Goal: Task Accomplishment & Management: Complete application form

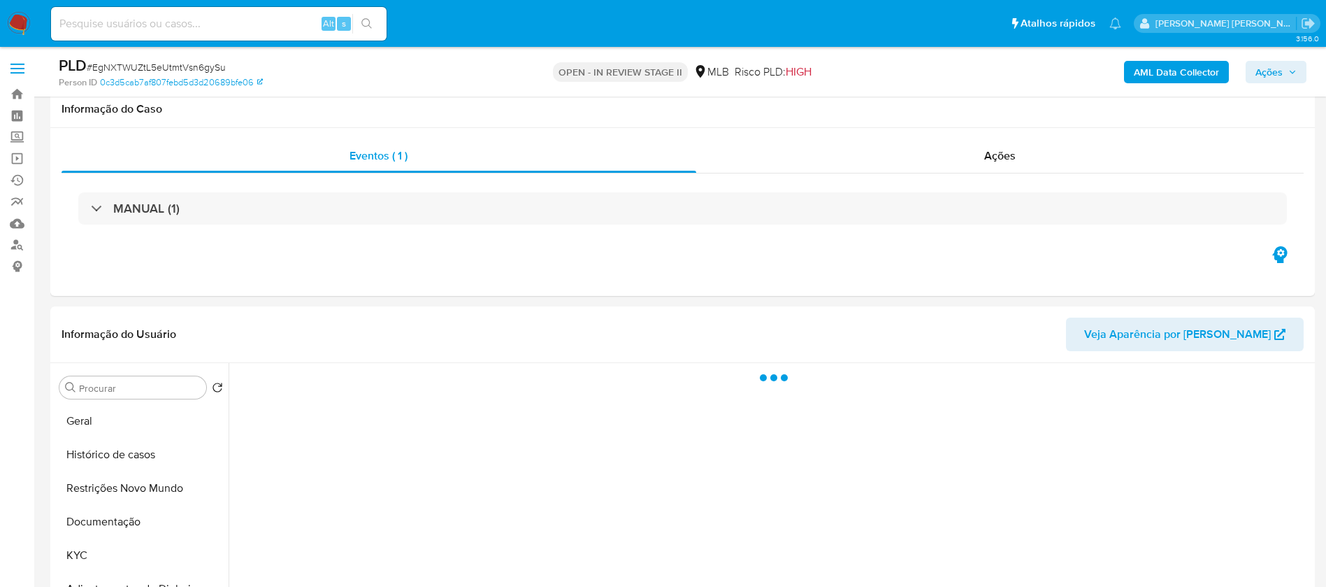
select select "10"
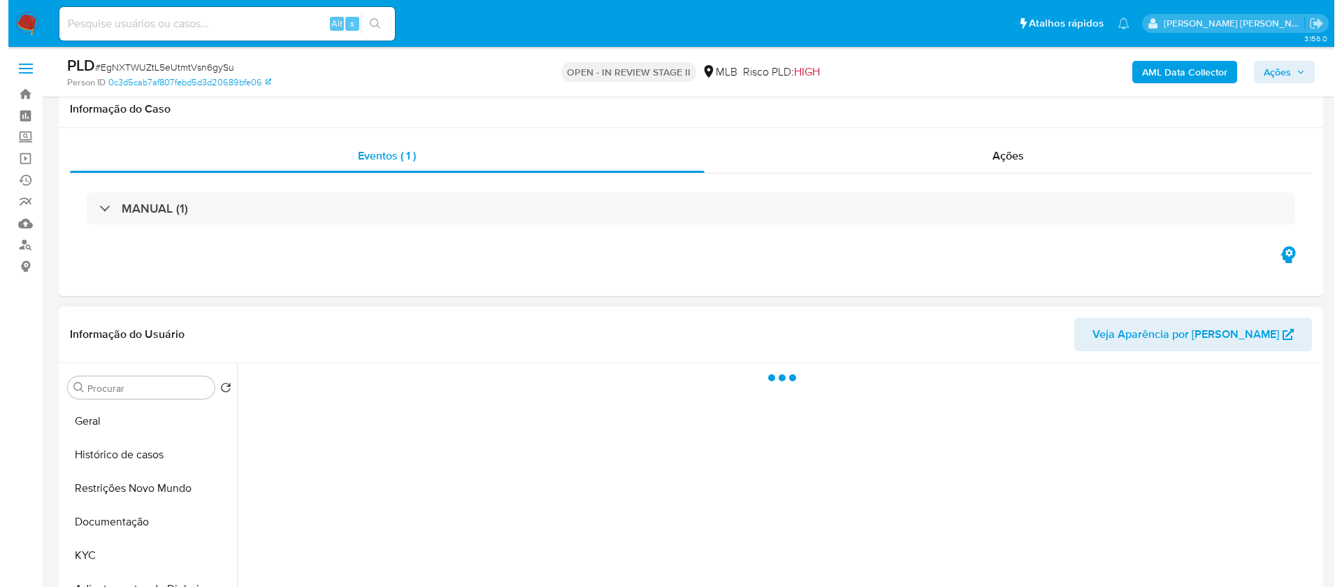
scroll to position [210, 0]
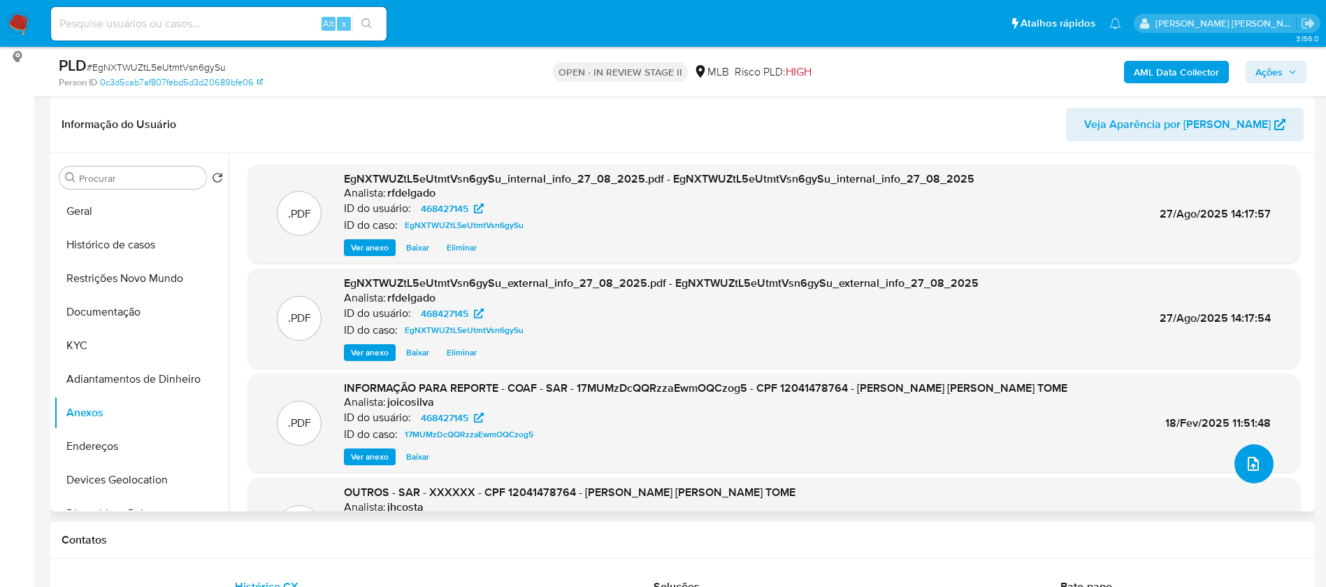
click at [1255, 461] on icon "upload-file" at bounding box center [1253, 463] width 17 height 17
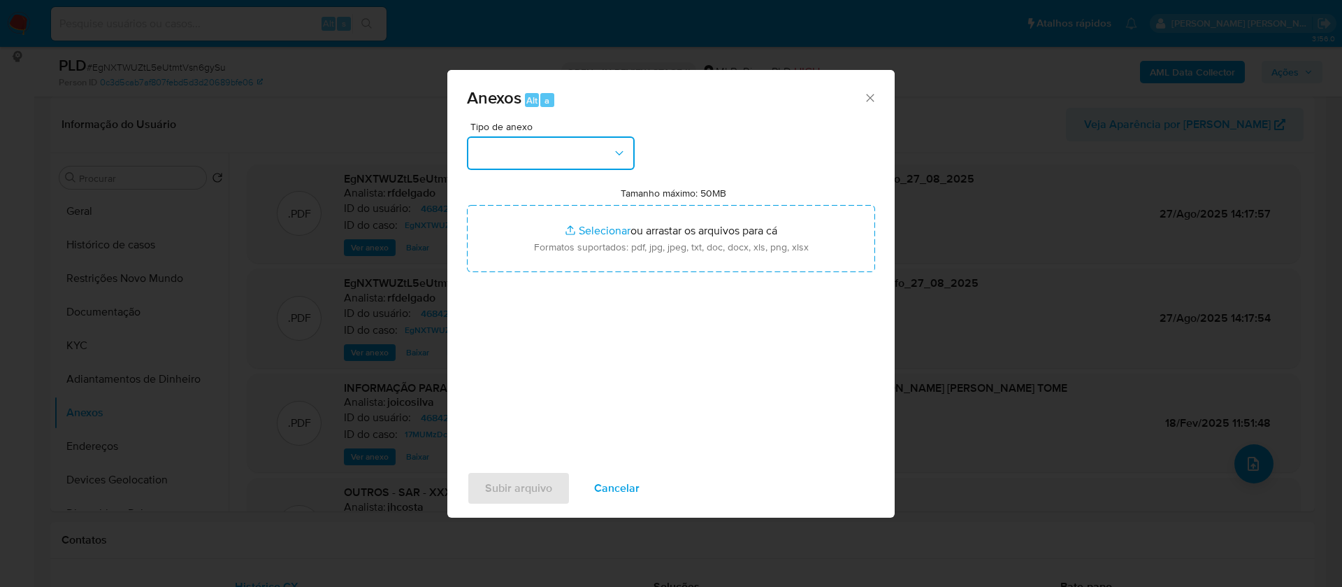
click at [605, 159] on button "button" at bounding box center [551, 153] width 168 height 34
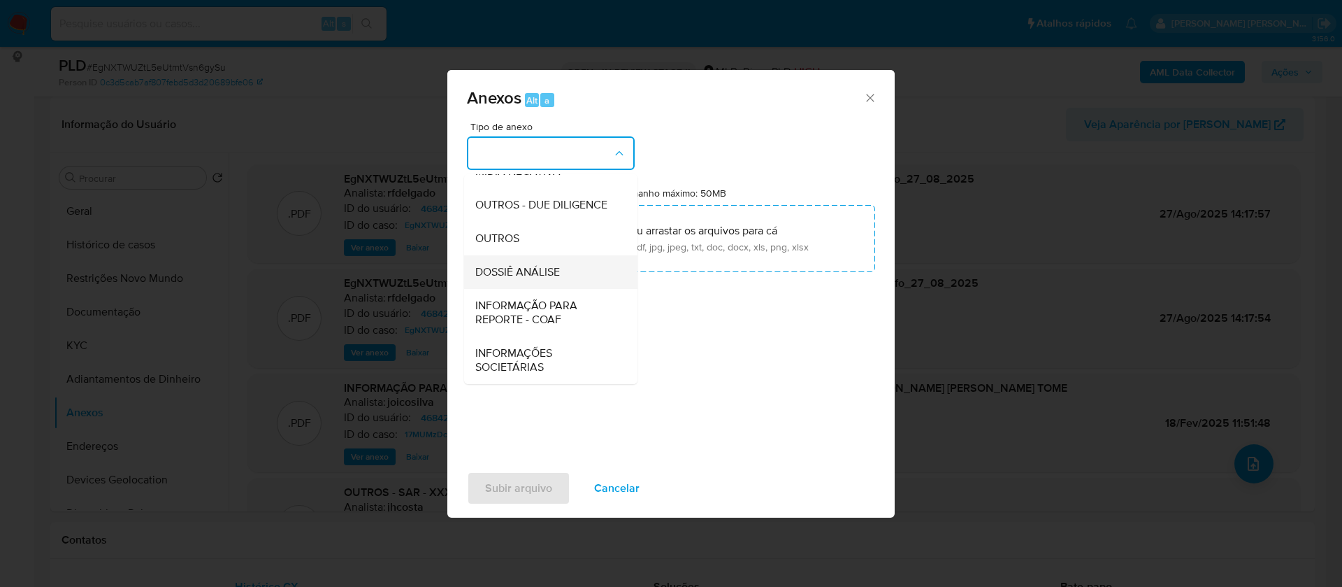
click at [556, 274] on span "DOSSIÊ ANÁLISE" at bounding box center [517, 272] width 85 height 14
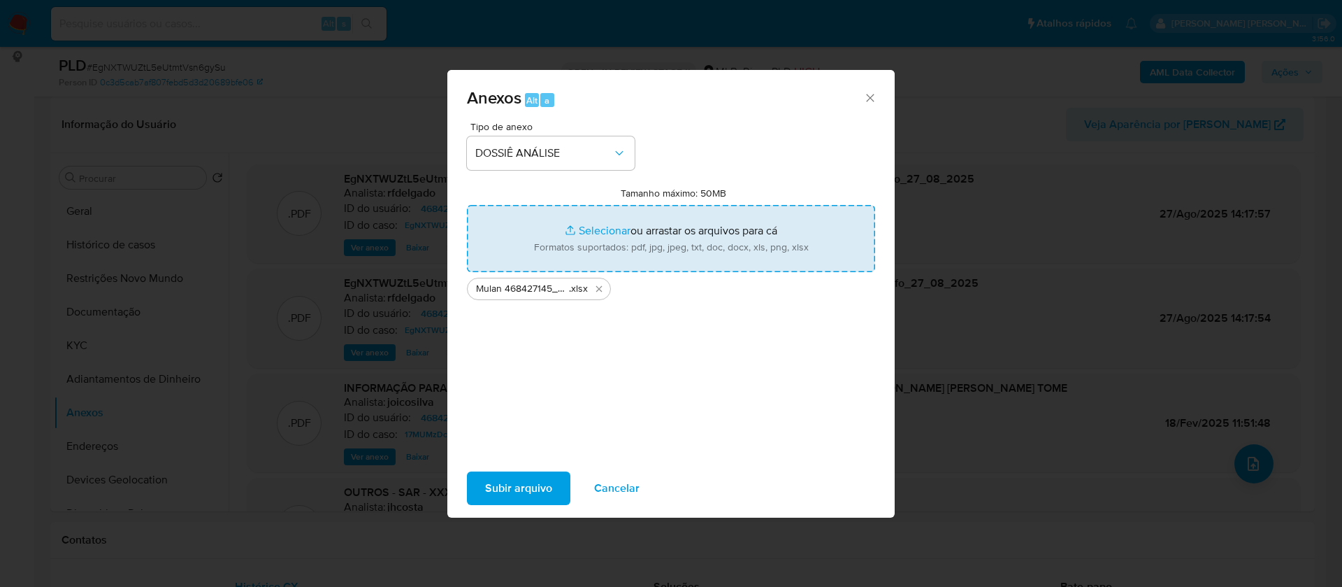
type input "C:\fakepath\2° SAR - - CPF 12041478764 - FERNANDES DE ANDRADE TOME.pdf"
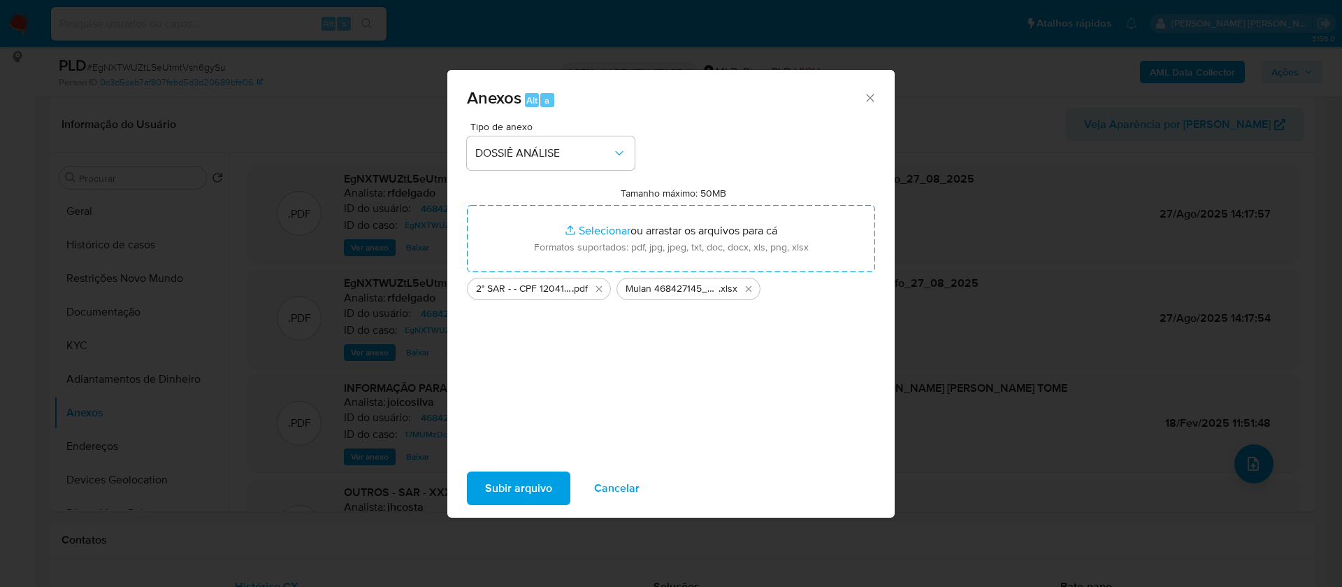
click at [521, 485] on span "Subir arquivo" at bounding box center [518, 488] width 67 height 31
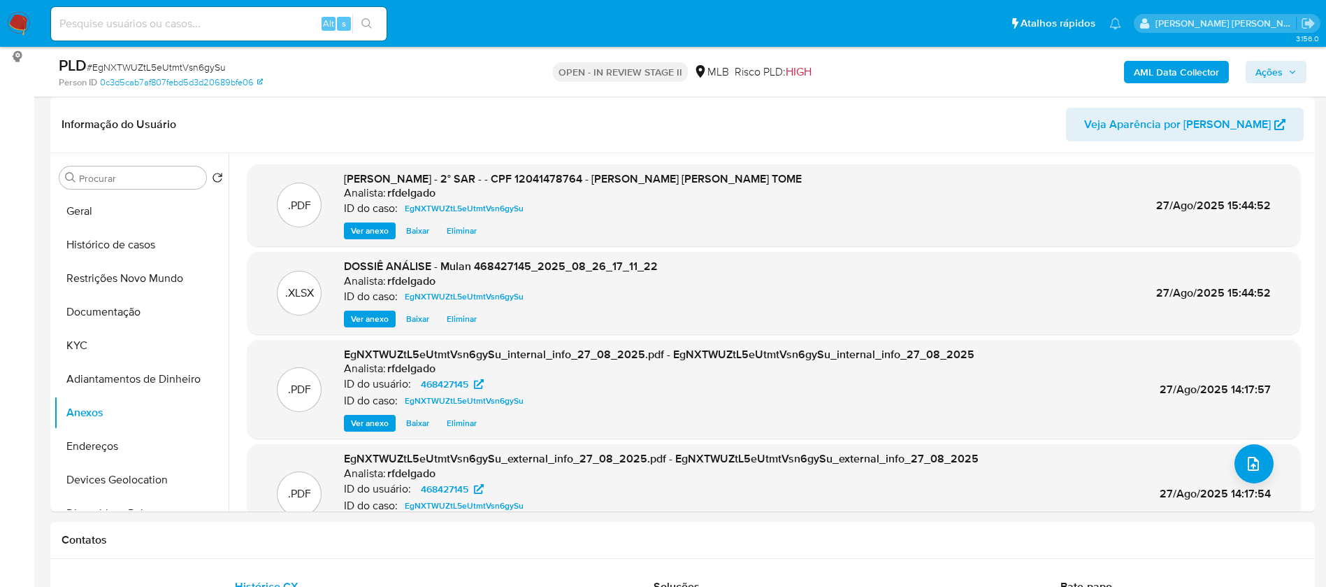
drag, startPoint x: 1258, startPoint y: 79, endPoint x: 1248, endPoint y: 80, distance: 10.5
click at [1259, 78] on span "Ações" at bounding box center [1269, 72] width 27 height 22
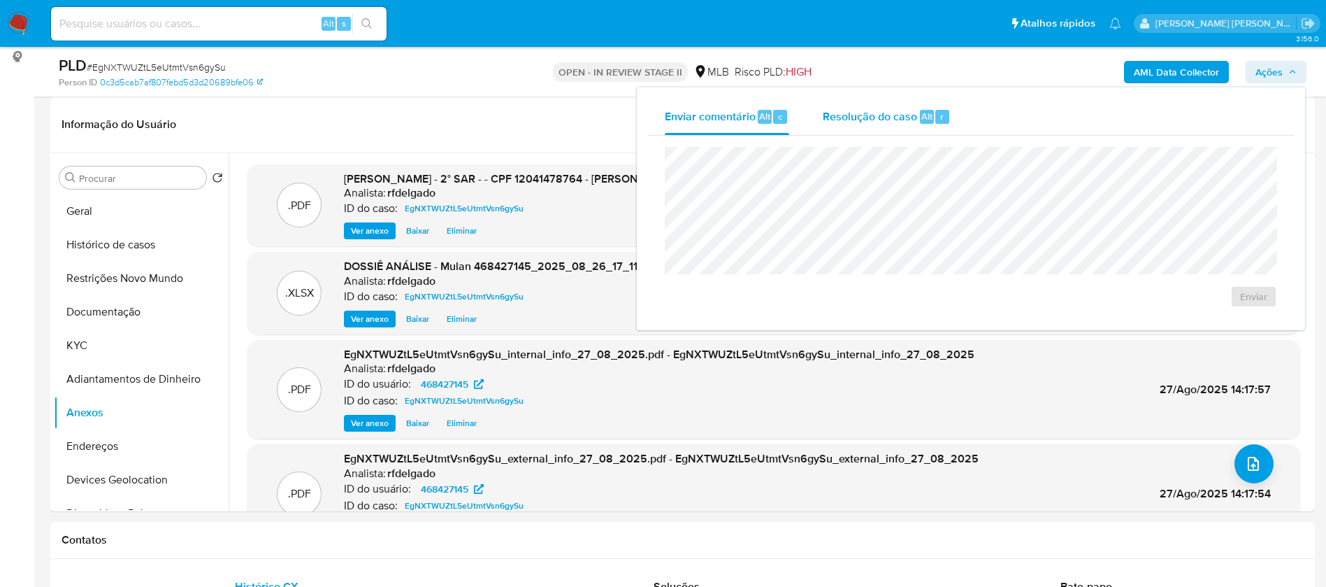
click at [901, 124] on div "Resolução do caso Alt r" at bounding box center [887, 117] width 128 height 36
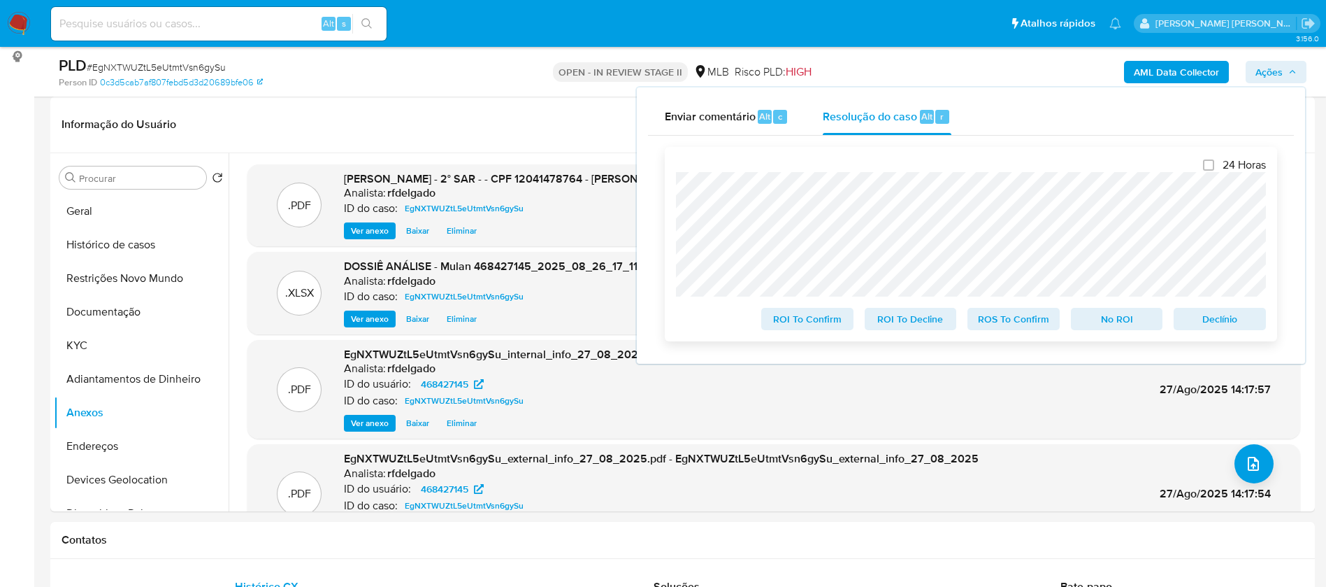
click at [1232, 322] on span "Declínio" at bounding box center [1220, 319] width 73 height 20
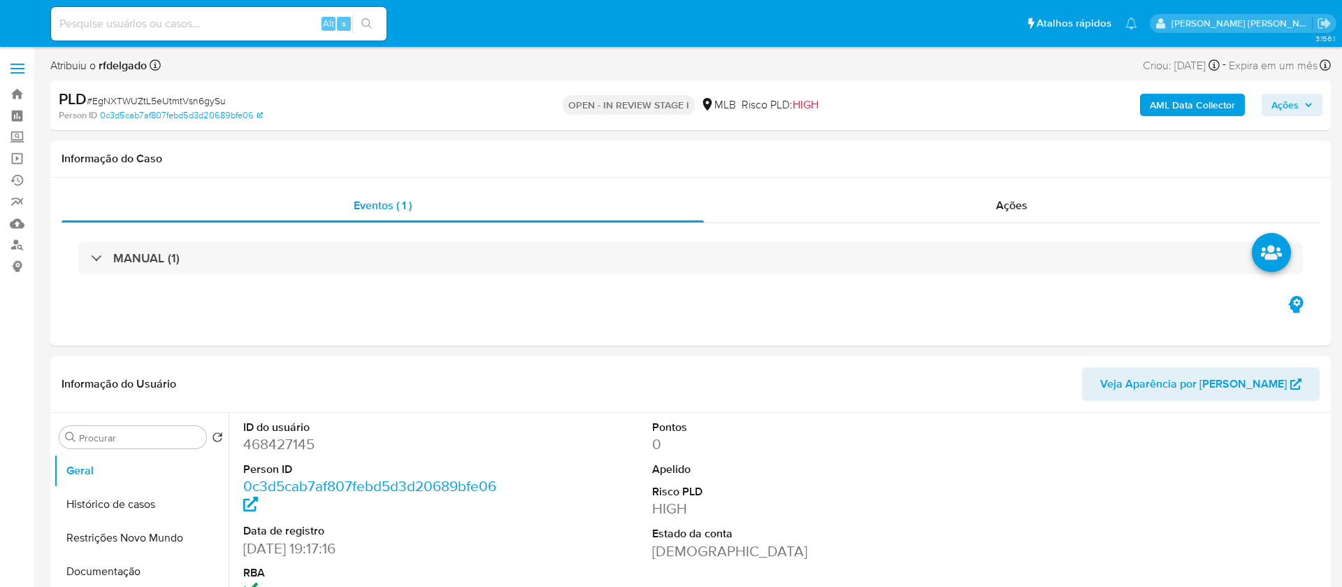
select select "10"
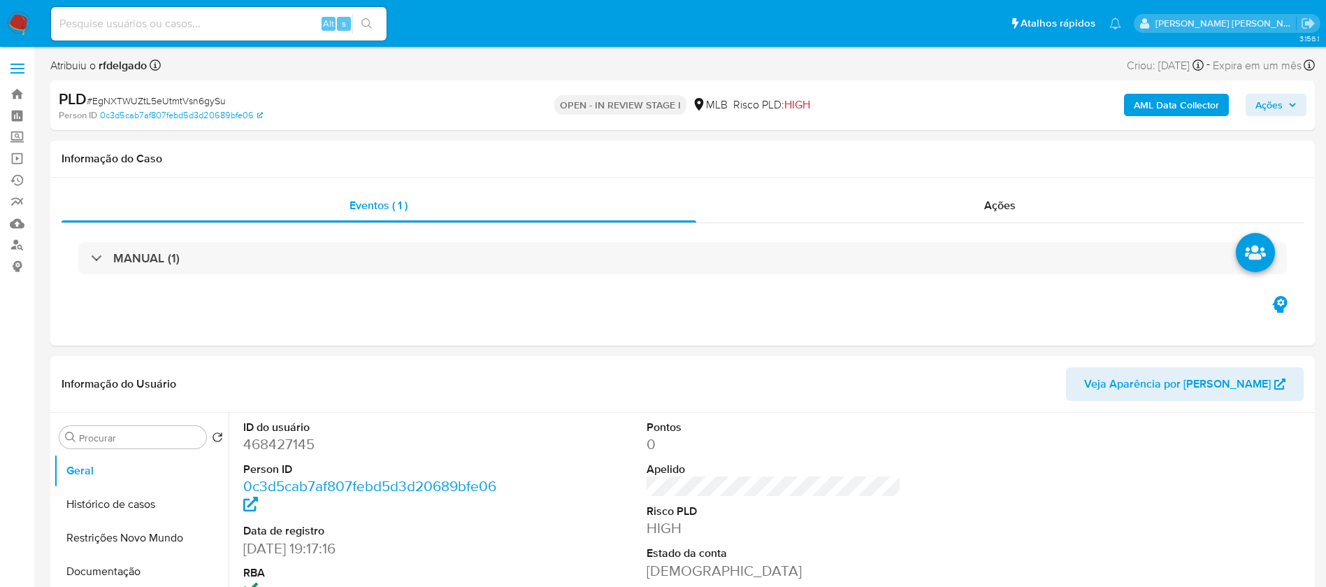
click at [1267, 108] on span "Ações" at bounding box center [1269, 105] width 27 height 22
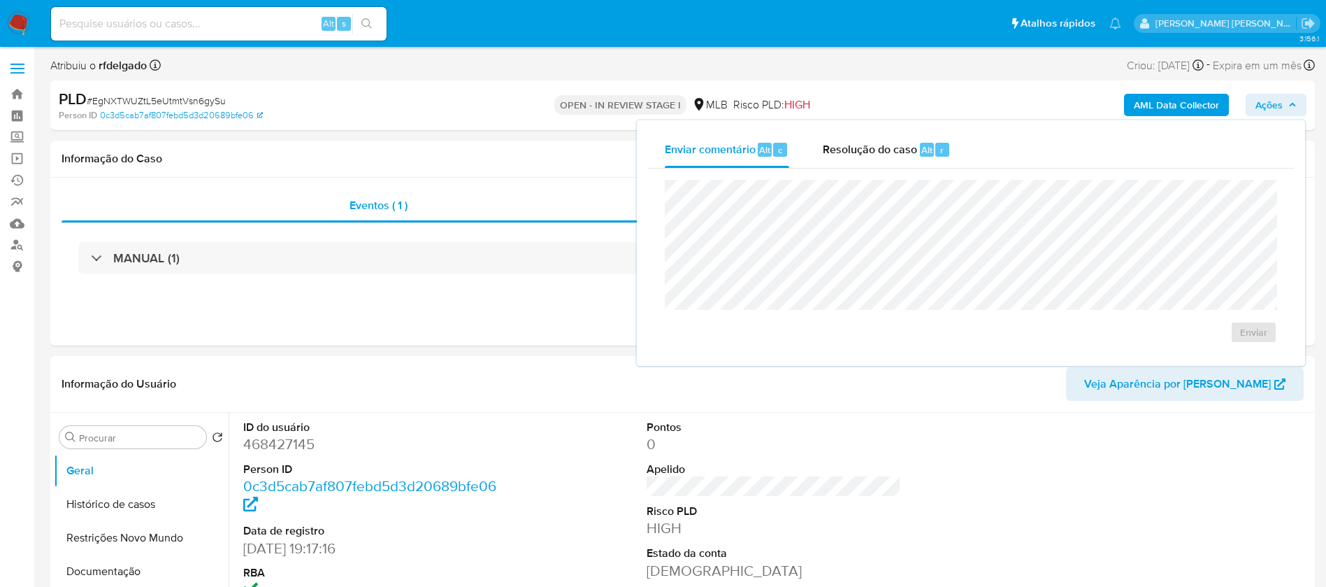
drag, startPoint x: 909, startPoint y: 148, endPoint x: 909, endPoint y: 178, distance: 30.1
click at [909, 147] on span "Resolução do caso" at bounding box center [870, 149] width 94 height 16
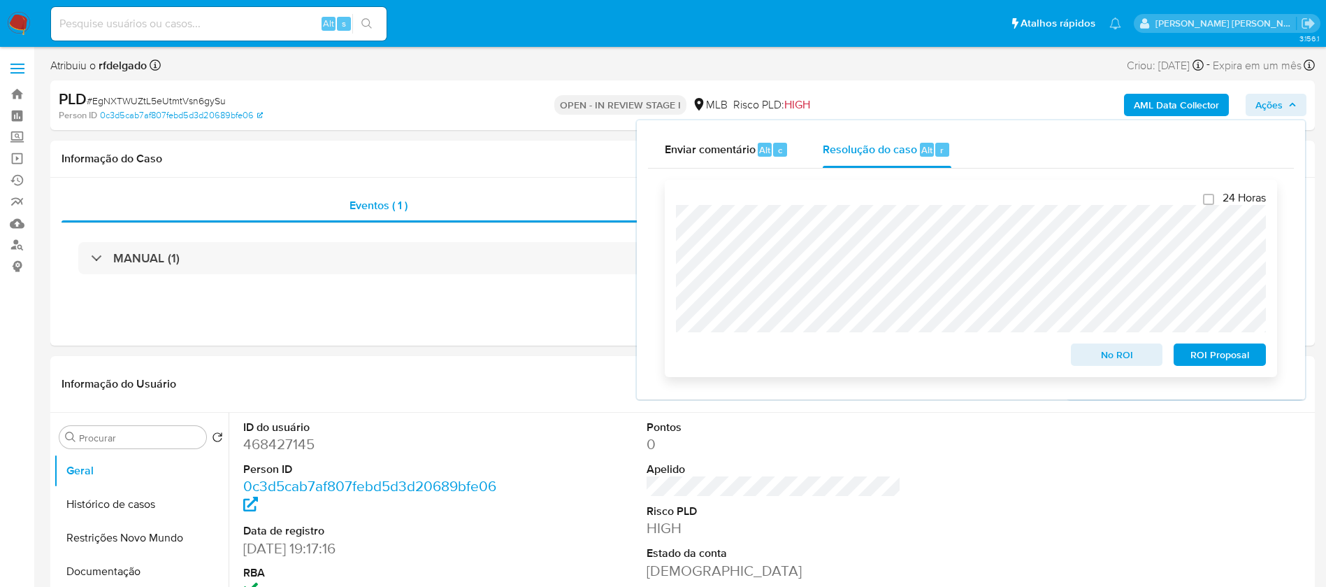
click at [1205, 364] on span "ROI Proposal" at bounding box center [1220, 355] width 73 height 20
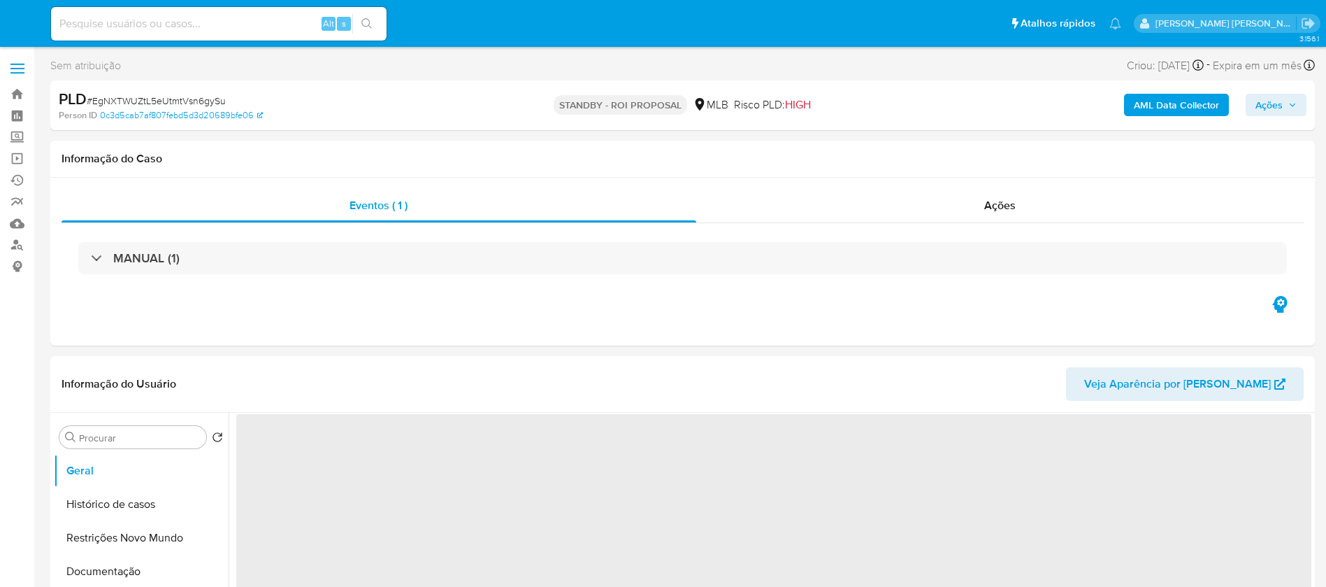
select select "10"
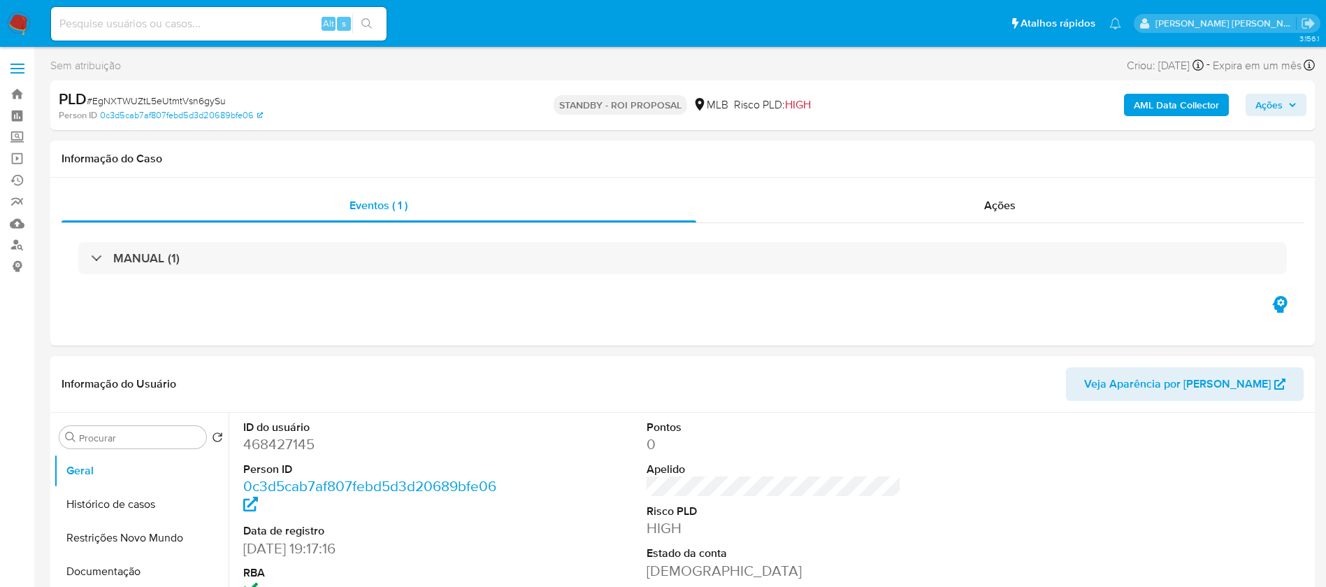
click at [249, 23] on input at bounding box center [219, 24] width 336 height 18
paste input "bgh2NzeAElAGbCAxvLupW0nu"
type input "bgh2NzeAElAGbCAxvLupW0nu"
click at [372, 15] on button "search-icon" at bounding box center [366, 24] width 29 height 20
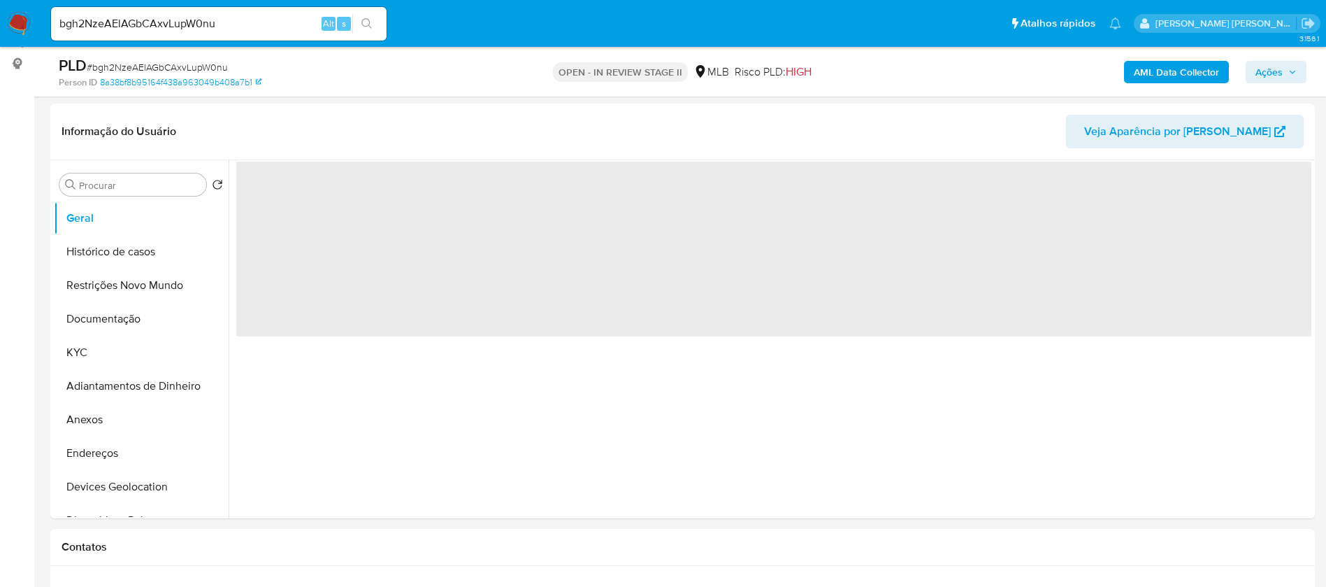
scroll to position [210, 0]
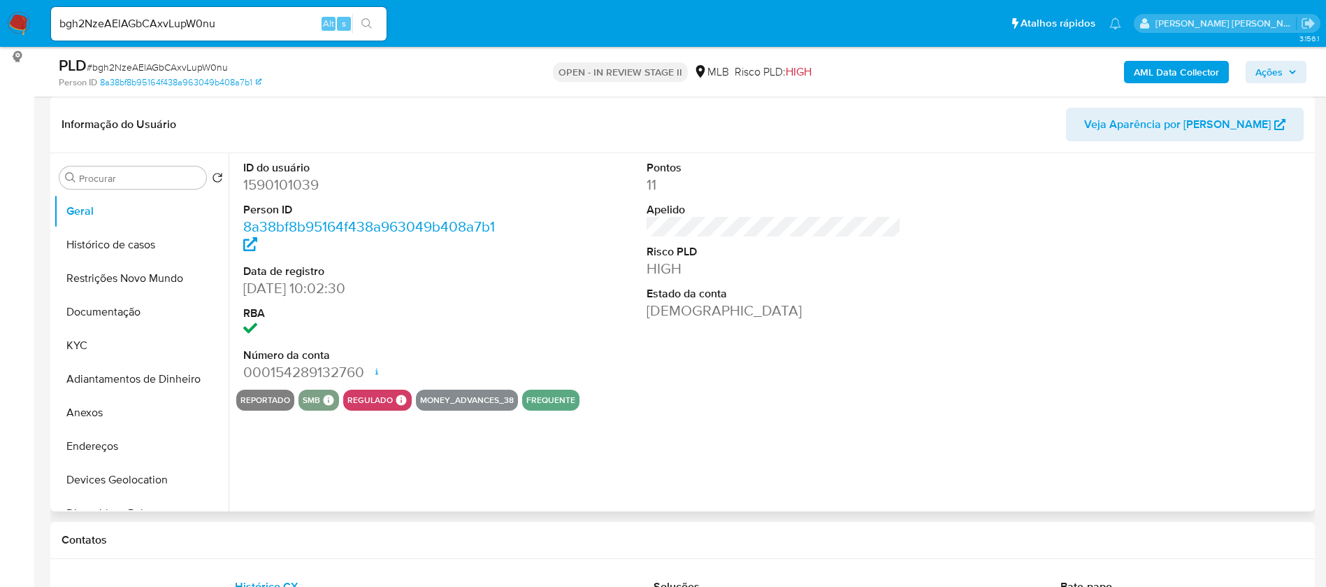
select select "10"
click at [149, 237] on button "Histórico de casos" at bounding box center [136, 245] width 164 height 34
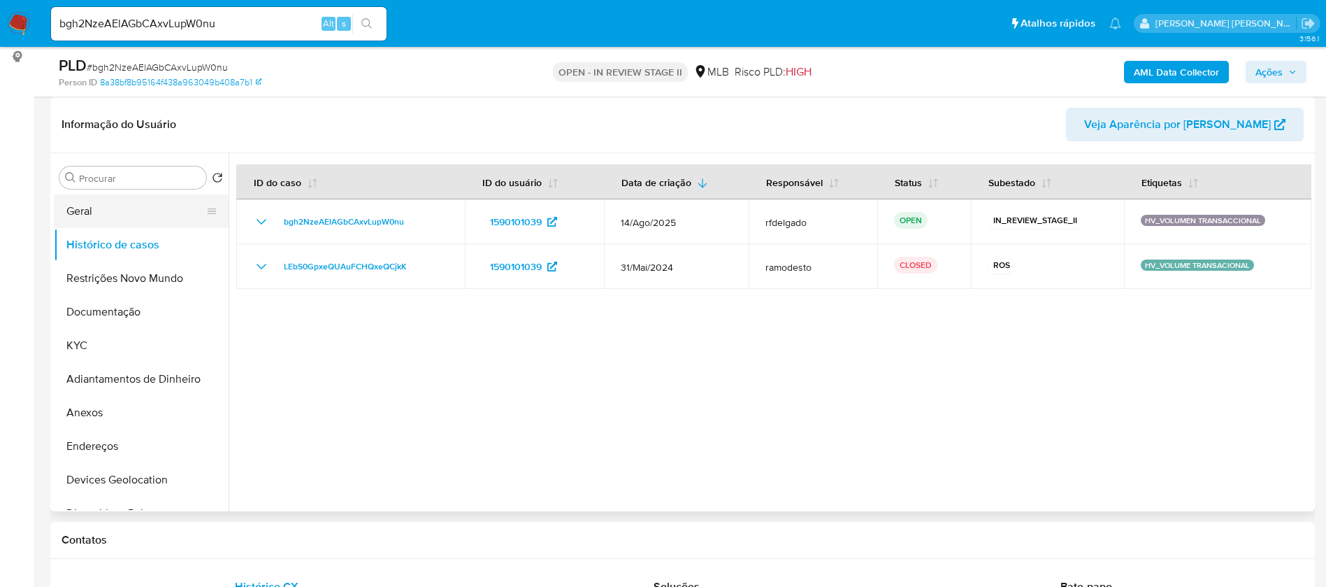
click at [87, 201] on button "Geral" at bounding box center [136, 211] width 164 height 34
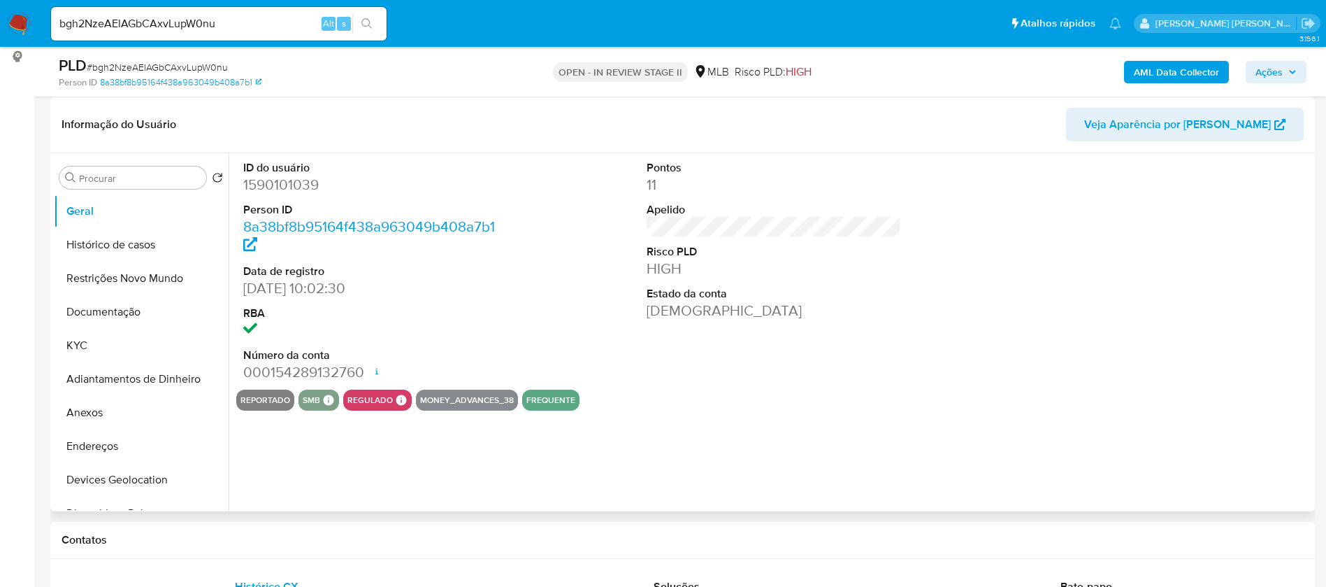
click at [308, 182] on dd "1590101039" at bounding box center [370, 185] width 255 height 20
copy dd "1590101039"
click at [108, 315] on button "Documentação" at bounding box center [136, 312] width 164 height 34
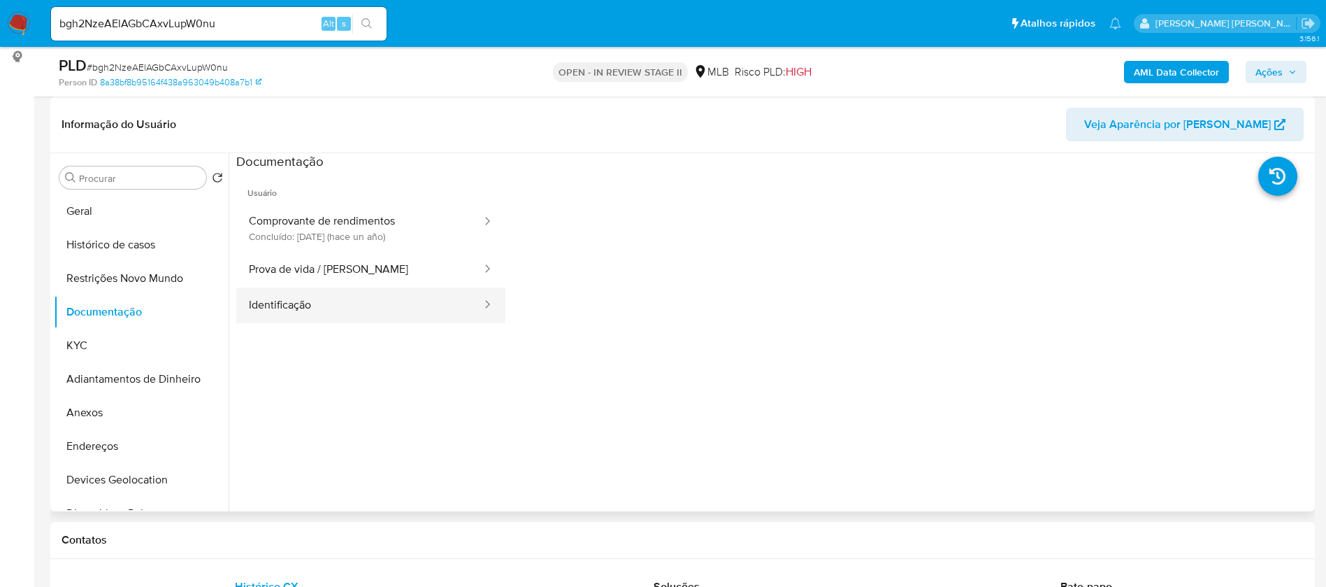
click at [359, 299] on button "Identificação" at bounding box center [359, 305] width 247 height 36
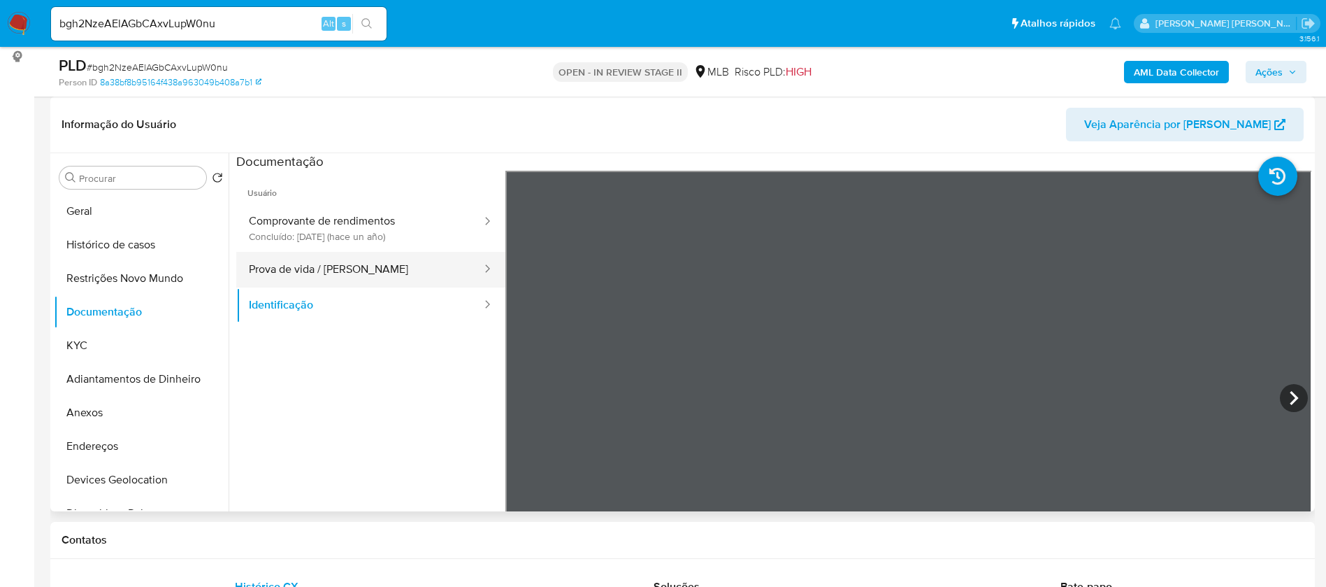
click at [370, 263] on button "Prova de vida / Selfie" at bounding box center [359, 270] width 247 height 36
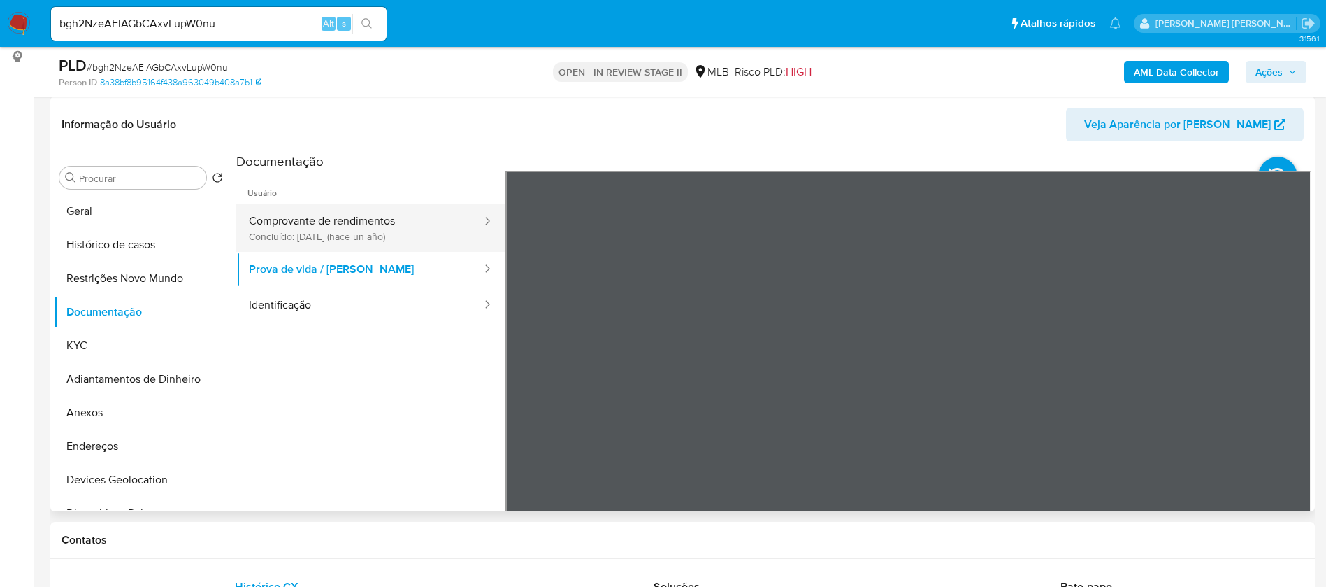
click at [370, 222] on button "Comprovante de rendimentos Concluído: 16/07/2024 (hace un año)" at bounding box center [359, 228] width 247 height 48
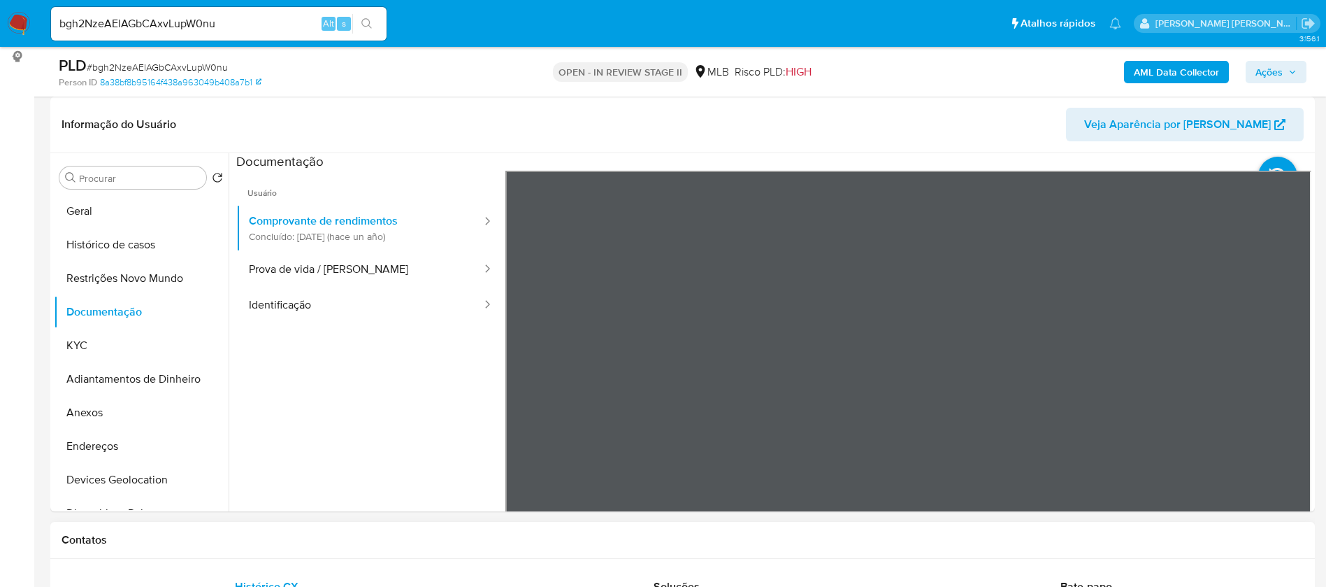
click at [119, 248] on button "Histórico de casos" at bounding box center [136, 245] width 164 height 34
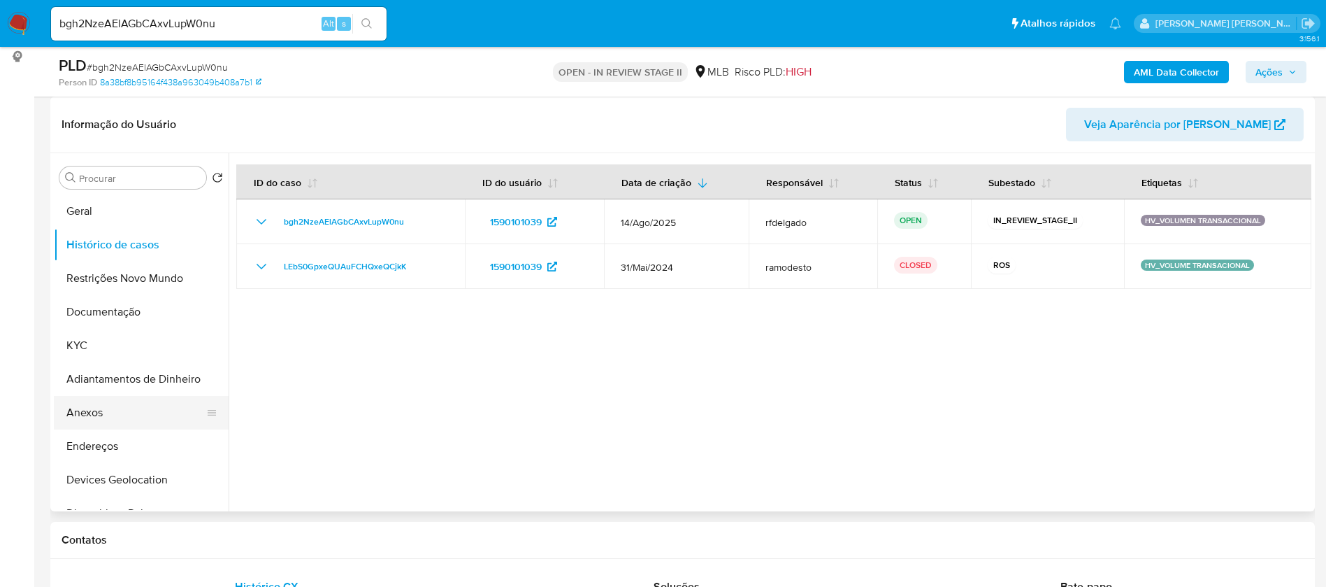
click at [131, 408] on button "Anexos" at bounding box center [136, 413] width 164 height 34
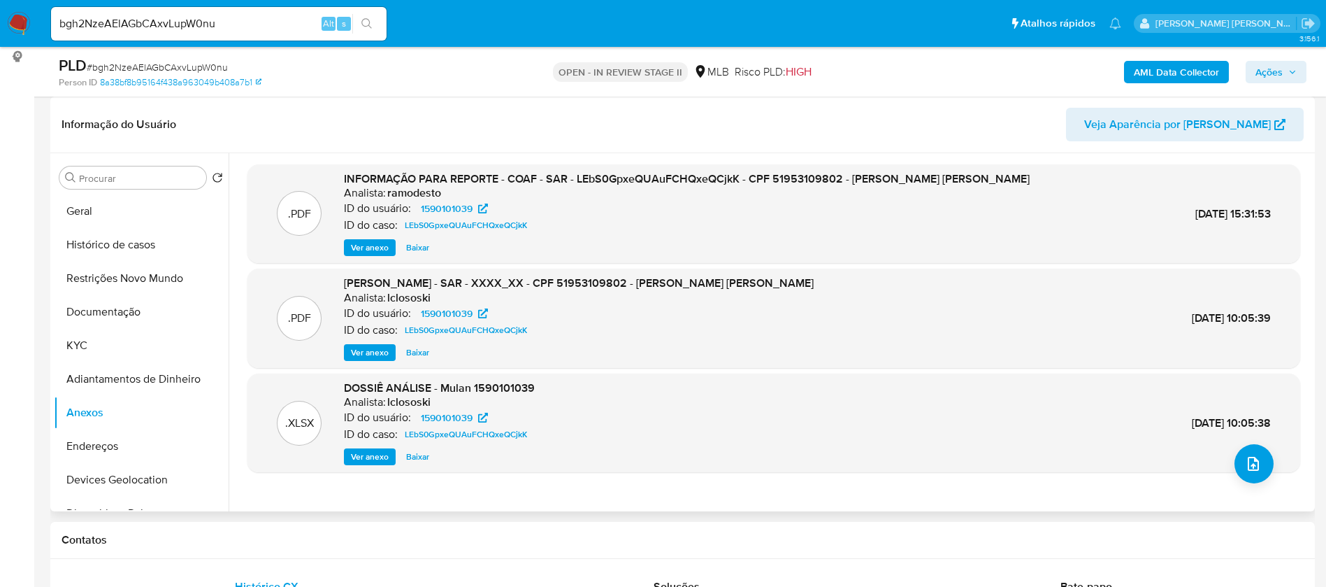
click at [366, 249] on span "Ver anexo" at bounding box center [370, 248] width 38 height 14
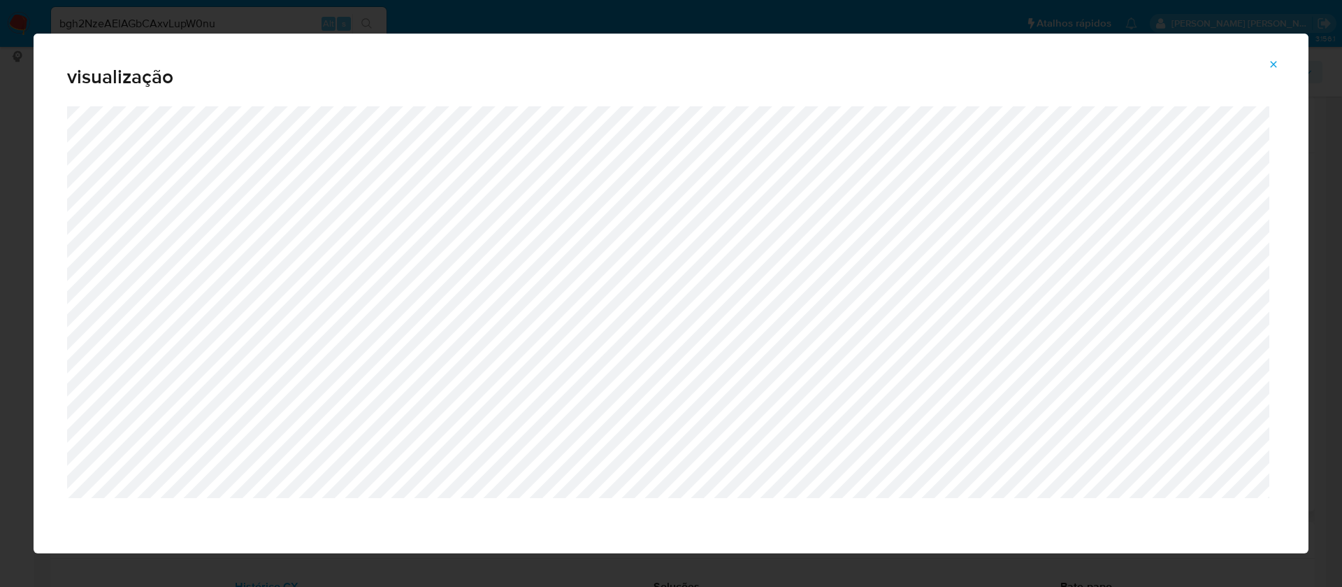
click at [1274, 63] on icon "Attachment preview" at bounding box center [1273, 64] width 11 height 11
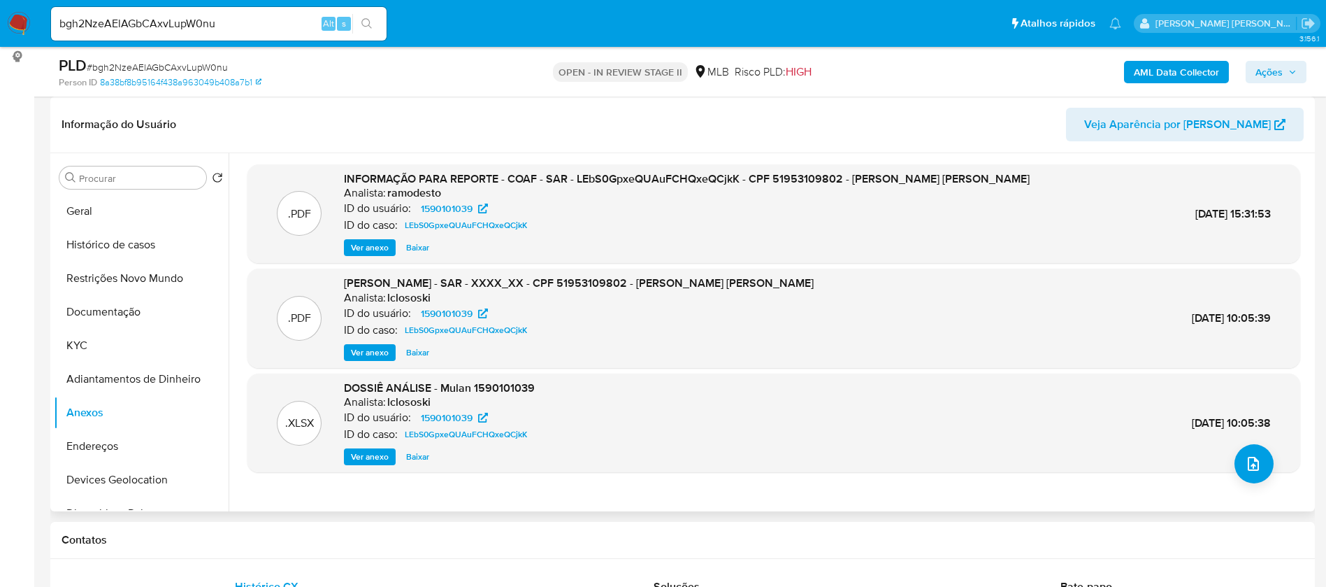
click at [1170, 76] on b "AML Data Collector" at bounding box center [1176, 72] width 85 height 22
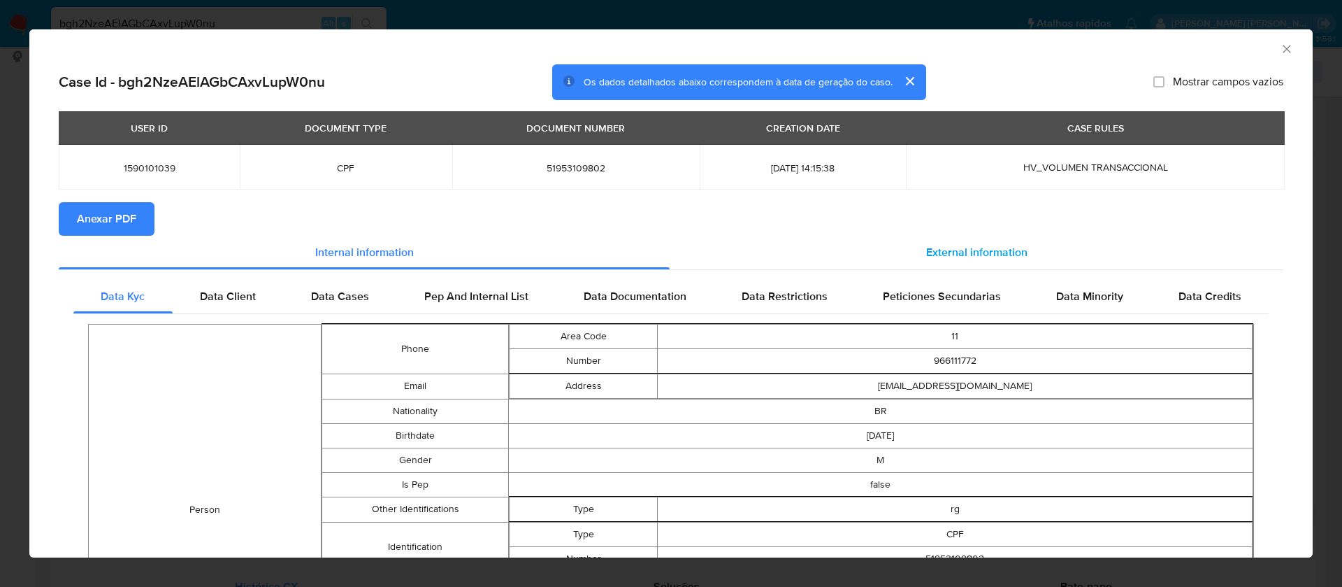
click at [949, 250] on span "External information" at bounding box center [976, 252] width 101 height 16
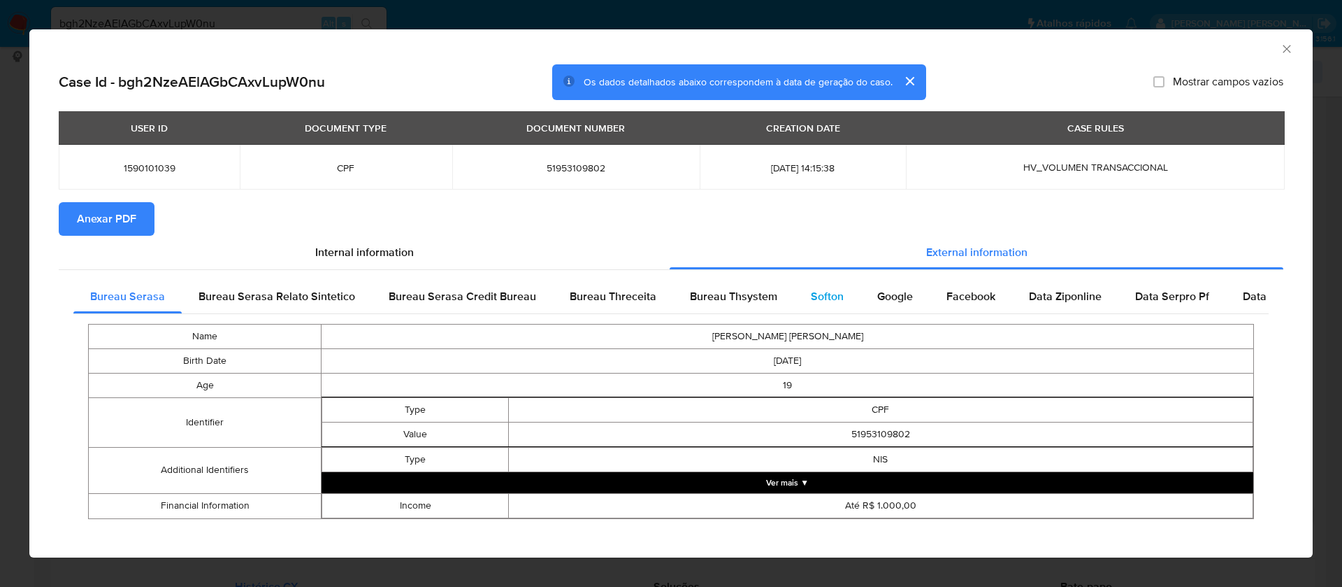
click at [811, 290] on span "Softon" at bounding box center [827, 296] width 33 height 16
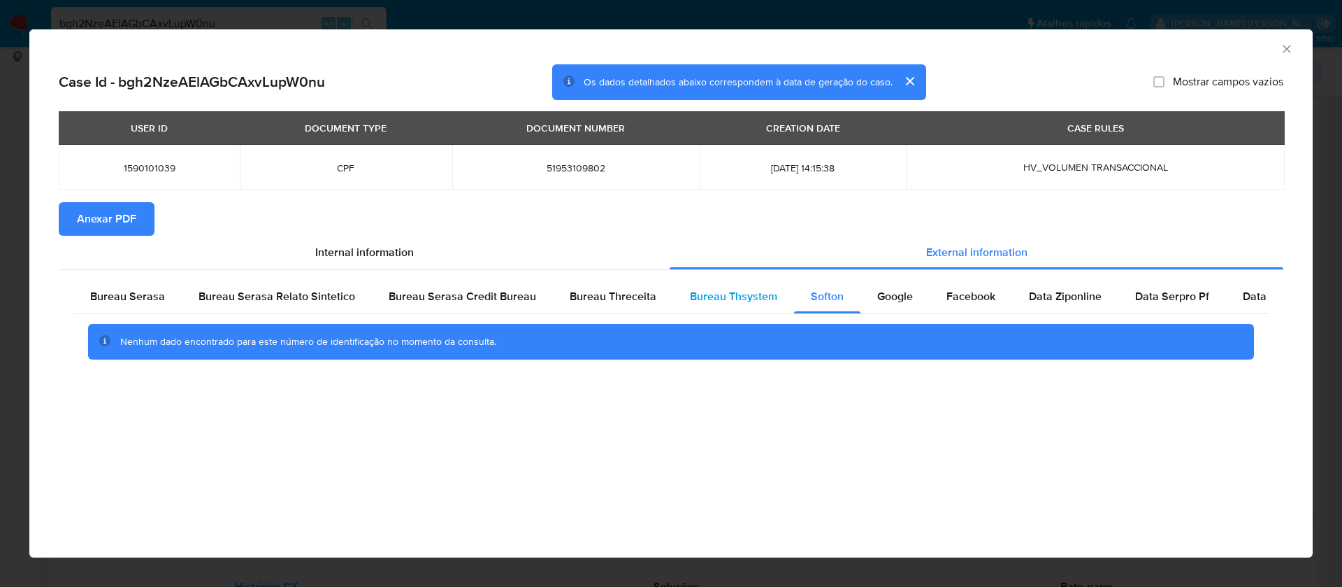
click at [740, 292] on span "Bureau Thsystem" at bounding box center [733, 296] width 87 height 16
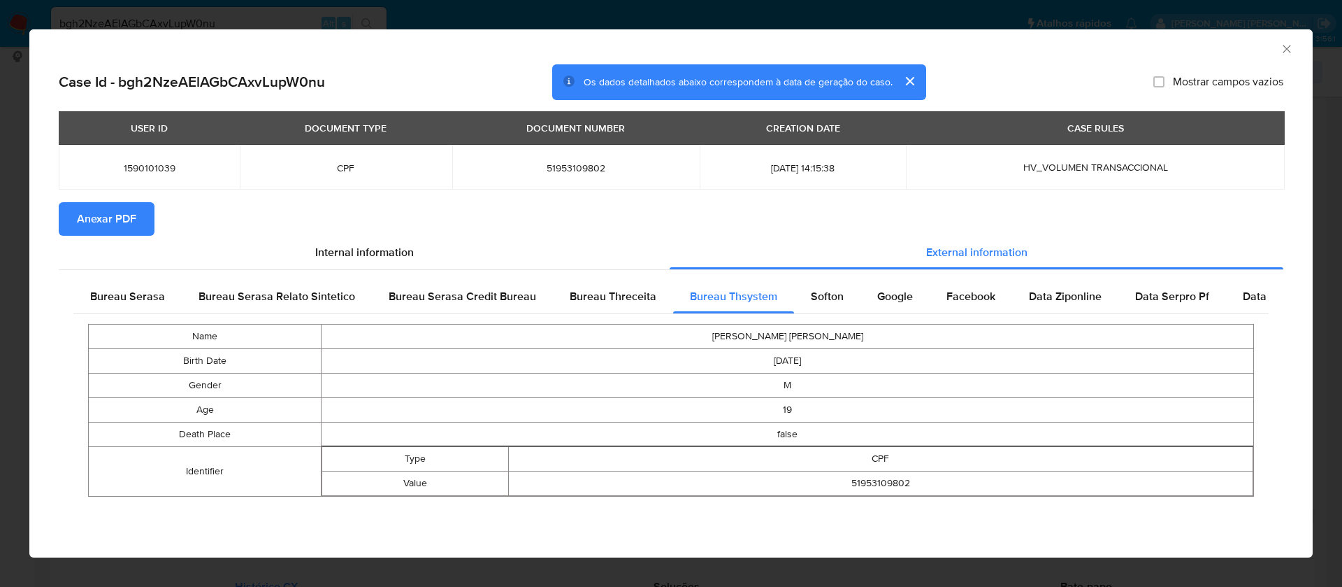
click at [64, 228] on button "Anexar PDF" at bounding box center [107, 219] width 96 height 34
click at [1283, 51] on icon "Fechar a janela" at bounding box center [1287, 49] width 14 height 14
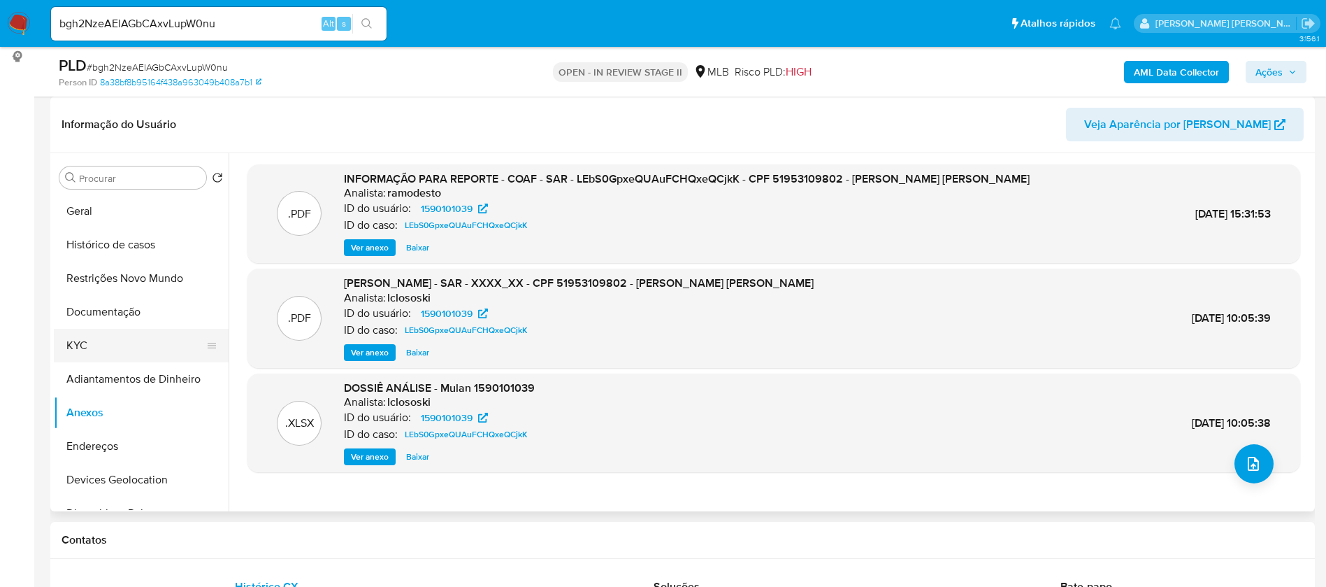
click at [104, 338] on button "KYC" at bounding box center [136, 346] width 164 height 34
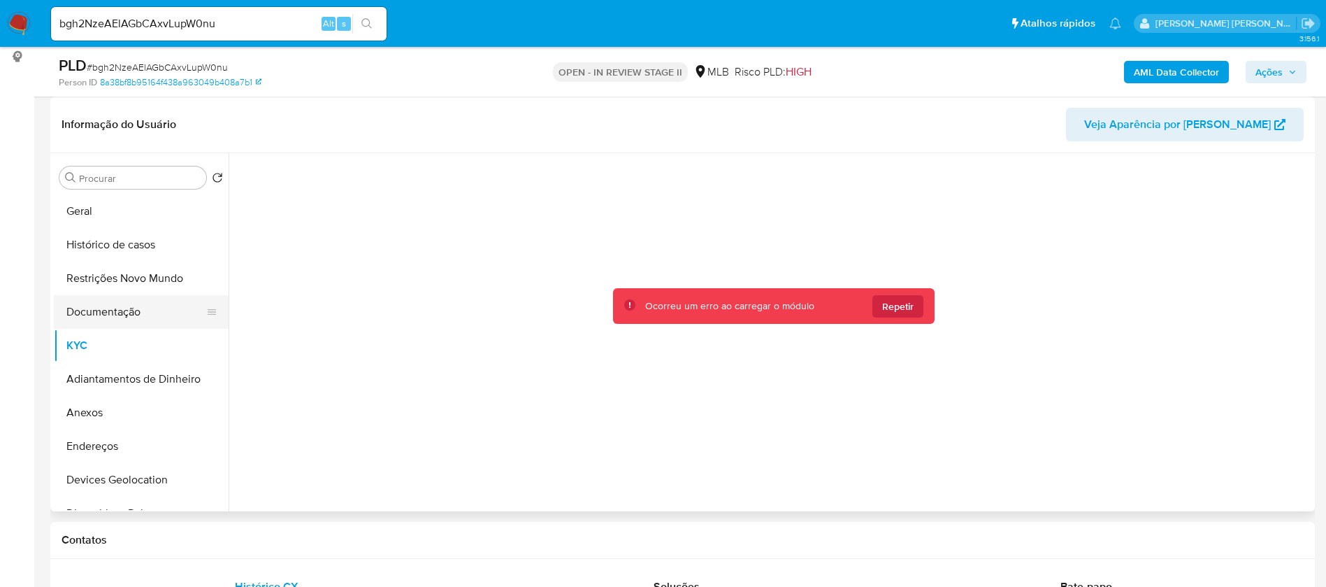
click at [112, 314] on button "Documentação" at bounding box center [136, 312] width 164 height 34
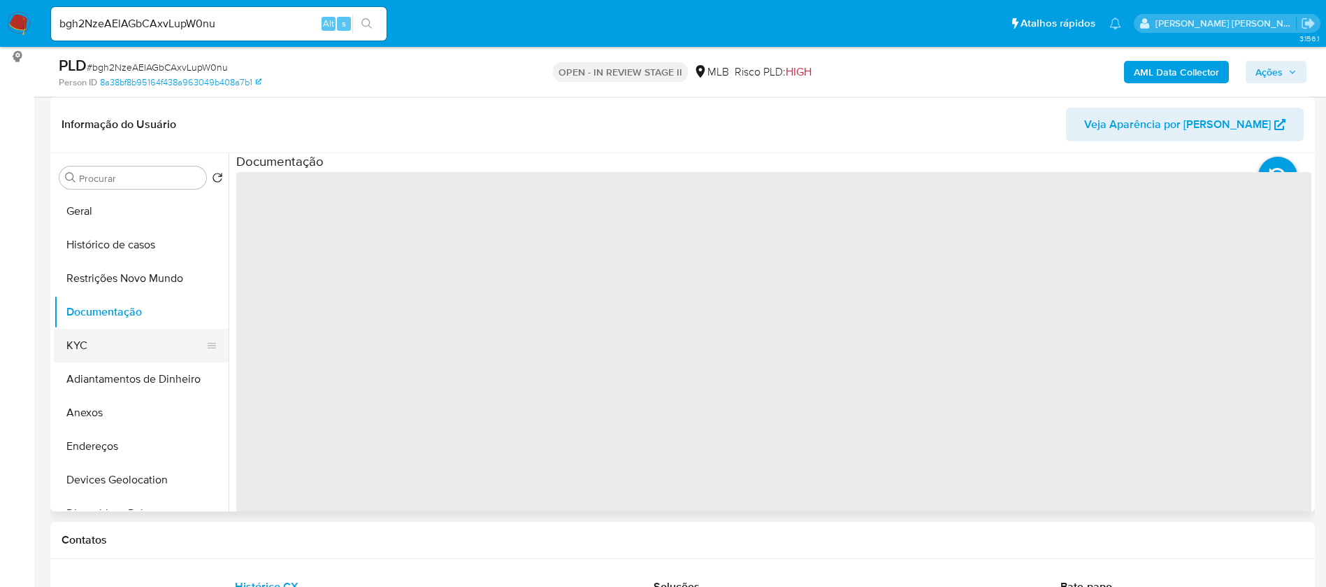
click at [127, 350] on button "KYC" at bounding box center [136, 346] width 164 height 34
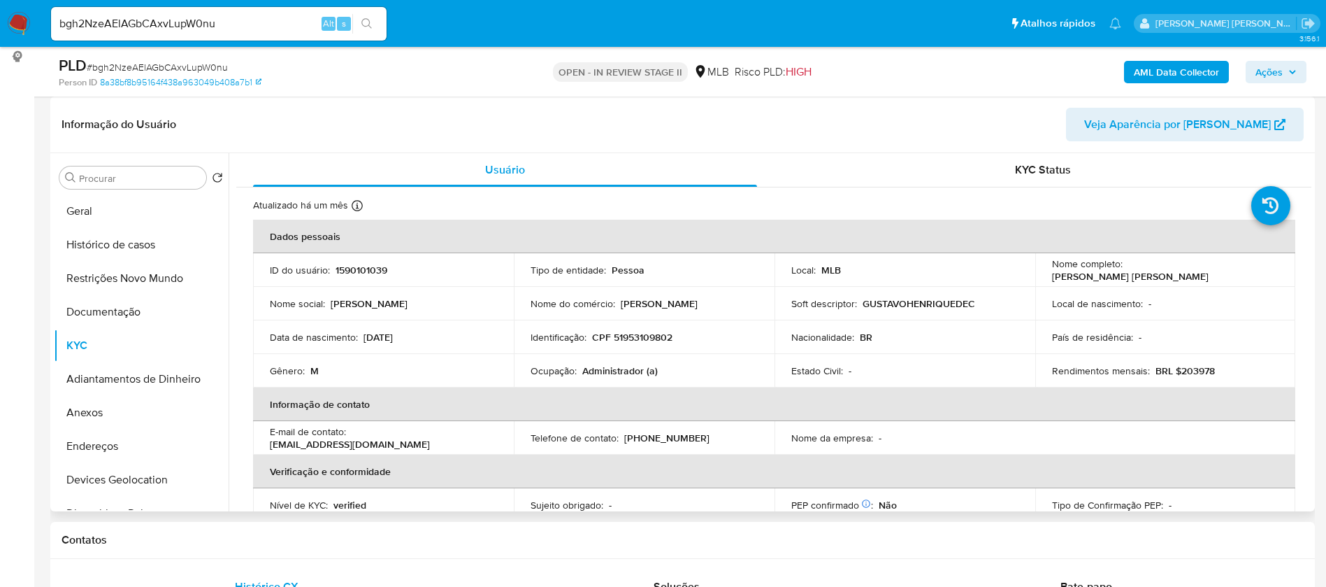
click at [1199, 280] on p "Gustavo Henrique de Castro Godinho" at bounding box center [1130, 276] width 157 height 13
copy div "Nome completo : Gustavo Henrique de Castro Godinho"
drag, startPoint x: 1190, startPoint y: 273, endPoint x: 1198, endPoint y: 275, distance: 8.8
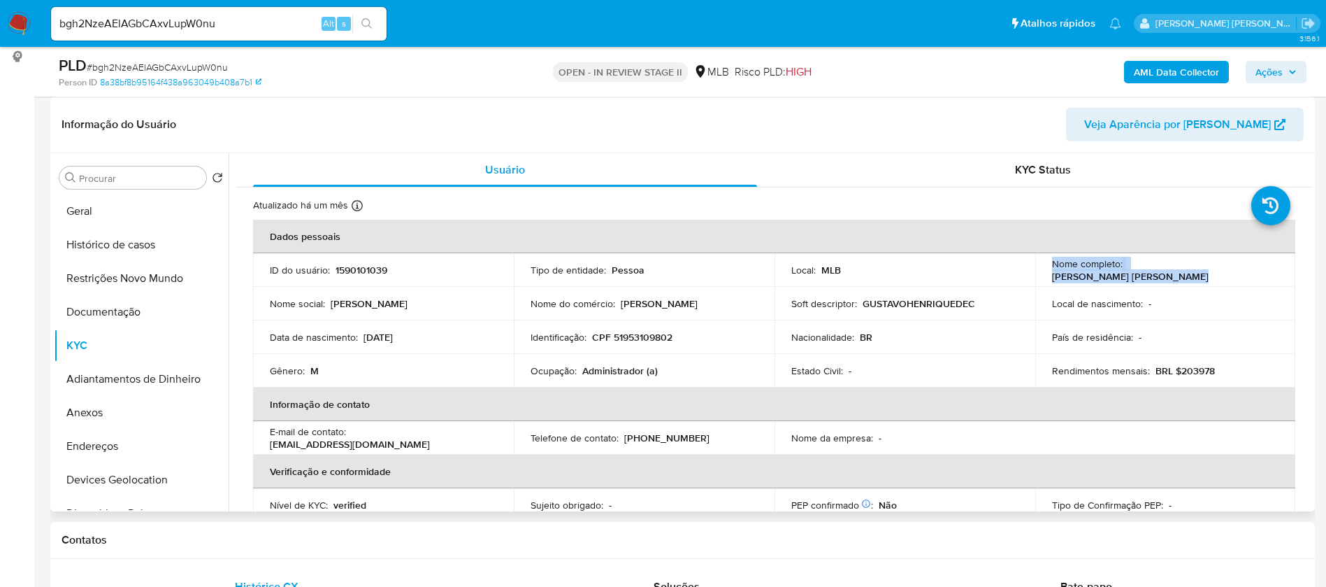
click at [1190, 272] on p "Gustavo Henrique de Castro Godinho" at bounding box center [1130, 276] width 157 height 13
click at [1214, 278] on div "Nome completo : Gustavo Henrique de Castro Godinho" at bounding box center [1165, 269] width 227 height 25
drag, startPoint x: 1214, startPoint y: 276, endPoint x: 1048, endPoint y: 280, distance: 165.8
click at [1052, 280] on div "Nome completo : Gustavo Henrique de Castro Godinho" at bounding box center [1165, 269] width 227 height 25
copy p "Gustavo Henrique de Castro Godinho"
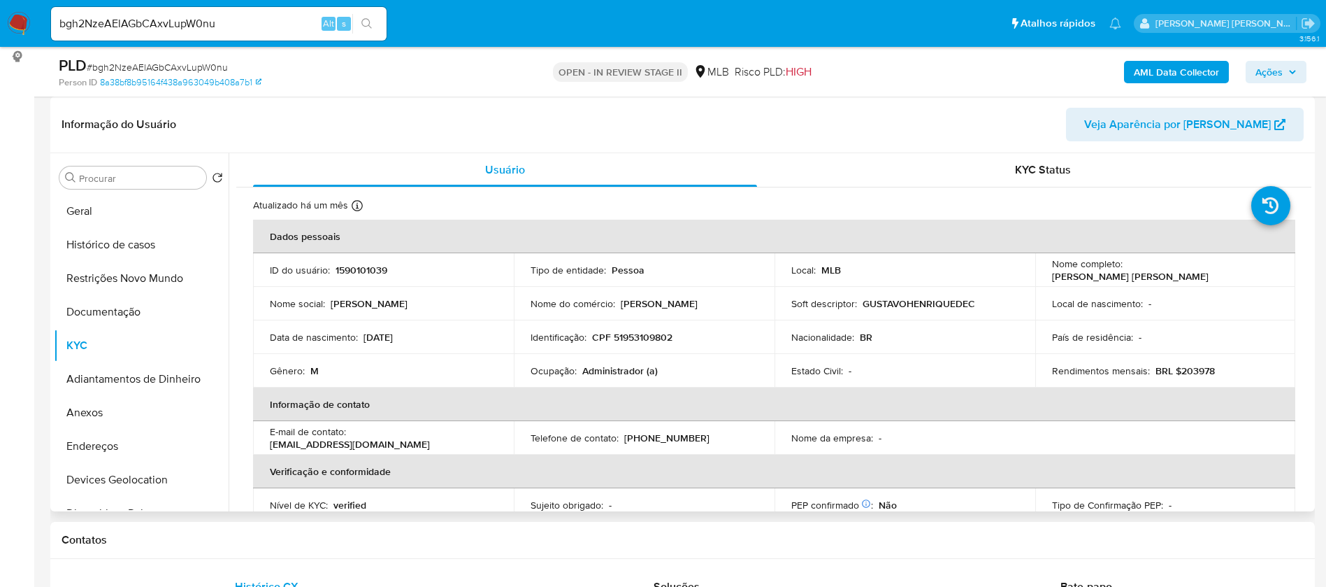
click at [366, 268] on p "1590101039" at bounding box center [362, 270] width 52 height 13
click at [366, 267] on p "1590101039" at bounding box center [362, 270] width 52 height 13
copy p "1590101039"
click at [72, 212] on button "Geral" at bounding box center [136, 211] width 164 height 34
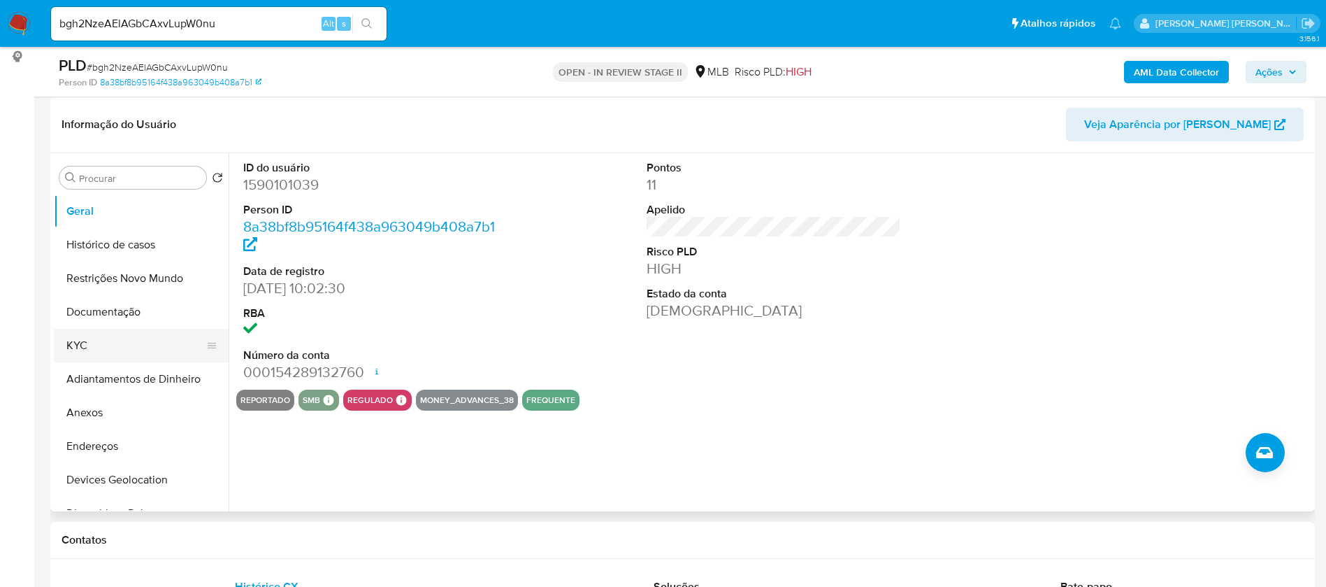
click at [102, 351] on button "KYC" at bounding box center [136, 346] width 164 height 34
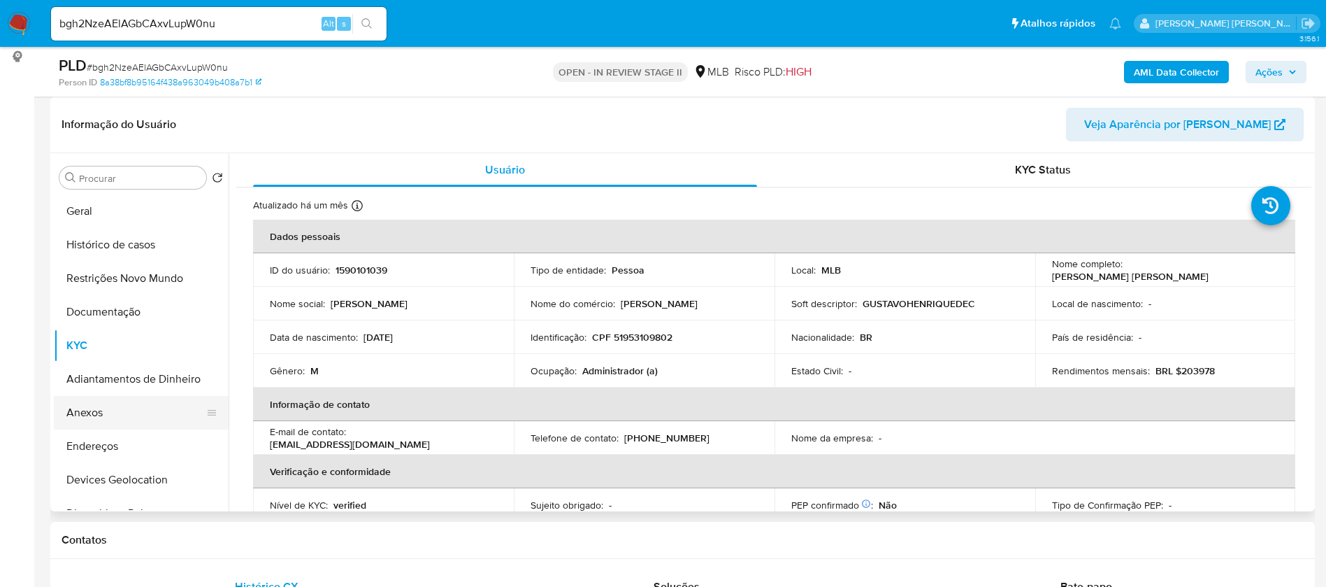
drag, startPoint x: 94, startPoint y: 450, endPoint x: 77, endPoint y: 415, distance: 38.5
click at [95, 450] on button "Endereços" at bounding box center [141, 446] width 175 height 34
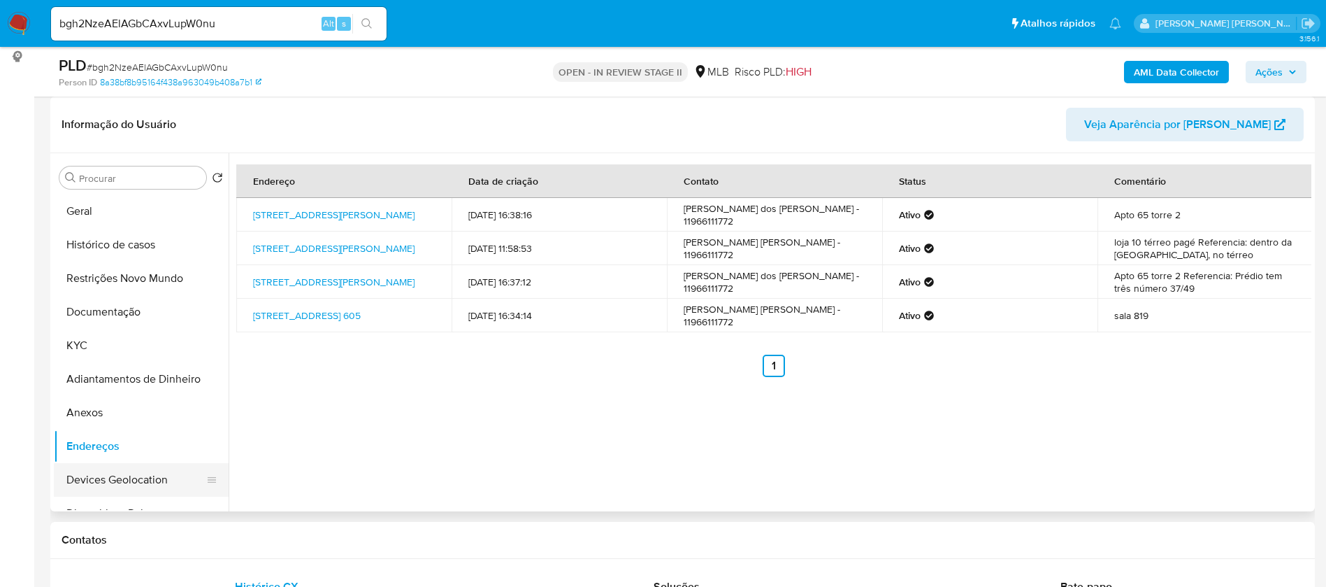
click at [125, 475] on button "Devices Geolocation" at bounding box center [136, 480] width 164 height 34
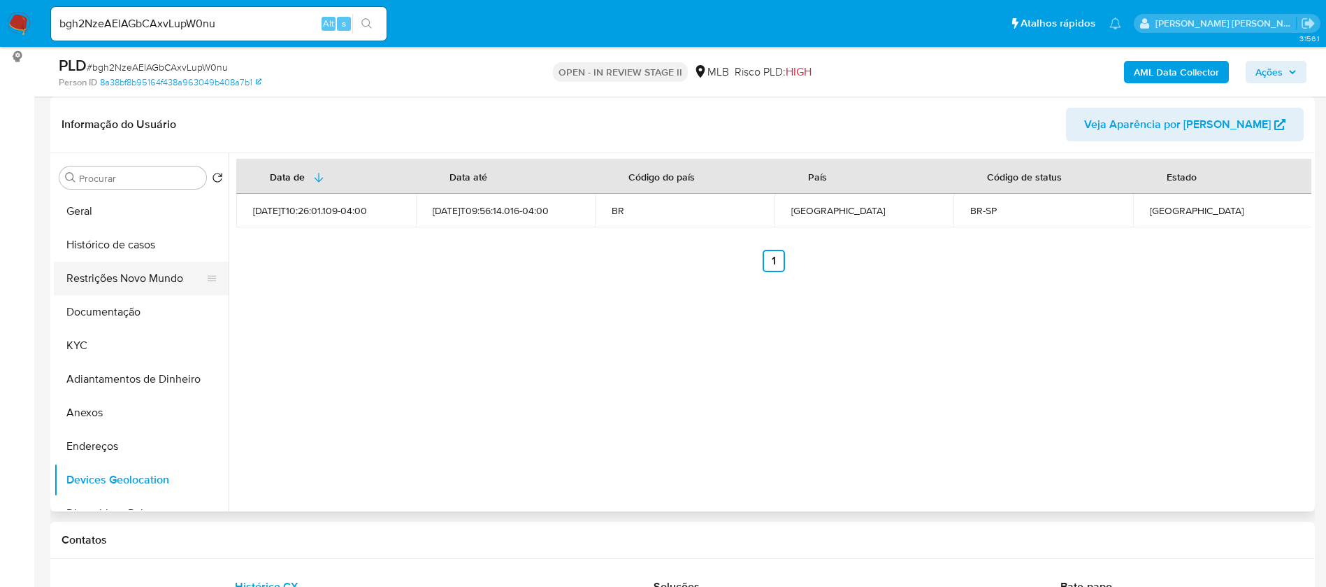
click at [92, 278] on button "Restrições Novo Mundo" at bounding box center [136, 278] width 164 height 34
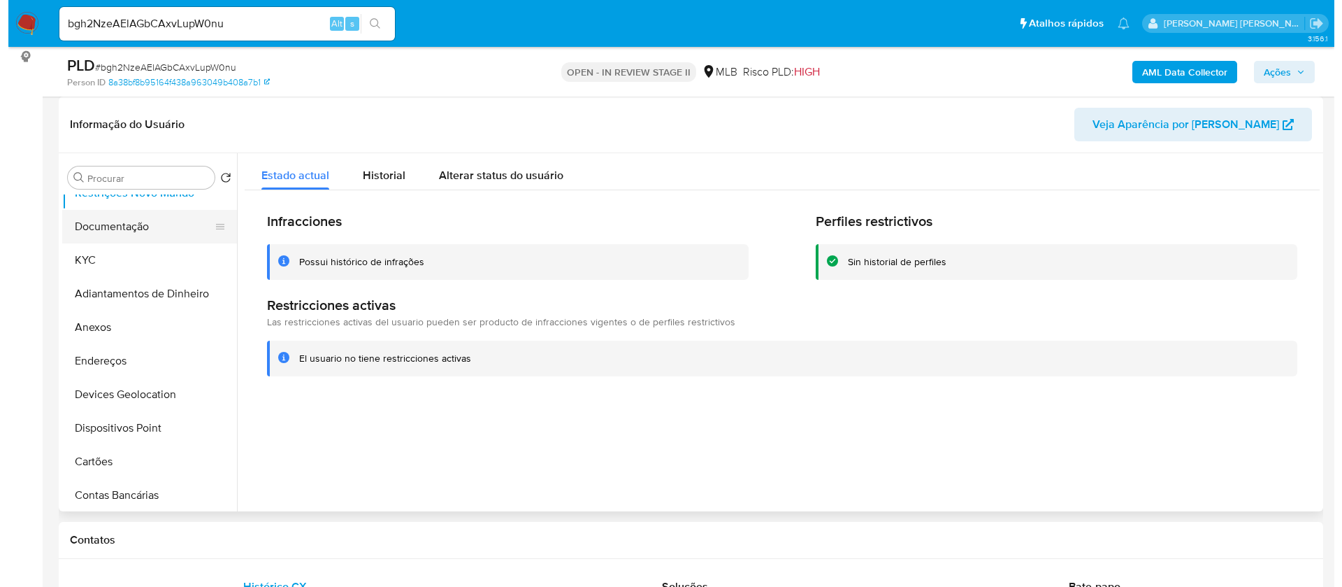
scroll to position [105, 0]
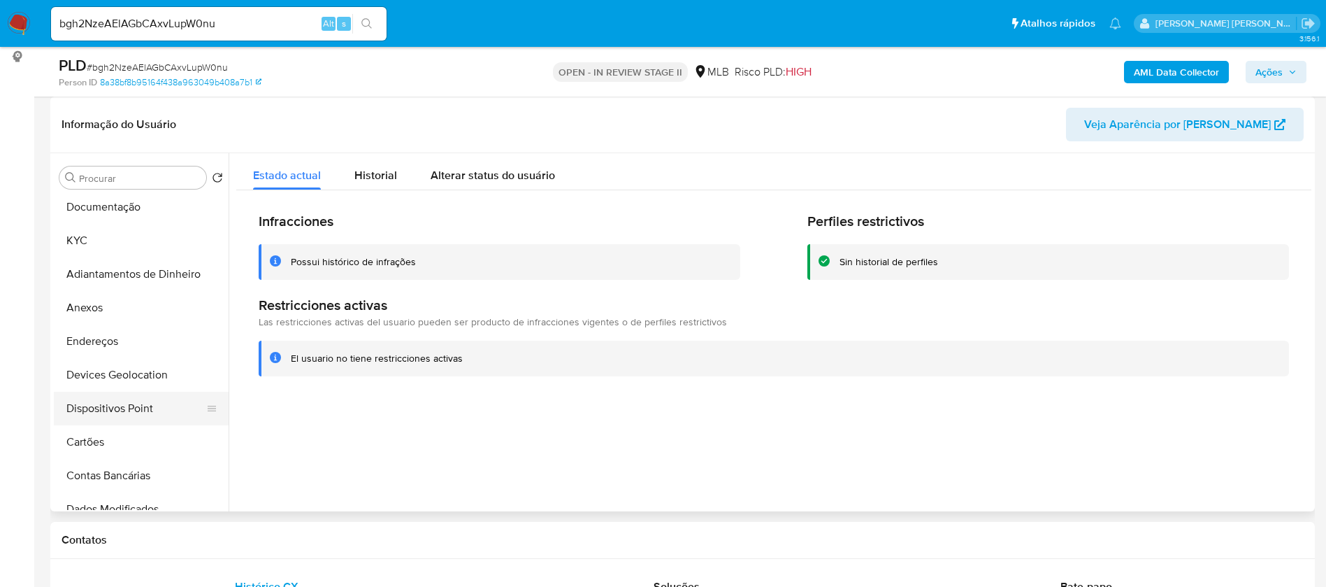
click at [114, 403] on button "Dispositivos Point" at bounding box center [136, 409] width 164 height 34
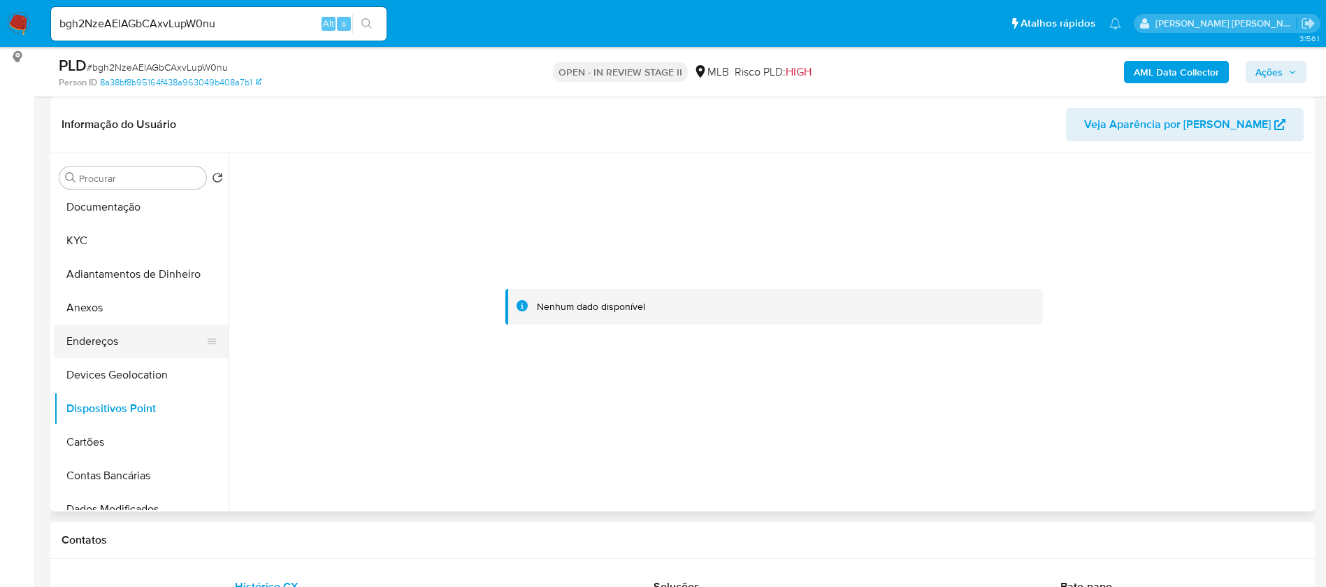
click at [120, 350] on button "Endereços" at bounding box center [136, 341] width 164 height 34
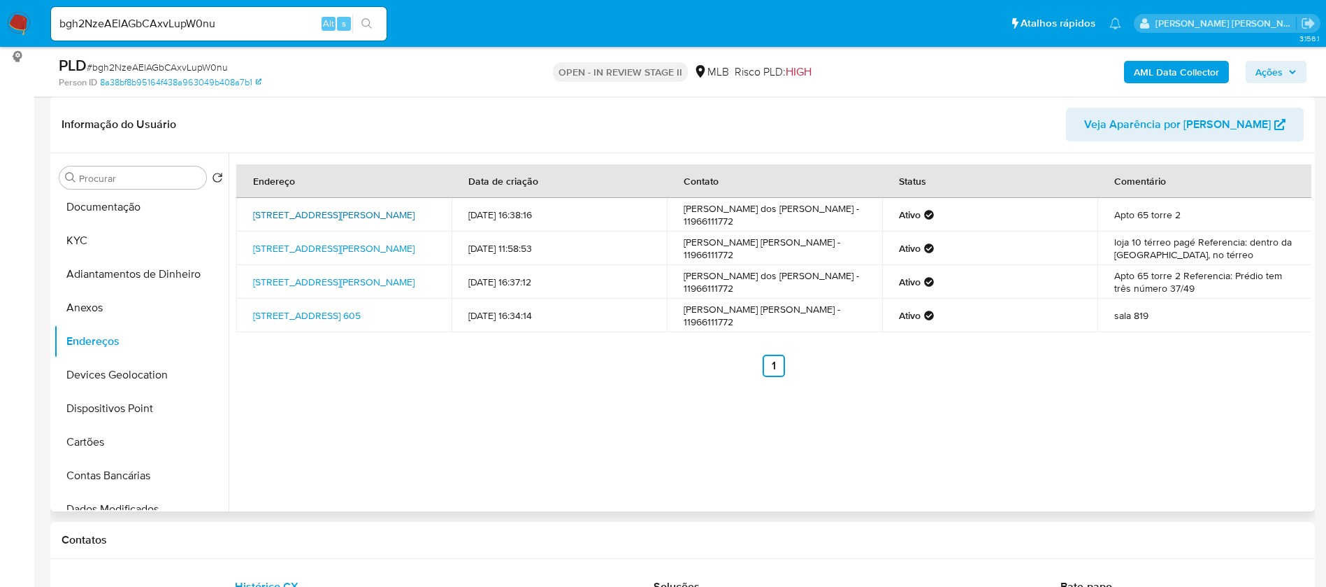
click at [357, 210] on link "Avenida Melchert 37, São Paulo, São Paulo, 03508000, Brasil 37" at bounding box center [334, 215] width 162 height 14
click at [377, 250] on link "Rua Comendador Afonso Kherlakian 79, São Paulo, São Paulo, 01023040, Brasil 79" at bounding box center [334, 248] width 162 height 14
click at [134, 310] on button "Anexos" at bounding box center [136, 308] width 164 height 34
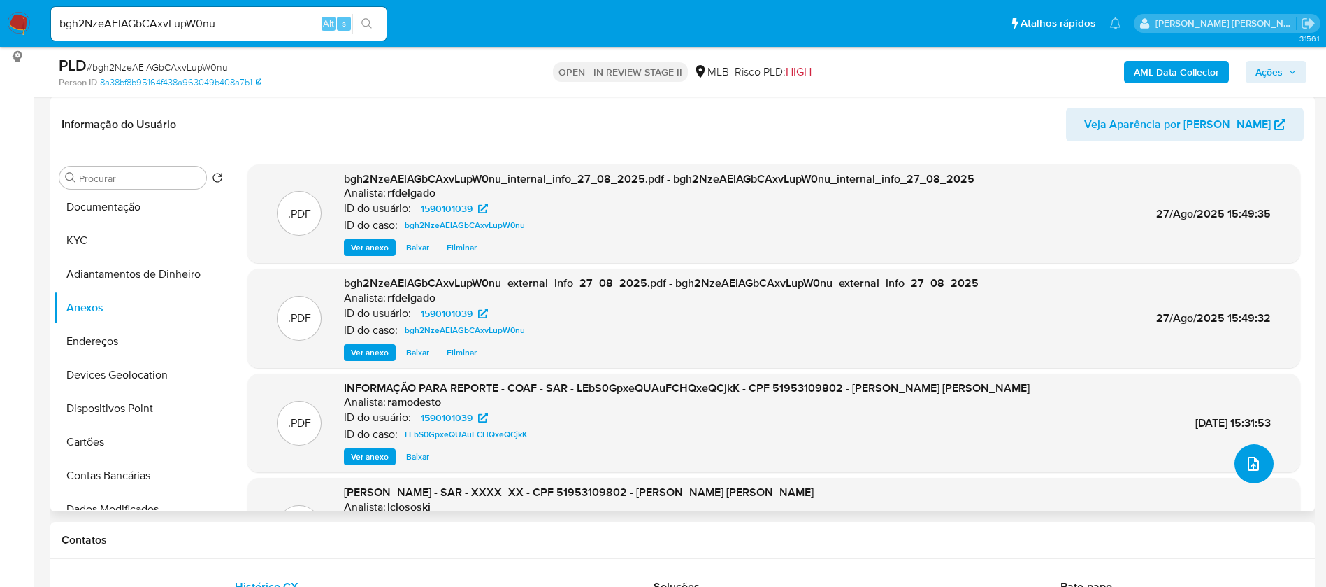
click at [1248, 464] on icon "upload-file" at bounding box center [1253, 464] width 11 height 14
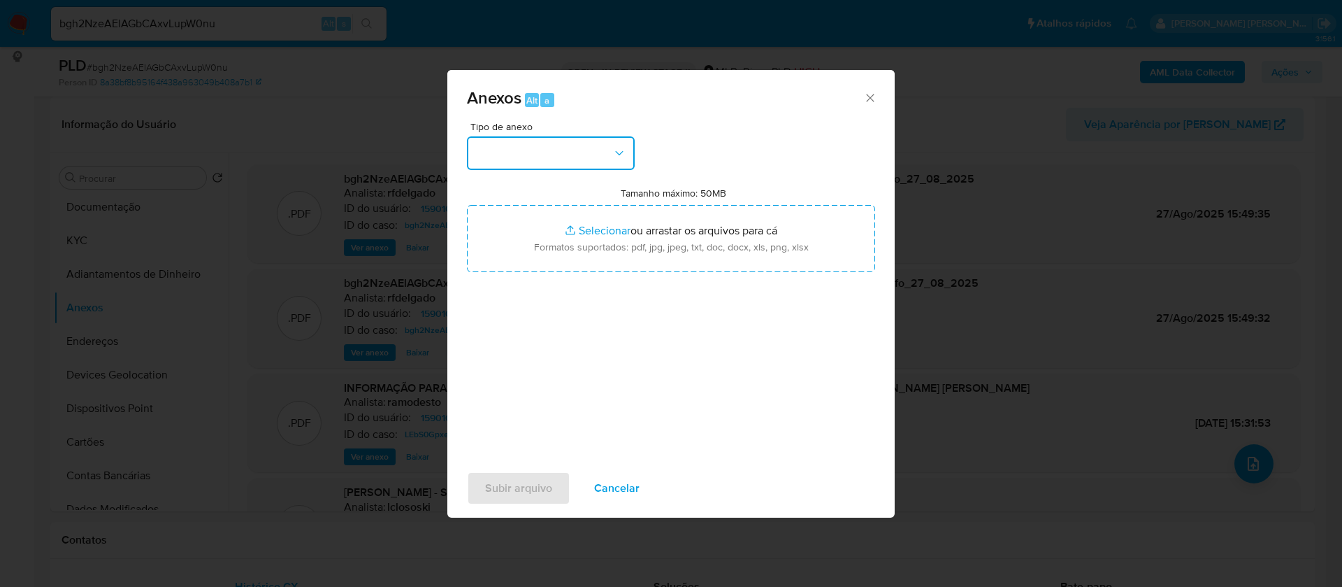
click at [603, 157] on button "button" at bounding box center [551, 153] width 168 height 34
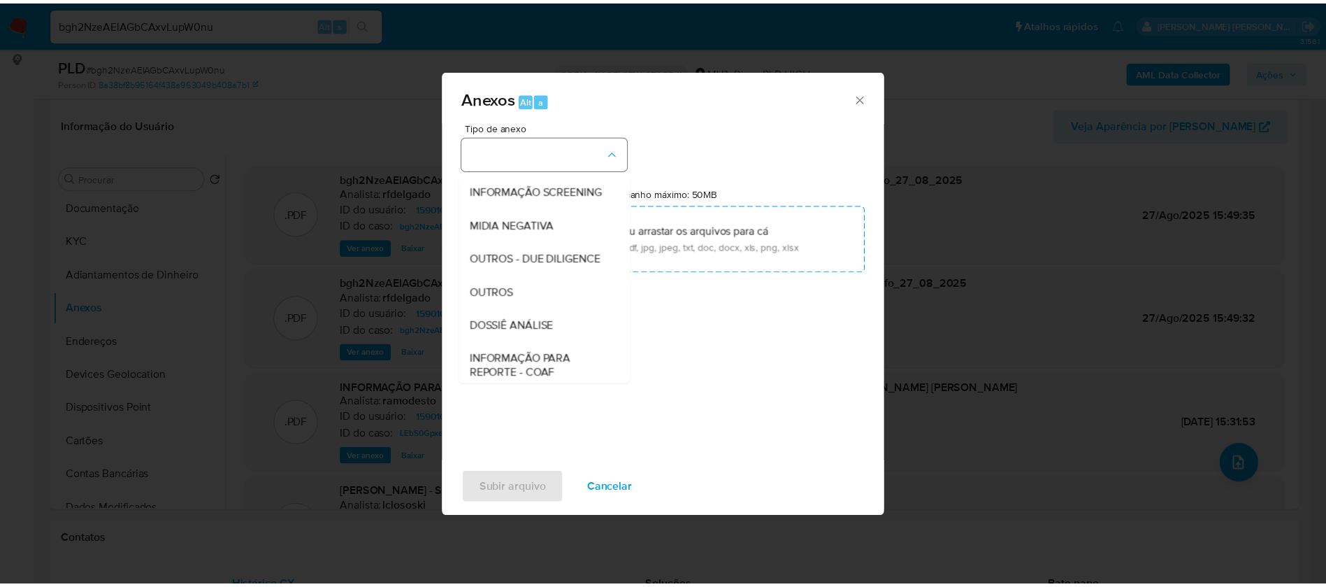
scroll to position [210, 0]
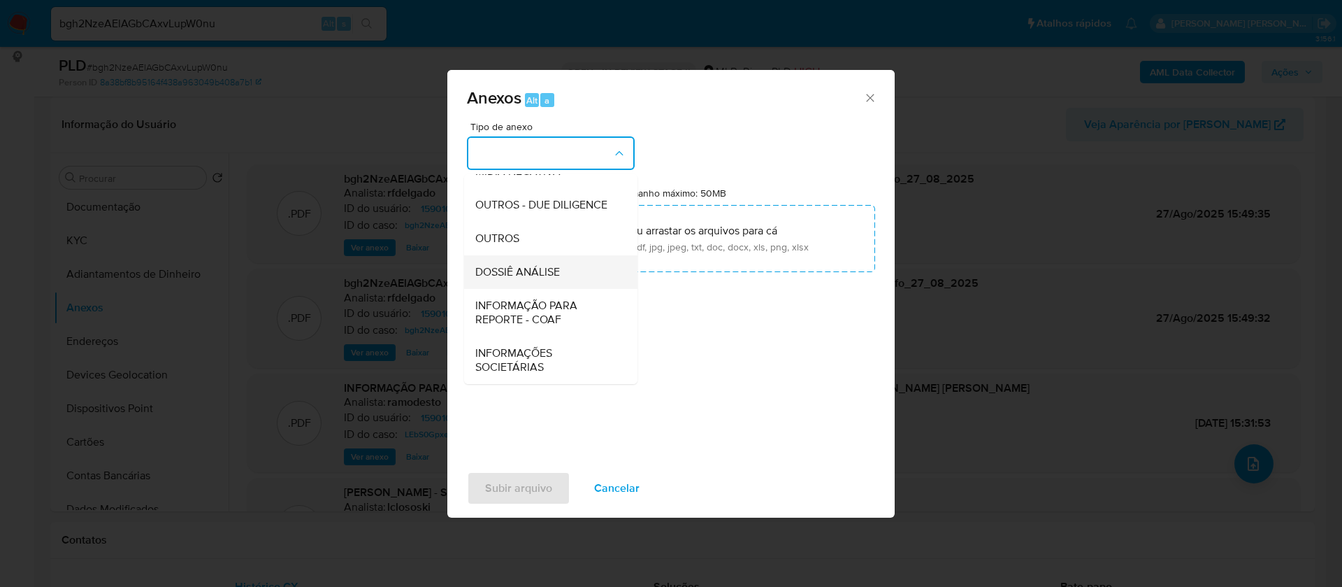
click at [552, 269] on span "DOSSIÊ ANÁLISE" at bounding box center [517, 272] width 85 height 14
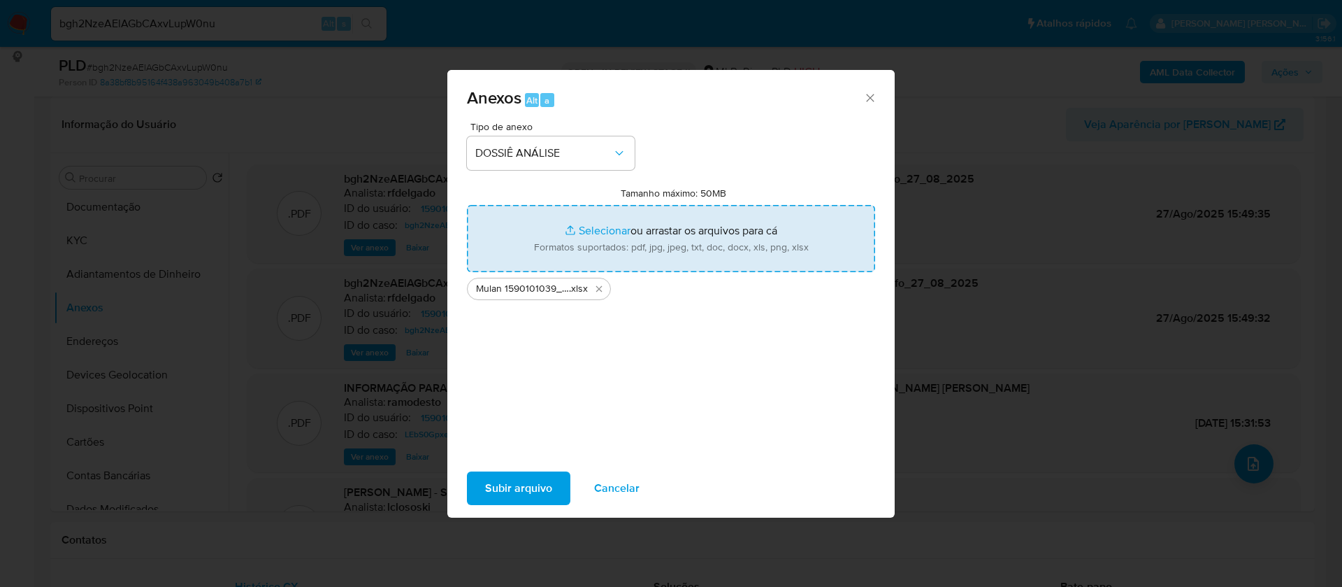
type input "C:\fakepath\2° SAR - - CPF 51953109802 - GUSTAVO HENRIQUE DE CASTRO GODINHO.pdf"
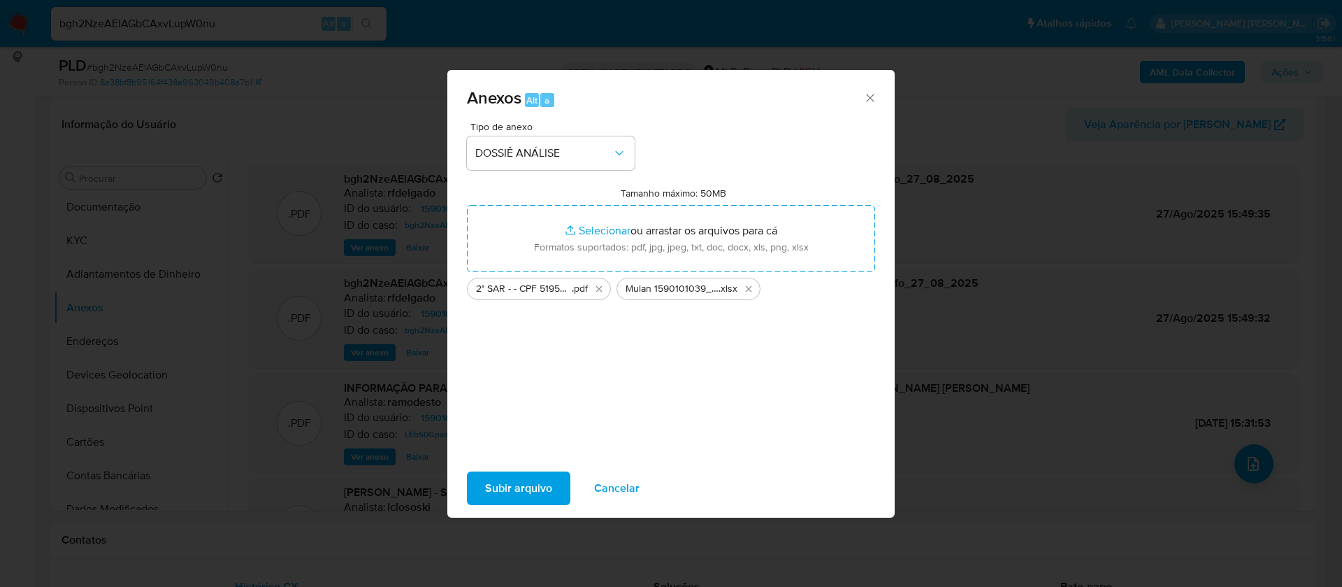
click at [536, 480] on span "Subir arquivo" at bounding box center [518, 488] width 67 height 31
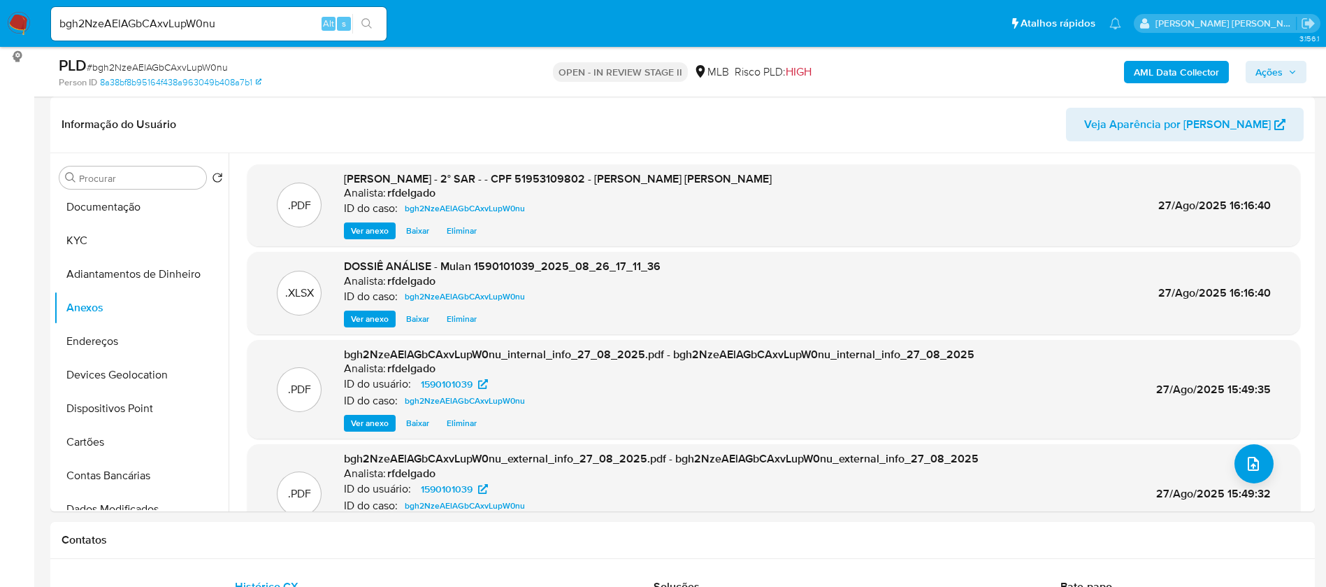
click at [1282, 72] on span "Ações" at bounding box center [1269, 72] width 27 height 22
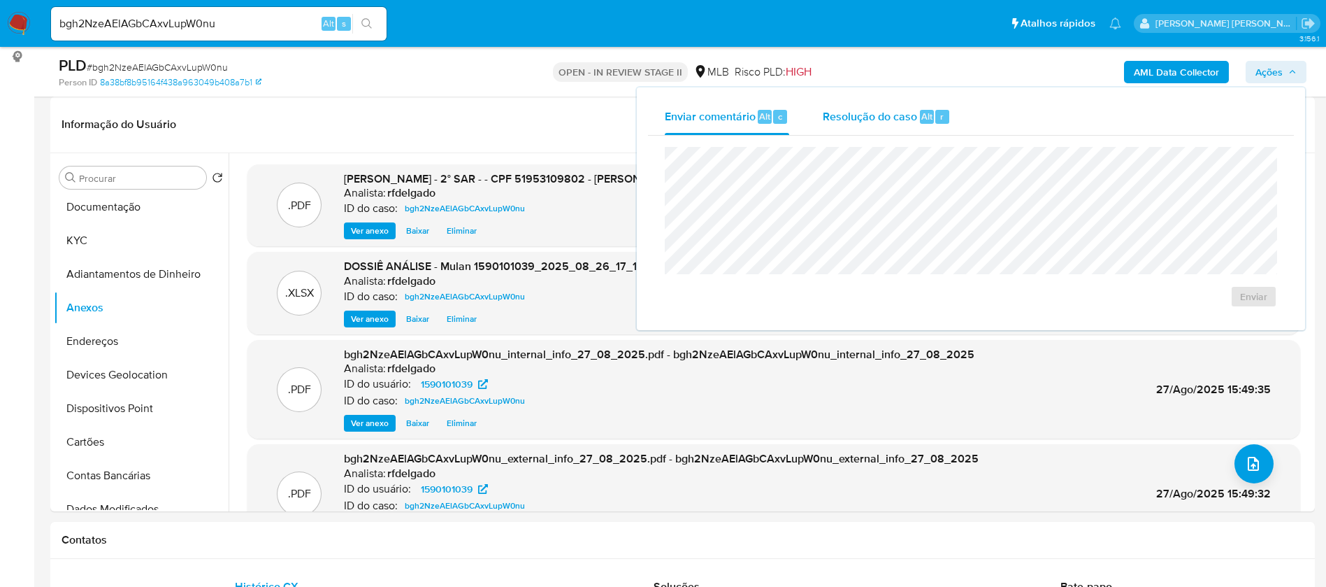
click at [862, 116] on span "Resolução do caso" at bounding box center [870, 116] width 94 height 16
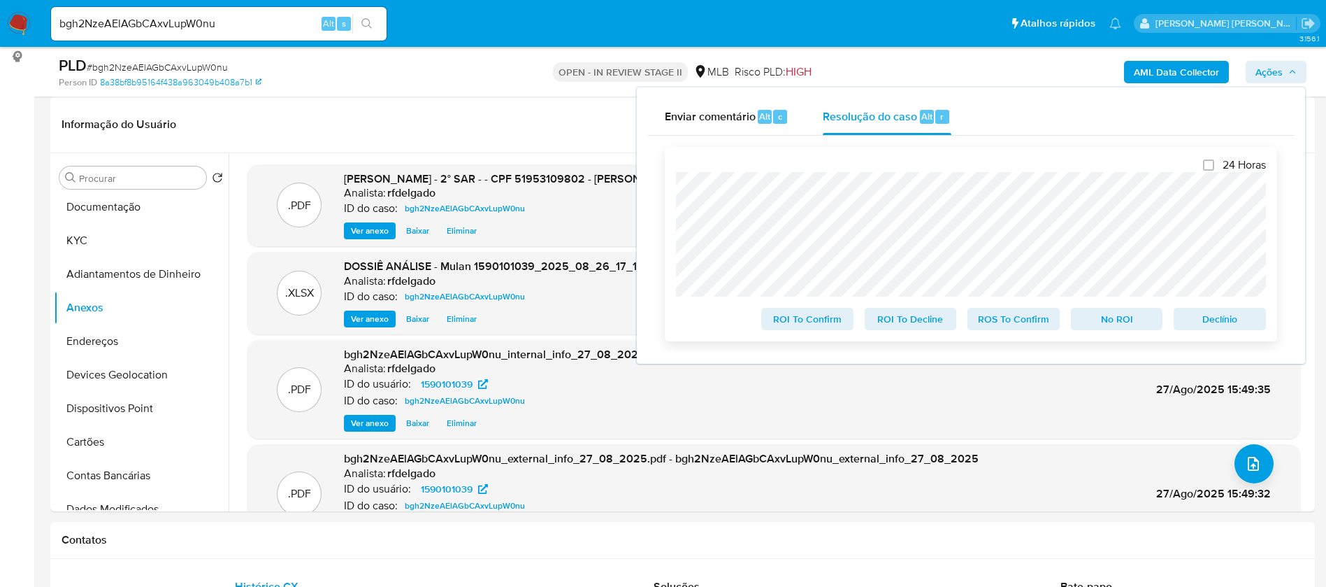
click at [1228, 321] on span "Declínio" at bounding box center [1220, 319] width 73 height 20
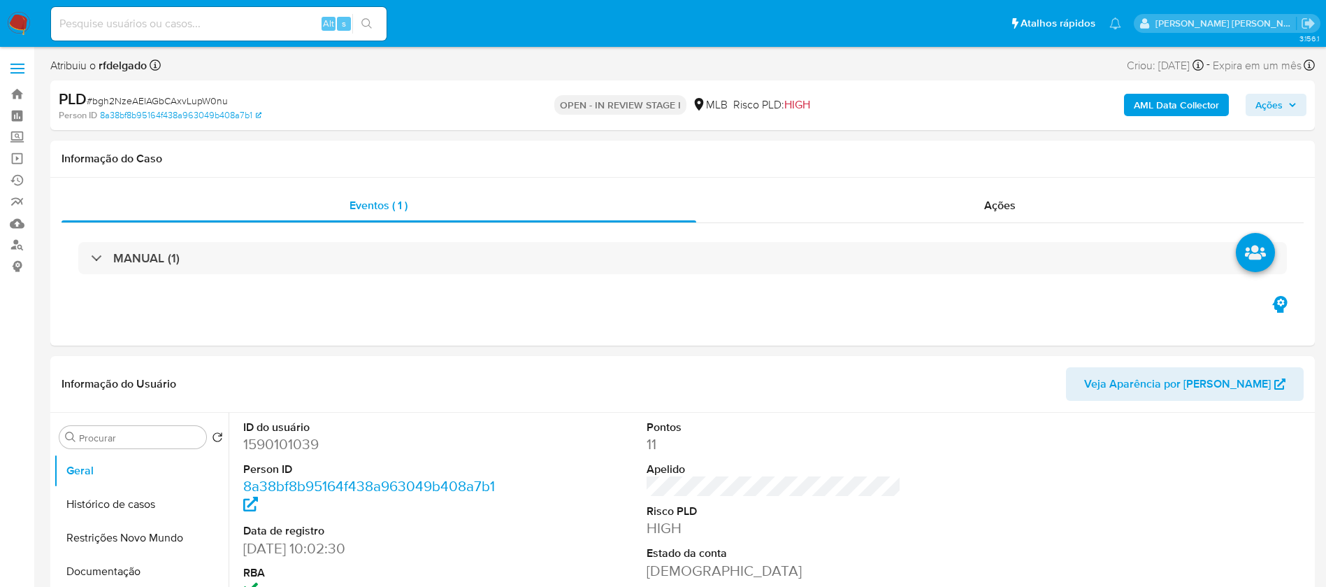
click at [1276, 104] on span "Ações" at bounding box center [1269, 105] width 27 height 22
select select "10"
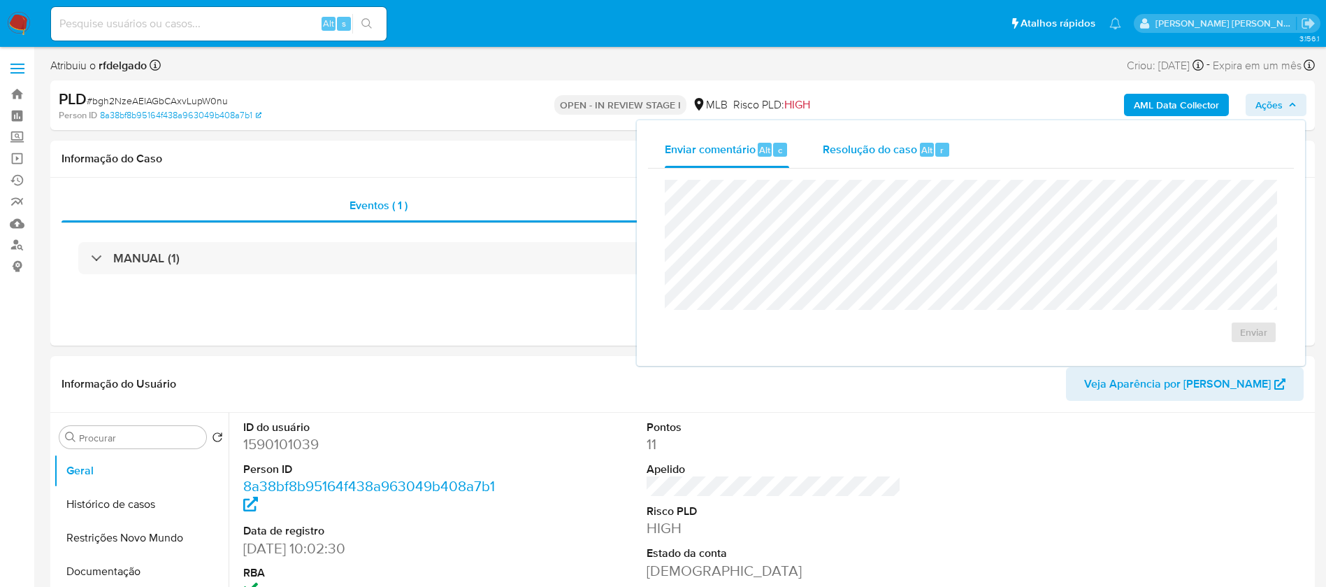
click at [870, 145] on span "Resolução do caso" at bounding box center [870, 149] width 94 height 16
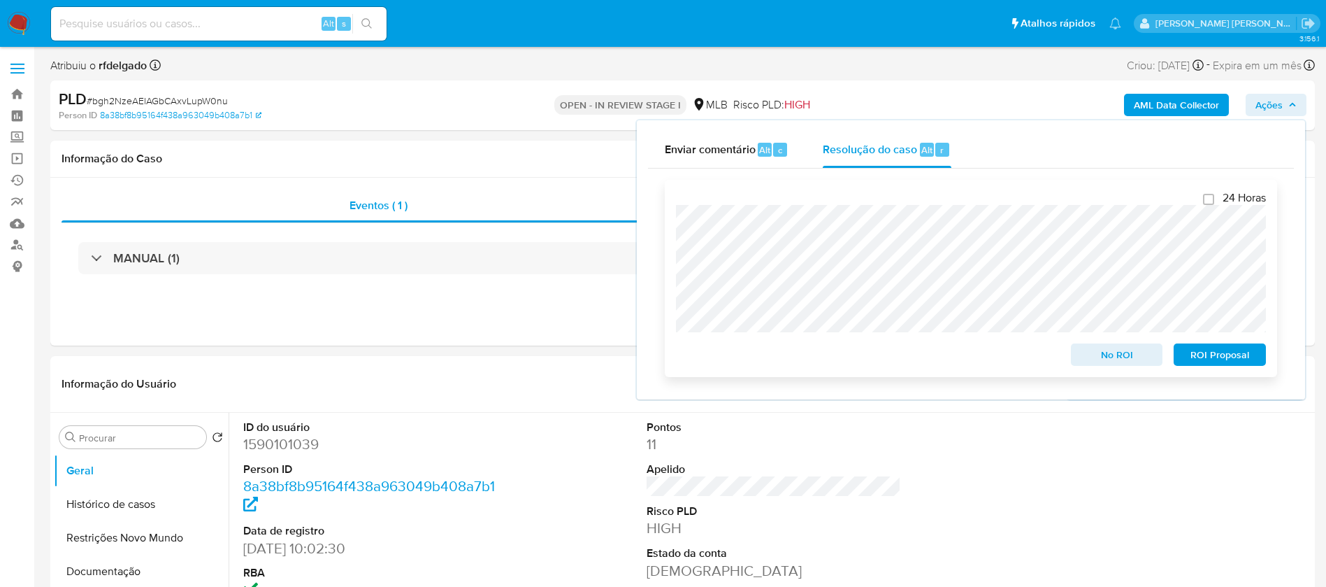
click at [1210, 354] on span "ROI Proposal" at bounding box center [1220, 355] width 73 height 20
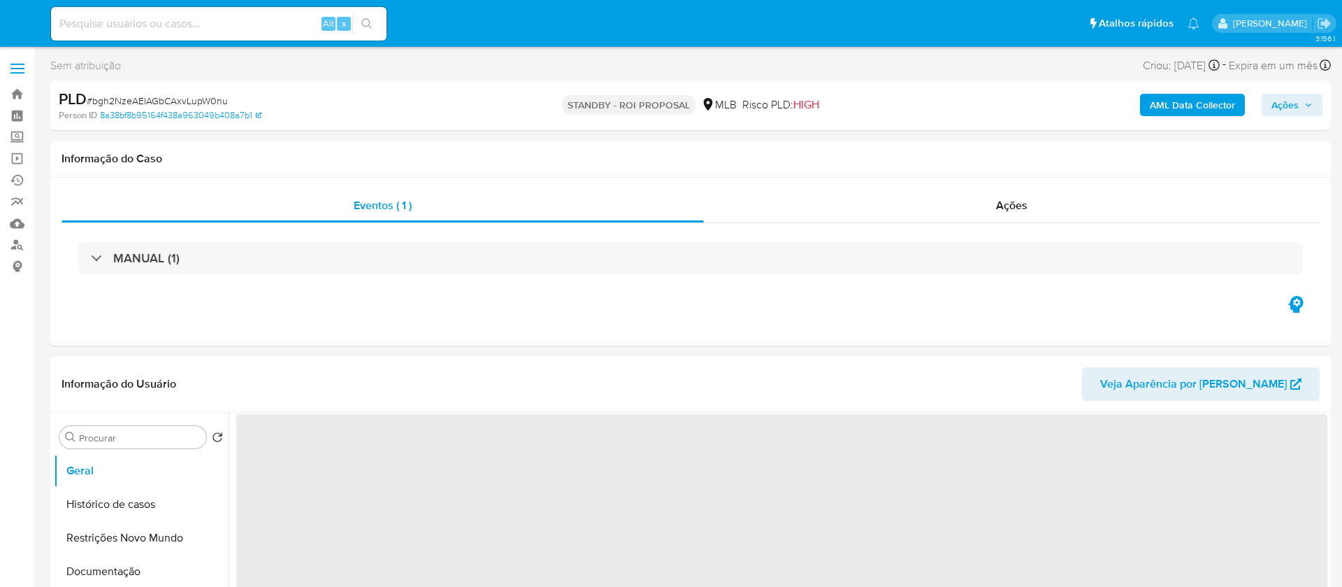
select select "10"
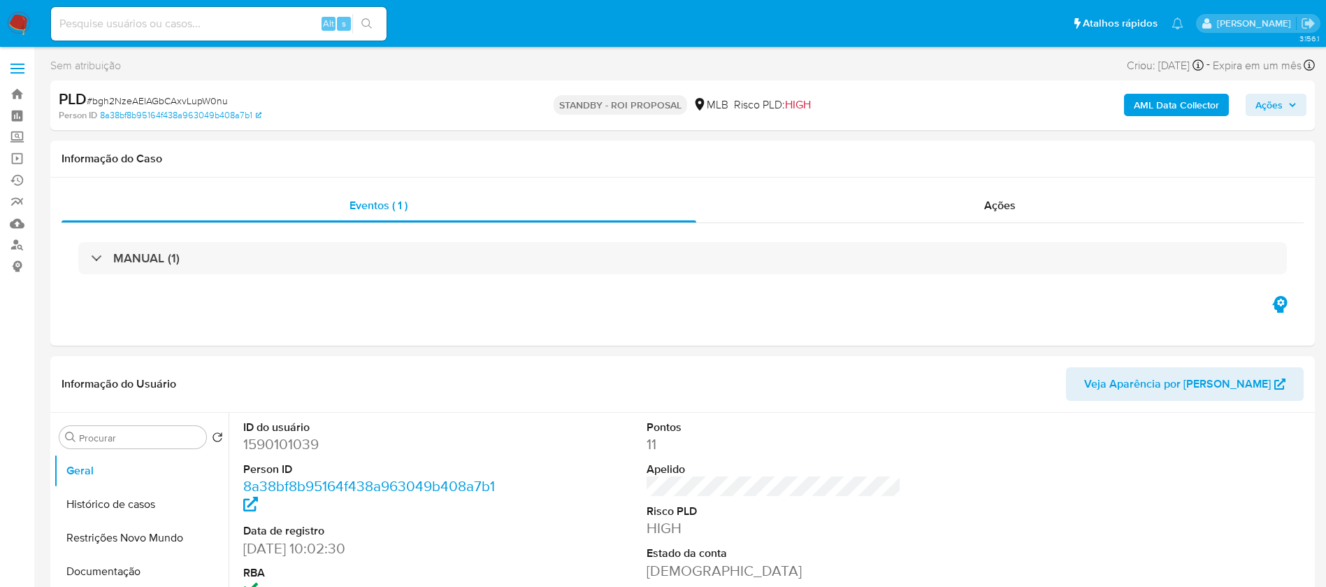
click at [250, 24] on input at bounding box center [219, 24] width 336 height 18
paste input "oGy1x1ZaH5JrvedTvl3RWxpc"
type input "oGy1x1ZaH5JrvedTvl3RWxpc"
click at [357, 28] on button "search-icon" at bounding box center [366, 24] width 29 height 20
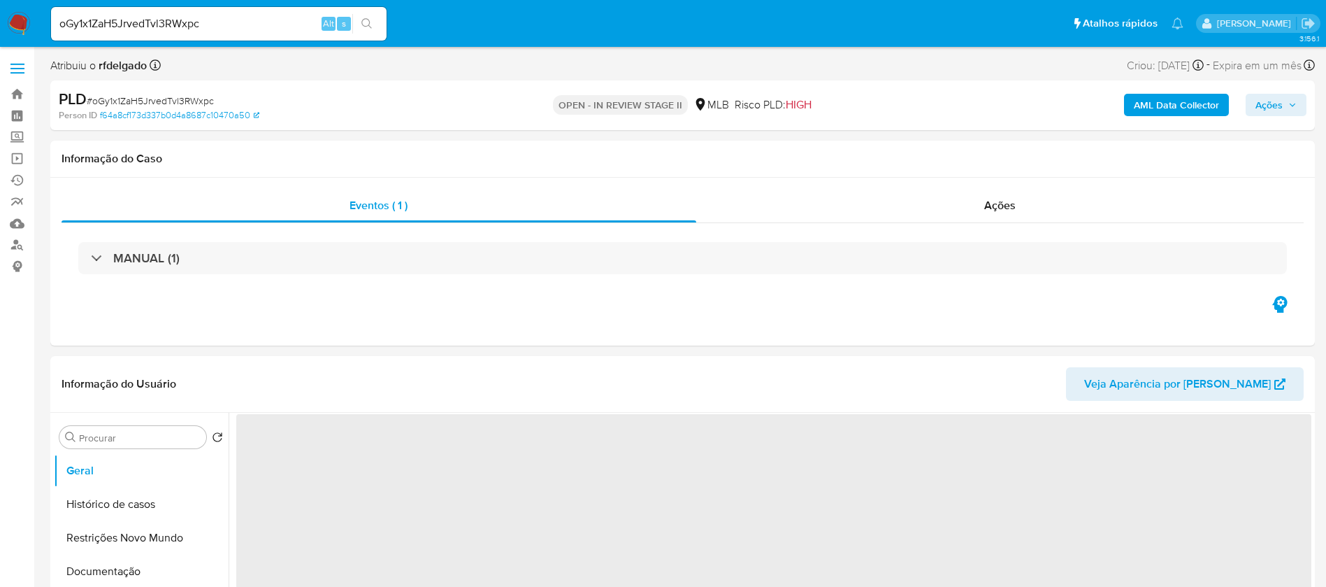
select select "10"
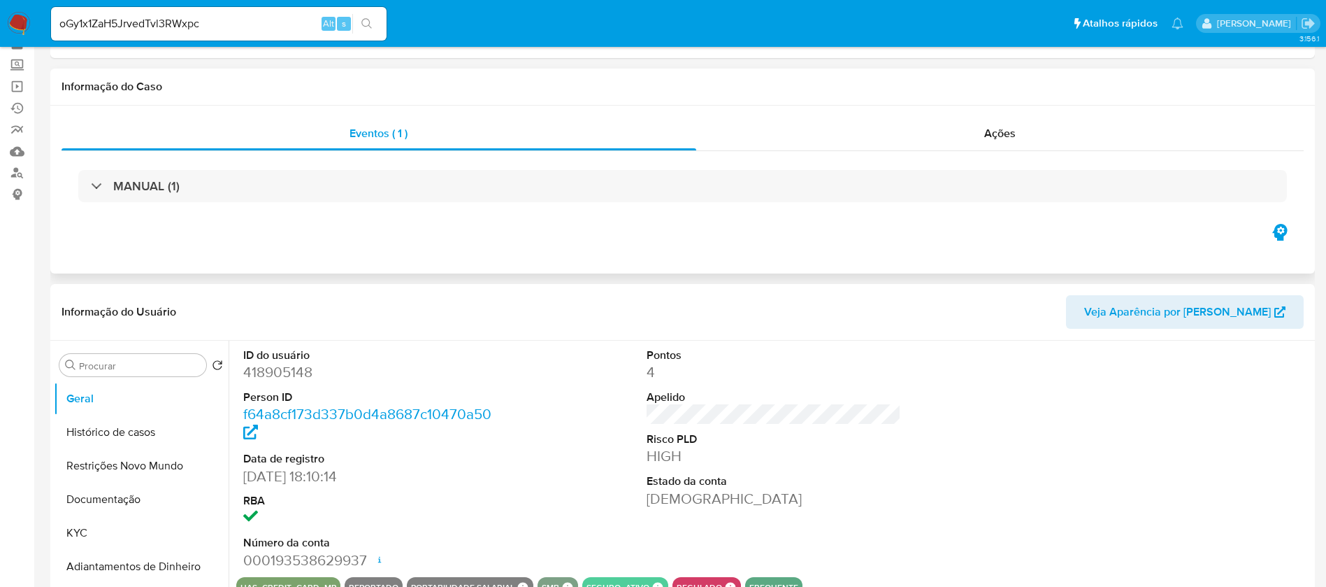
scroll to position [105, 0]
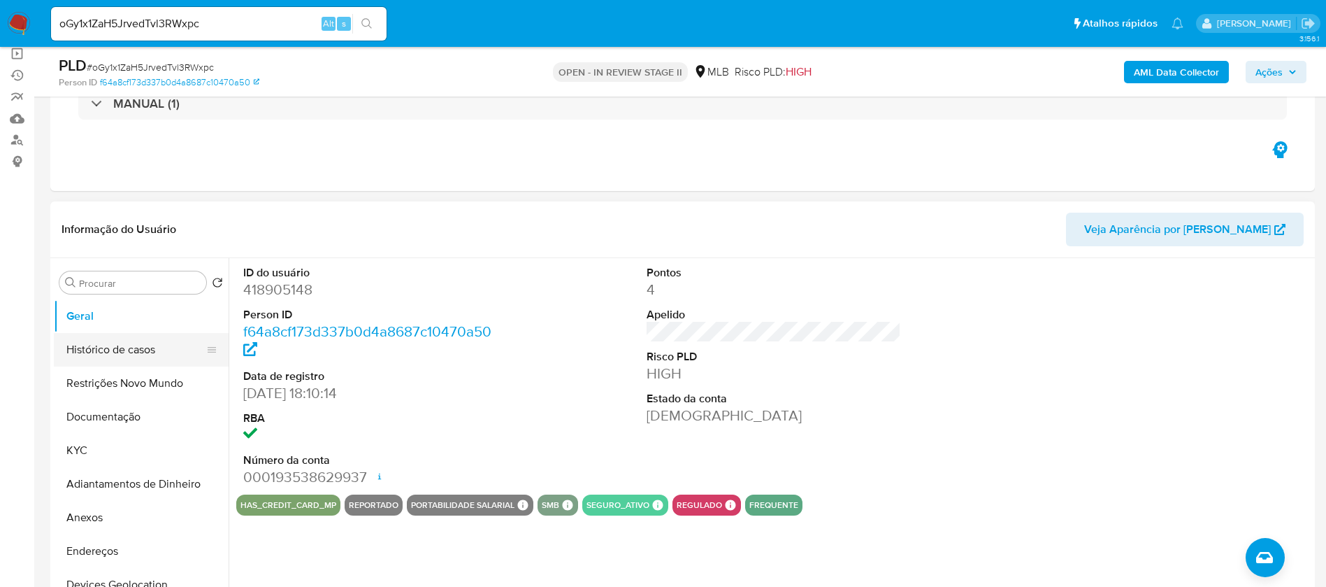
click at [97, 344] on button "Histórico de casos" at bounding box center [136, 350] width 164 height 34
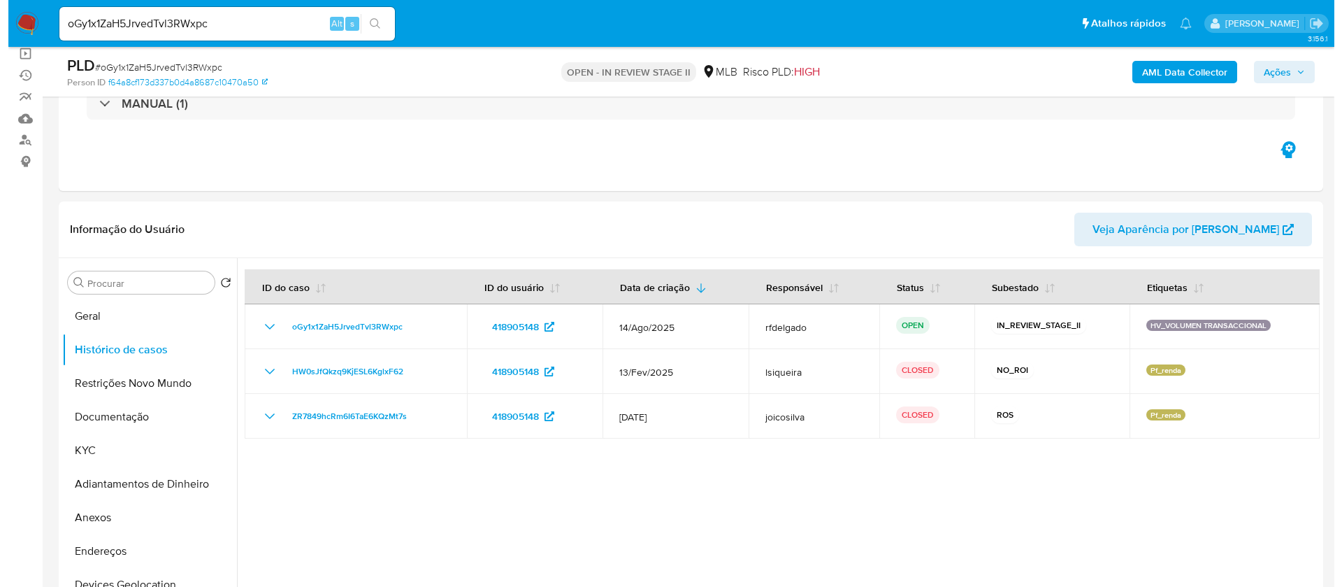
scroll to position [210, 0]
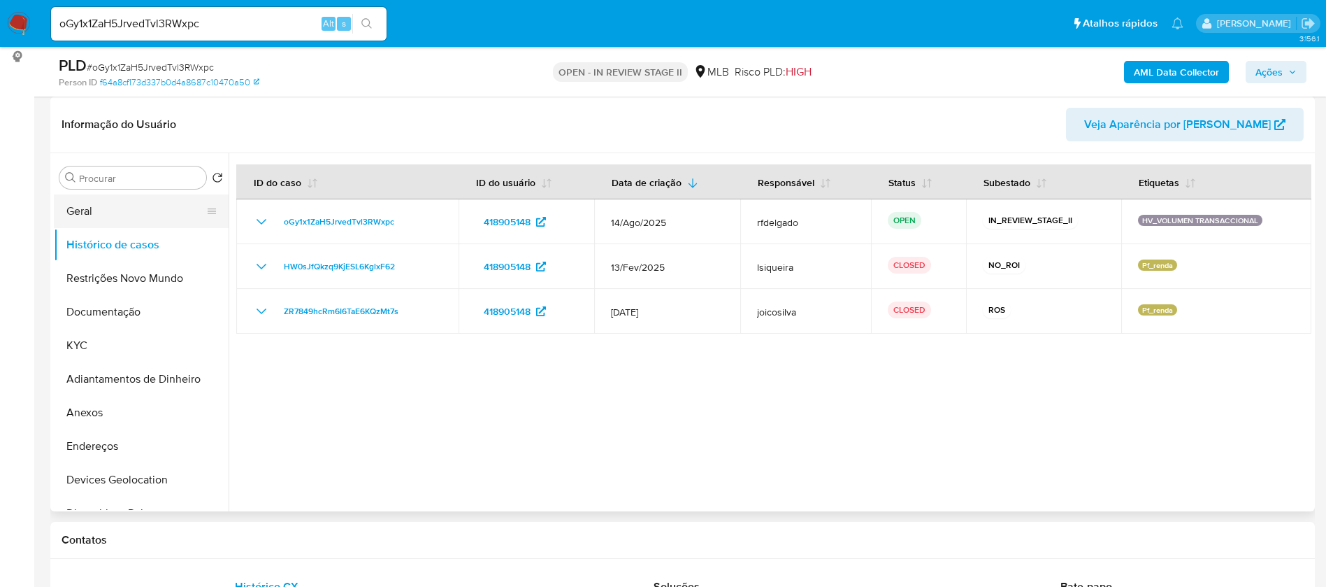
click at [74, 210] on button "Geral" at bounding box center [136, 211] width 164 height 34
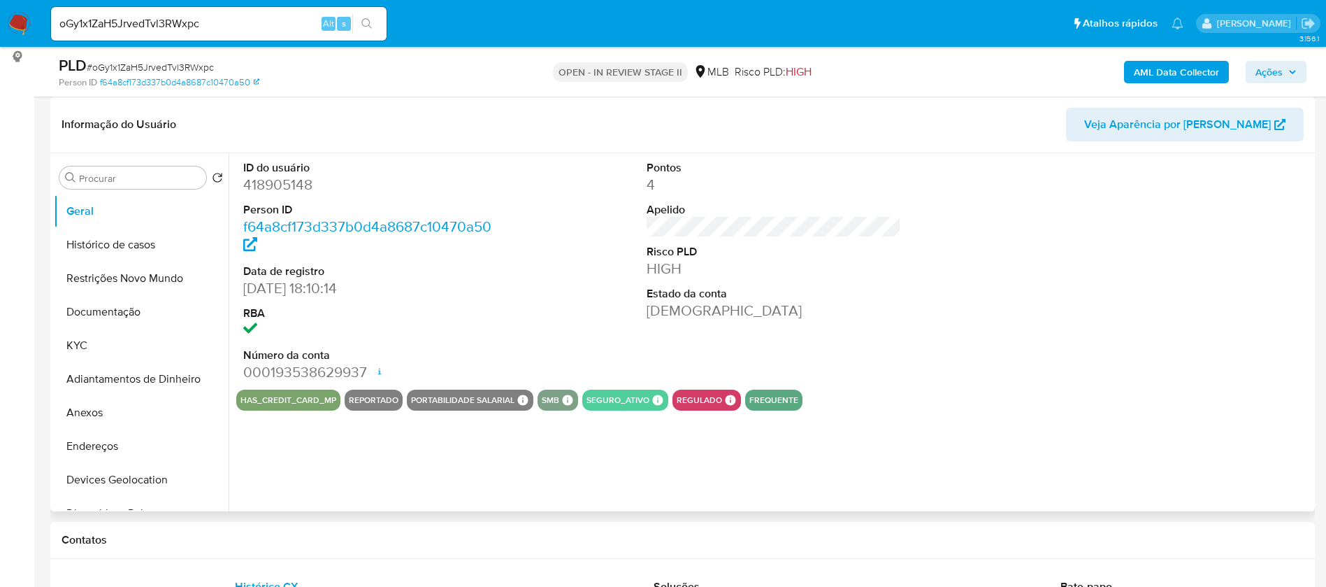
click at [278, 175] on dd "418905148" at bounding box center [370, 185] width 255 height 20
copy dd "418905148"
click at [109, 411] on button "Anexos" at bounding box center [136, 413] width 164 height 34
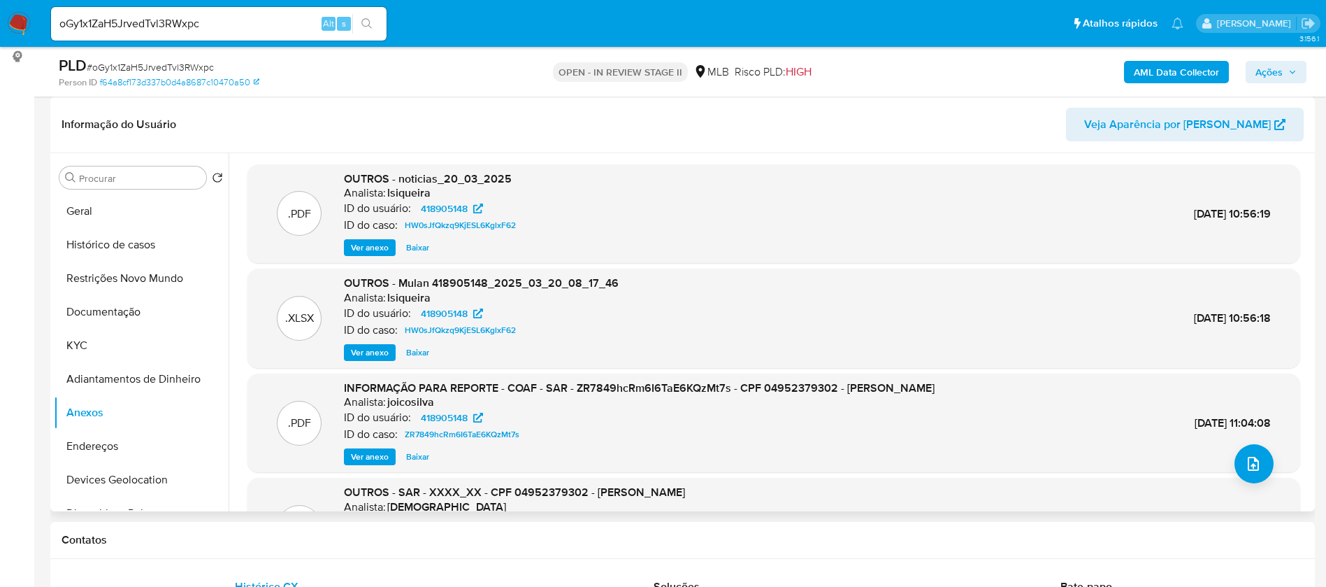
click at [382, 450] on span "Ver anexo" at bounding box center [370, 457] width 38 height 14
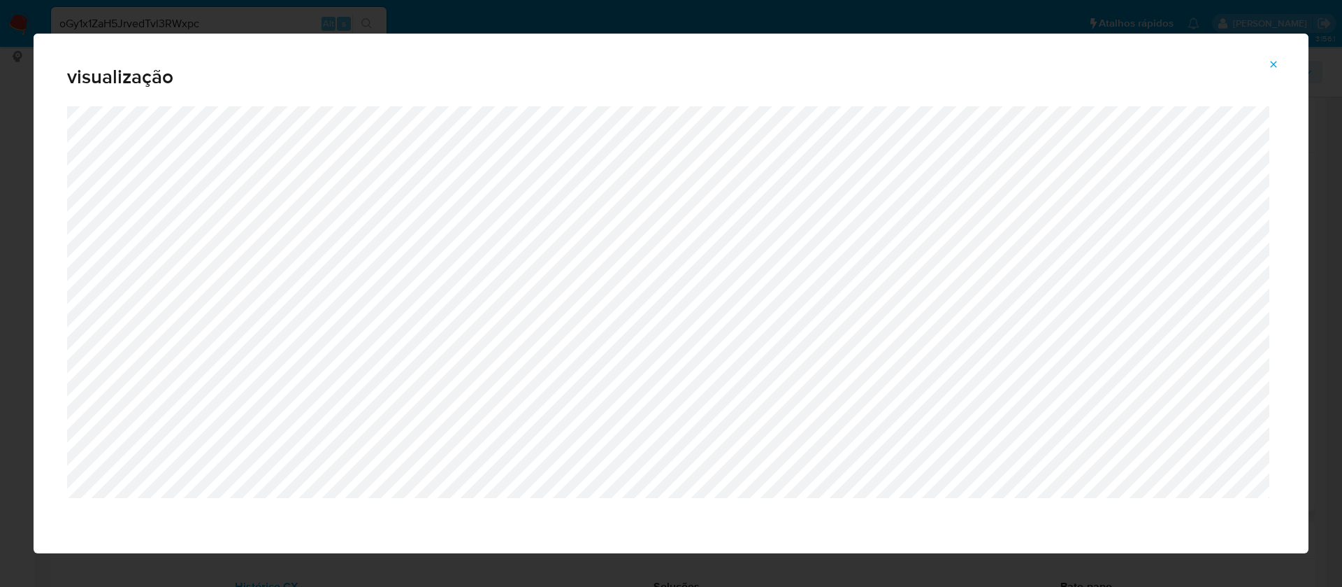
click at [1271, 60] on icon "Attachment preview" at bounding box center [1273, 64] width 11 height 11
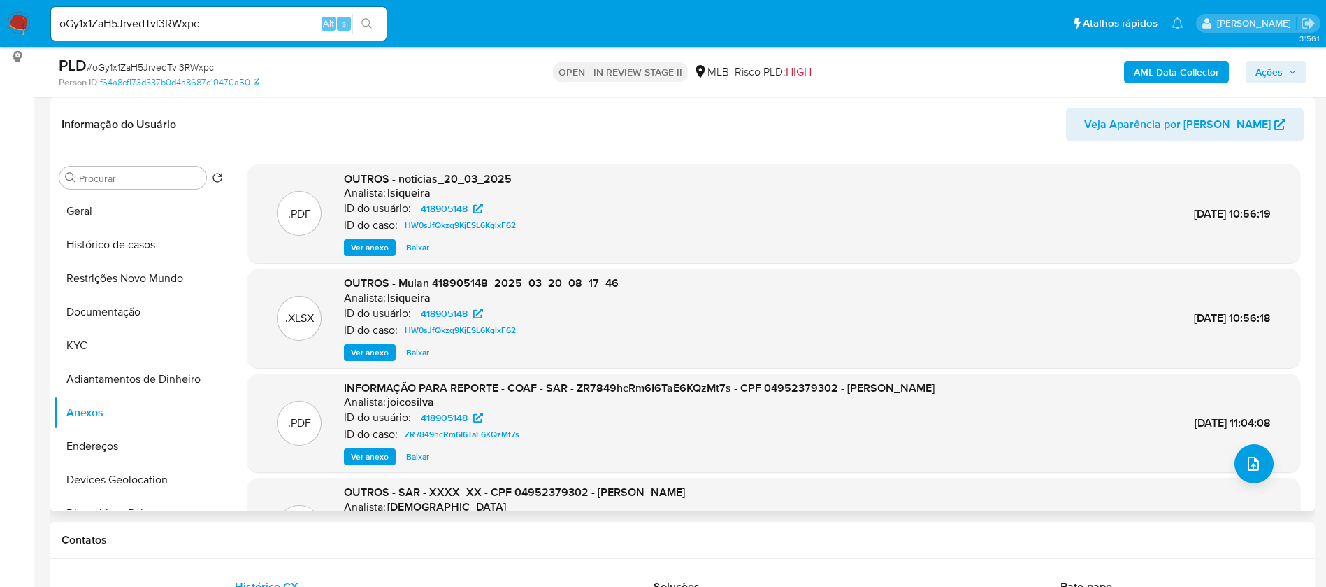
click at [1138, 69] on b "AML Data Collector" at bounding box center [1176, 72] width 85 height 22
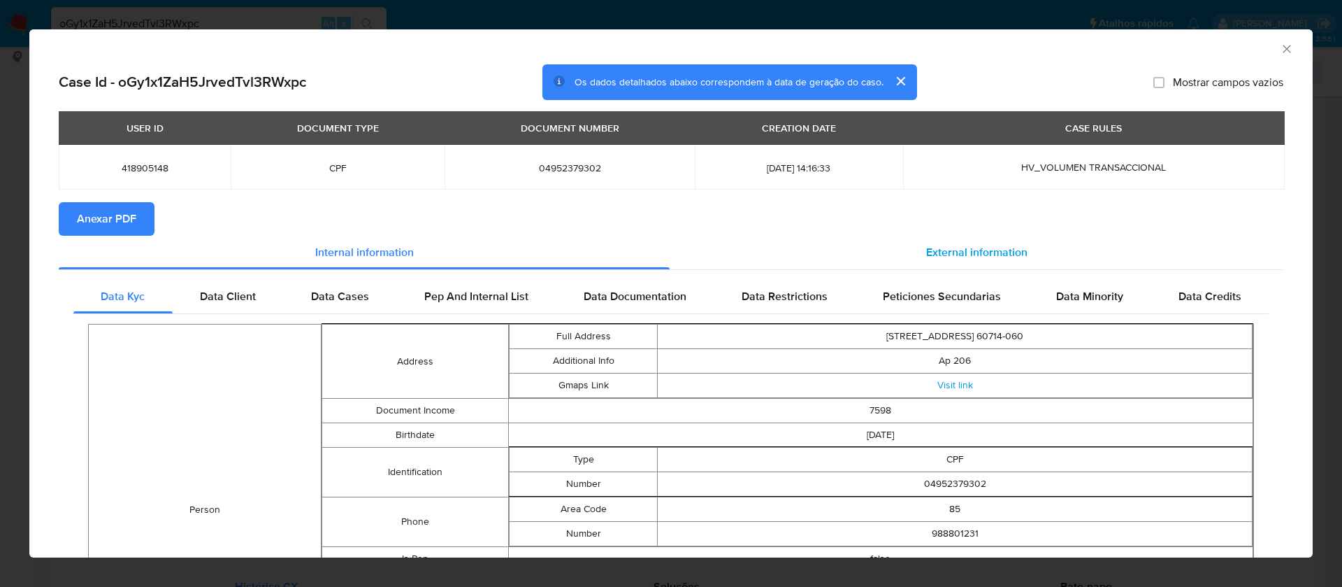
click at [932, 246] on span "External information" at bounding box center [976, 252] width 101 height 16
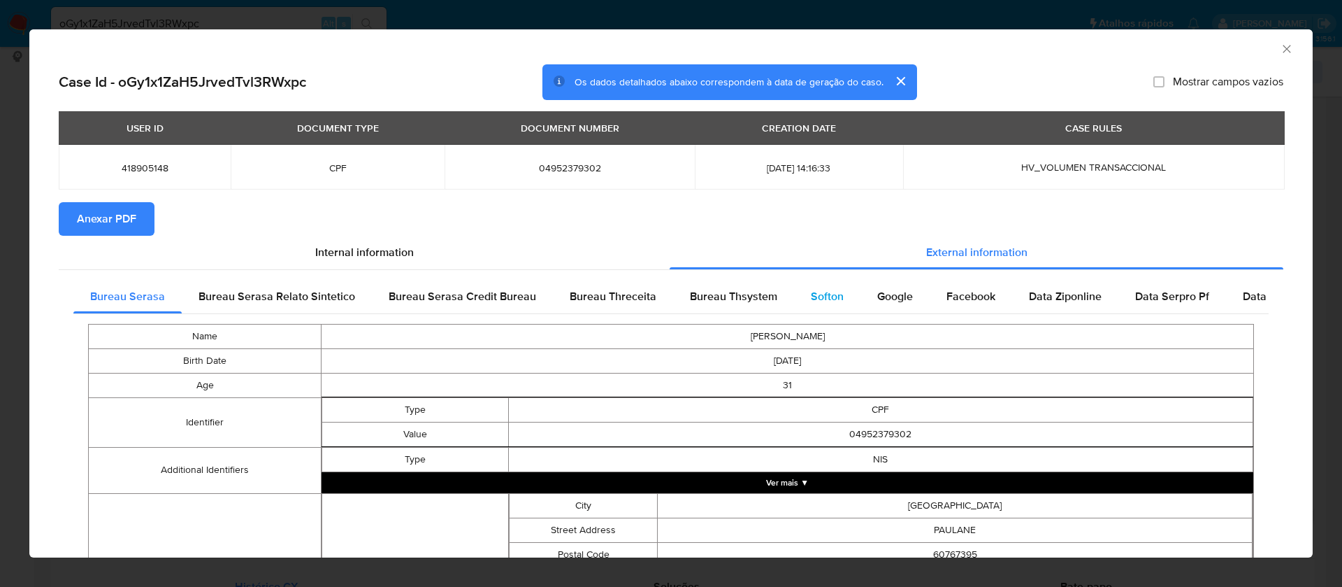
click at [828, 299] on span "Softon" at bounding box center [827, 296] width 33 height 16
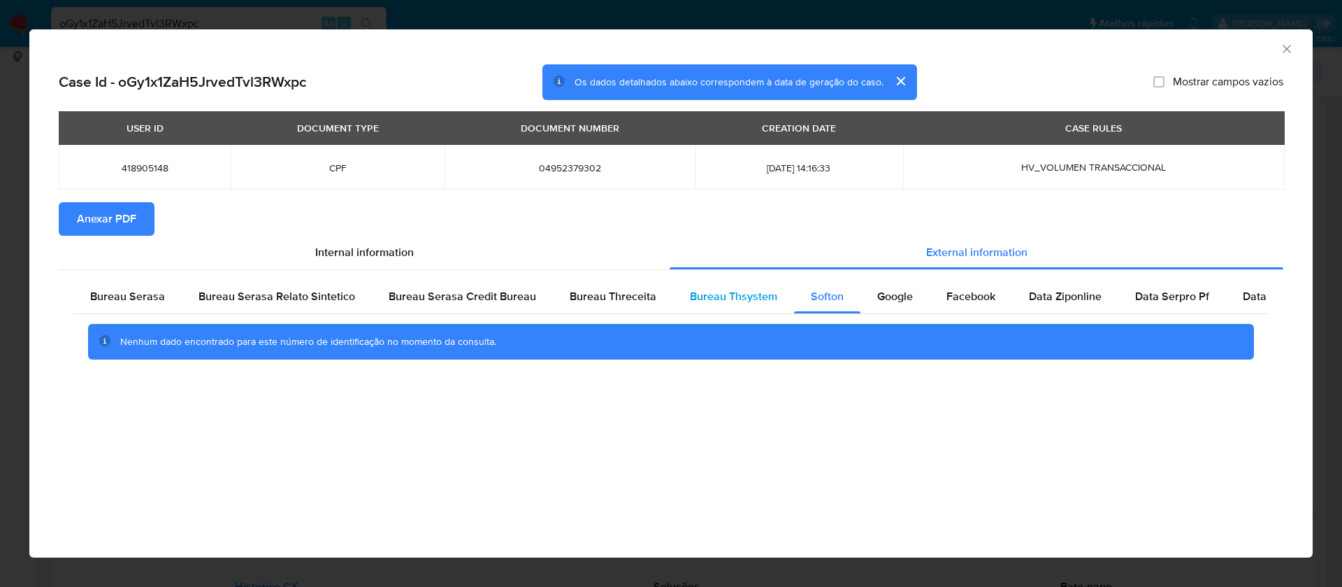
click at [717, 297] on span "Bureau Thsystem" at bounding box center [733, 296] width 87 height 16
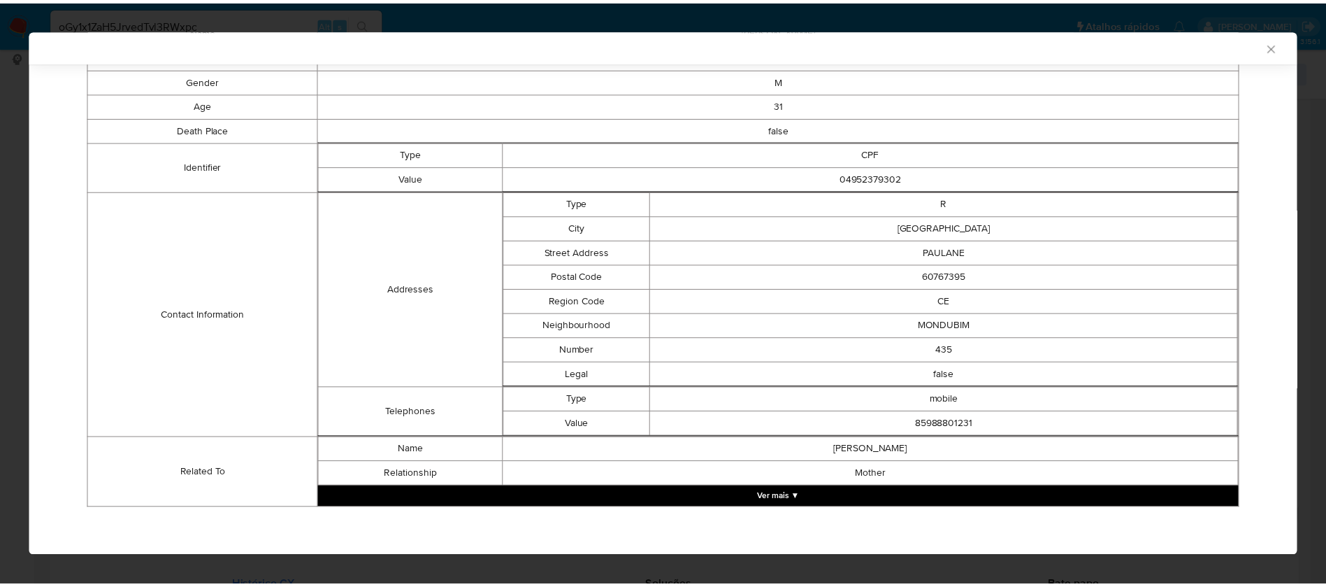
scroll to position [0, 0]
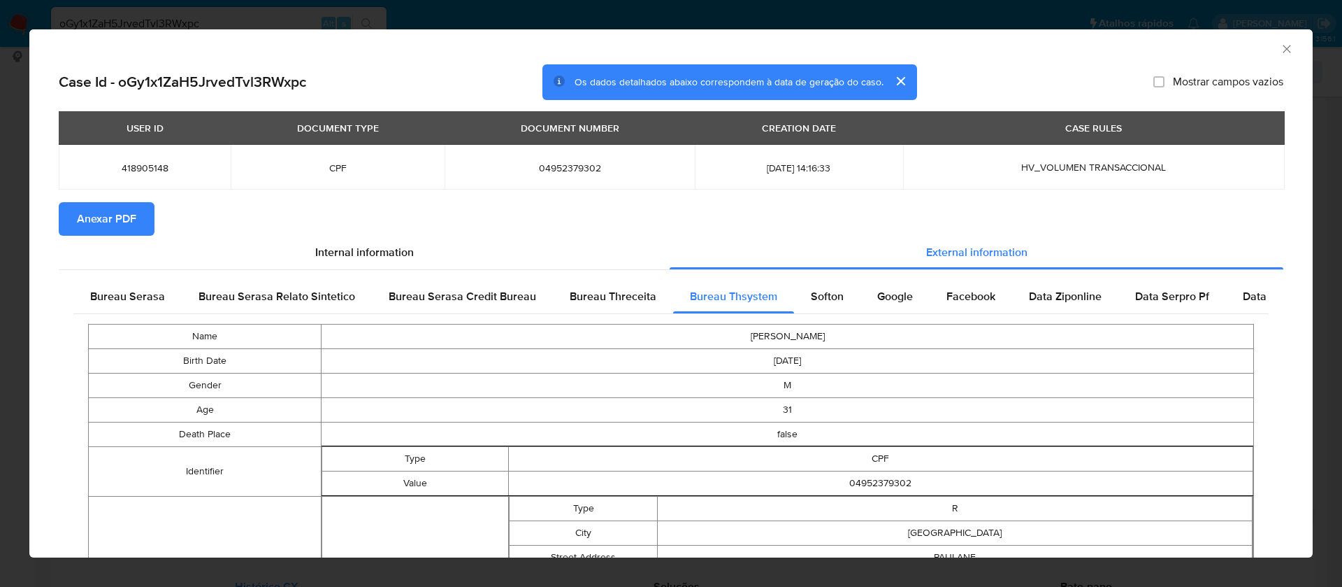
click at [101, 223] on span "Anexar PDF" at bounding box center [106, 218] width 59 height 31
click at [1280, 43] on icon "Fechar a janela" at bounding box center [1287, 49] width 14 height 14
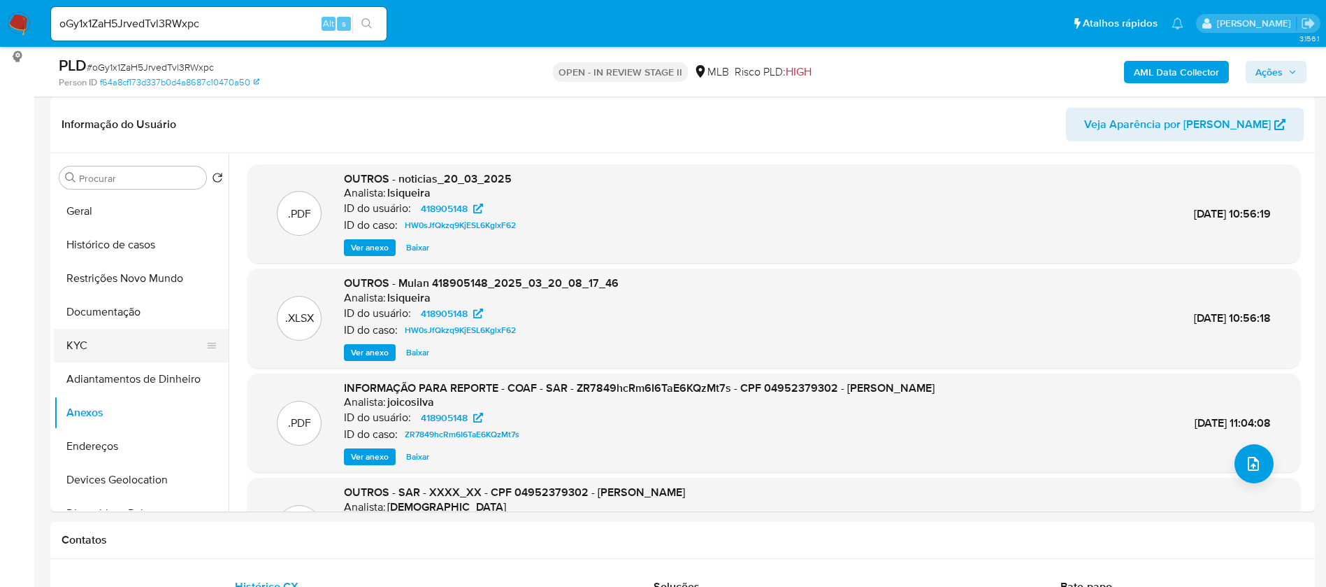
click at [136, 340] on button "KYC" at bounding box center [136, 346] width 164 height 34
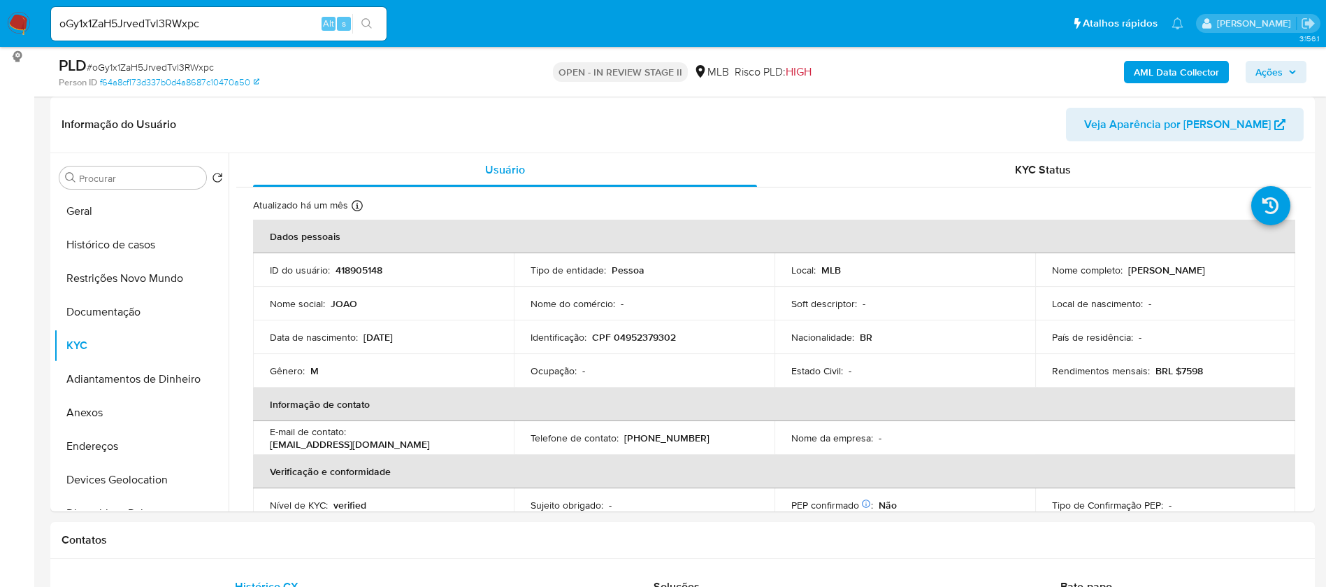
drag, startPoint x: 1227, startPoint y: 270, endPoint x: 1124, endPoint y: 268, distance: 102.8
click at [1124, 268] on div "Nome completo : Joao Araujo de Oliveira" at bounding box center [1165, 270] width 227 height 13
copy p "Joao Araujo de Oliveira"
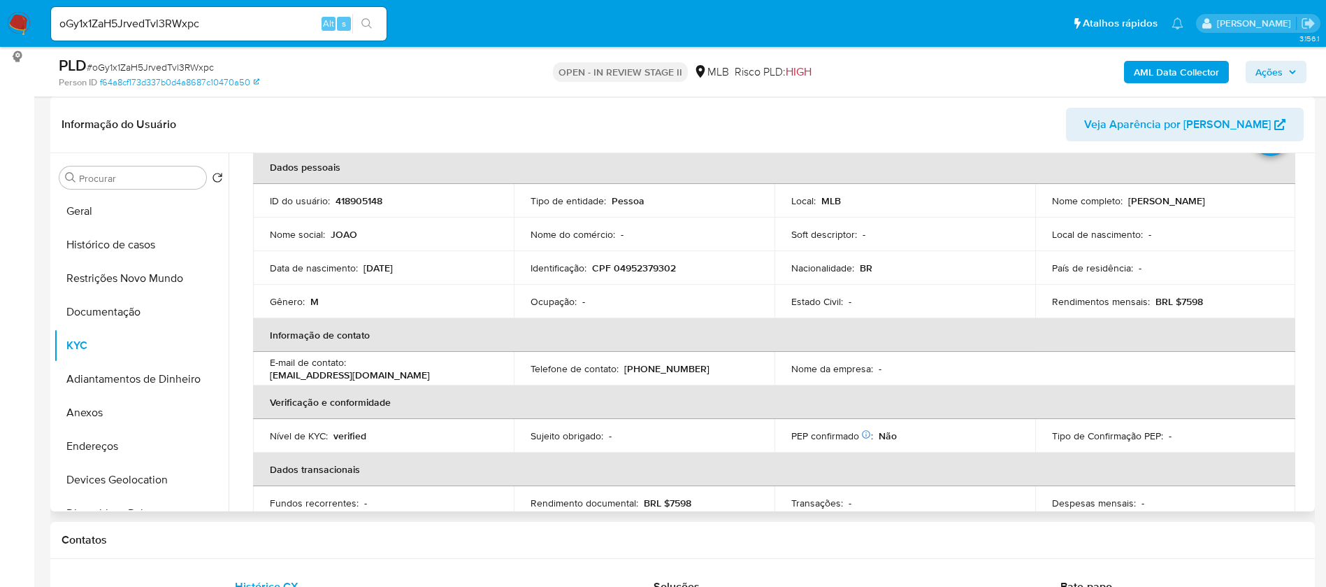
scroll to position [58, 0]
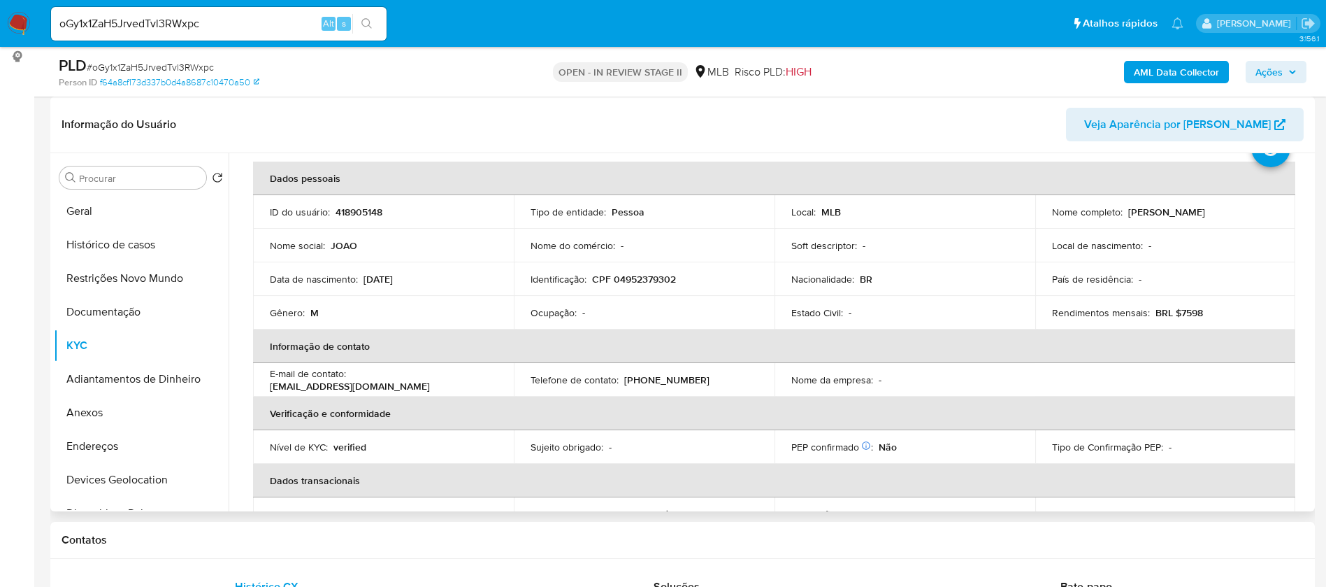
click at [655, 280] on p "CPF 04952379302" at bounding box center [634, 279] width 84 height 13
copy p "04952379302"
click at [146, 205] on button "Geral" at bounding box center [136, 211] width 164 height 34
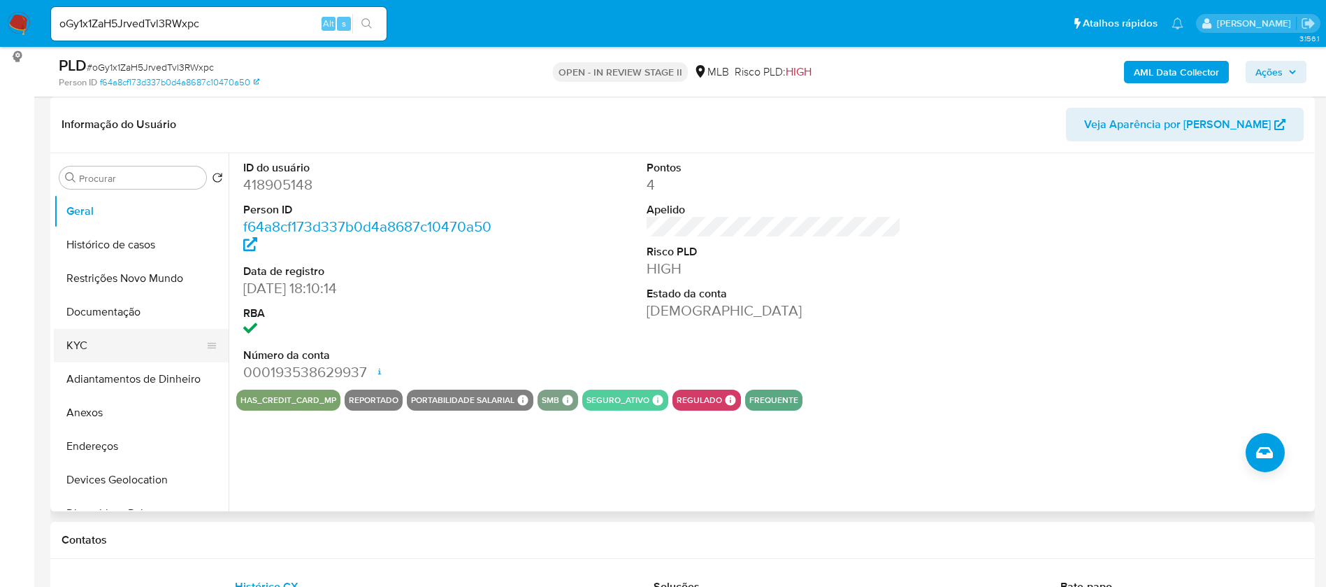
click at [122, 340] on button "KYC" at bounding box center [136, 346] width 164 height 34
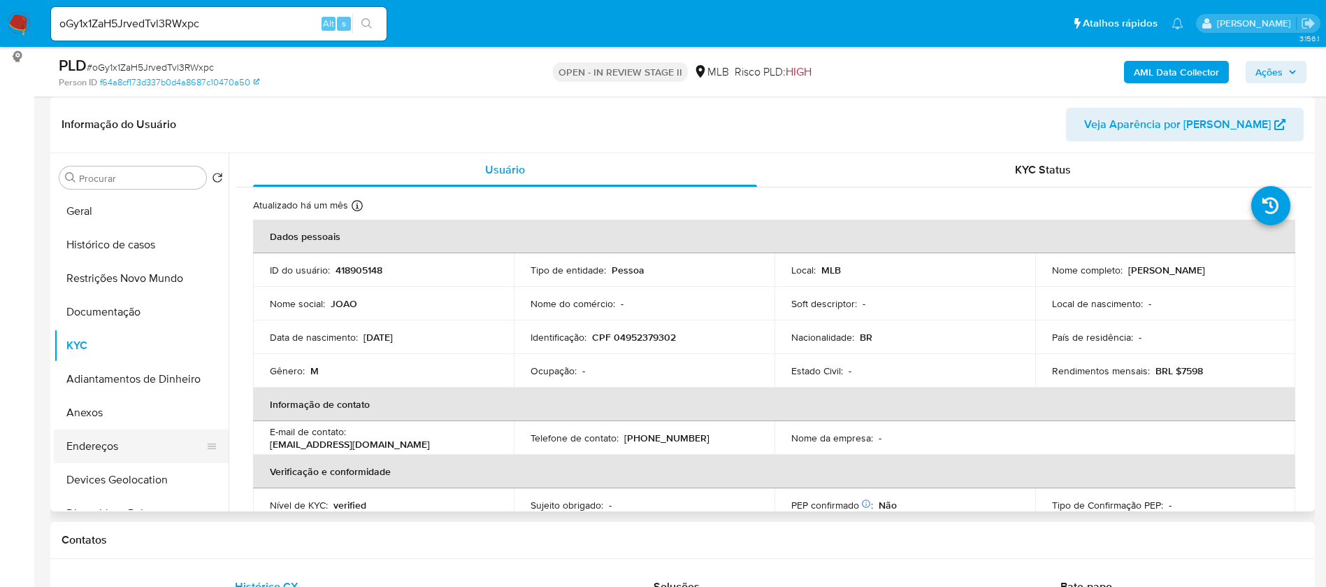
click at [120, 452] on button "Endereços" at bounding box center [136, 446] width 164 height 34
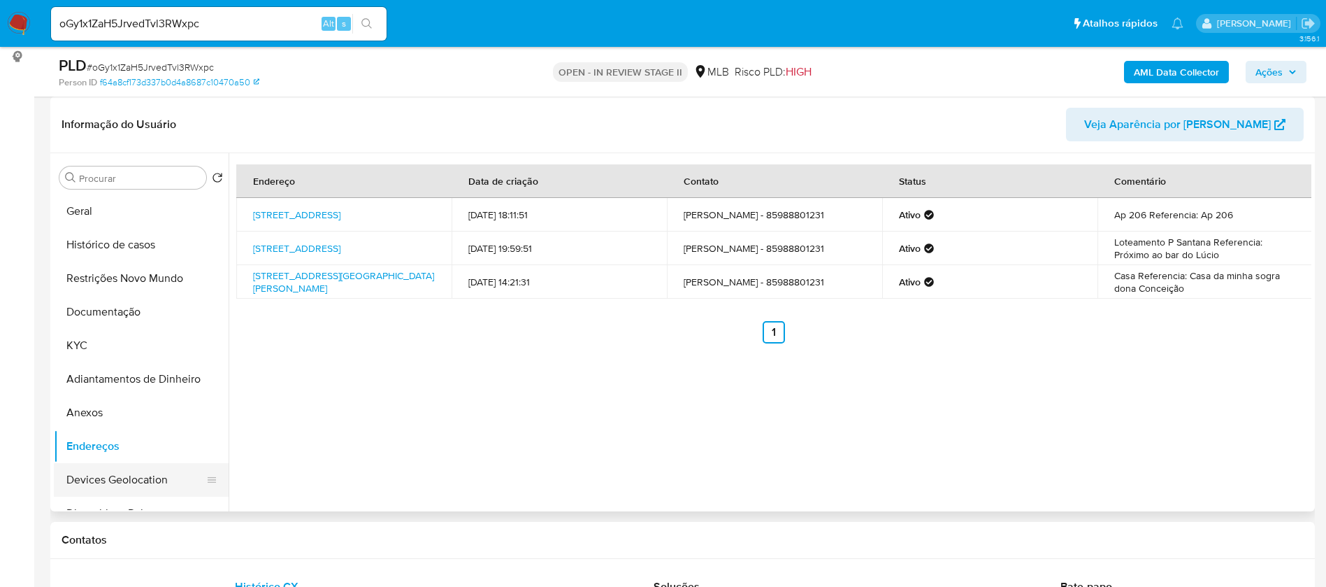
click at [137, 471] on button "Devices Geolocation" at bounding box center [136, 480] width 164 height 34
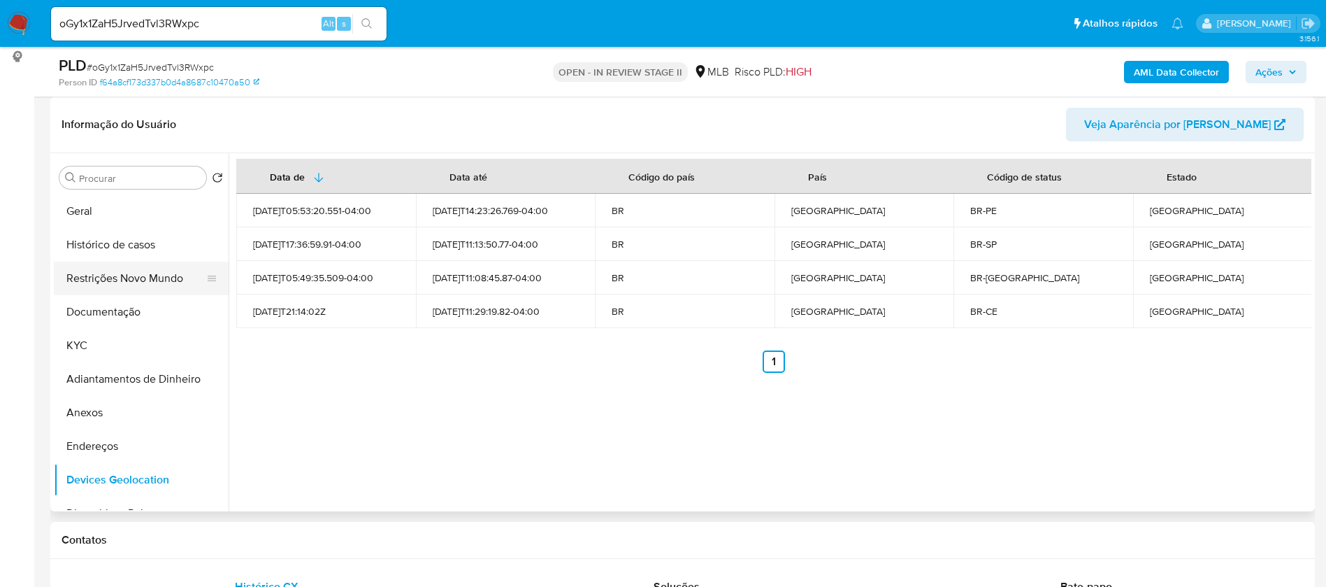
click at [143, 278] on button "Restrições Novo Mundo" at bounding box center [136, 278] width 164 height 34
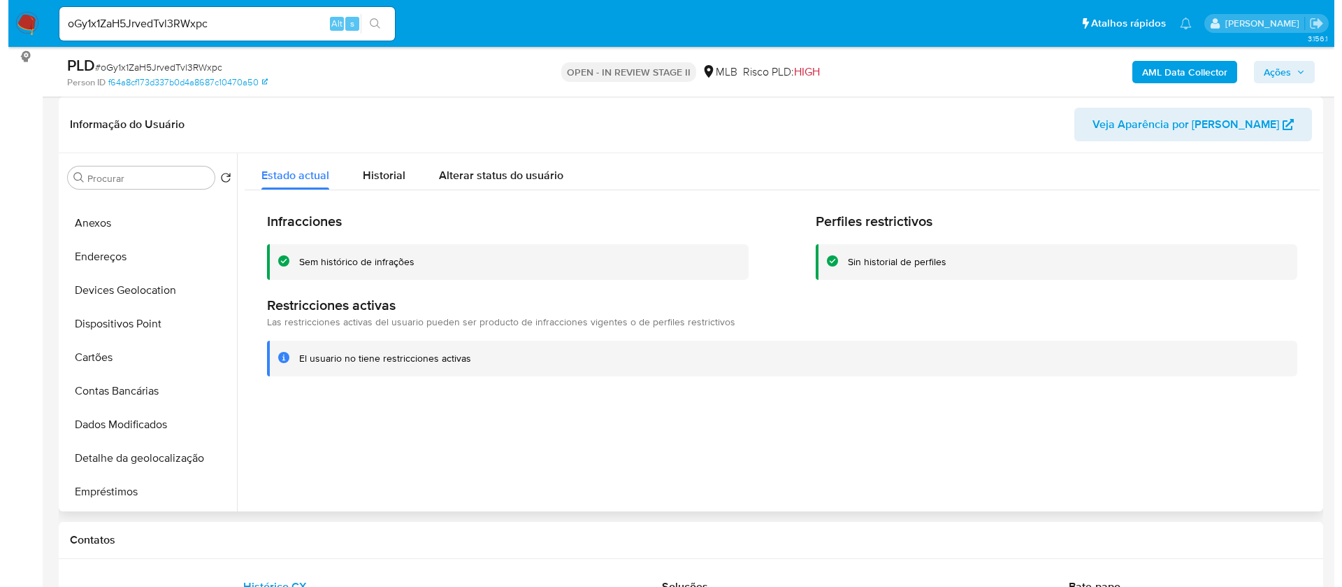
scroll to position [210, 0]
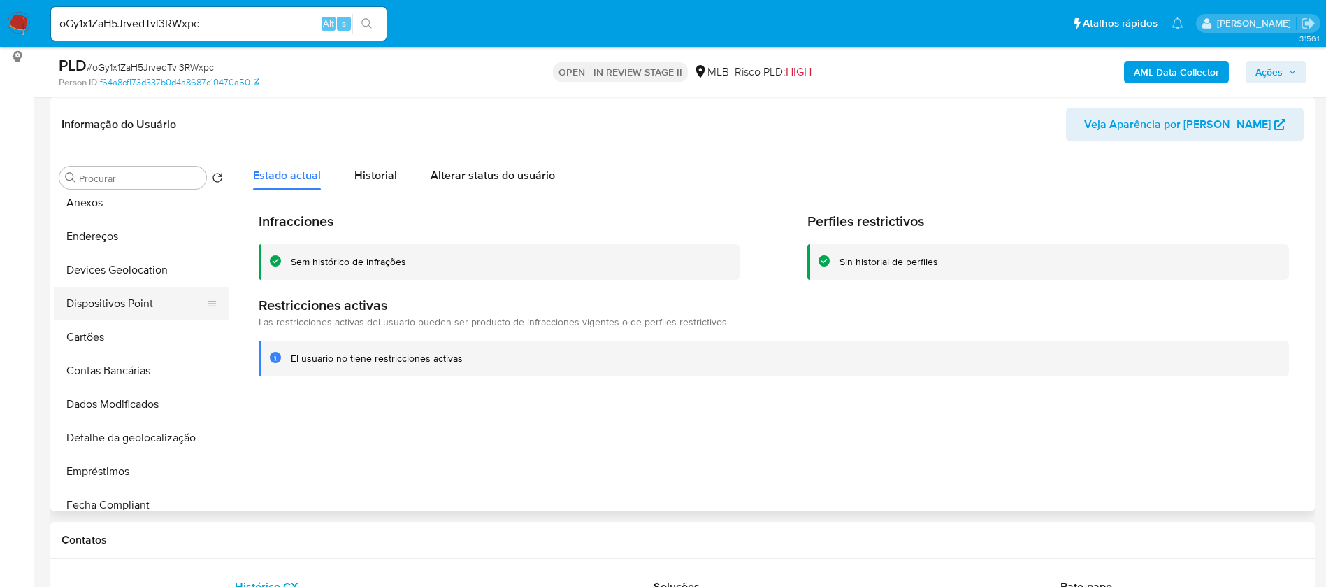
click at [134, 307] on button "Dispositivos Point" at bounding box center [136, 304] width 164 height 34
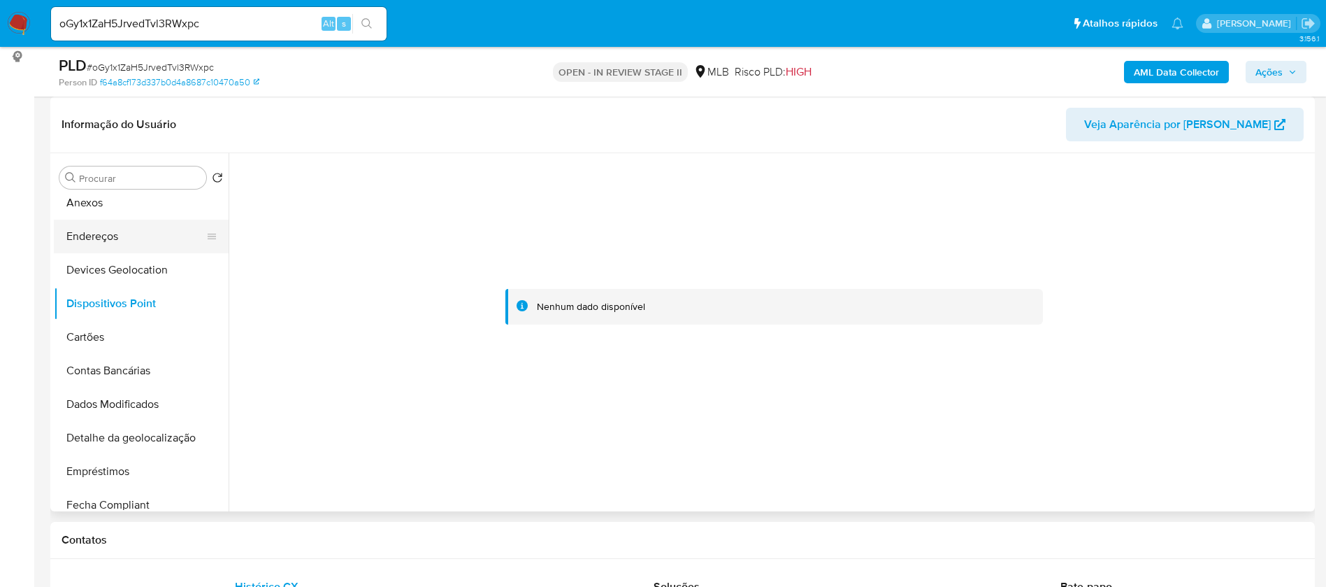
click at [127, 239] on button "Endereços" at bounding box center [136, 237] width 164 height 34
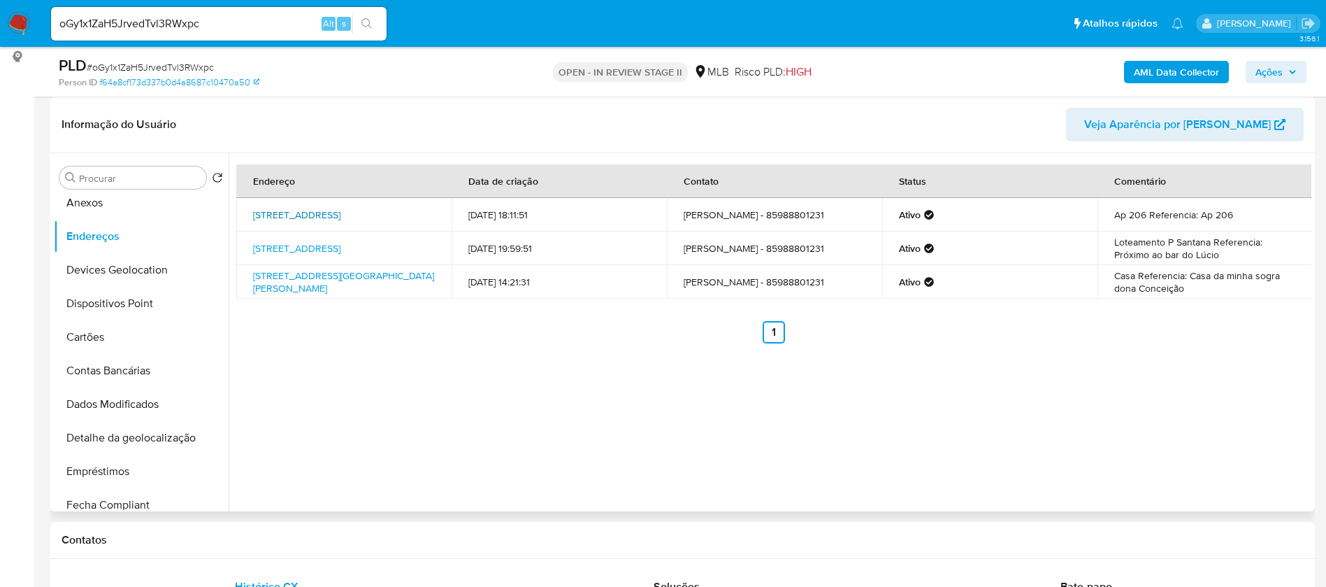
click at [340, 212] on link "Rua Bogotá 200, Fortaleza, Ceará, 60714060, Brasil 200" at bounding box center [296, 215] width 87 height 14
click at [115, 203] on button "Anexos" at bounding box center [136, 203] width 164 height 34
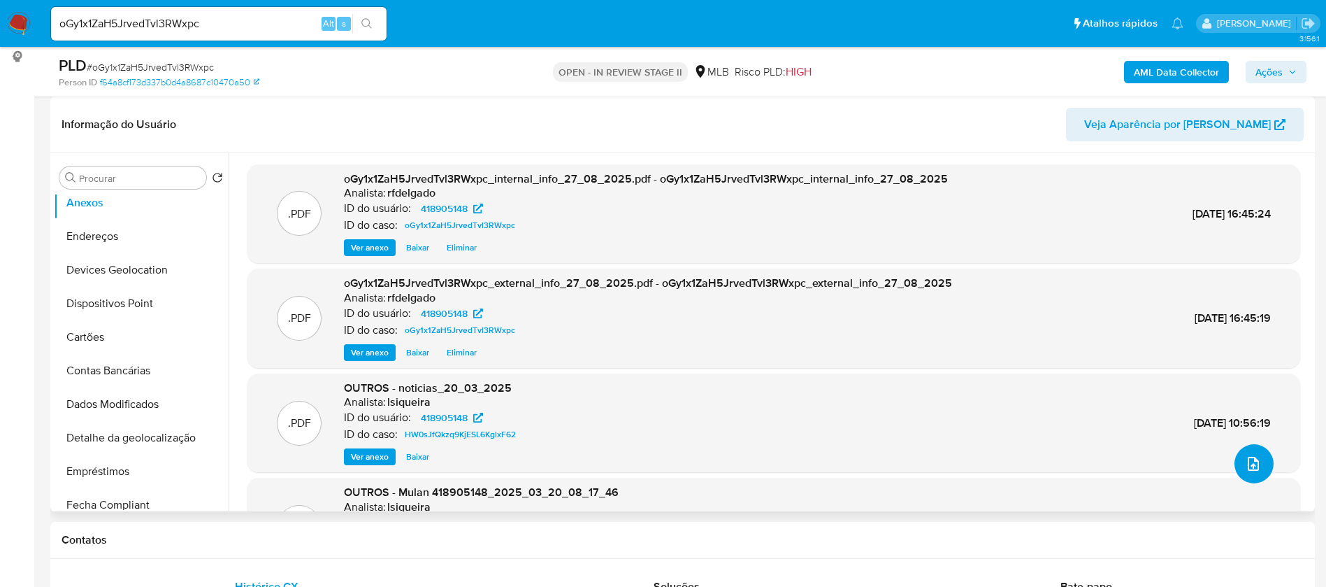
click at [1253, 462] on icon "upload-file" at bounding box center [1253, 464] width 11 height 14
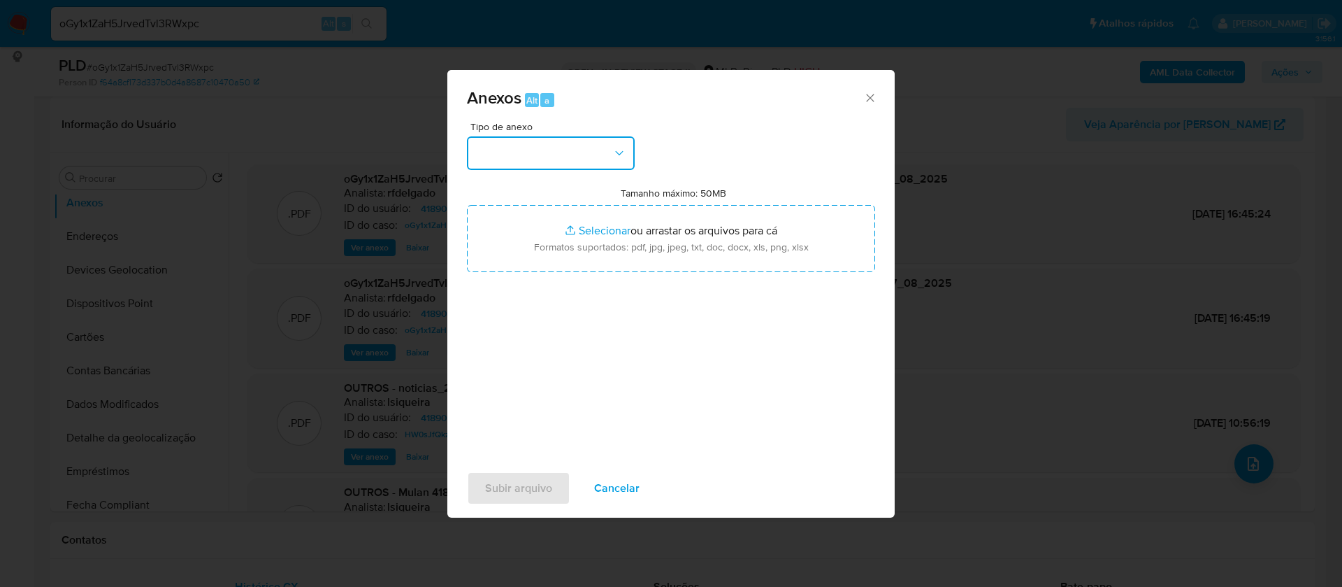
click at [603, 156] on button "button" at bounding box center [551, 153] width 168 height 34
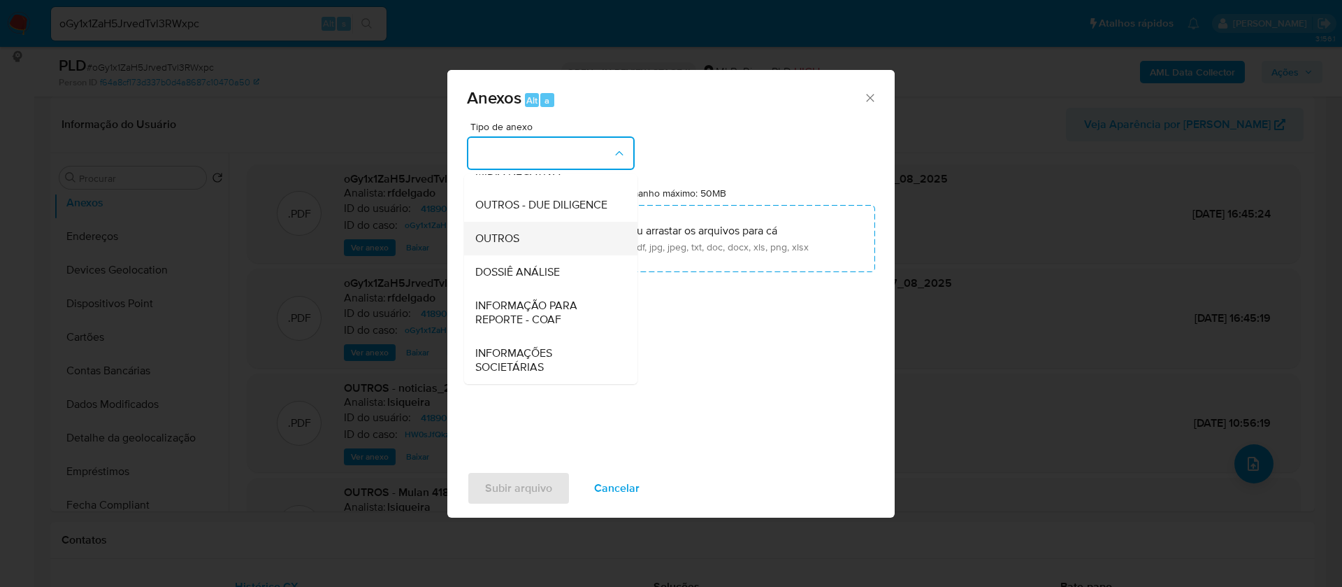
scroll to position [215, 0]
click at [565, 271] on div "DOSSIÊ ANÁLISE" at bounding box center [546, 272] width 143 height 34
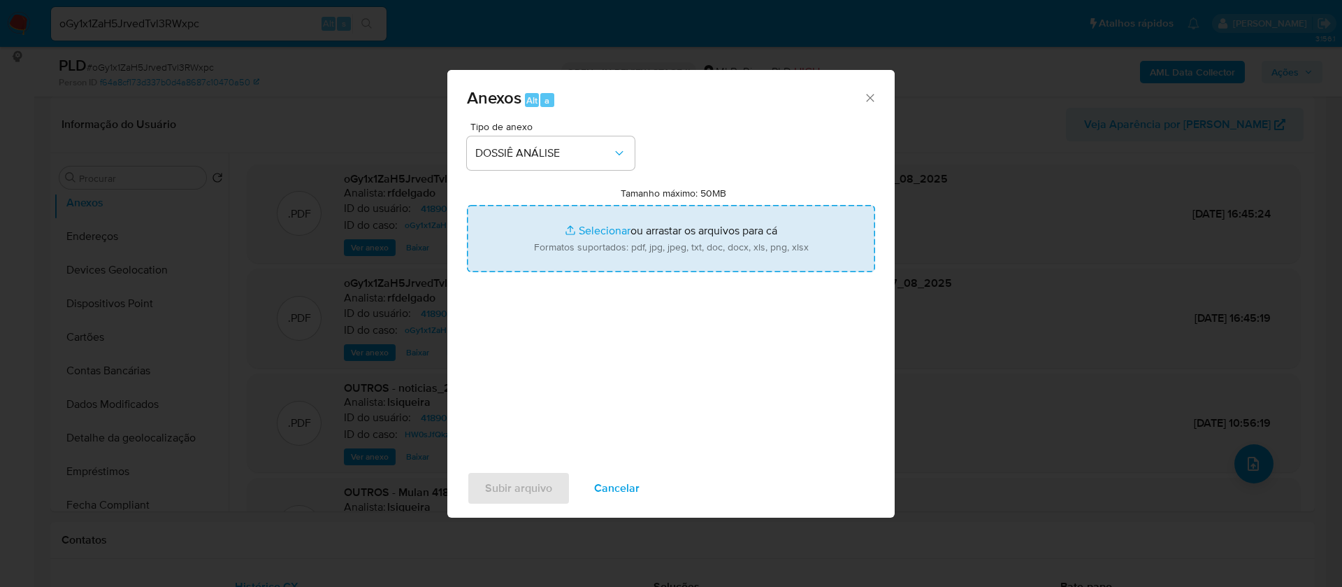
type input "C:\fakepath\2° SAR - - CPF 04952379302 - JOÃO ARAUJO DE OLIVEIRA.pdf"
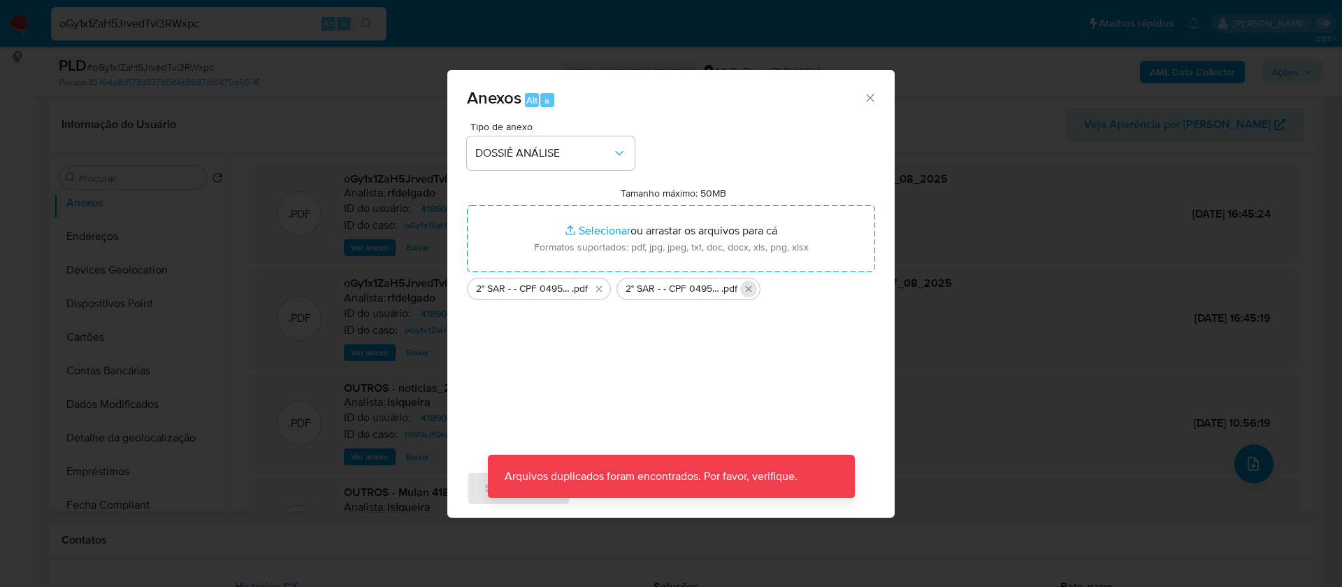
click at [749, 291] on icon "Excluir 2° SAR - - CPF 04952379302 - JOÃO ARAUJO DE OLIVEIRA.pdf" at bounding box center [748, 288] width 11 height 11
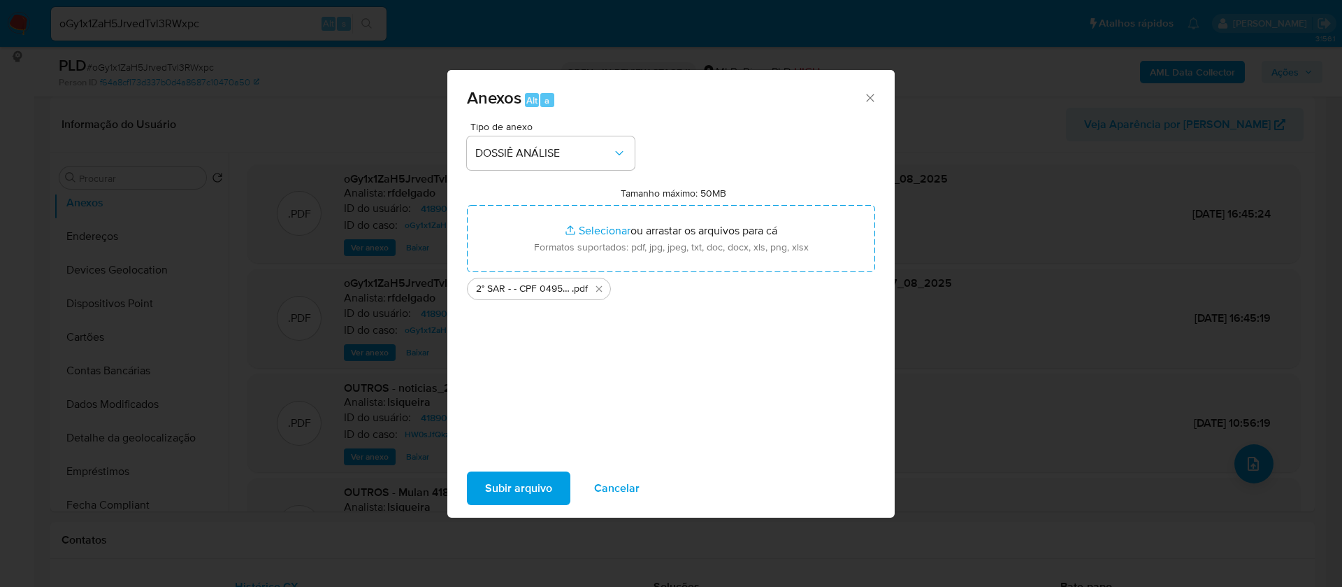
click at [526, 478] on span "Subir arquivo" at bounding box center [518, 488] width 67 height 31
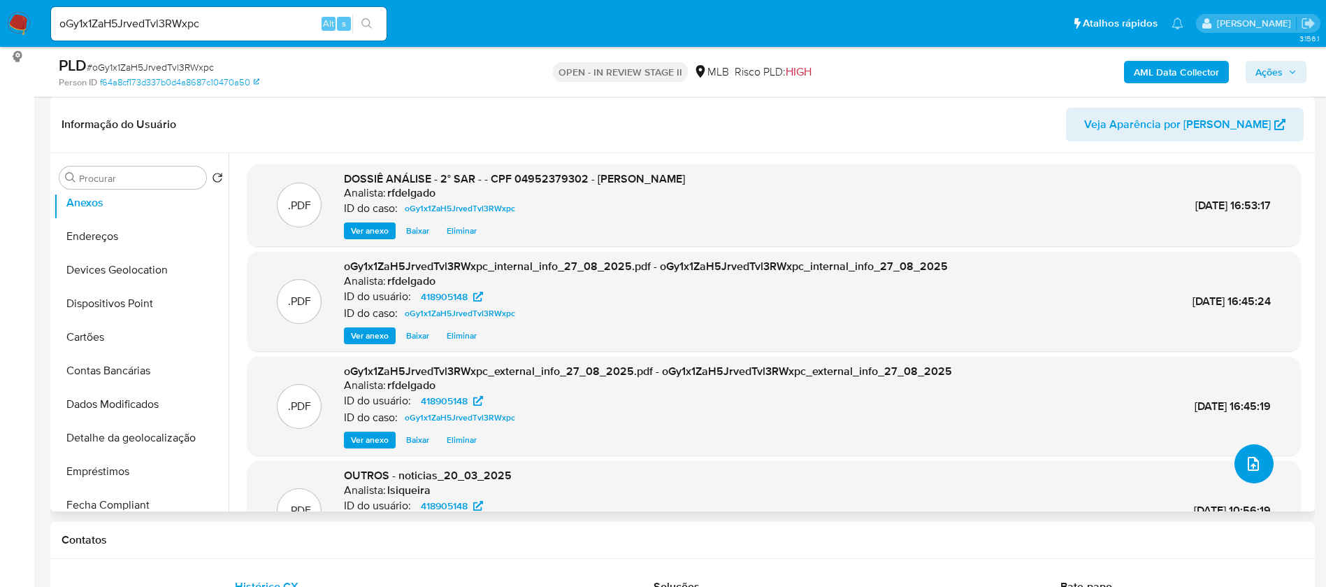
click at [1256, 464] on icon "upload-file" at bounding box center [1253, 463] width 17 height 17
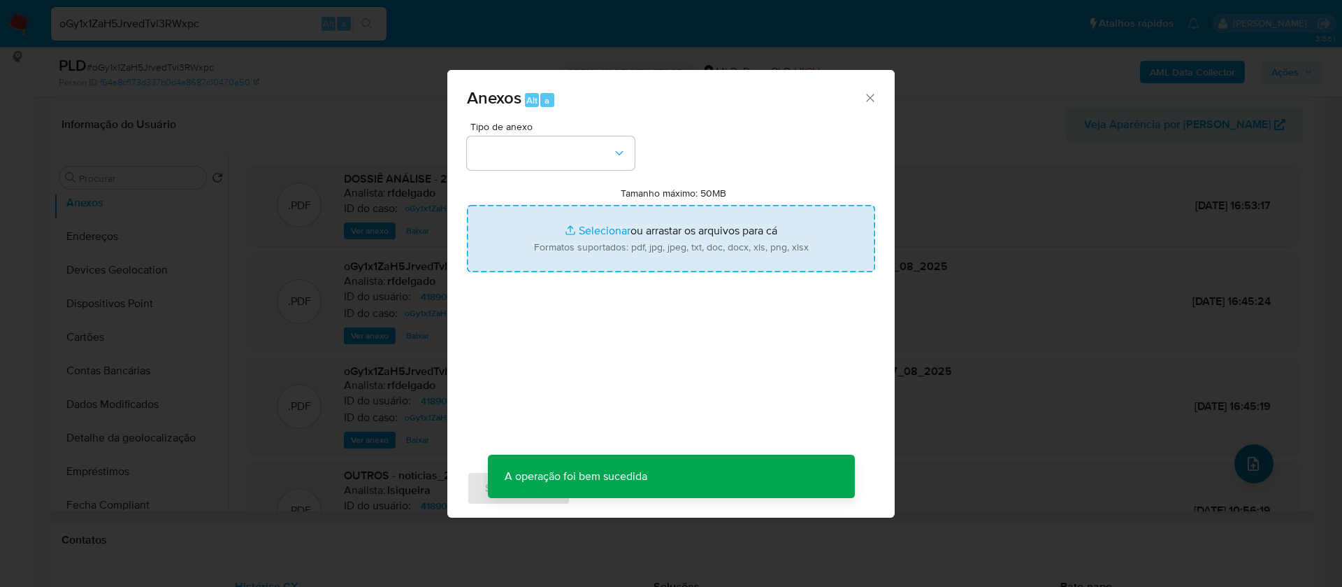
type input "C:\fakepath\Mulan 418905148_2025_08_26_17_11_49.xlsx"
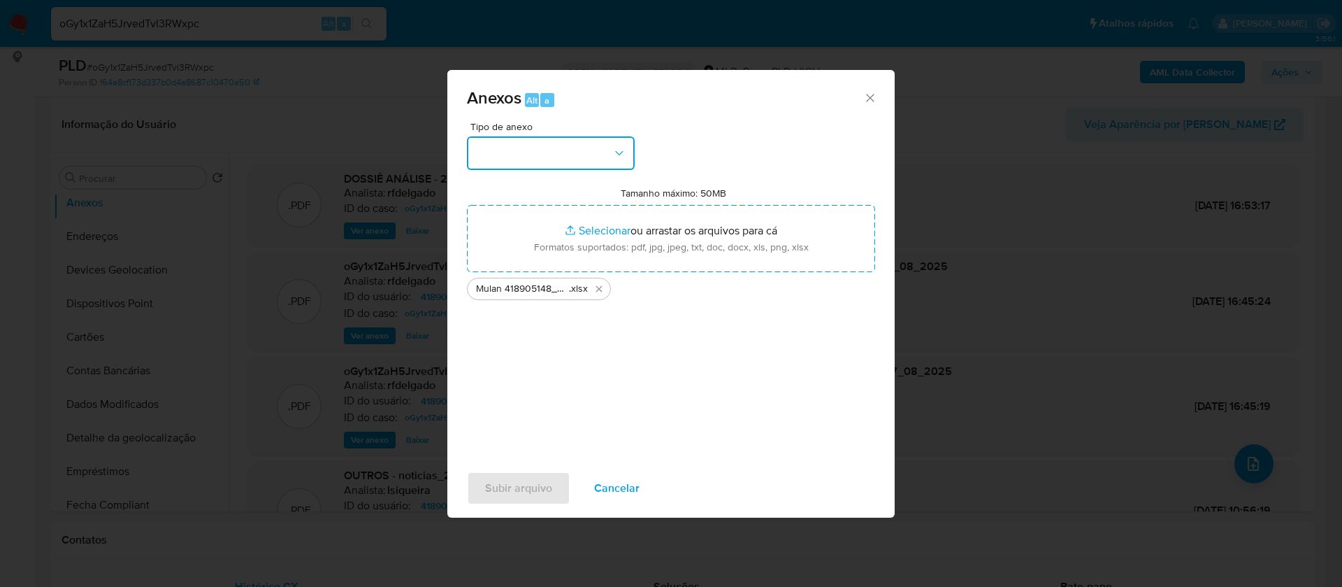
click at [528, 152] on button "button" at bounding box center [551, 153] width 168 height 34
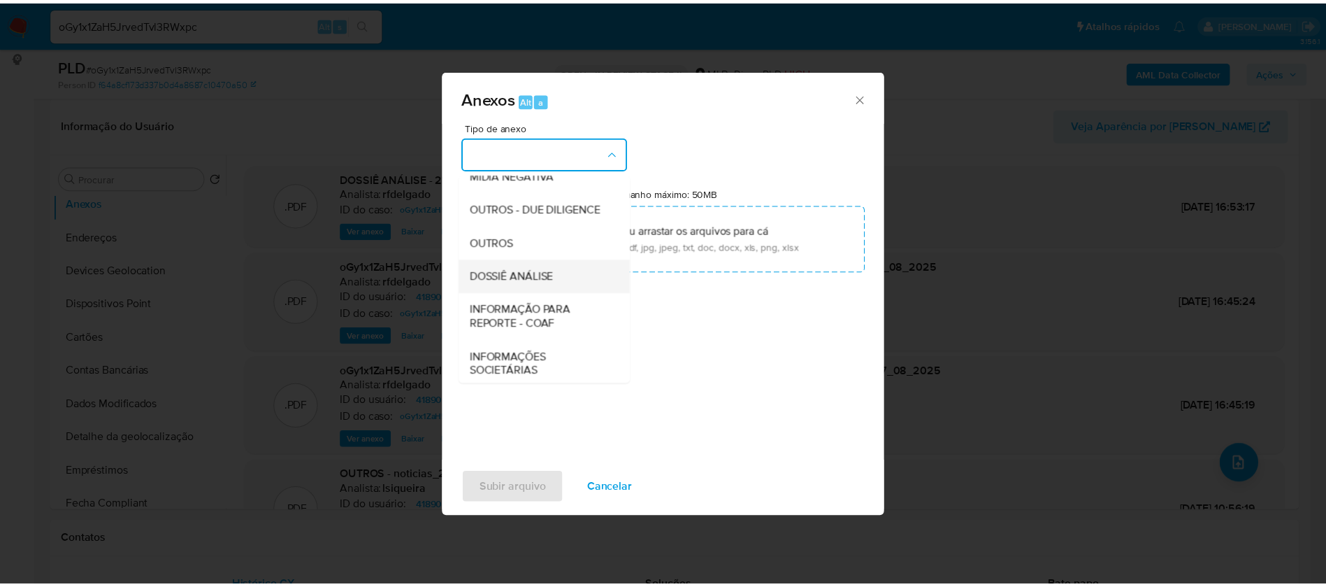
scroll to position [210, 0]
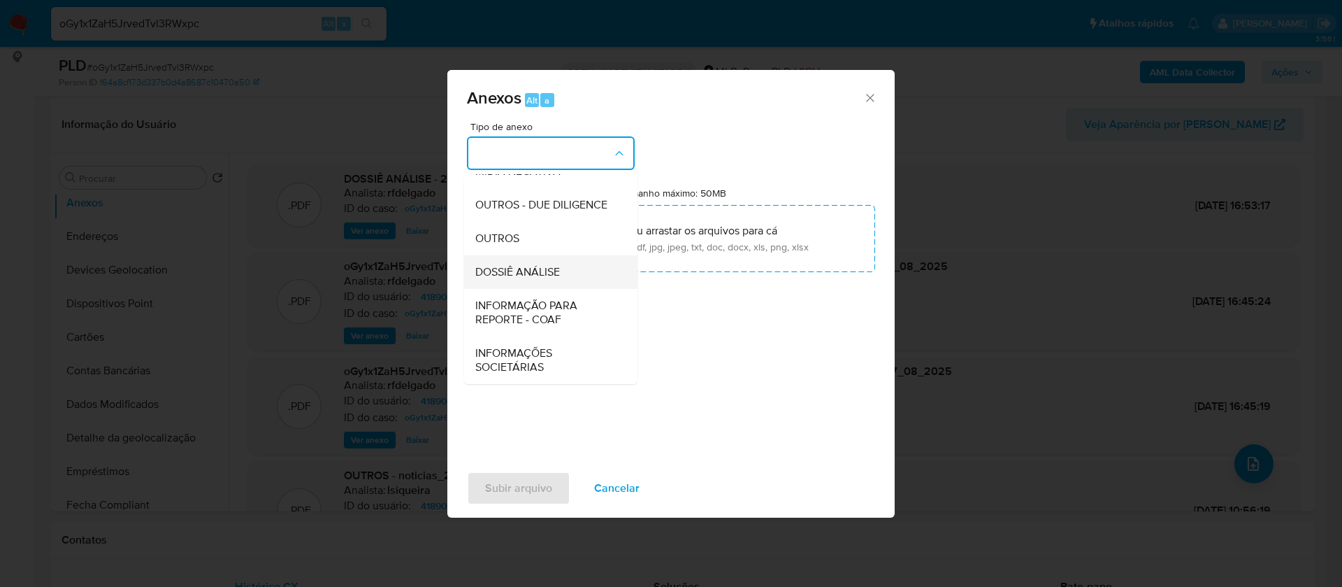
click at [543, 273] on span "DOSSIÊ ANÁLISE" at bounding box center [517, 272] width 85 height 14
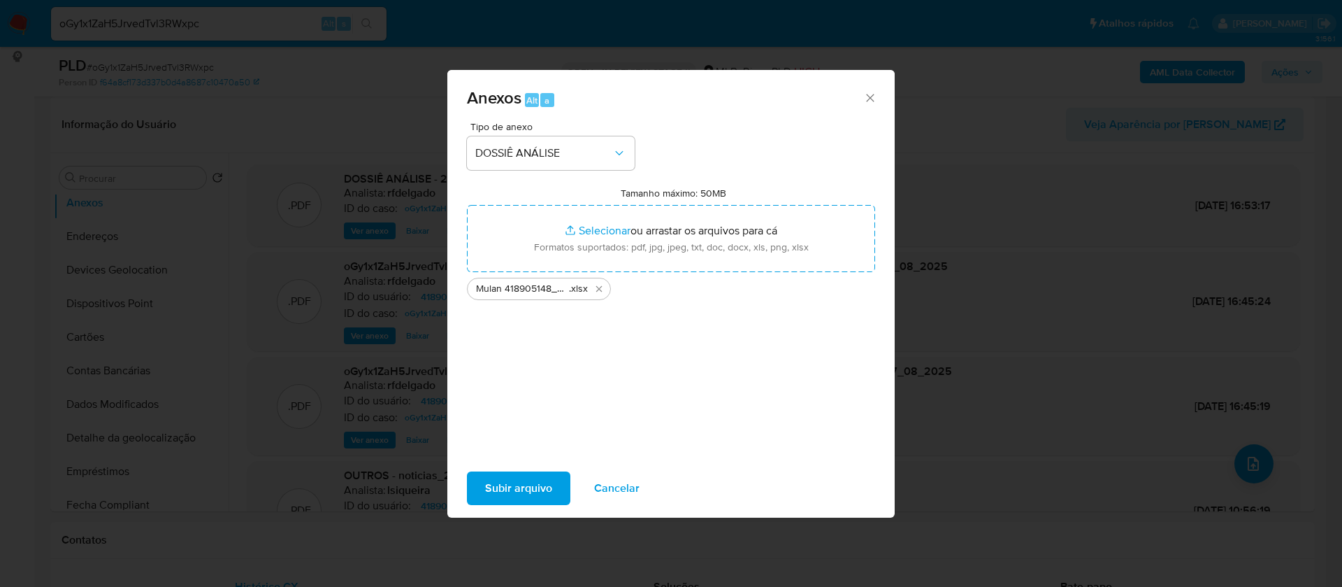
click at [538, 500] on span "Subir arquivo" at bounding box center [518, 488] width 67 height 31
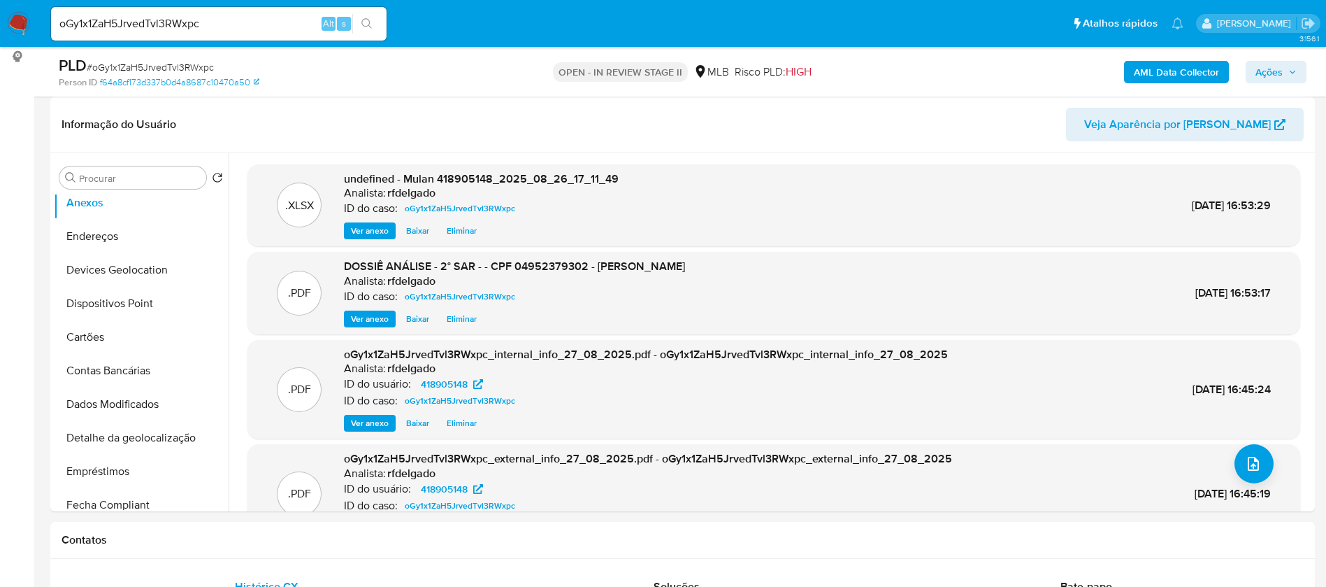
click at [1277, 75] on span "Ações" at bounding box center [1269, 72] width 27 height 22
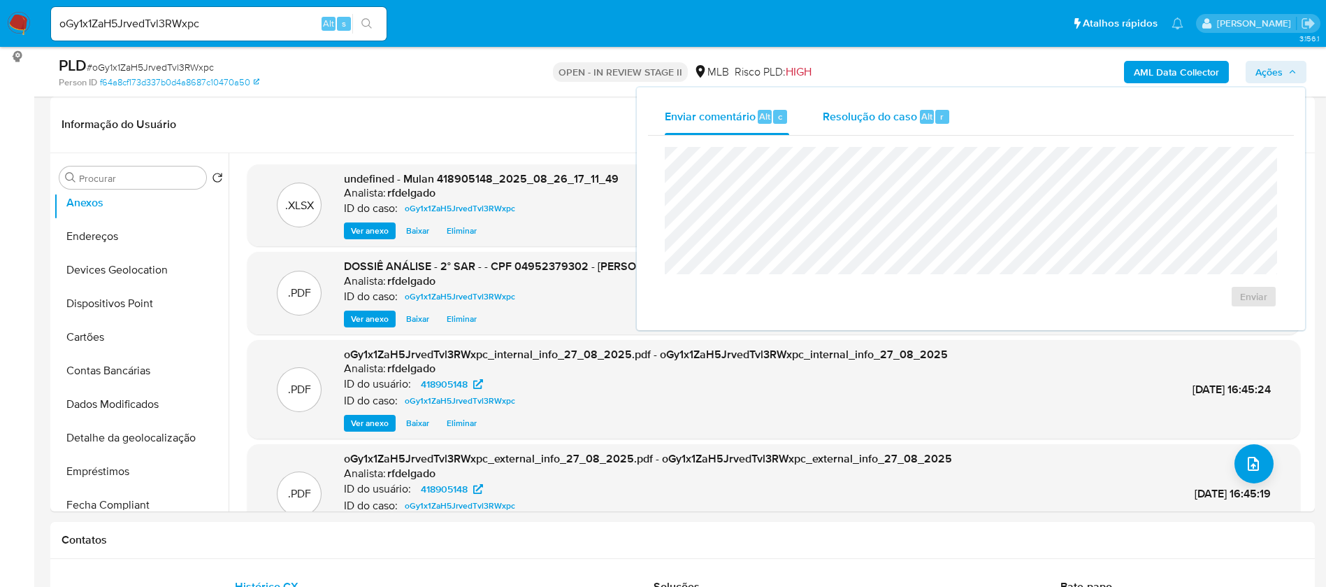
drag, startPoint x: 839, startPoint y: 114, endPoint x: 849, endPoint y: 137, distance: 25.3
click at [840, 115] on span "Resolução do caso" at bounding box center [870, 116] width 94 height 16
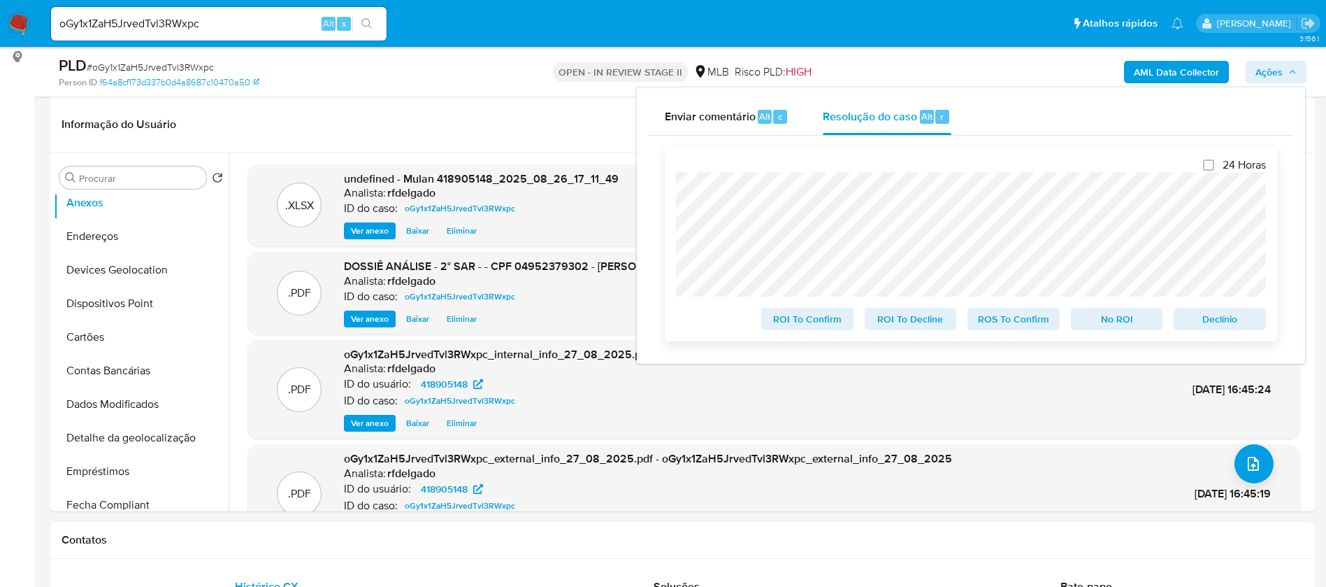
click at [1217, 320] on span "Declínio" at bounding box center [1220, 319] width 73 height 20
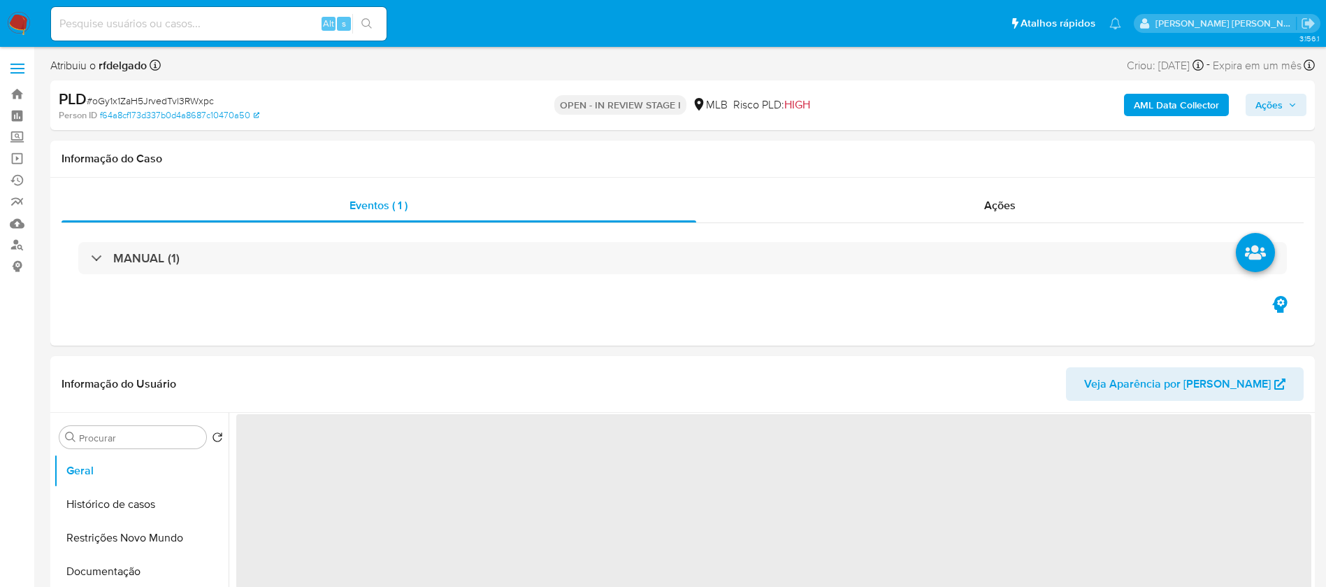
click at [1274, 103] on span "Ações" at bounding box center [1269, 105] width 27 height 22
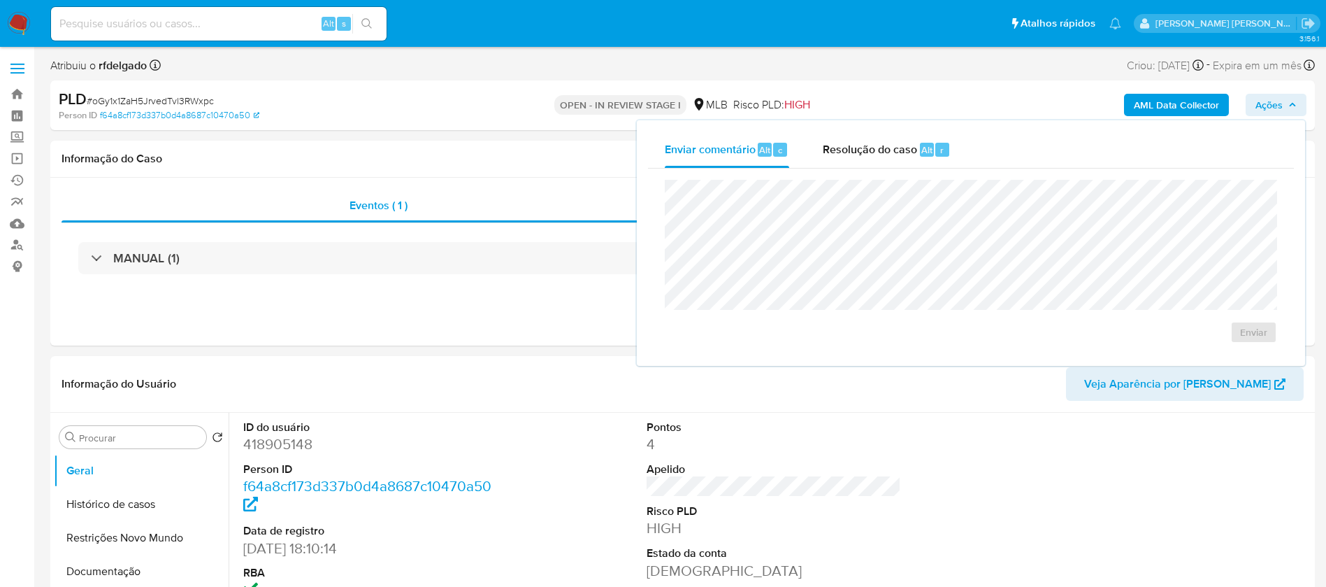
select select "10"
click at [851, 157] on div "Resolução do caso Alt r" at bounding box center [887, 149] width 128 height 36
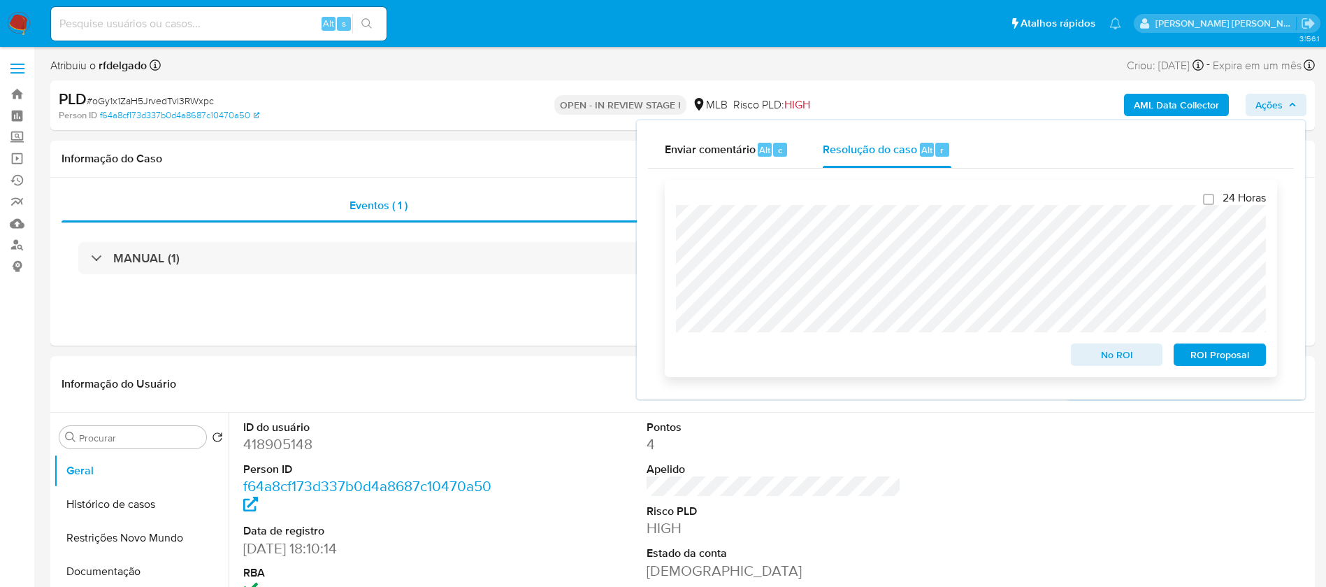
click at [1249, 359] on span "ROI Proposal" at bounding box center [1220, 355] width 73 height 20
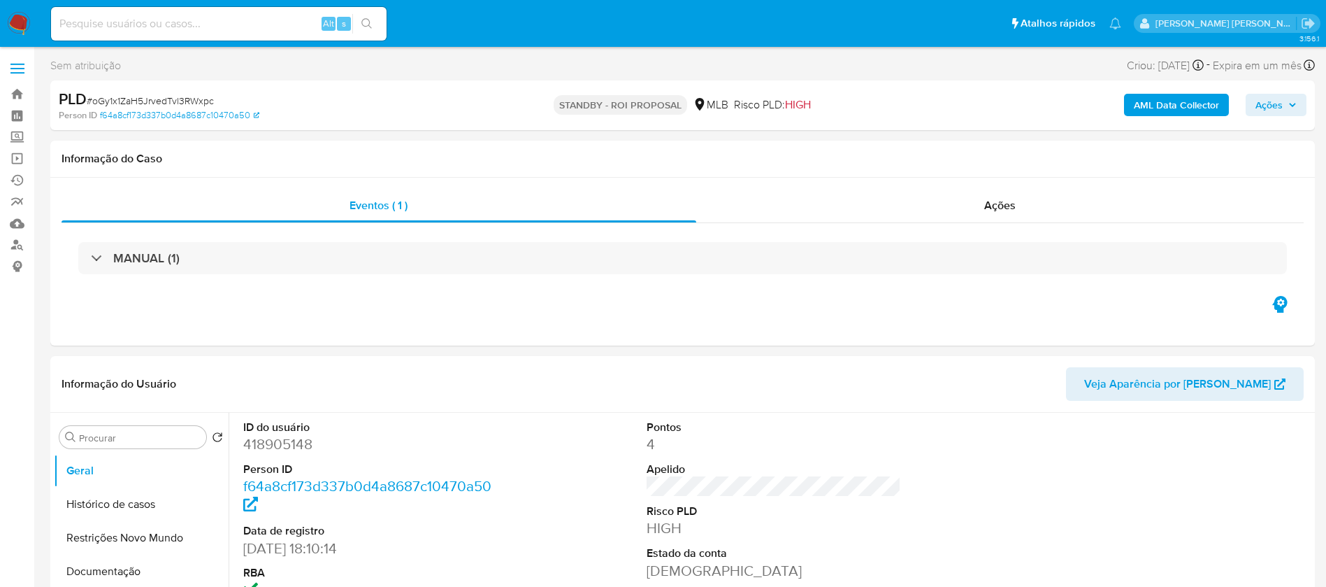
select select "10"
click at [17, 22] on img at bounding box center [19, 24] width 24 height 24
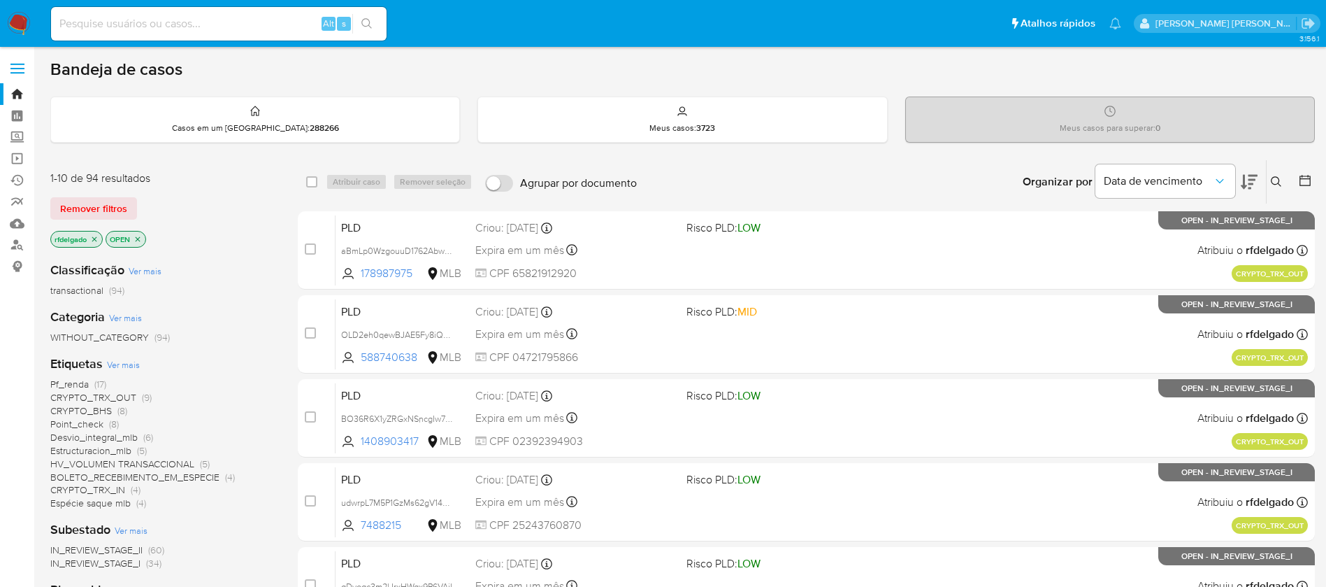
click at [173, 22] on input at bounding box center [219, 24] width 336 height 18
paste input "qbpfq89XKQ8hi5PTo4TyaWYK"
type input "qbpfq89XKQ8hi5PTo4TyaWYK"
click at [375, 18] on button "search-icon" at bounding box center [366, 24] width 29 height 20
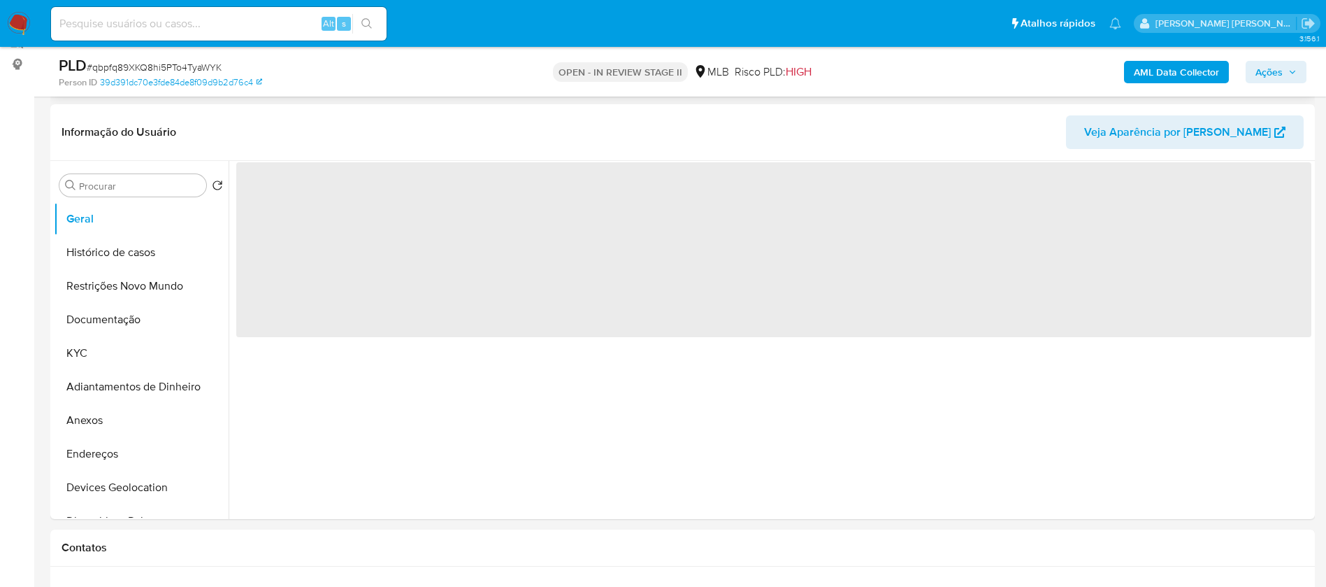
scroll to position [210, 0]
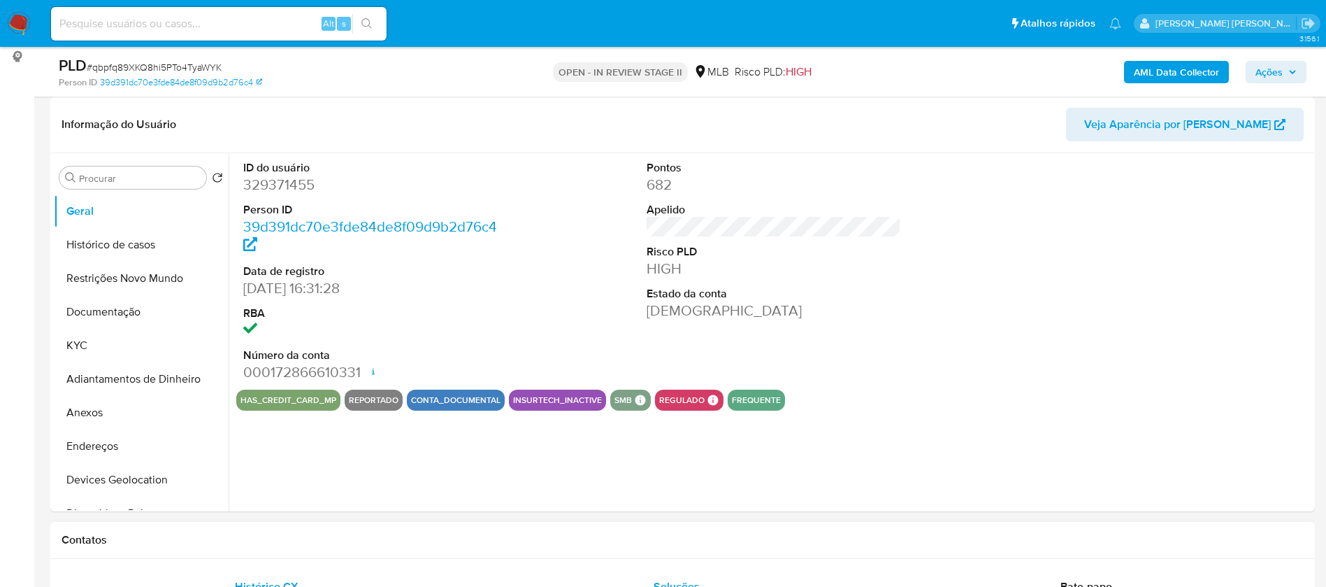
select select "10"
click at [132, 251] on button "Histórico de casos" at bounding box center [136, 245] width 164 height 34
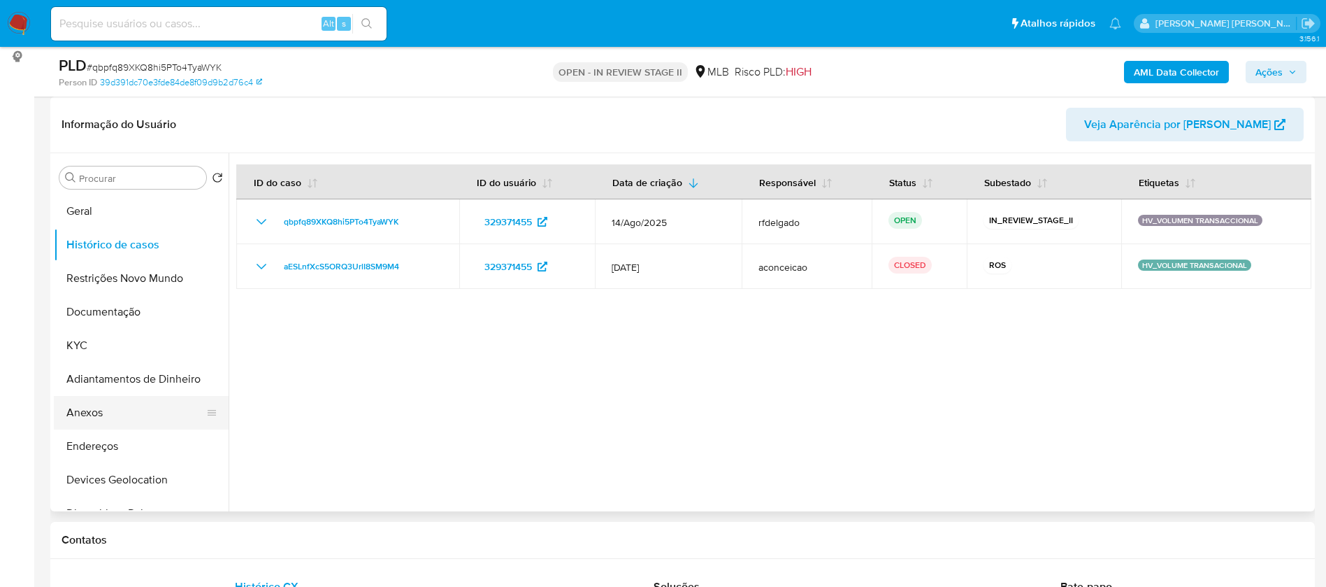
click at [137, 415] on button "Anexos" at bounding box center [136, 413] width 164 height 34
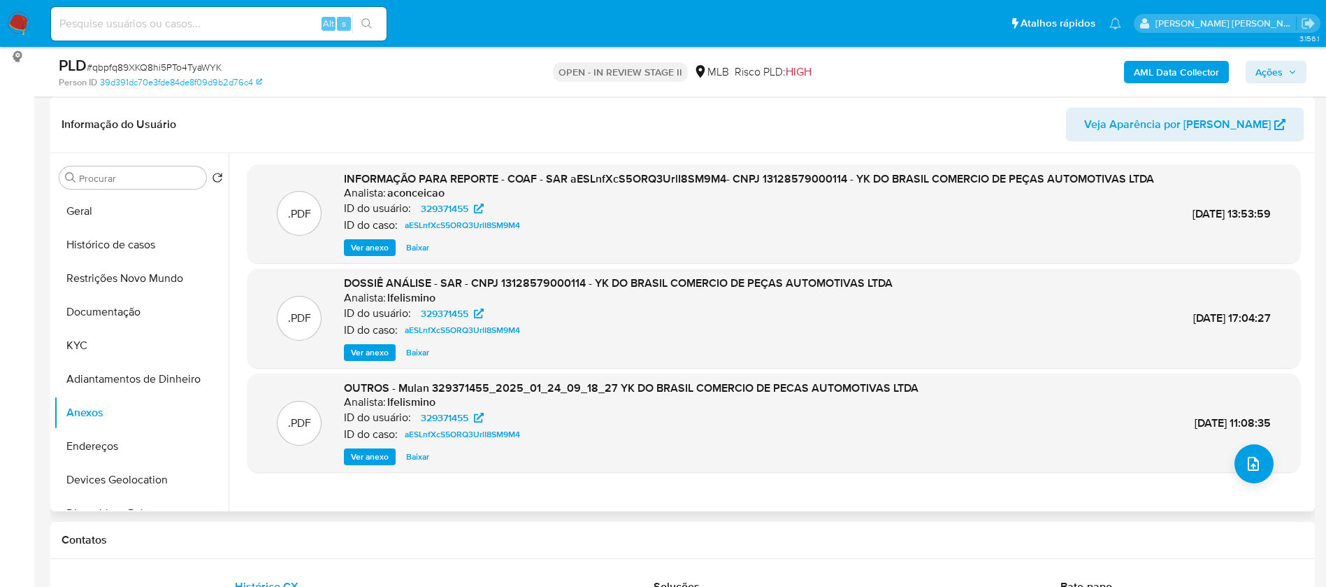
click at [375, 254] on span "Ver anexo" at bounding box center [370, 248] width 38 height 14
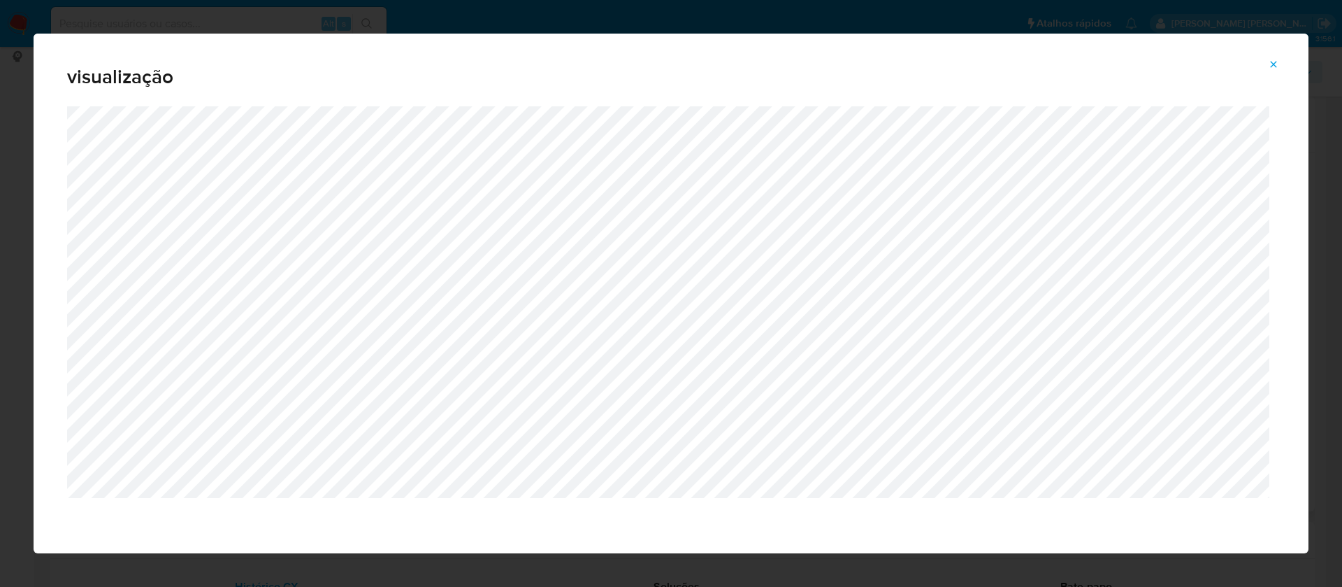
click at [1274, 62] on icon "Attachment preview" at bounding box center [1273, 64] width 11 height 11
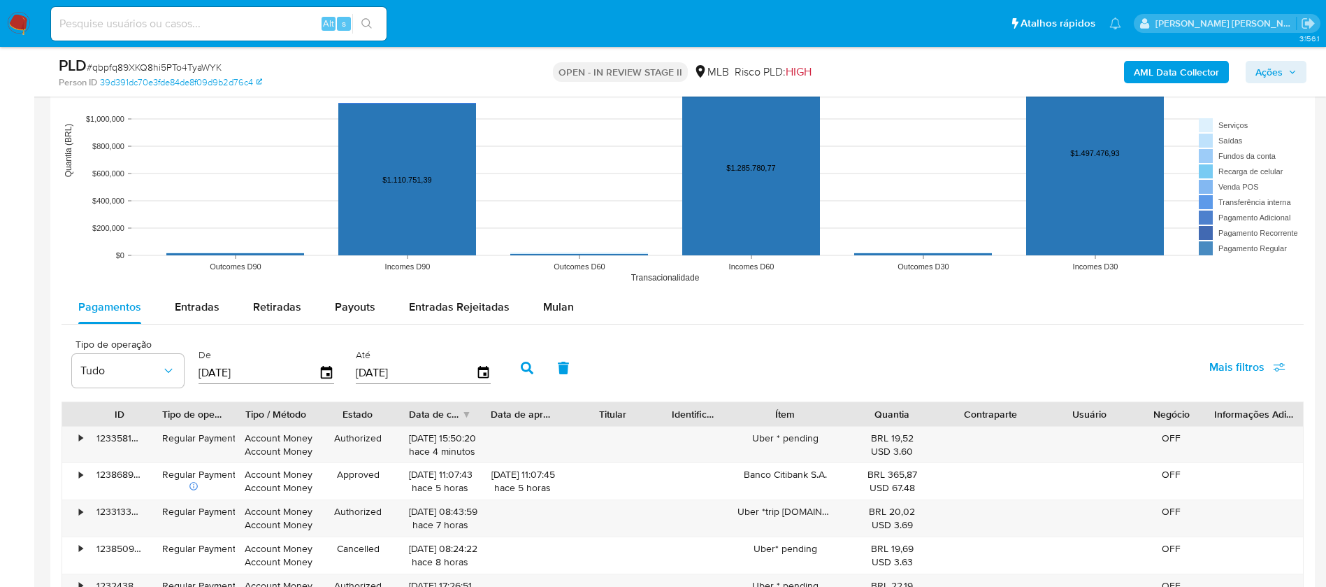
scroll to position [1573, 0]
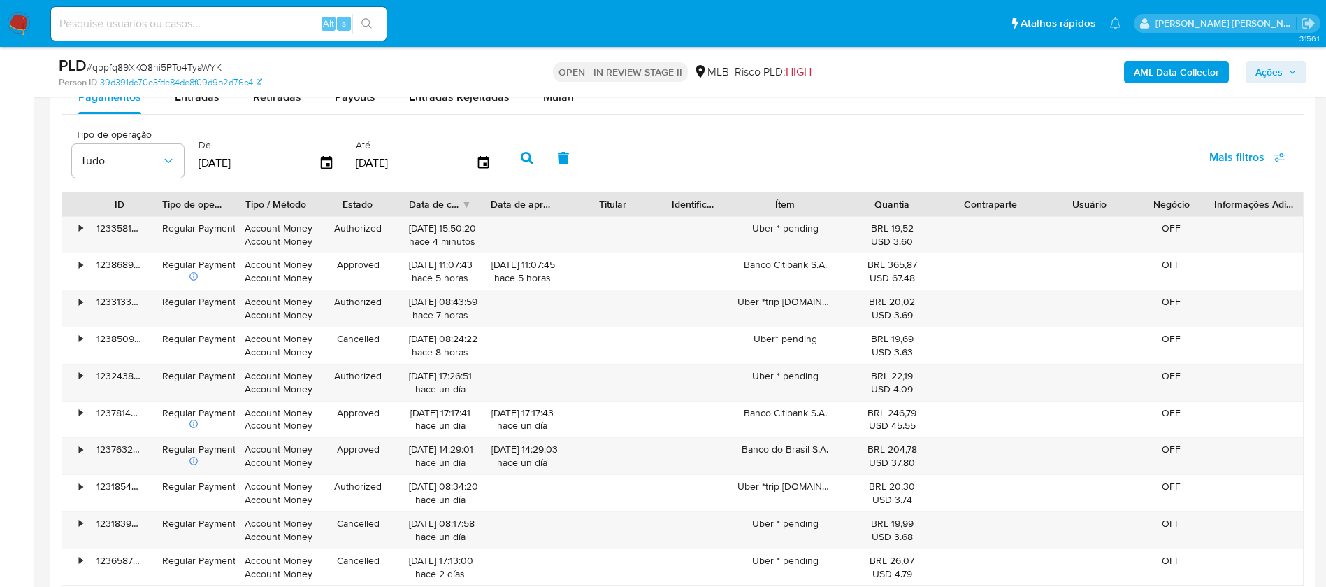
drag, startPoint x: 193, startPoint y: 111, endPoint x: 179, endPoint y: 120, distance: 16.7
click at [193, 110] on div "Entradas" at bounding box center [197, 97] width 45 height 34
select select "10"
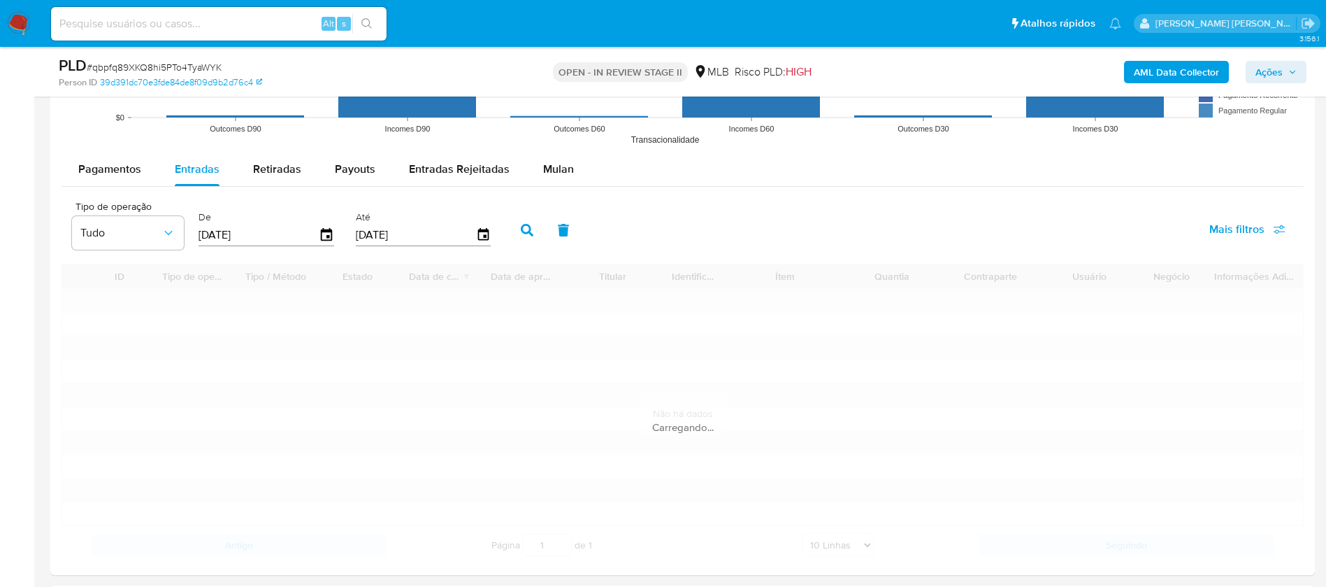
scroll to position [1468, 0]
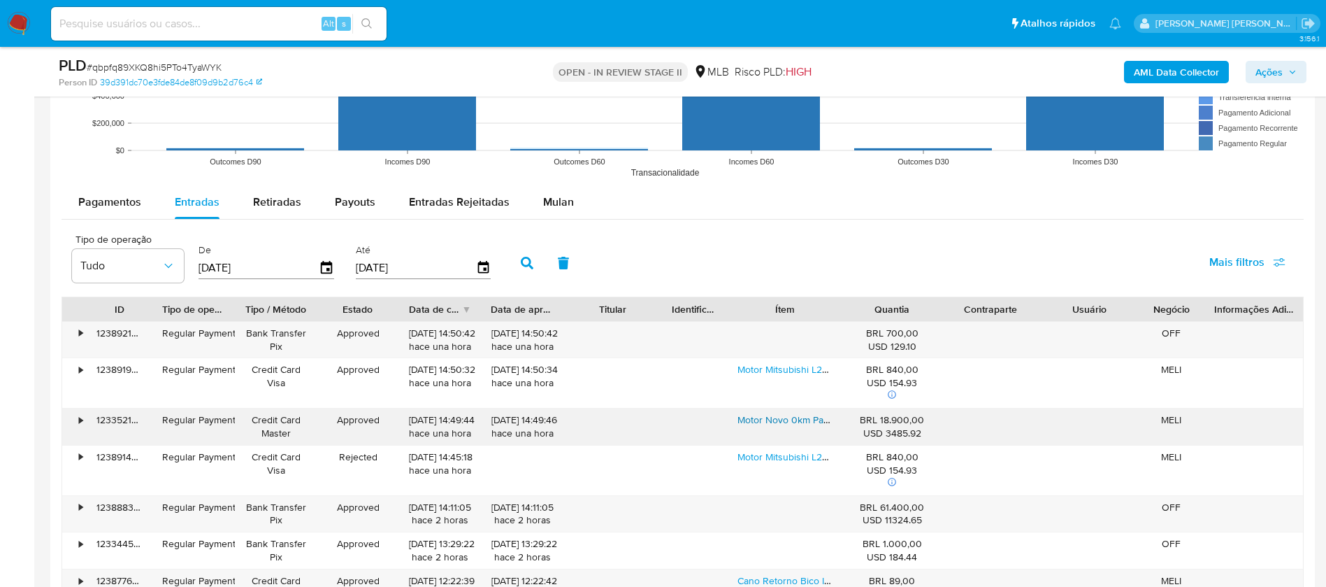
click at [795, 418] on link "Motor Novo 0km Para Hyunday Hr 2.5 16v Promocão" at bounding box center [852, 420] width 228 height 14
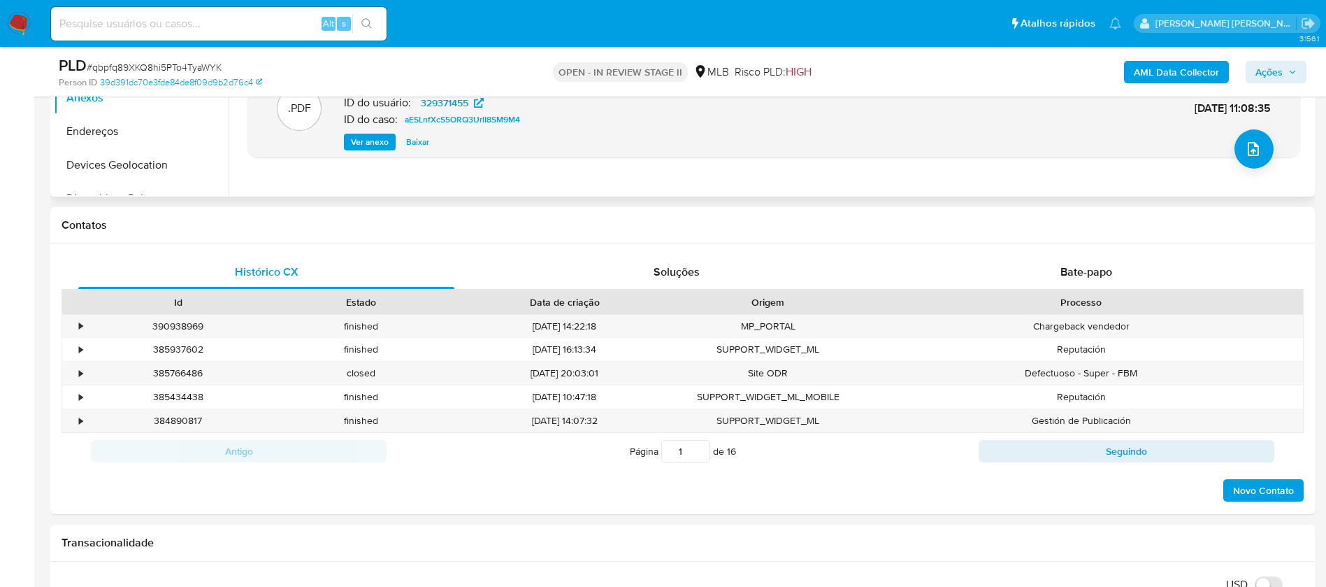
scroll to position [210, 0]
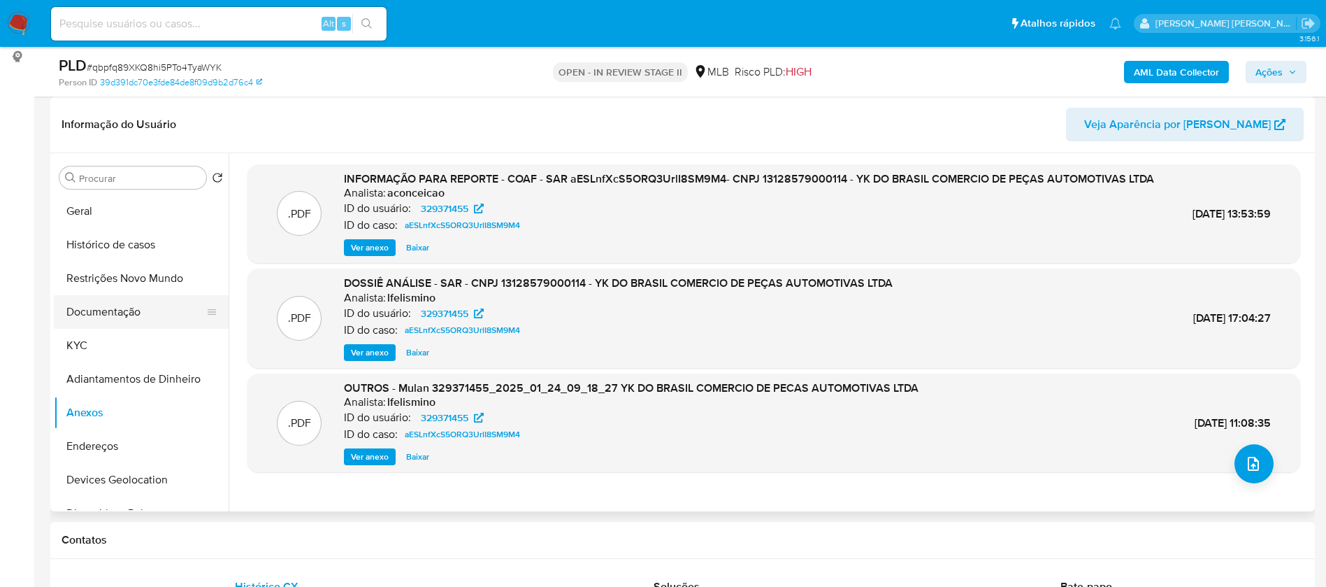
click at [106, 299] on button "Documentação" at bounding box center [136, 312] width 164 height 34
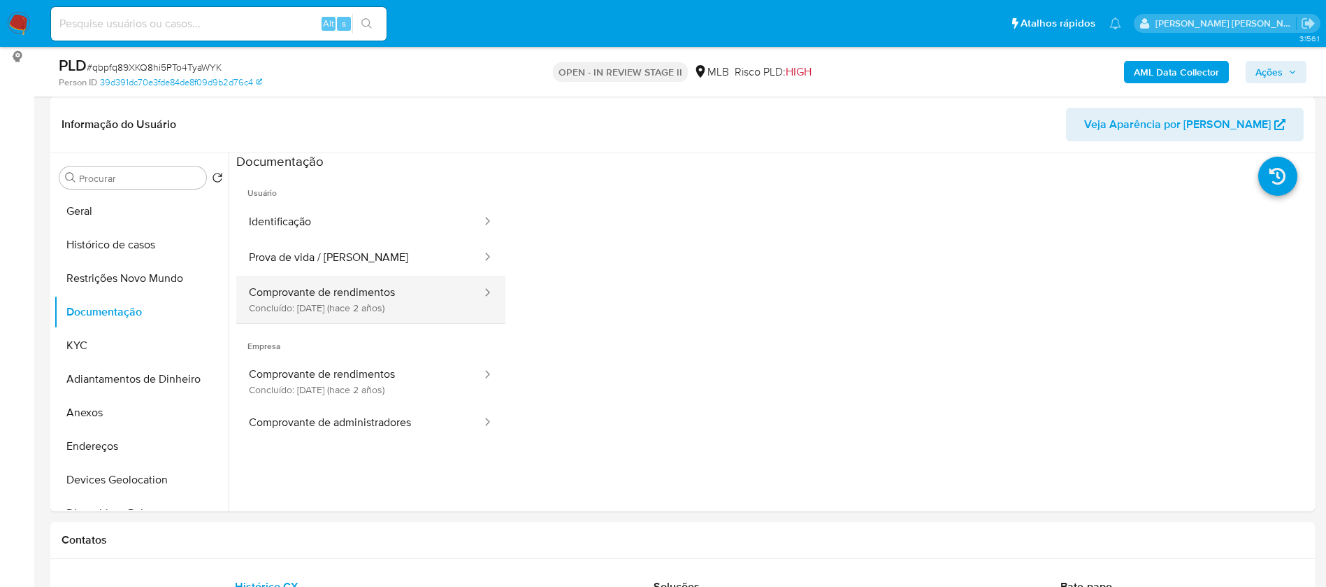
click at [411, 290] on button "Comprovante de rendimentos Concluído: [DATE] (hace 2 años)" at bounding box center [359, 299] width 247 height 48
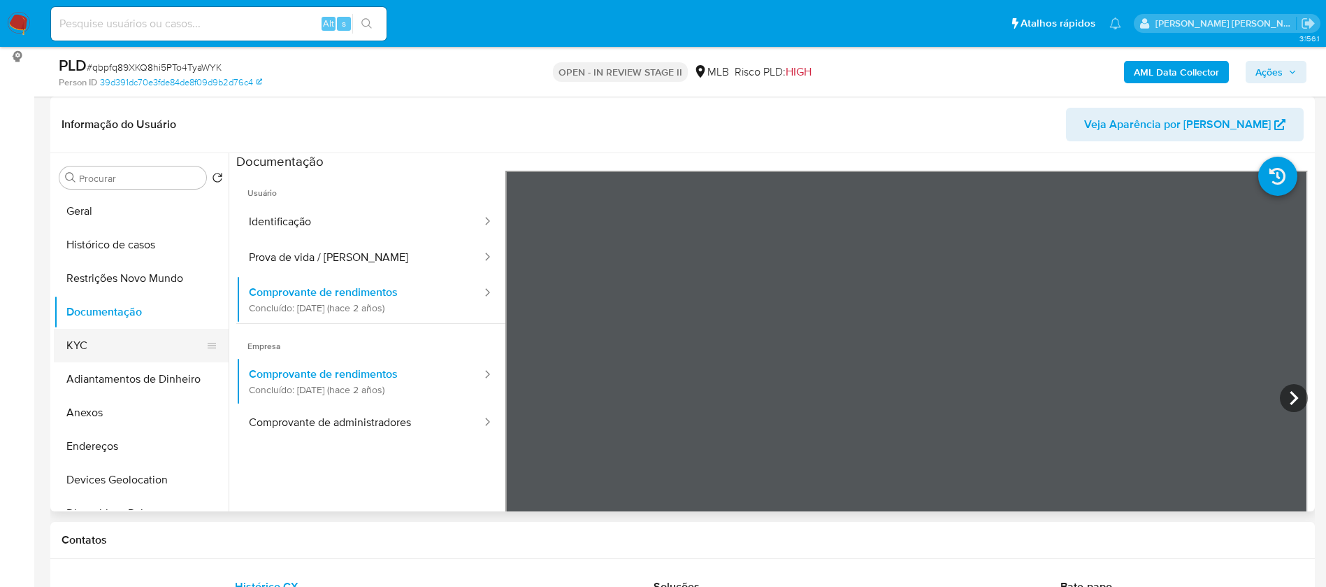
click at [116, 345] on button "KYC" at bounding box center [136, 346] width 164 height 34
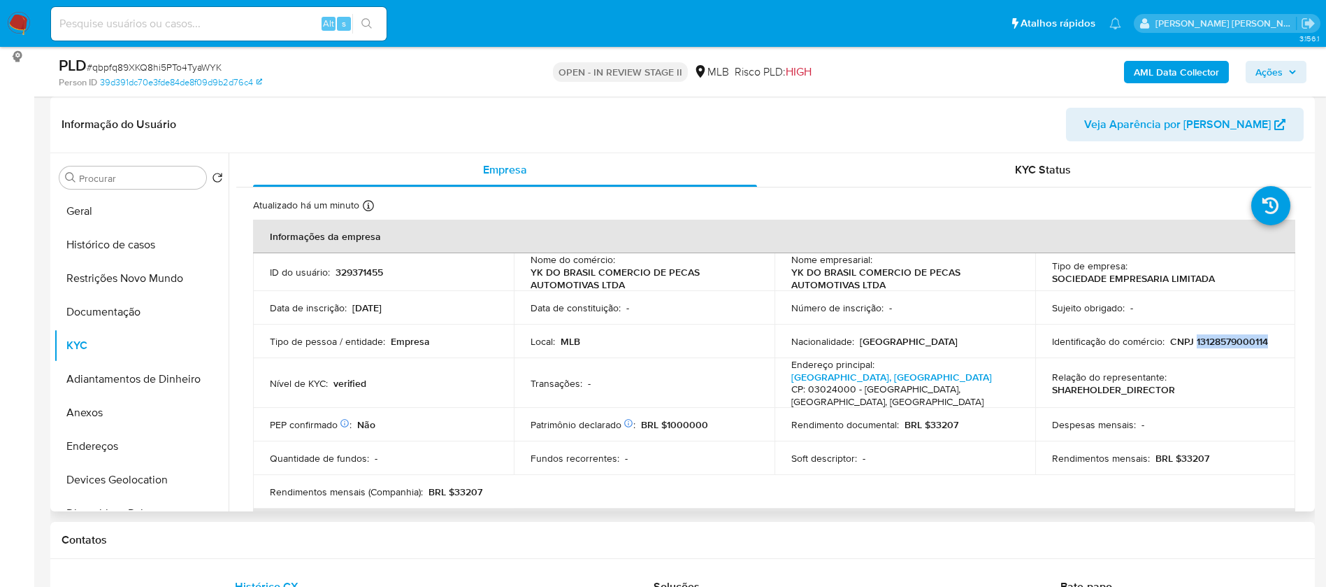
drag, startPoint x: 1272, startPoint y: 340, endPoint x: 1191, endPoint y: 342, distance: 80.4
click at [1191, 342] on div "Identificação do comércio : CNPJ 13128579000114" at bounding box center [1165, 341] width 227 height 13
copy p "13128579000114"
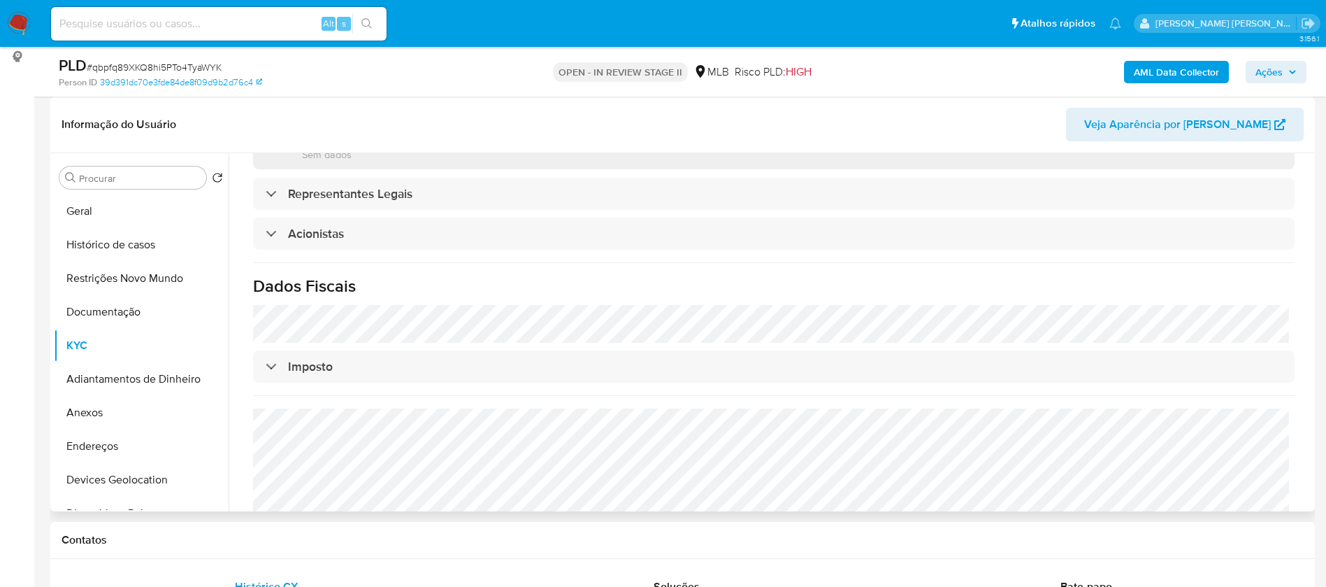
scroll to position [752, 0]
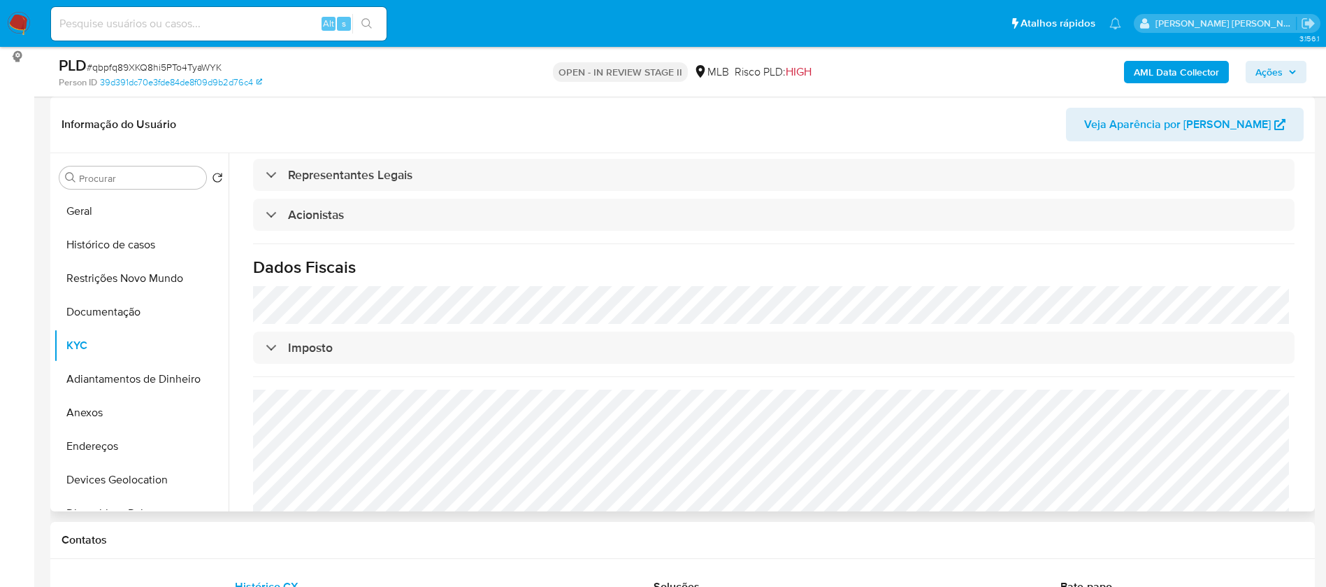
drag, startPoint x: 85, startPoint y: 215, endPoint x: 51, endPoint y: 302, distance: 93.2
click at [85, 215] on button "Geral" at bounding box center [141, 211] width 175 height 34
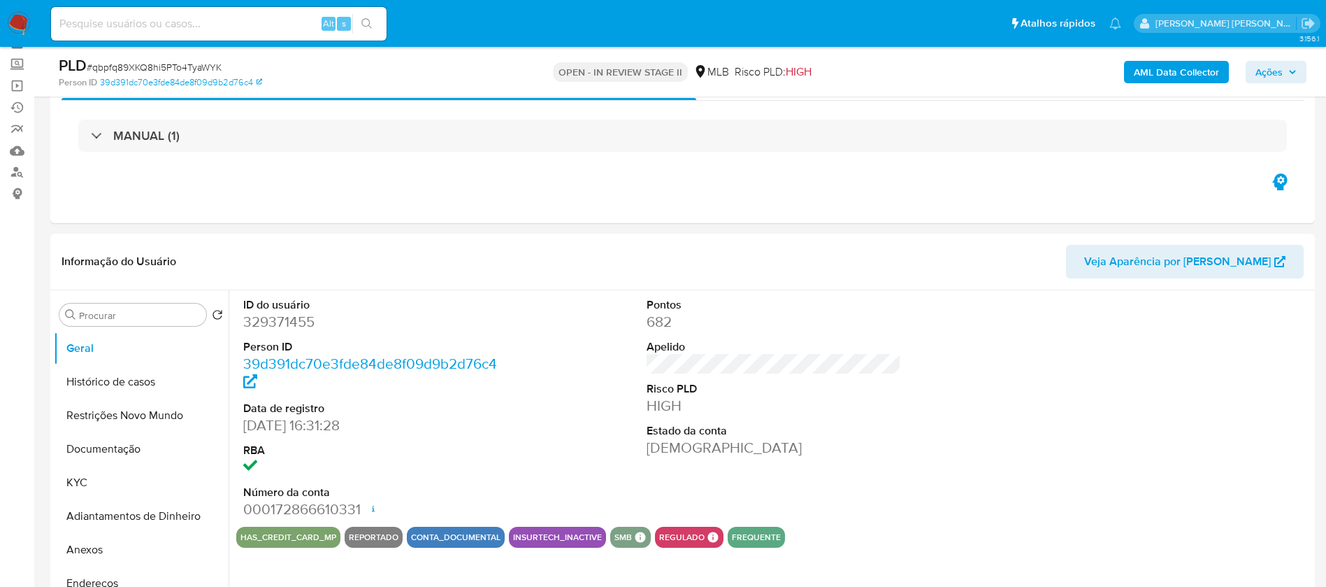
scroll to position [105, 0]
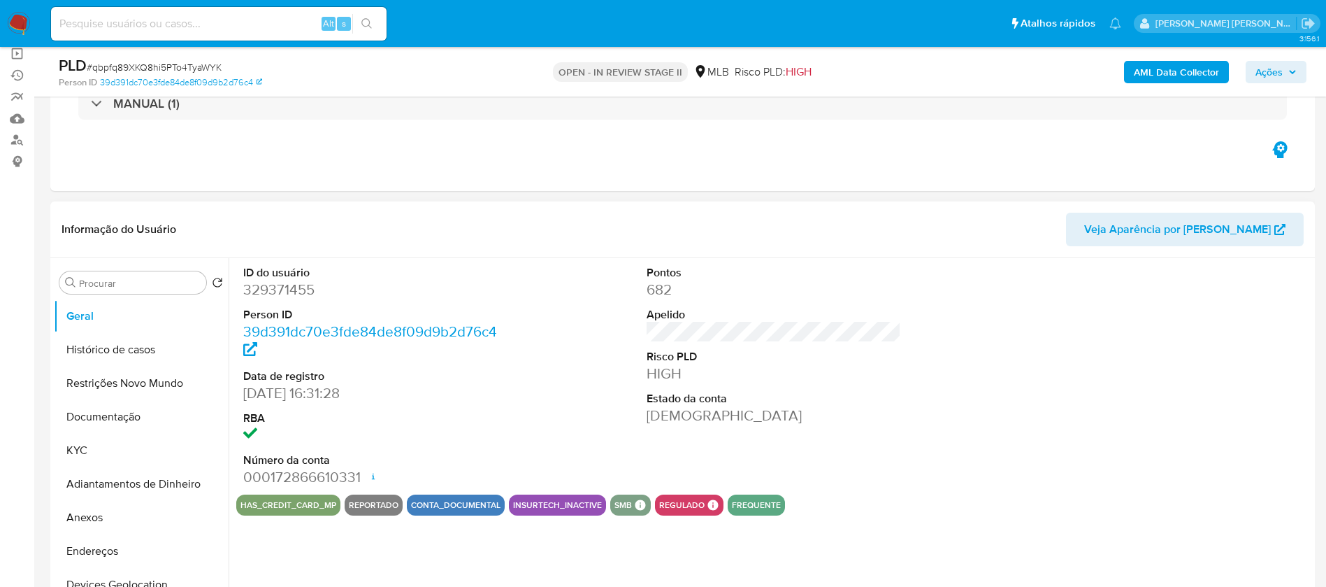
click at [264, 289] on dd "329371455" at bounding box center [370, 290] width 255 height 20
copy dd "329371455"
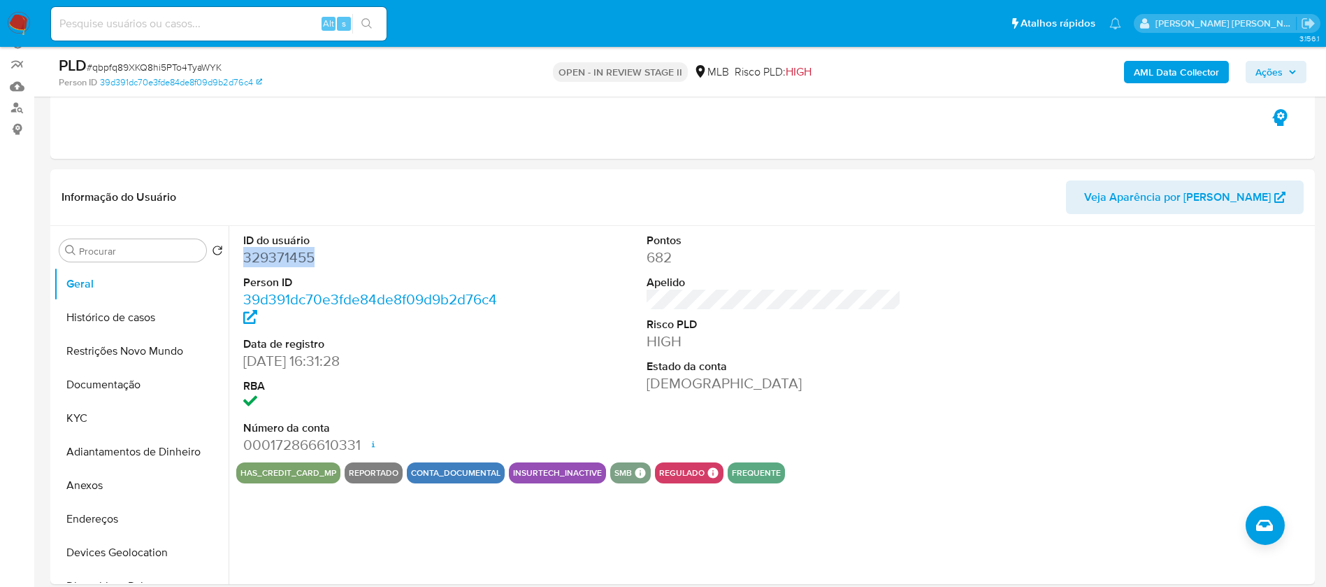
scroll to position [210, 0]
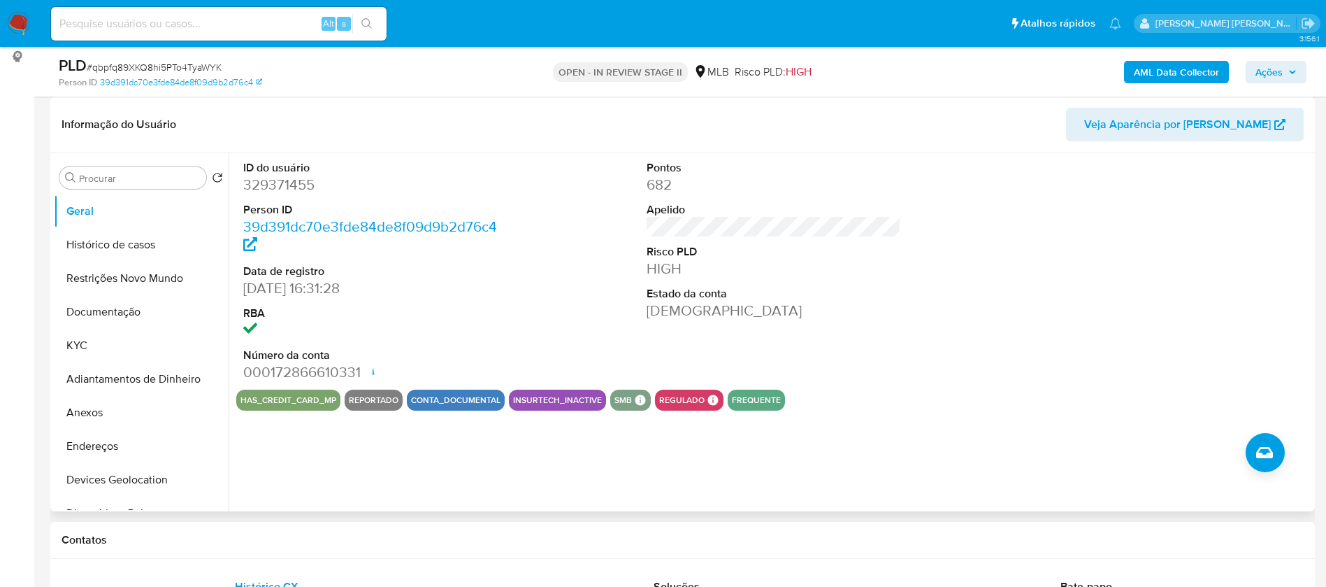
click at [994, 417] on div "ID do usuário 329371455 Person ID 39d391dc70e3fde84de8f09d9b2d76c4 Data de regi…" at bounding box center [770, 332] width 1083 height 358
click at [70, 336] on button "KYC" at bounding box center [136, 346] width 164 height 34
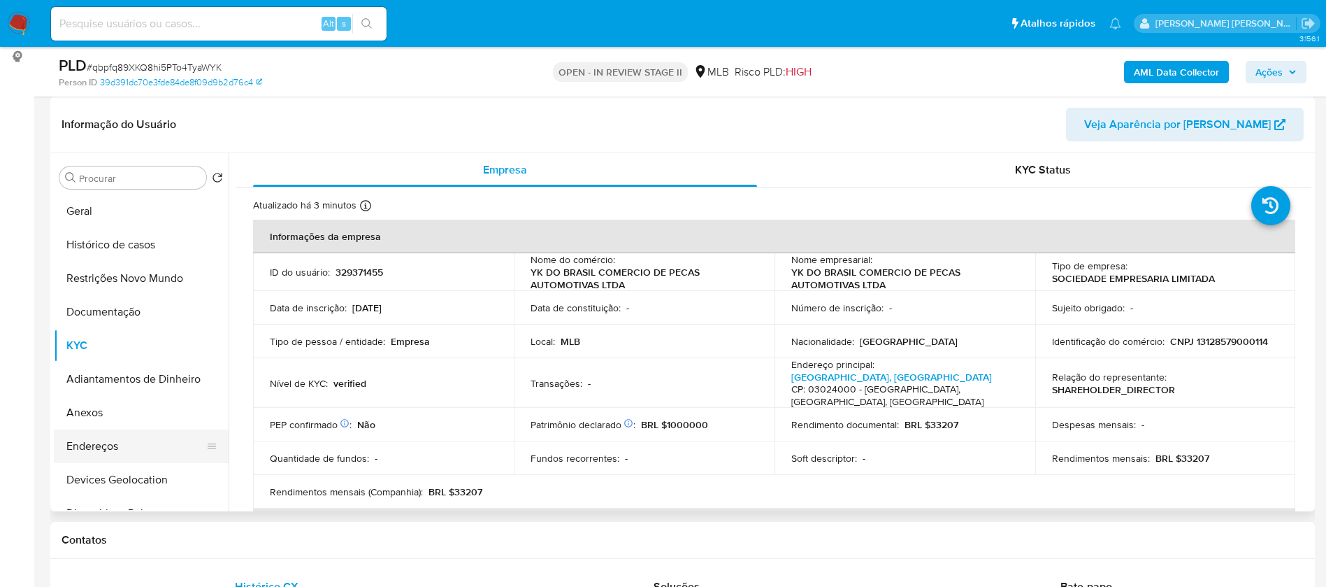
click at [152, 452] on button "Endereços" at bounding box center [136, 446] width 164 height 34
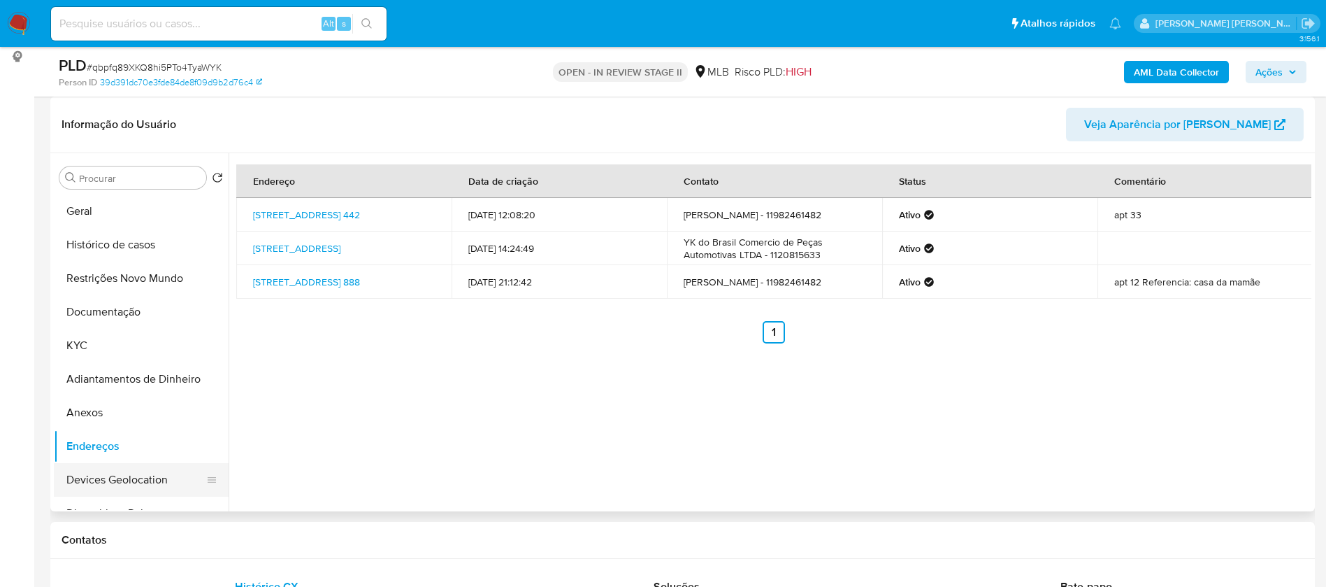
click at [135, 483] on button "Devices Geolocation" at bounding box center [136, 480] width 164 height 34
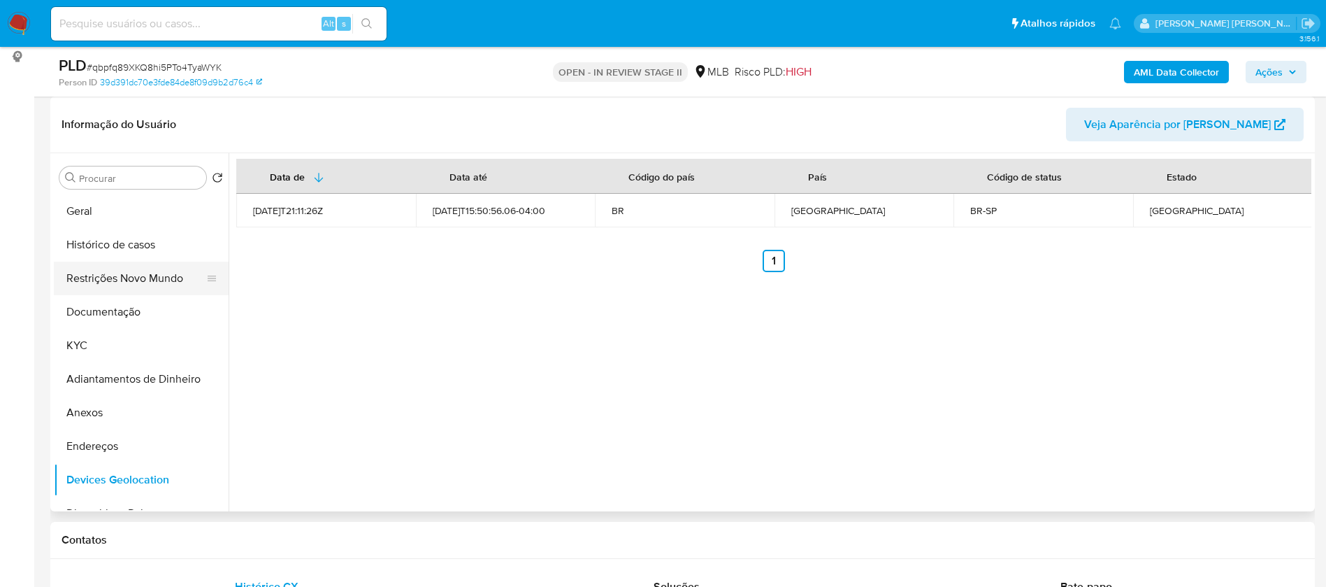
click at [144, 271] on button "Restrições Novo Mundo" at bounding box center [136, 278] width 164 height 34
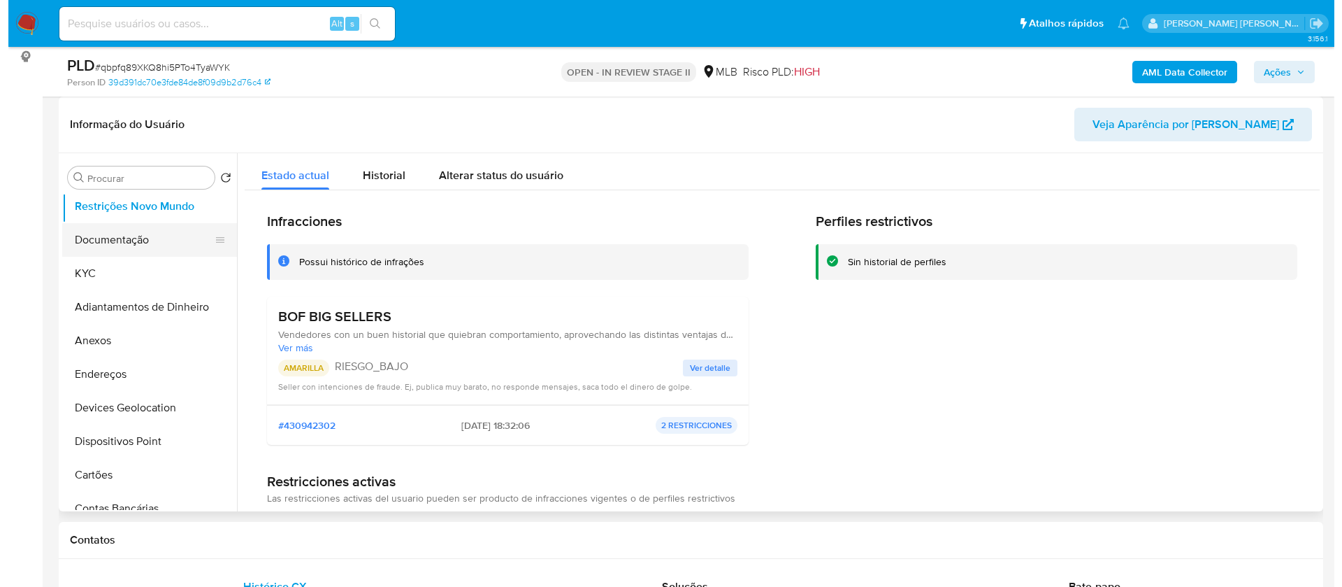
scroll to position [105, 0]
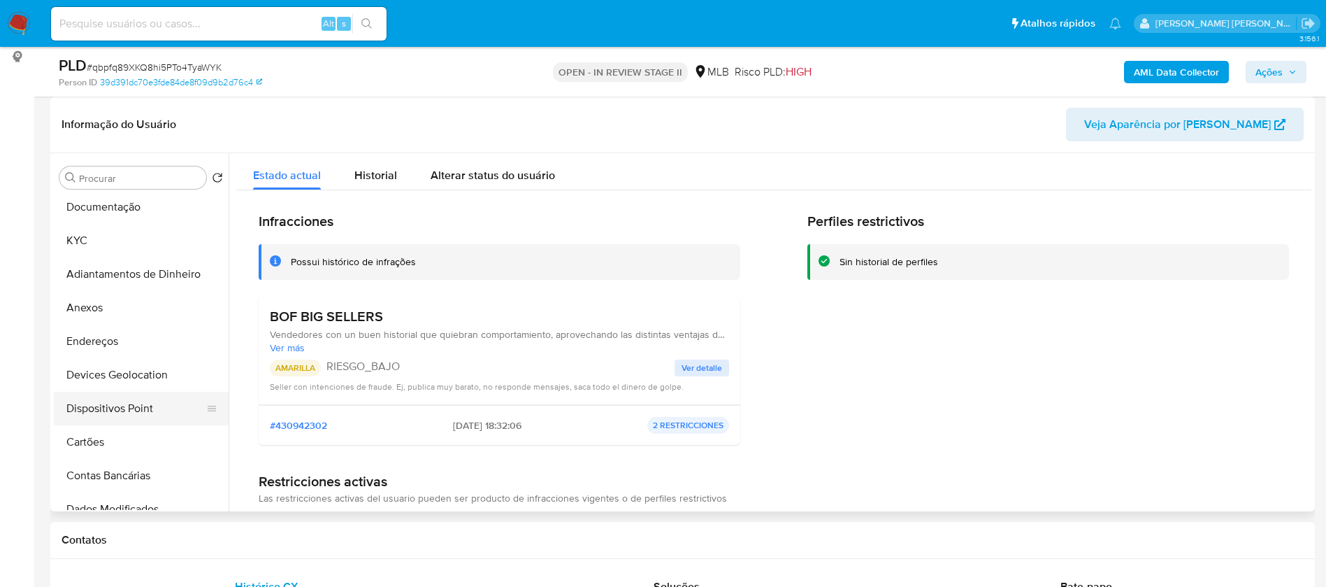
click at [144, 396] on button "Dispositivos Point" at bounding box center [136, 409] width 164 height 34
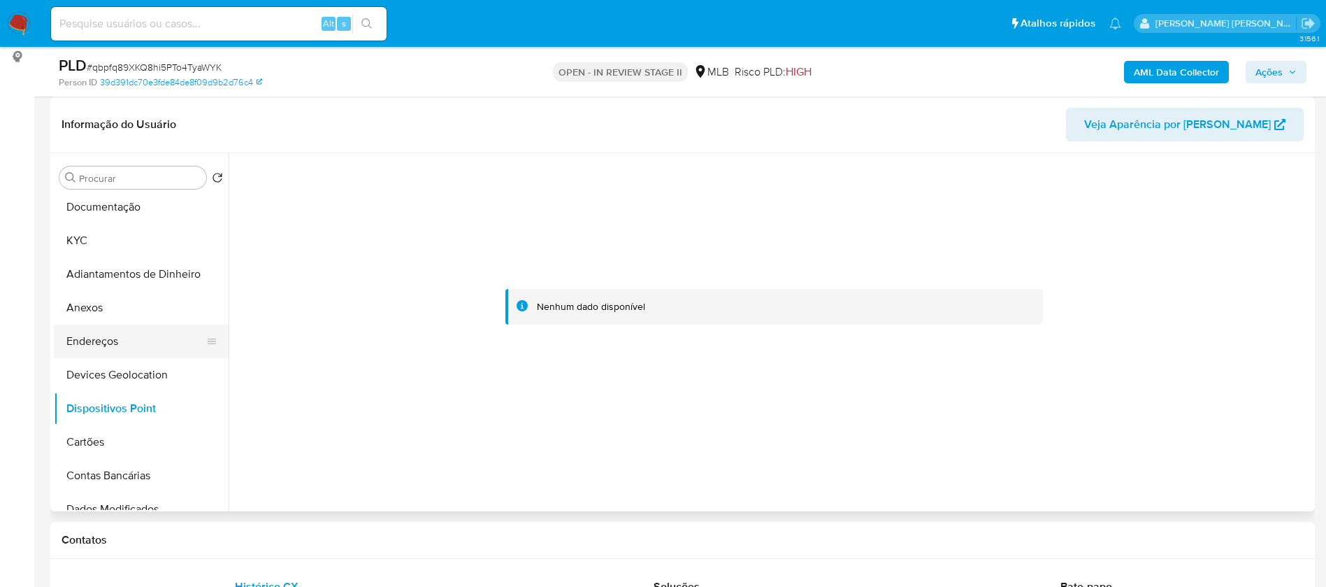
click at [131, 330] on button "Endereços" at bounding box center [136, 341] width 164 height 34
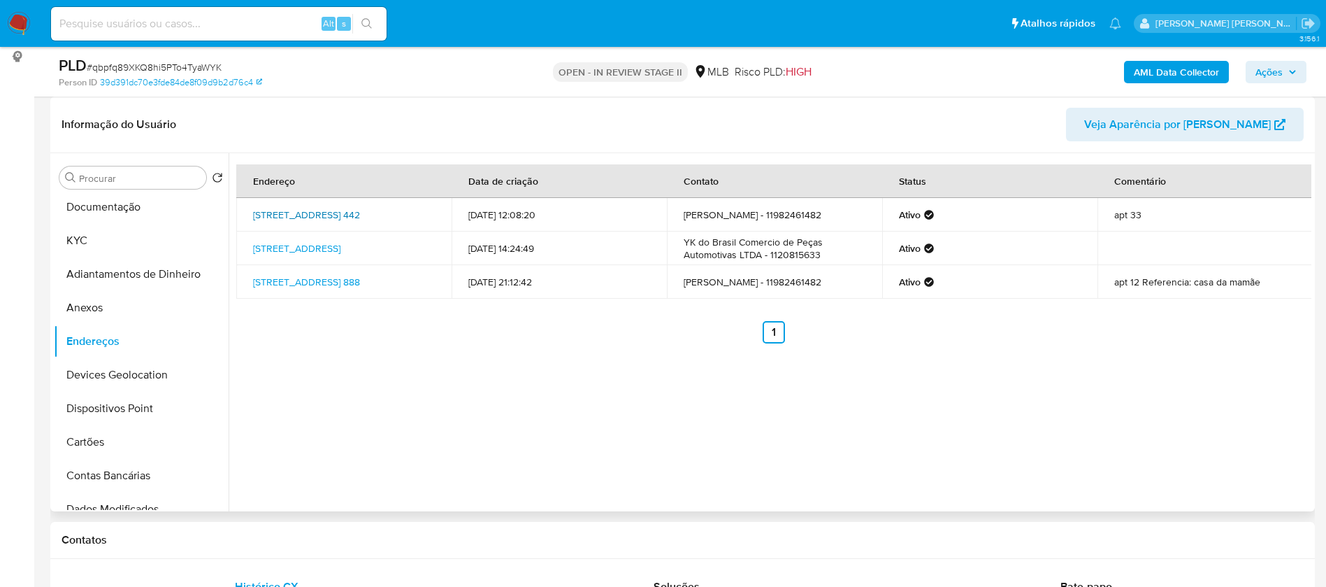
click at [347, 213] on link "[STREET_ADDRESS] 442" at bounding box center [306, 215] width 107 height 14
click at [340, 244] on link "[STREET_ADDRESS]" at bounding box center [296, 248] width 87 height 14
click at [135, 303] on button "Anexos" at bounding box center [136, 308] width 164 height 34
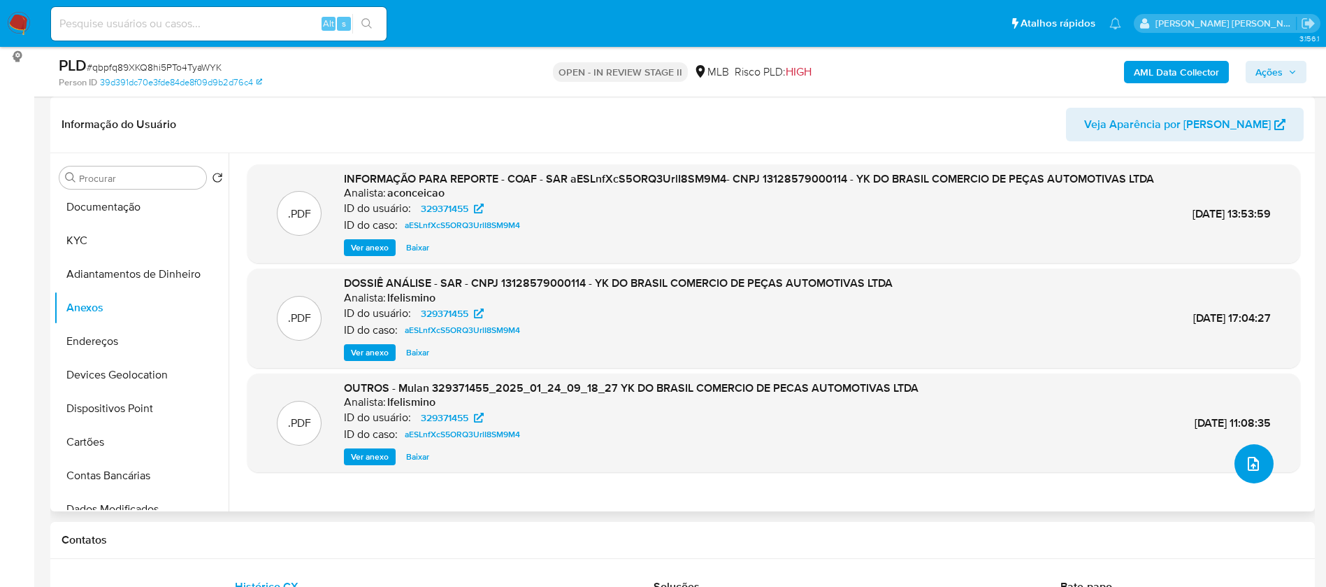
click at [1245, 473] on button "upload-file" at bounding box center [1254, 463] width 39 height 39
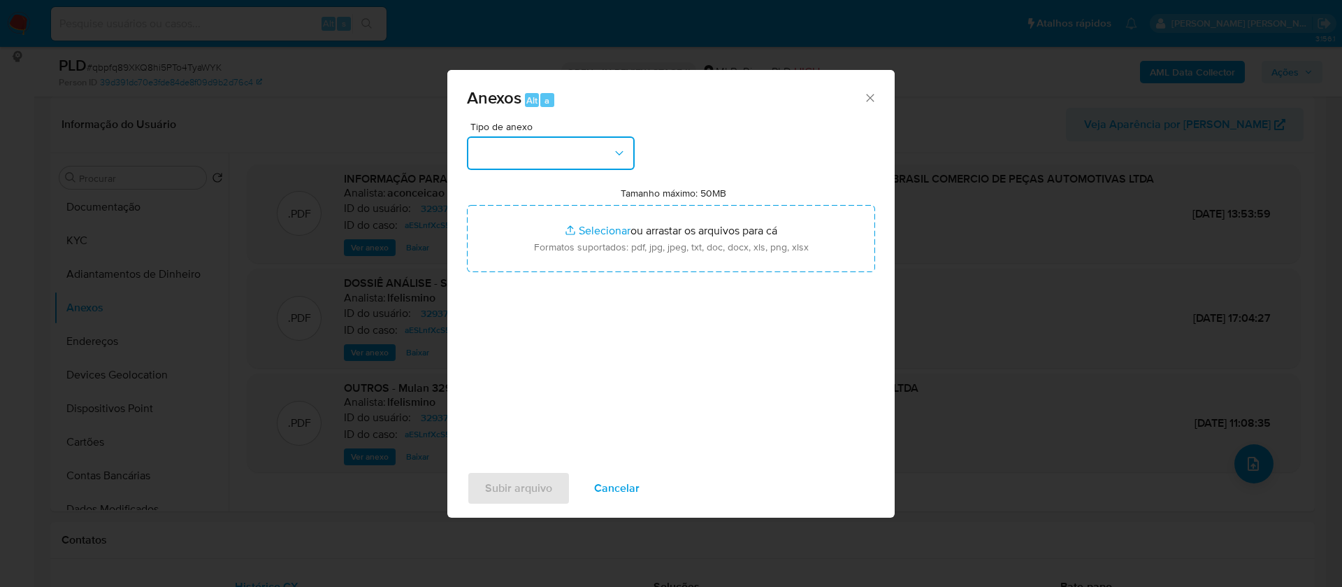
click at [562, 168] on button "button" at bounding box center [551, 153] width 168 height 34
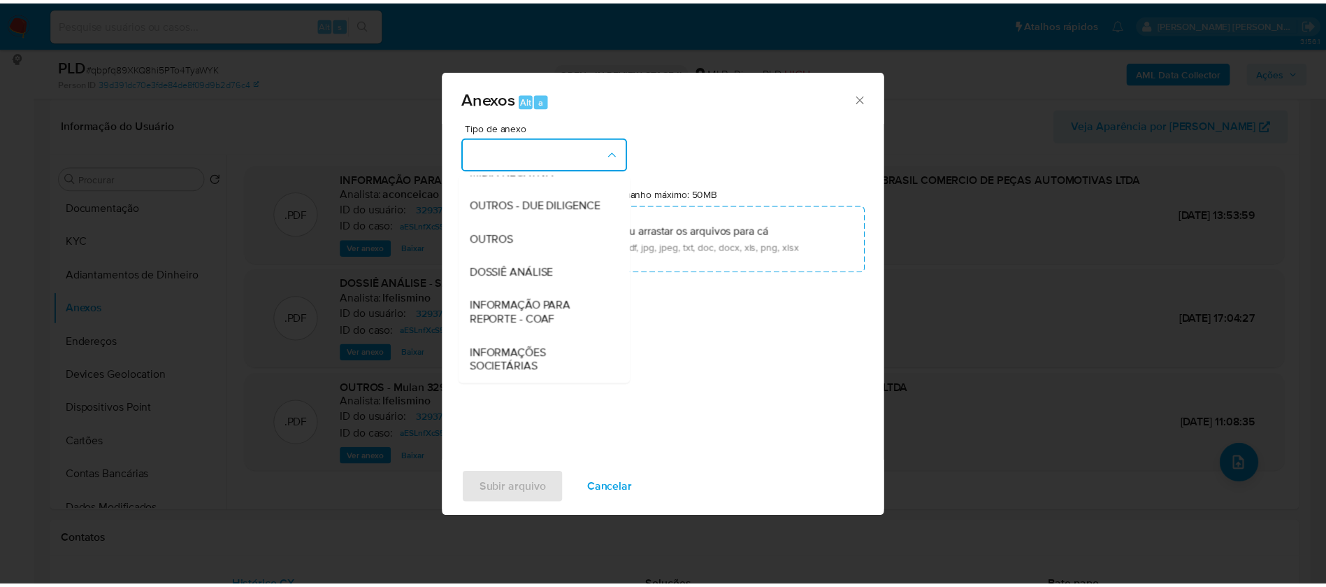
scroll to position [210, 0]
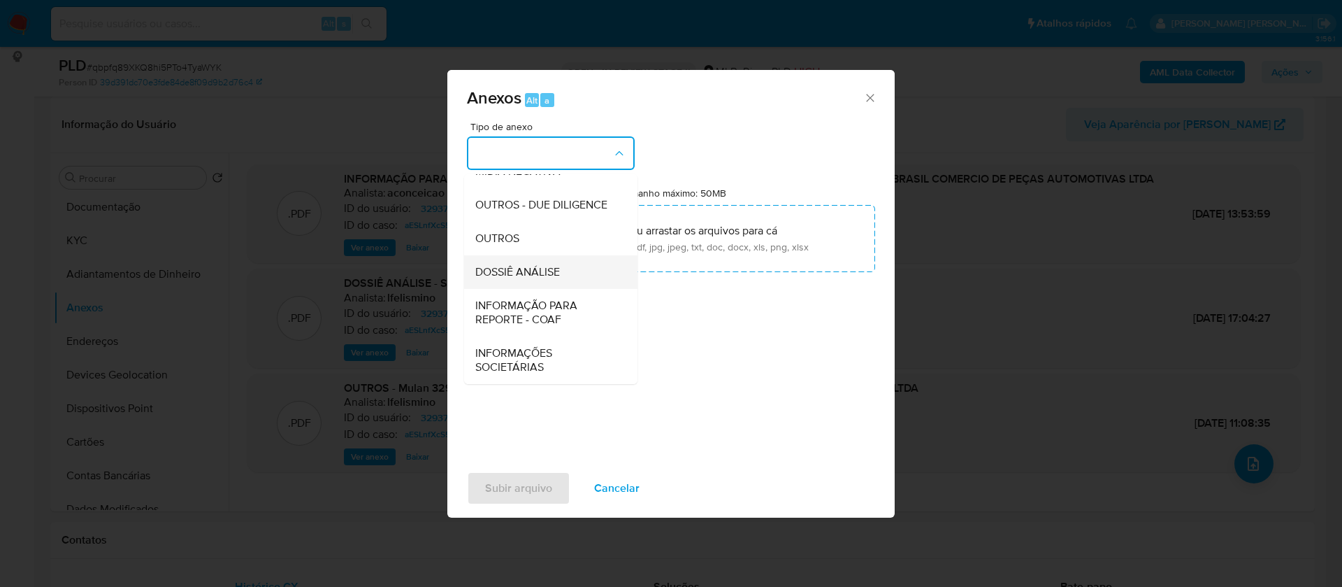
click at [536, 279] on span "DOSSIÊ ANÁLISE" at bounding box center [517, 272] width 85 height 14
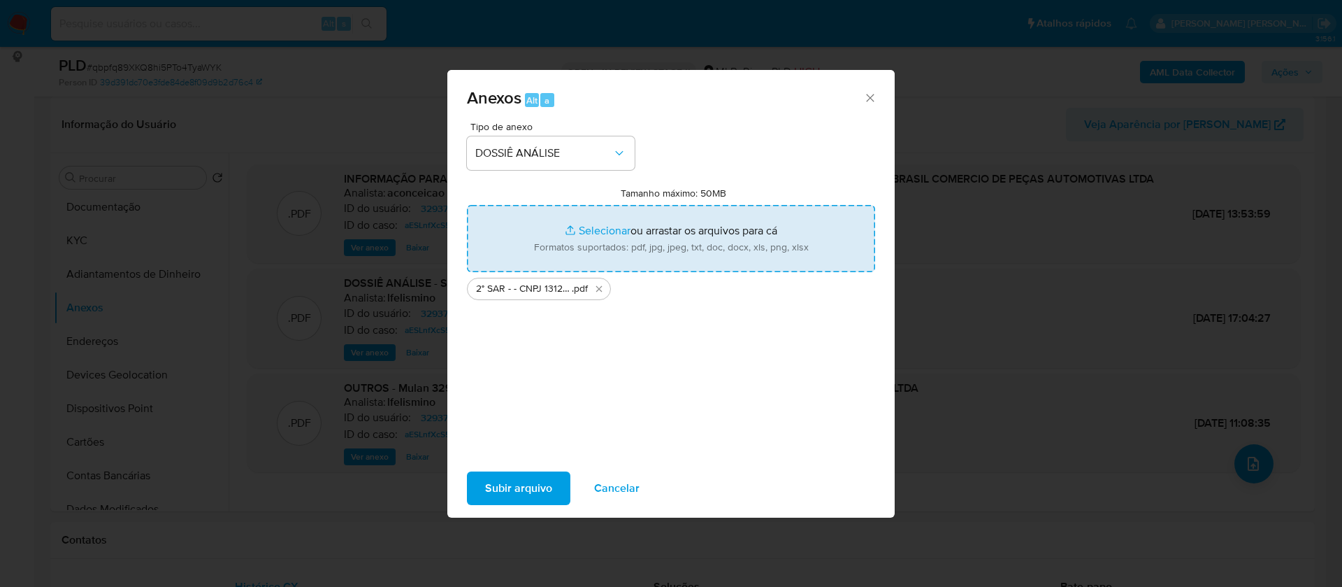
type input "C:\fakepath\Mulan 329371455_2025_08_26_17_12_54 (1).xlsx"
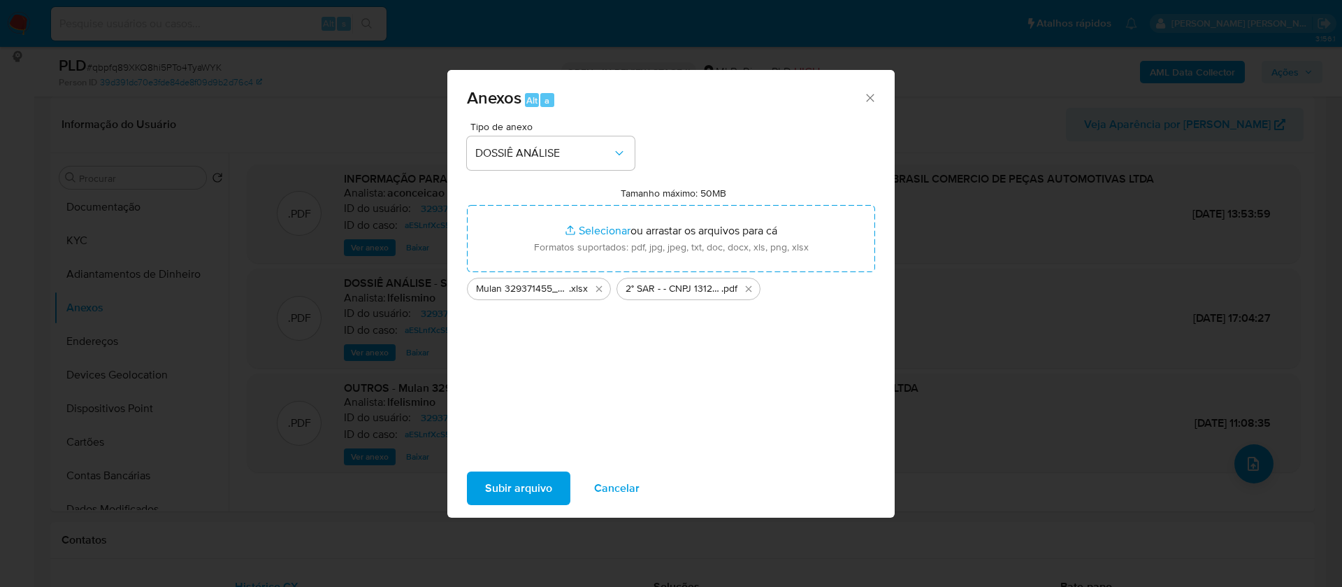
click at [543, 487] on span "Subir arquivo" at bounding box center [518, 488] width 67 height 31
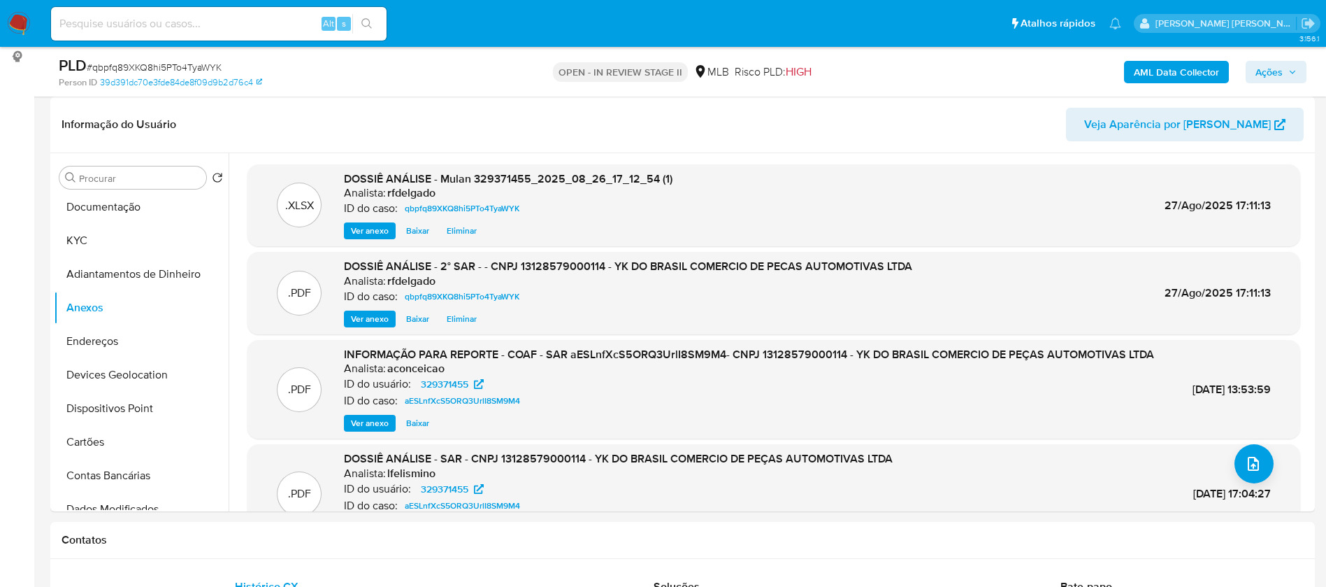
click at [1196, 68] on b "AML Data Collector" at bounding box center [1176, 72] width 85 height 22
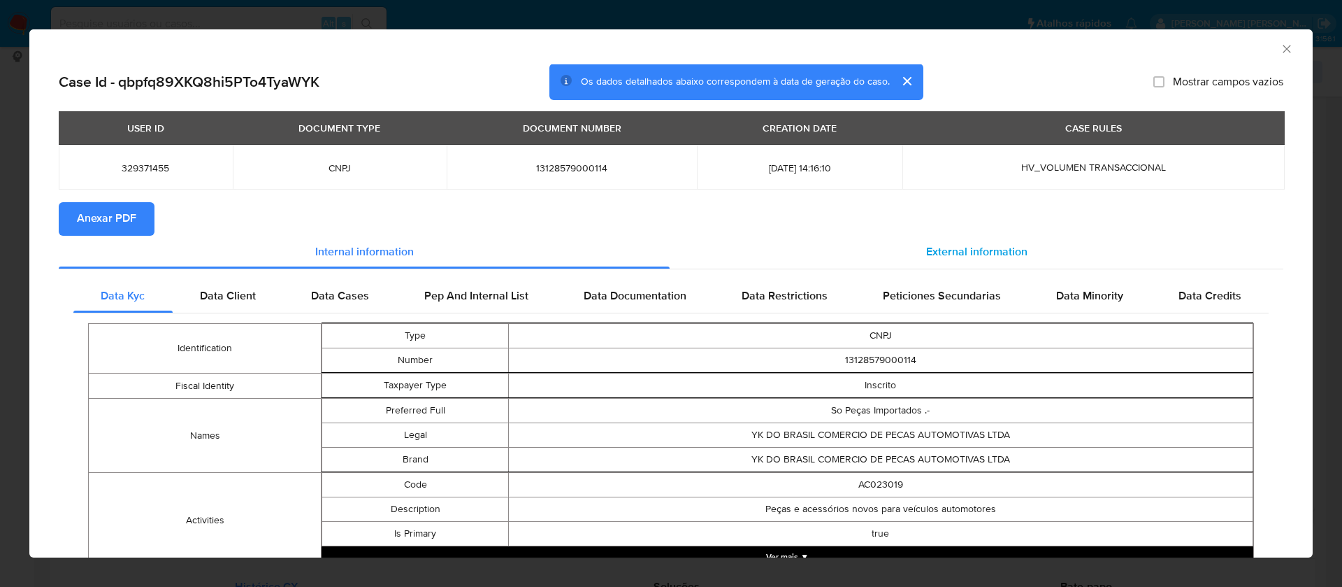
click at [950, 253] on span "External information" at bounding box center [976, 252] width 101 height 16
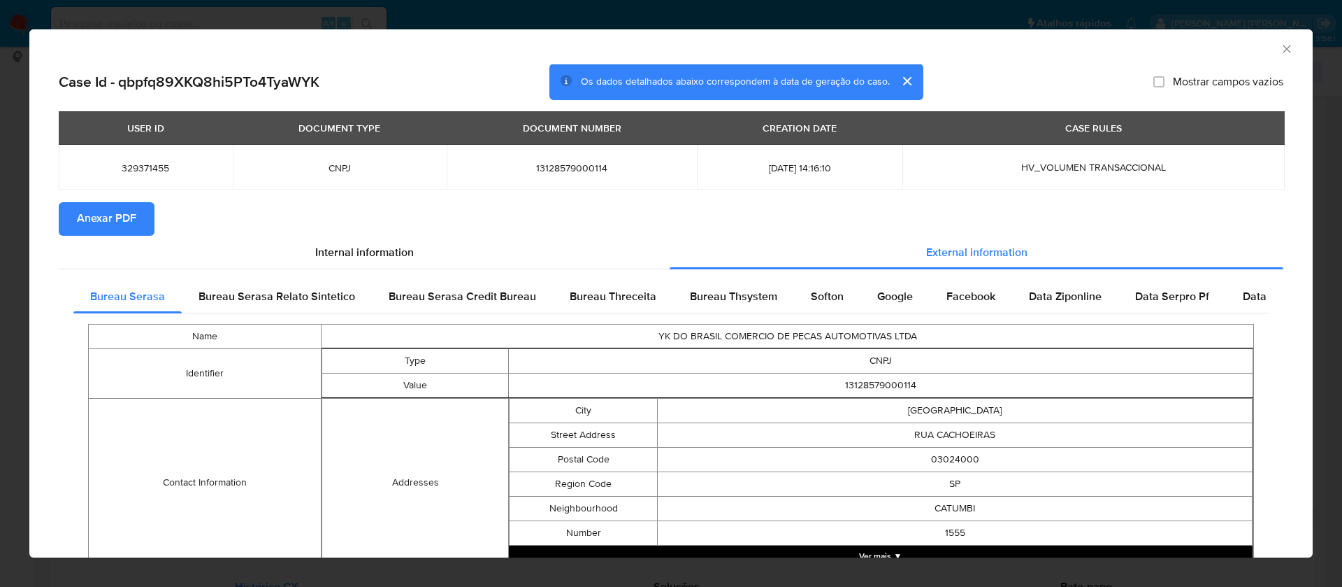
click at [139, 220] on button "Anexar PDF" at bounding box center [107, 219] width 96 height 34
click at [1280, 46] on icon "Fechar a janela" at bounding box center [1287, 49] width 14 height 14
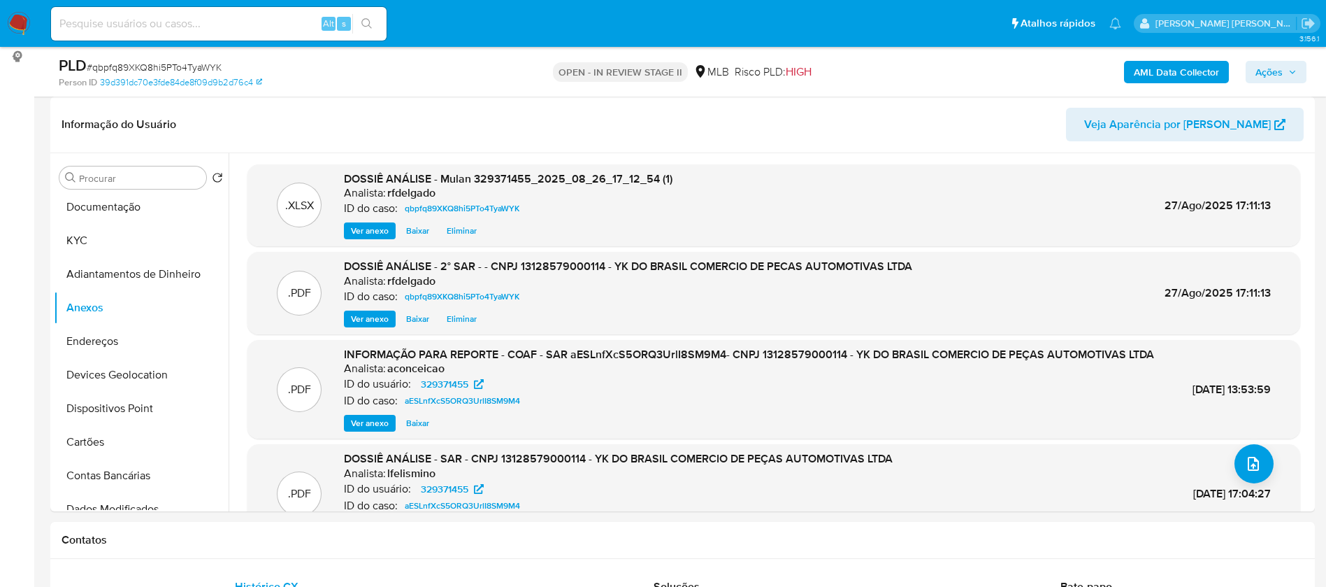
click at [1265, 69] on span "Ações" at bounding box center [1269, 72] width 27 height 22
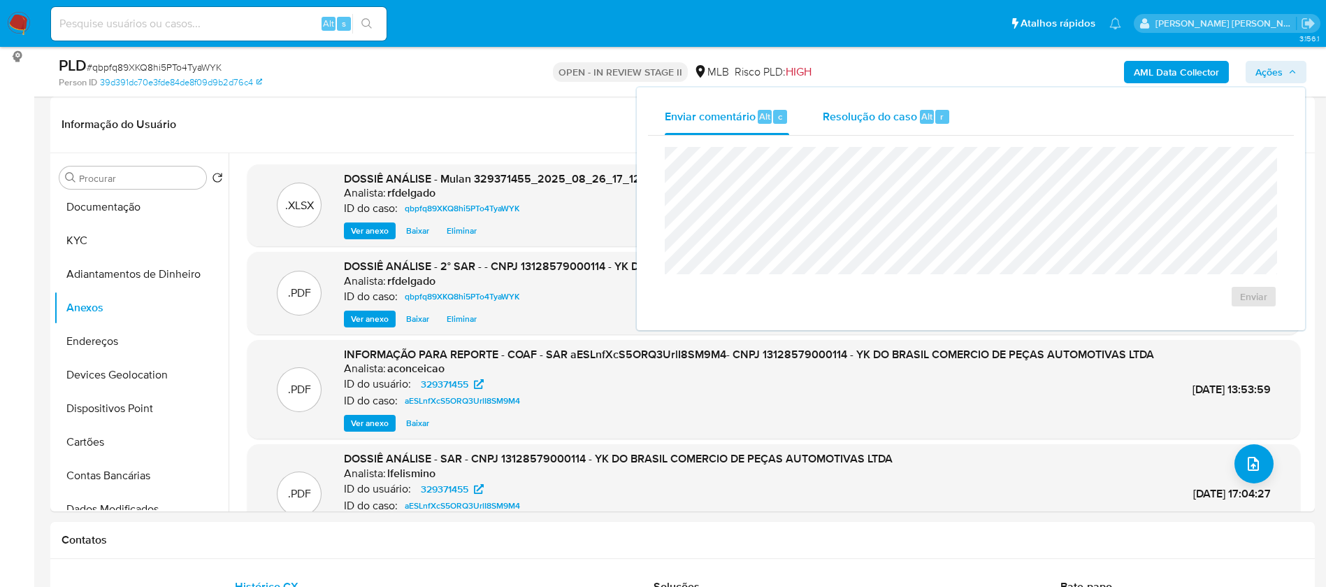
click at [891, 114] on span "Resolução do caso" at bounding box center [870, 116] width 94 height 16
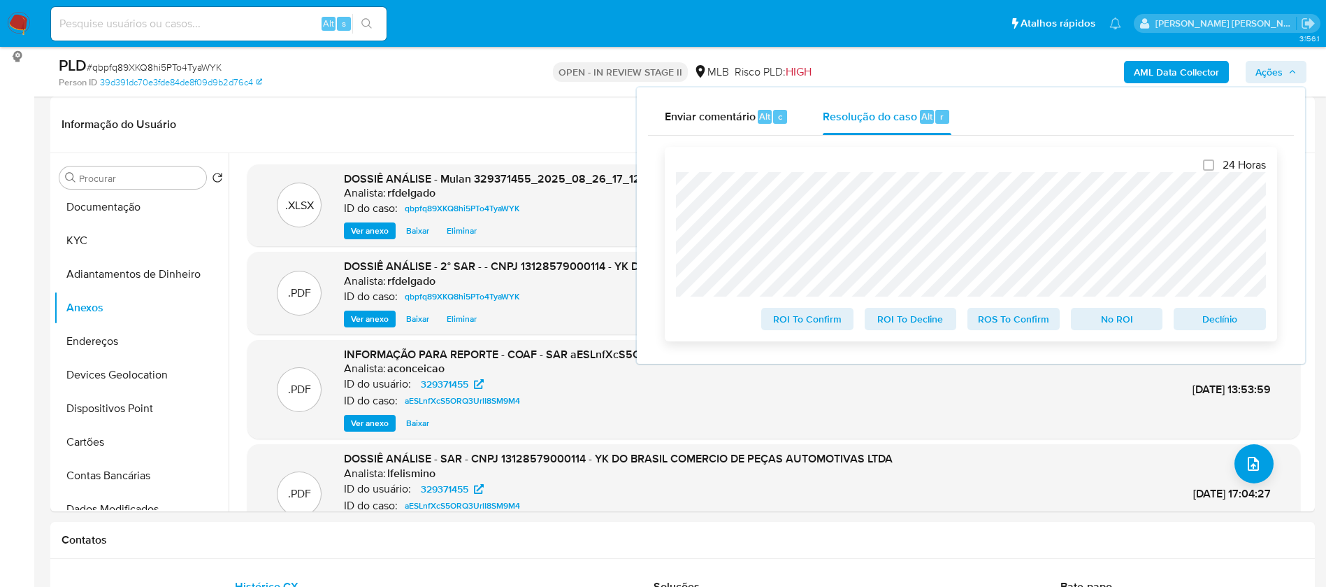
click at [1249, 328] on span "Declínio" at bounding box center [1220, 319] width 73 height 20
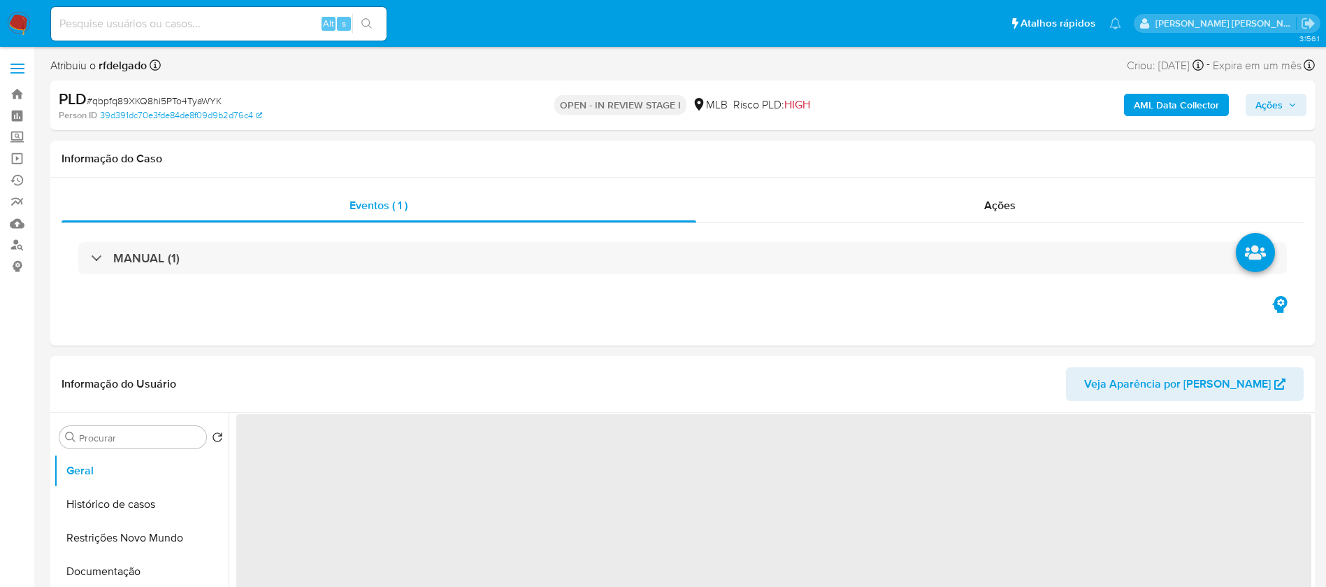
click at [1303, 103] on button "Ações" at bounding box center [1276, 105] width 61 height 22
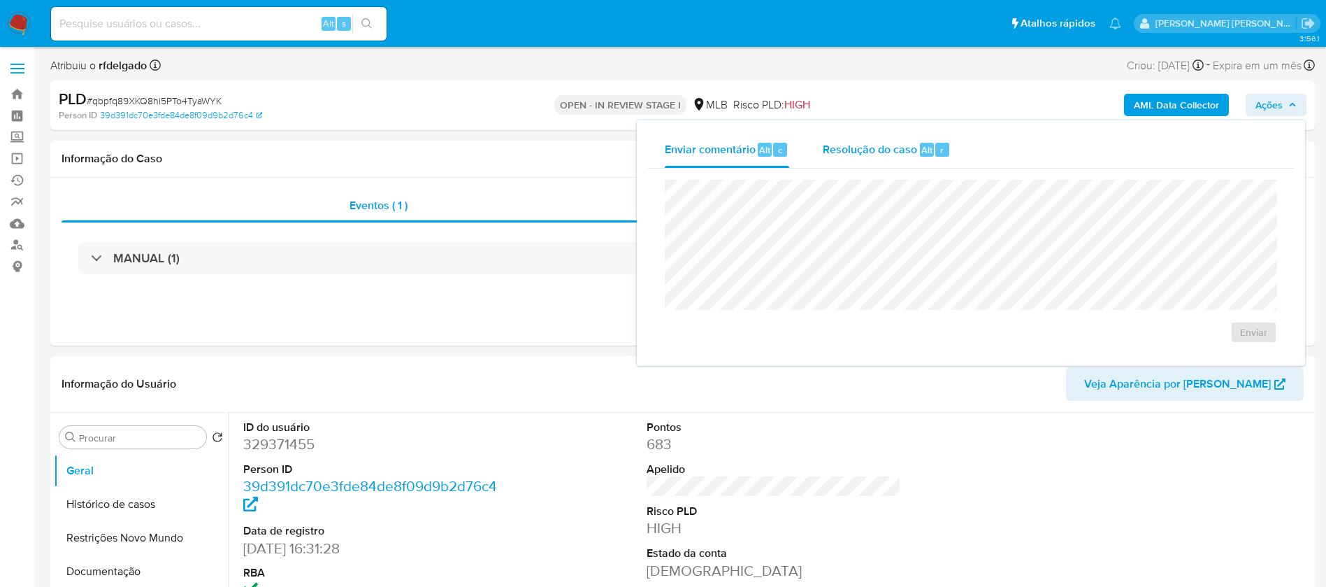
click at [854, 142] on span "Resolução do caso" at bounding box center [870, 149] width 94 height 16
select select "10"
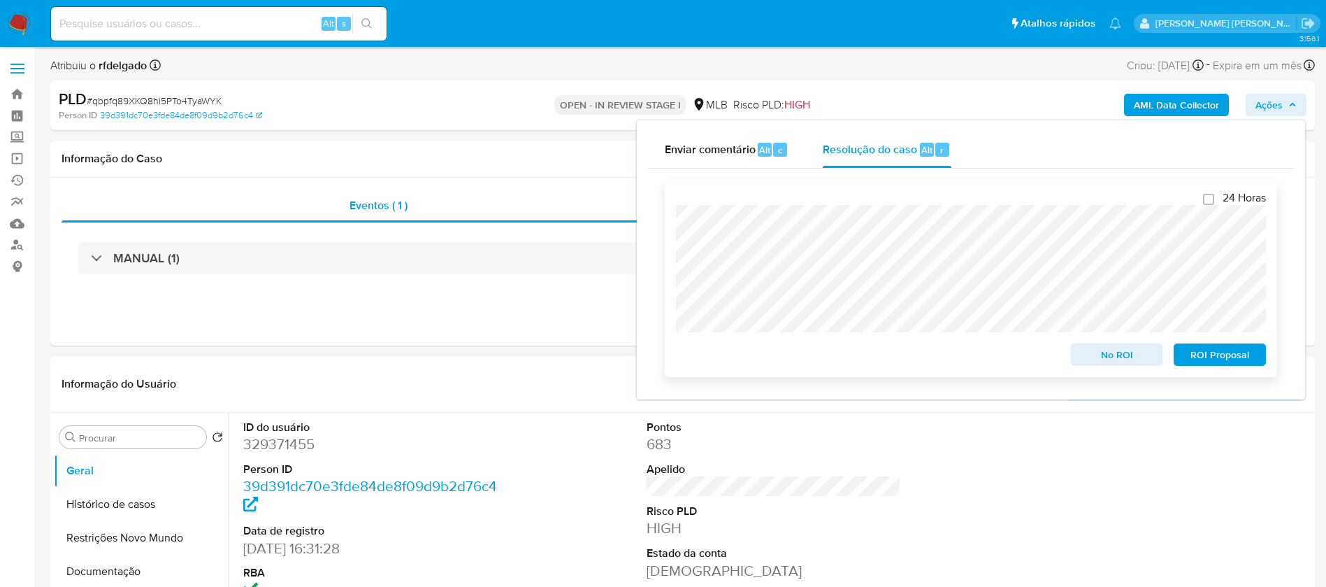
click at [1246, 359] on span "ROI Proposal" at bounding box center [1220, 355] width 73 height 20
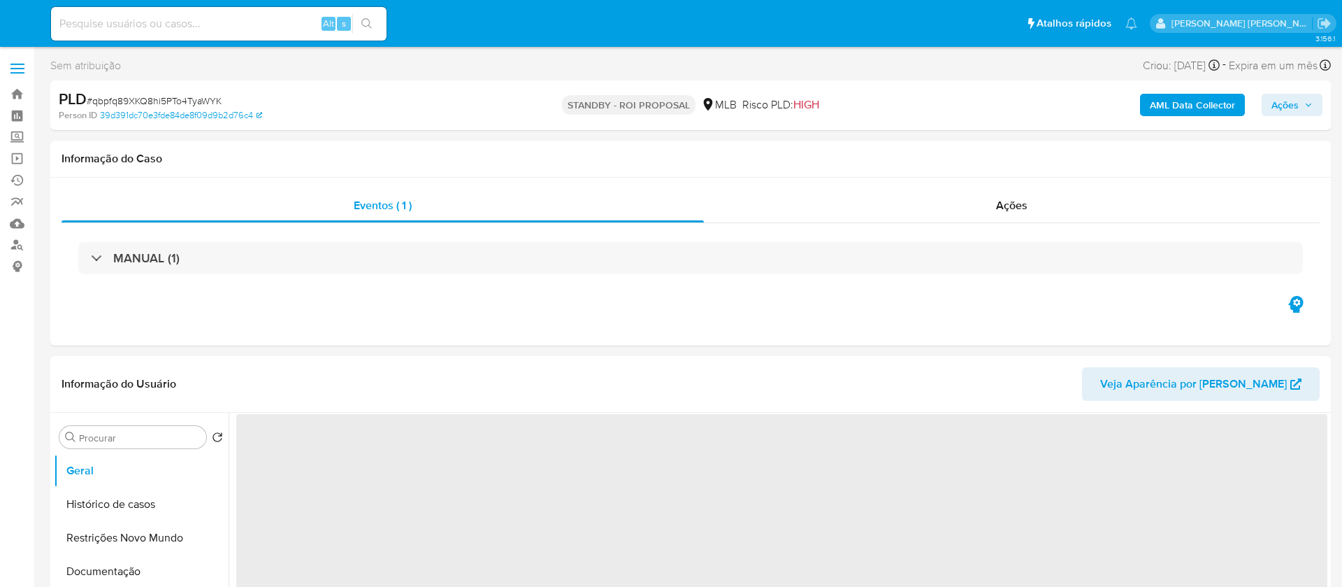
select select "10"
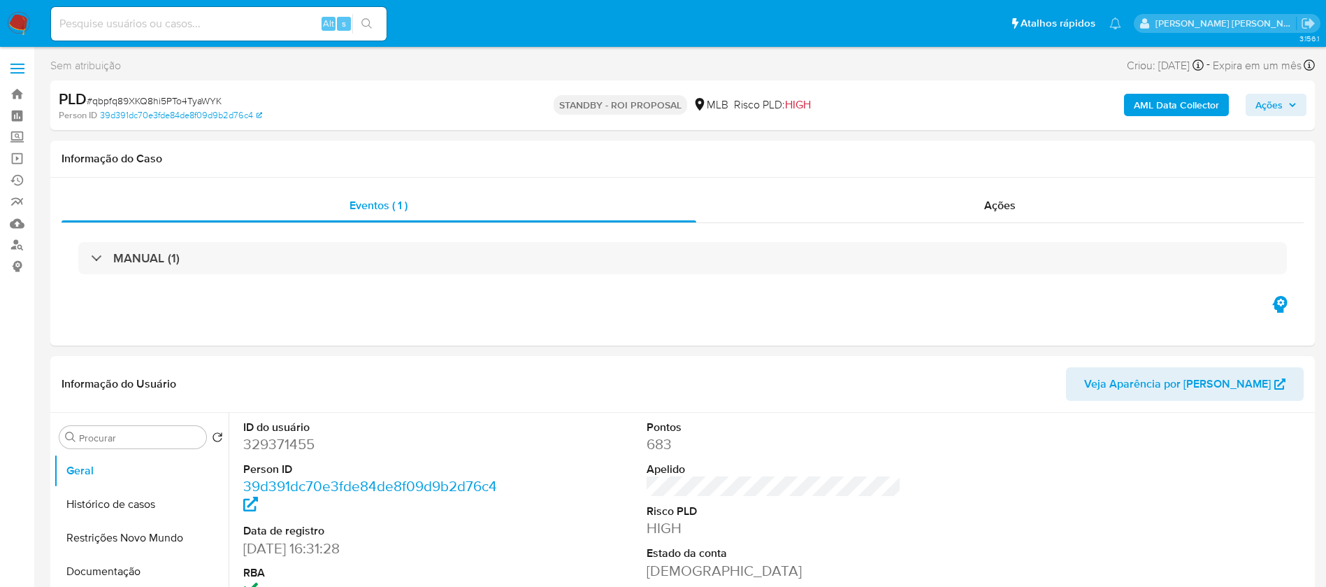
click at [278, 24] on input at bounding box center [219, 24] width 336 height 18
paste input "mJgi8qBUHRx0urvNwWzB5IMJ"
type input "mJgi8qBUHRx0urvNwWzB5IMJ"
click at [370, 20] on icon "search-icon" at bounding box center [366, 23] width 11 height 11
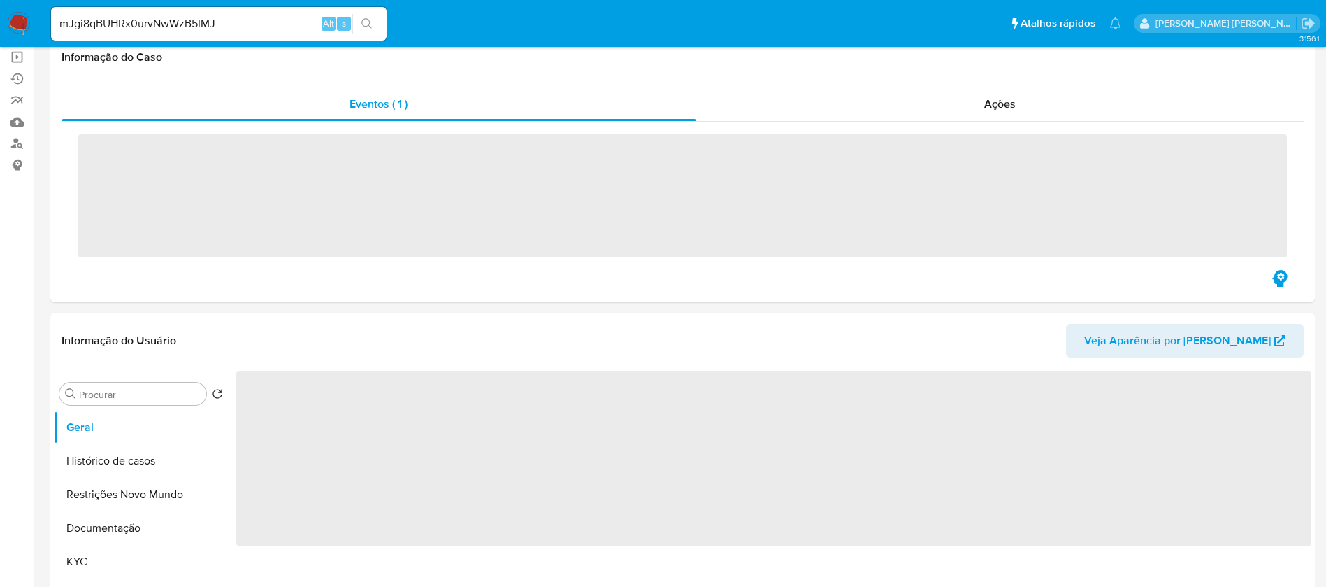
scroll to position [210, 0]
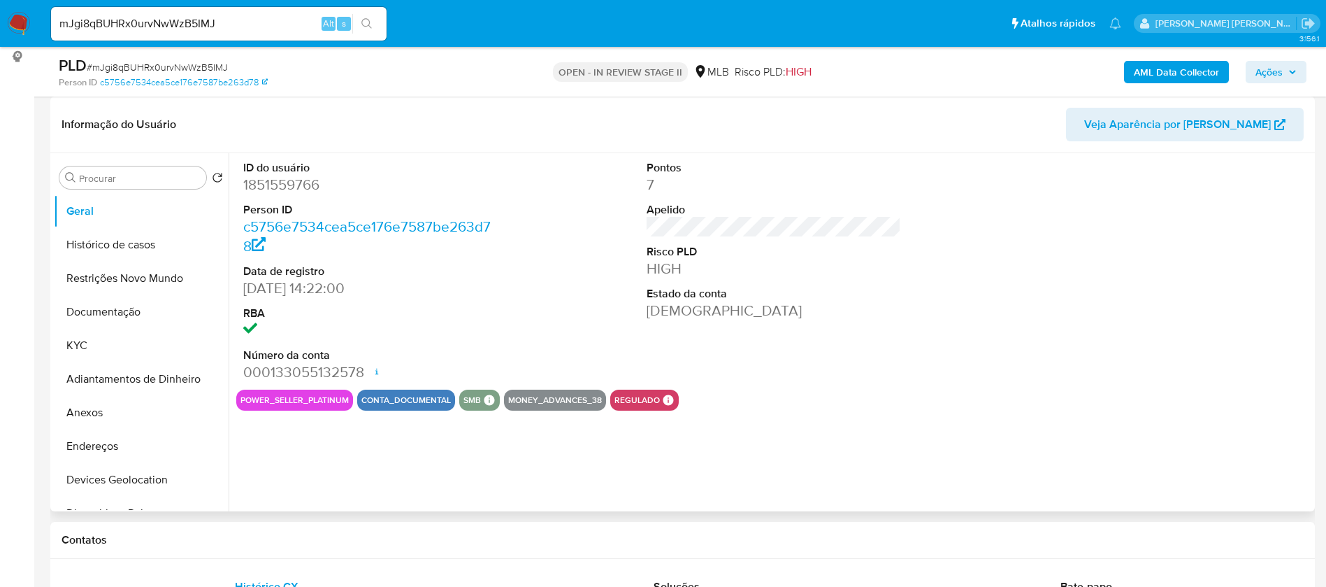
select select "10"
click at [298, 191] on dd "1851559766" at bounding box center [370, 185] width 255 height 20
copy dd "1851559766"
click at [97, 245] on button "Histórico de casos" at bounding box center [136, 245] width 164 height 34
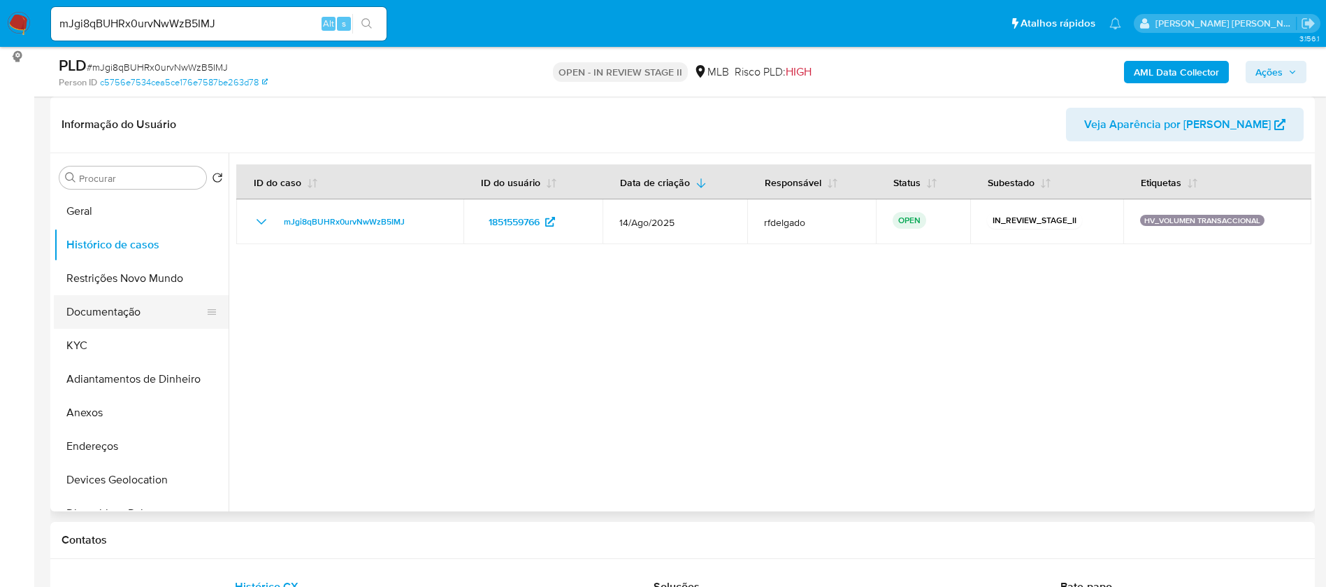
click at [115, 312] on button "Documentação" at bounding box center [136, 312] width 164 height 34
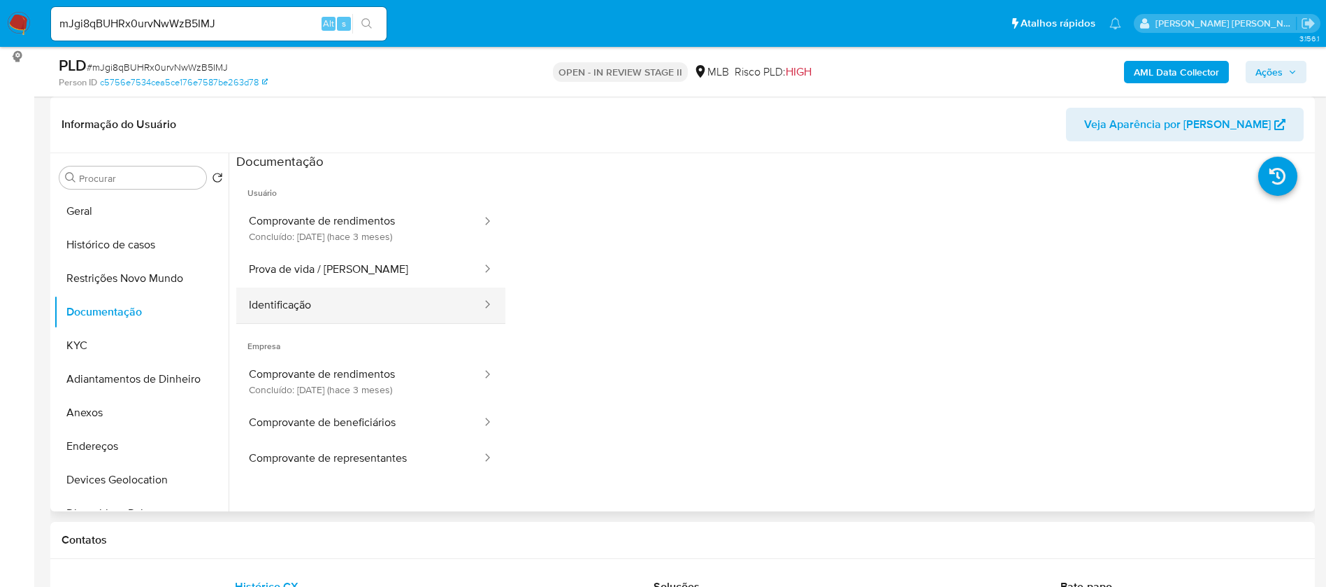
click at [368, 304] on button "Identificação" at bounding box center [359, 305] width 247 height 36
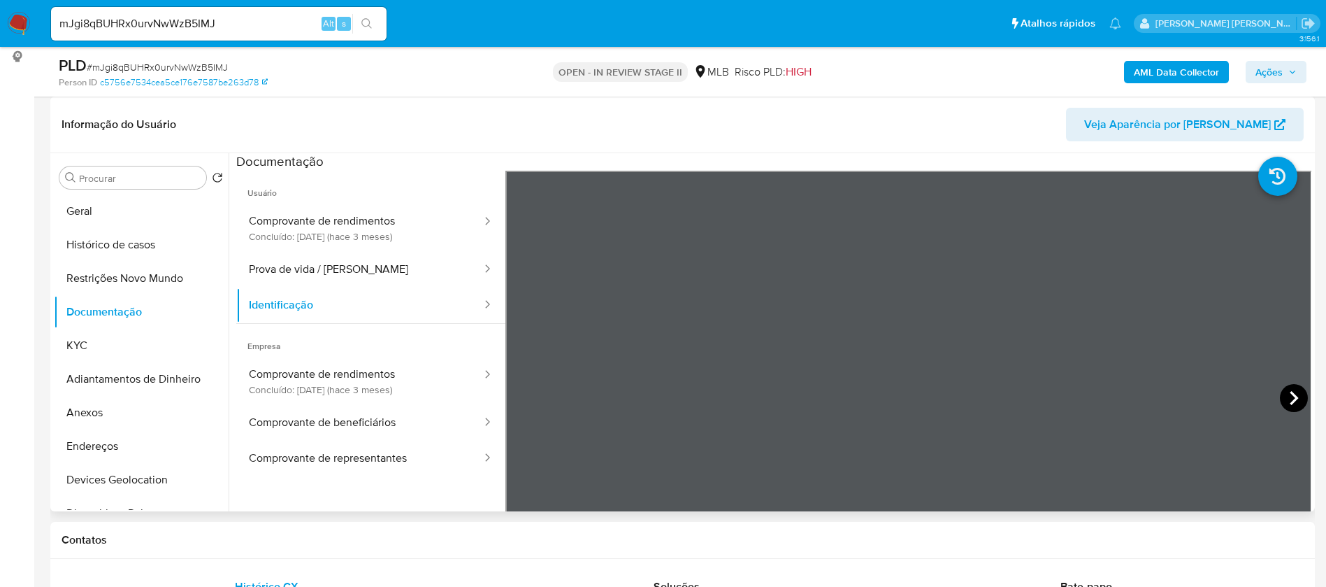
click at [1285, 397] on icon at bounding box center [1294, 398] width 28 height 28
click at [117, 341] on button "KYC" at bounding box center [136, 346] width 164 height 34
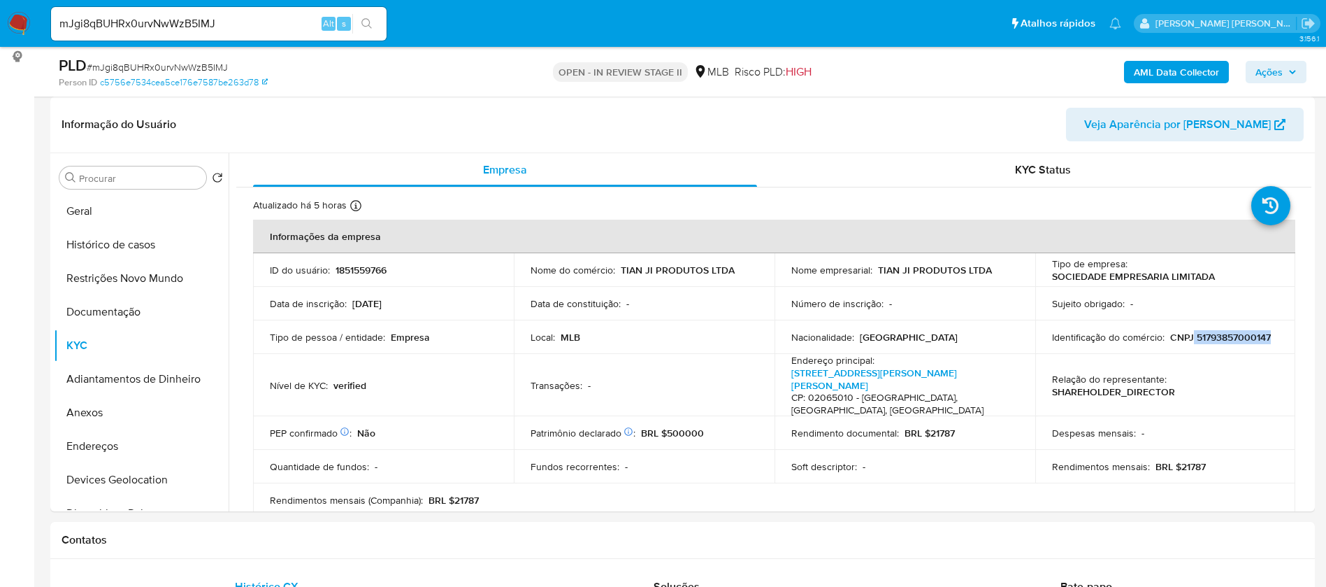
drag, startPoint x: 1270, startPoint y: 336, endPoint x: 1189, endPoint y: 337, distance: 80.4
click at [1189, 337] on div "Identificação do comércio : CNPJ 51793857000147" at bounding box center [1165, 337] width 227 height 13
copy p "51793857000147"
click at [124, 302] on button "Documentação" at bounding box center [136, 312] width 164 height 34
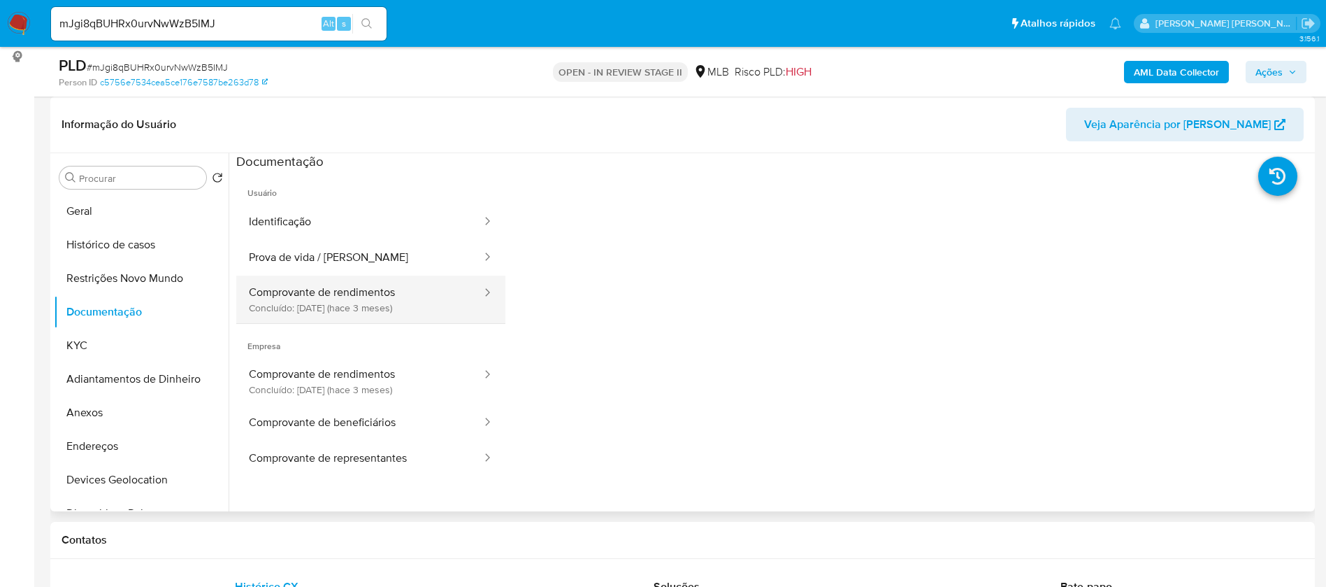
click at [339, 309] on button "Comprovante de rendimentos Concluído: 21/05/2025 (hace 3 meses)" at bounding box center [359, 299] width 247 height 48
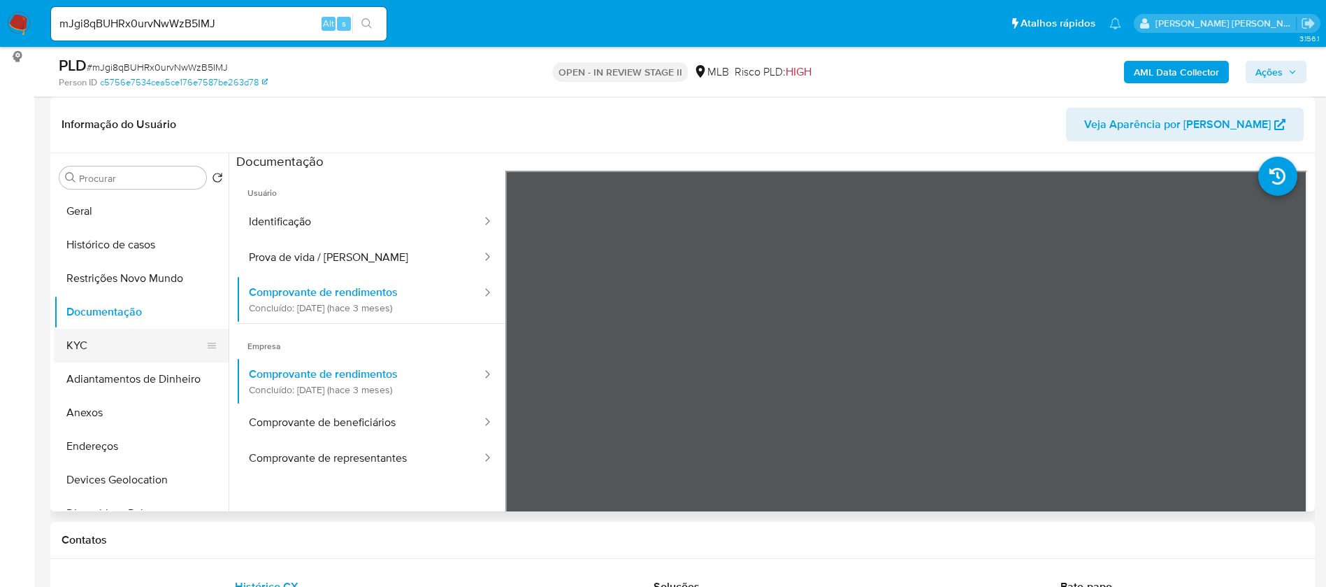
click at [127, 345] on button "KYC" at bounding box center [136, 346] width 164 height 34
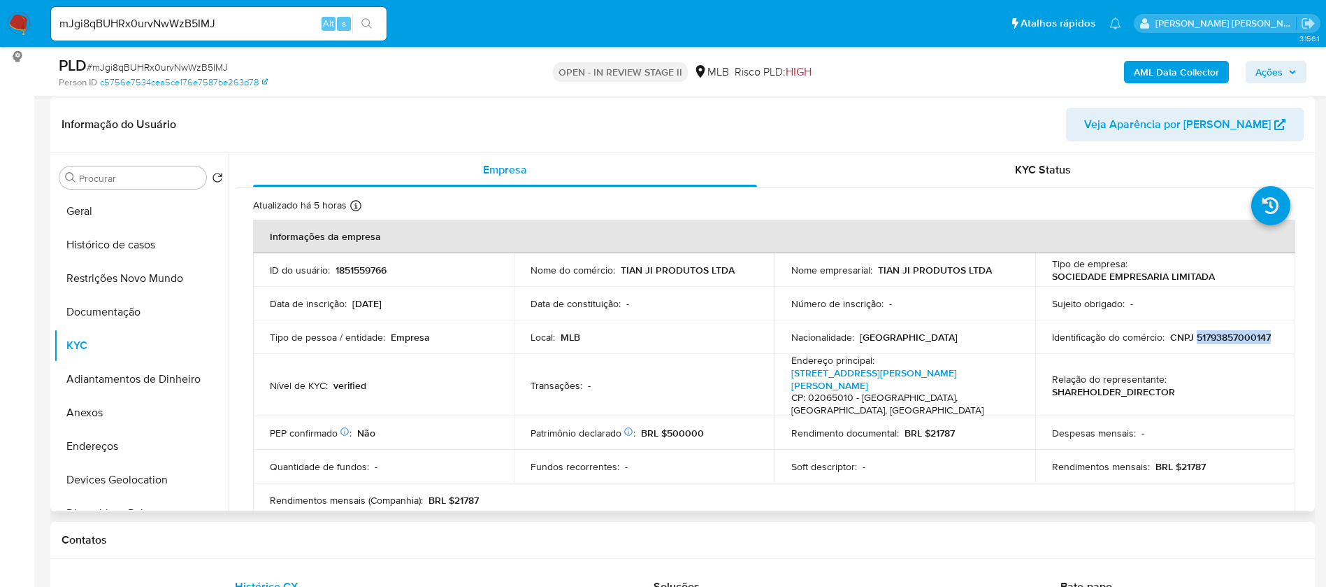
drag, startPoint x: 1271, startPoint y: 338, endPoint x: 1192, endPoint y: 338, distance: 79.0
click at [1192, 338] on div "Identificação do comércio : CNPJ 51793857000147" at bounding box center [1165, 337] width 227 height 13
copy p "51793857000147"
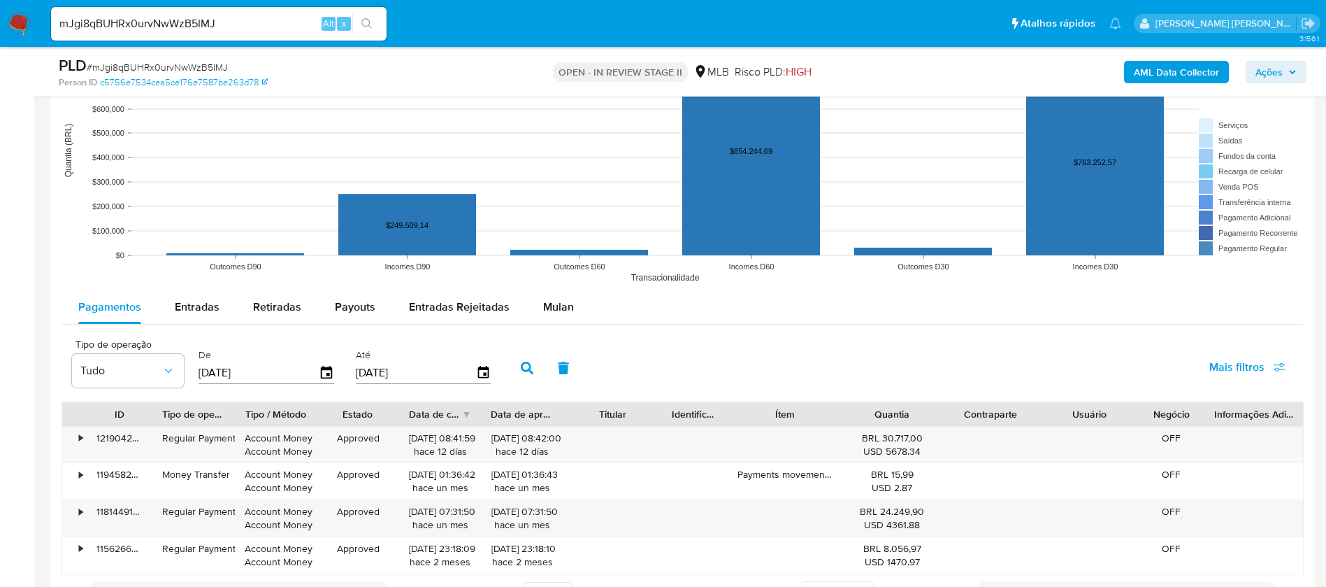
scroll to position [1468, 0]
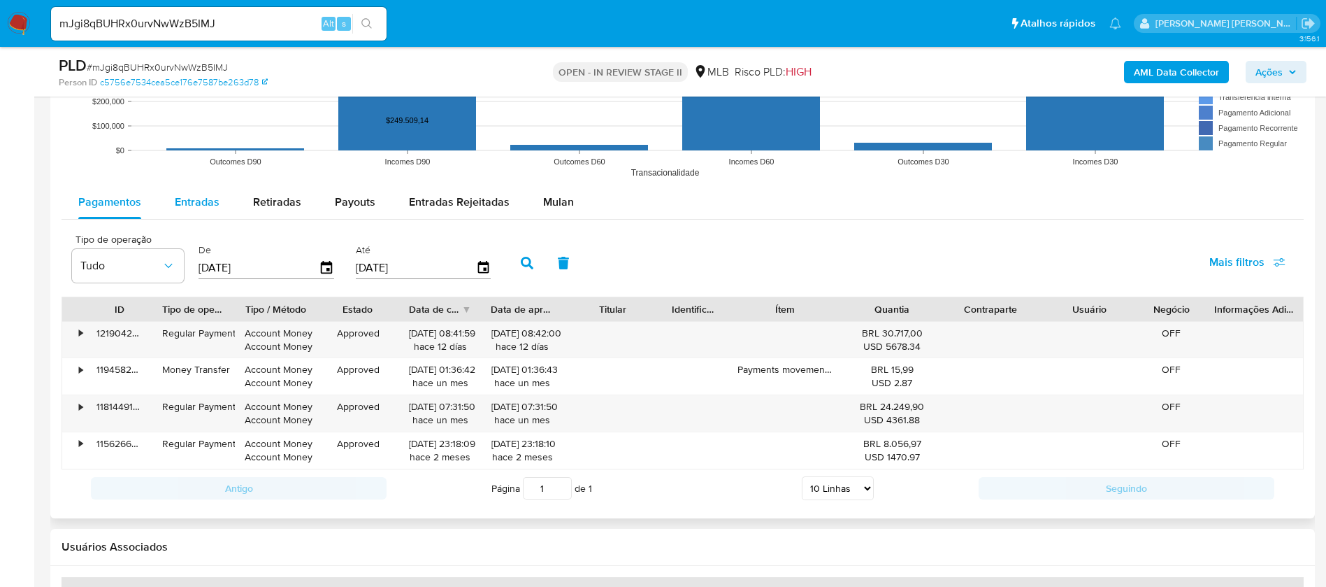
click at [196, 201] on span "Entradas" at bounding box center [197, 202] width 45 height 16
select select "10"
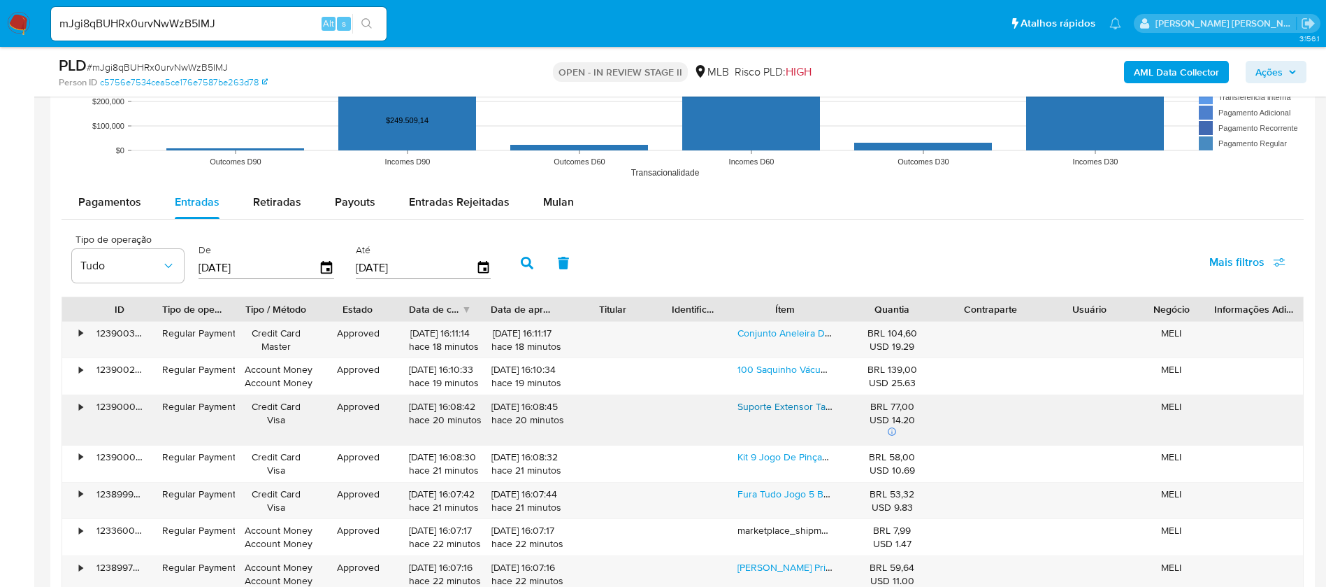
click at [803, 408] on link "Suporte Extensor Tablet Drone Para Dji Mavic Air 2 Mini 2 S3" at bounding box center [869, 406] width 263 height 14
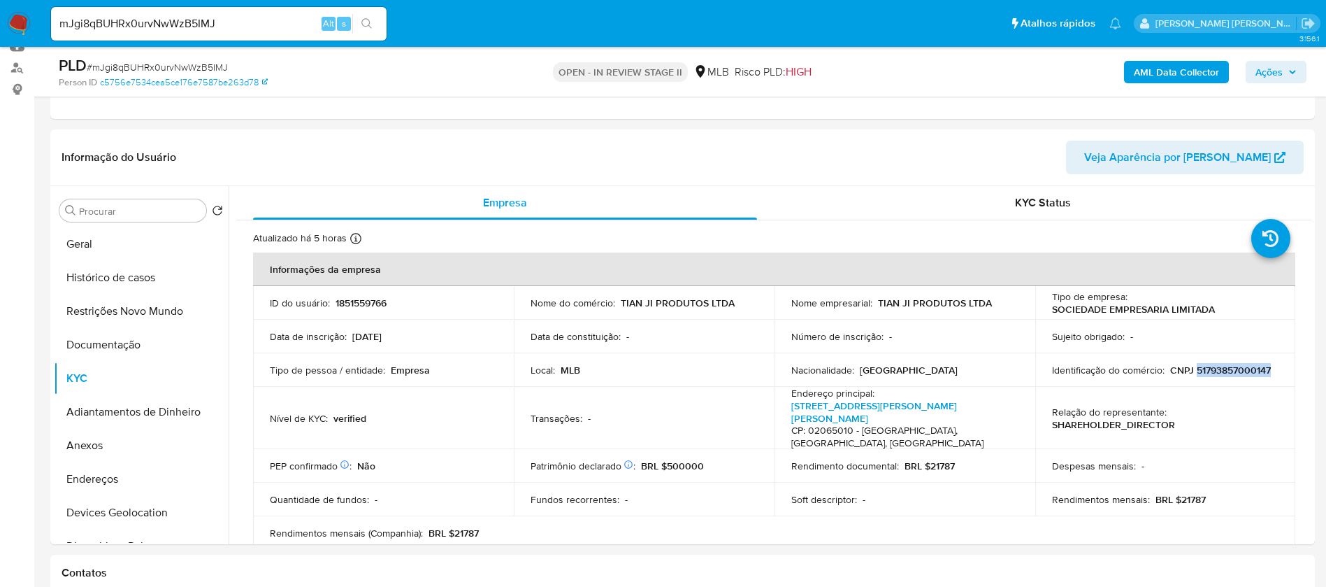
scroll to position [210, 0]
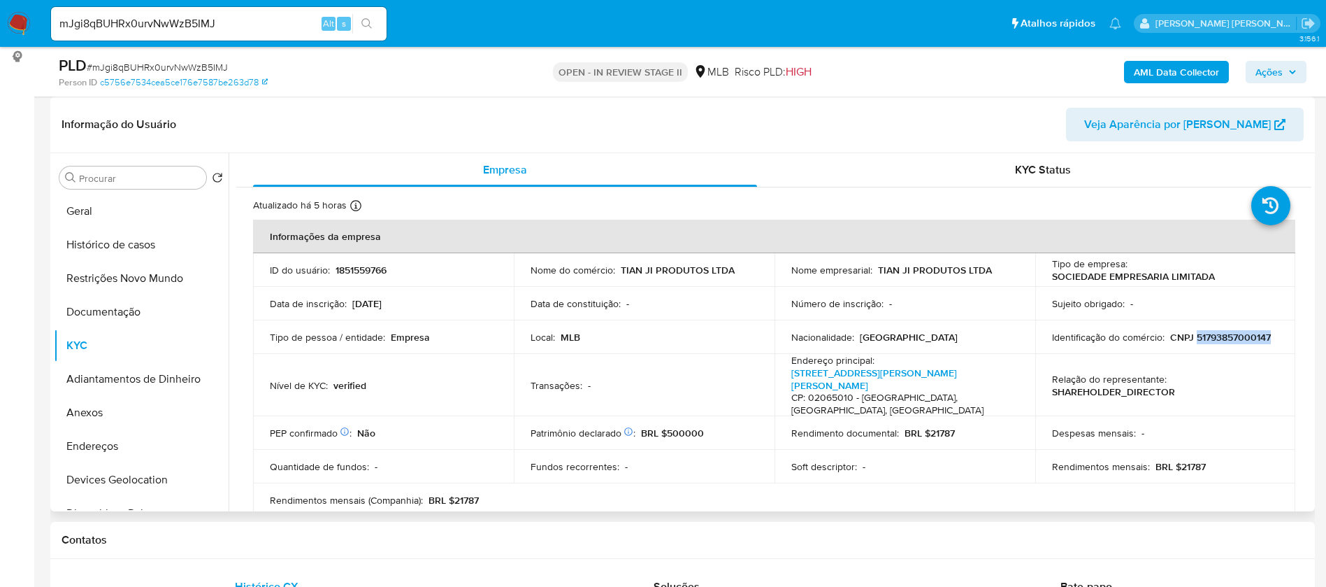
copy p "51793857000147"
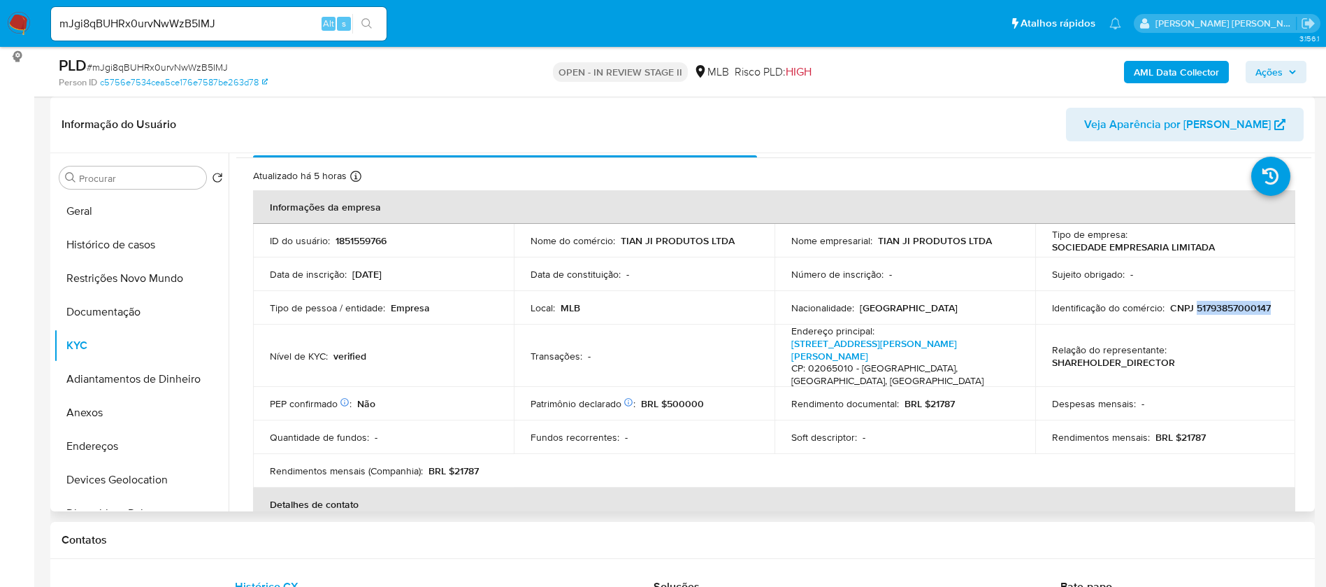
scroll to position [0, 0]
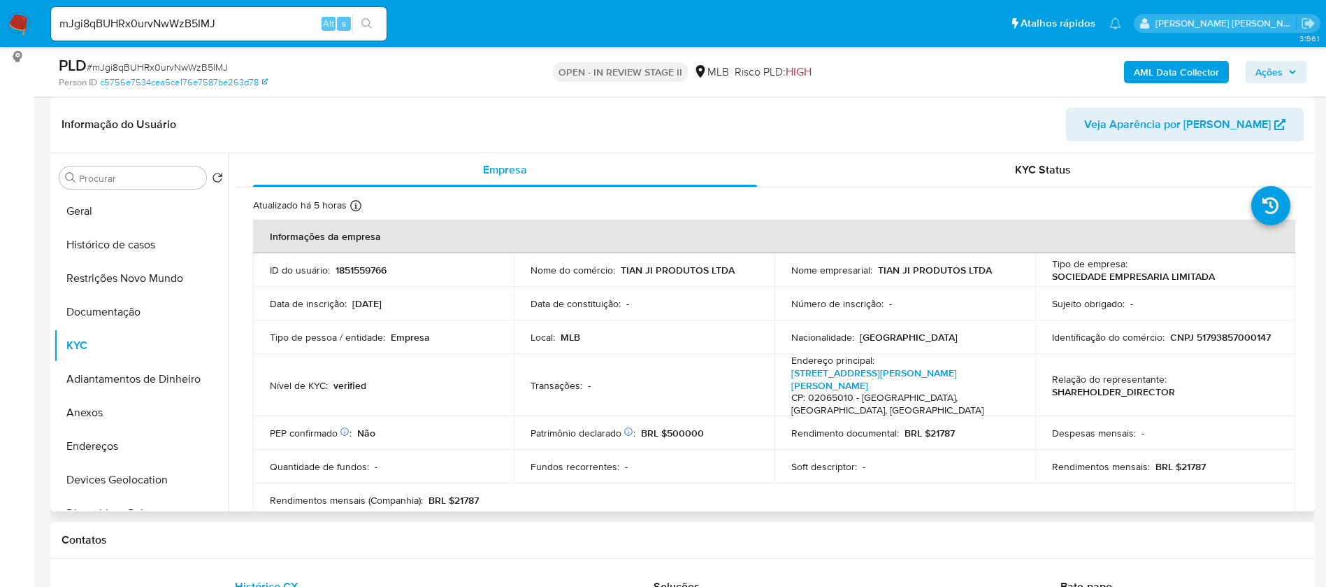
click at [371, 265] on p "1851559766" at bounding box center [361, 270] width 51 height 13
copy p "1851559766"
click at [104, 208] on button "Geral" at bounding box center [136, 211] width 164 height 34
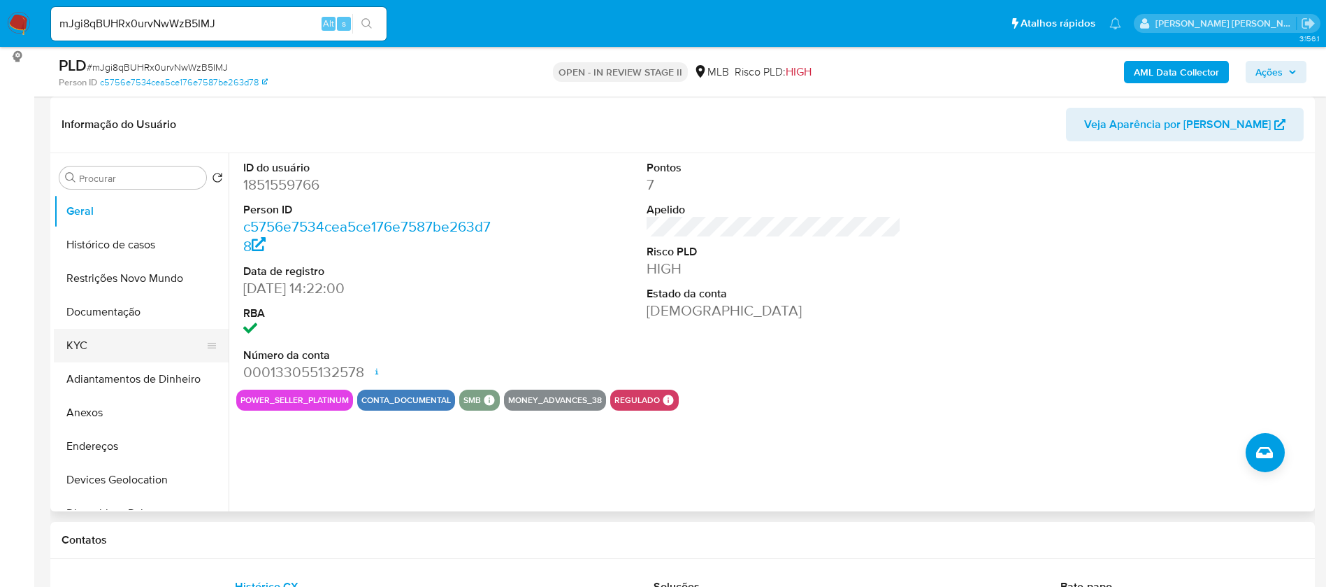
click at [104, 347] on button "KYC" at bounding box center [136, 346] width 164 height 34
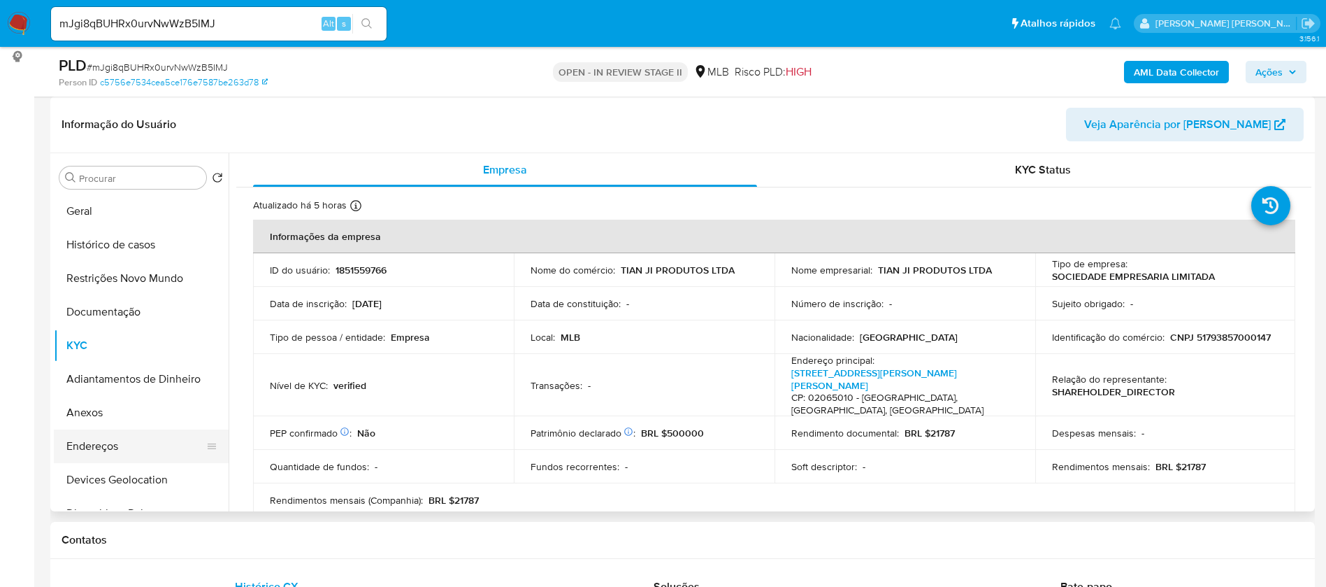
click at [105, 450] on button "Endereços" at bounding box center [136, 446] width 164 height 34
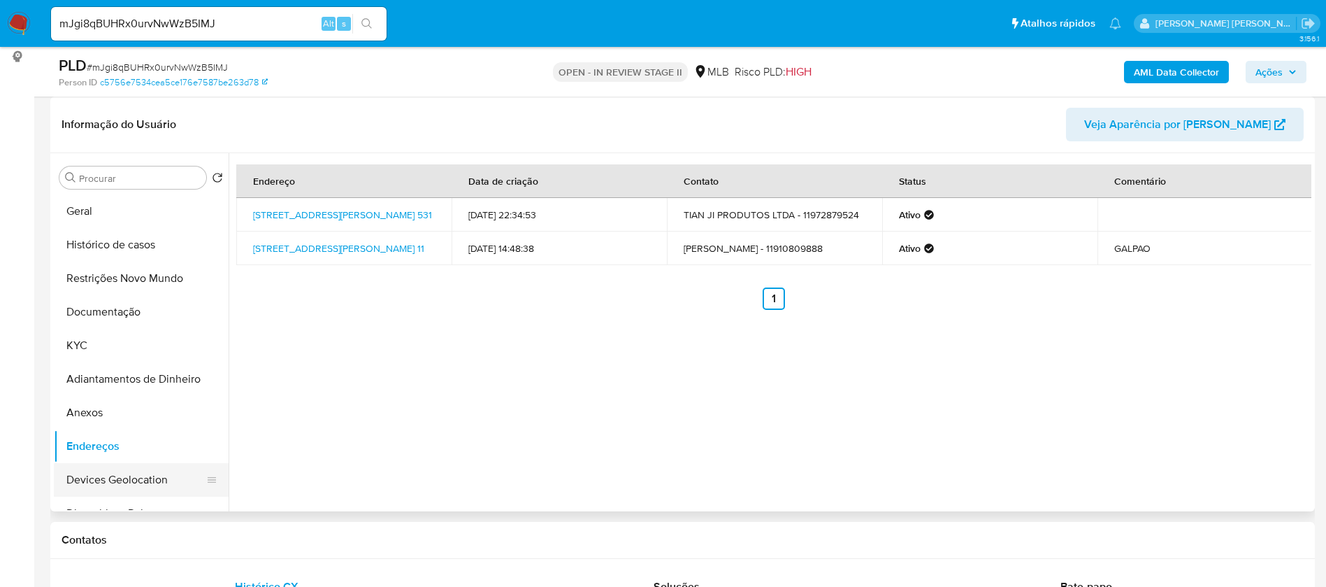
click at [139, 479] on button "Devices Geolocation" at bounding box center [136, 480] width 164 height 34
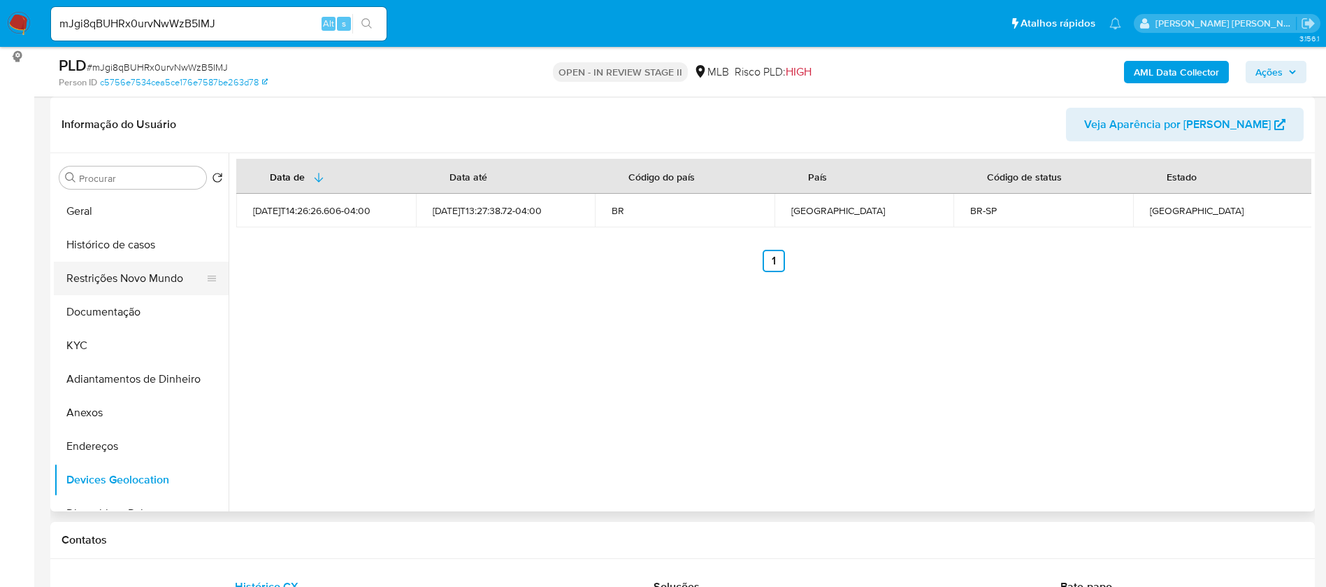
click at [164, 279] on button "Restrições Novo Mundo" at bounding box center [136, 278] width 164 height 34
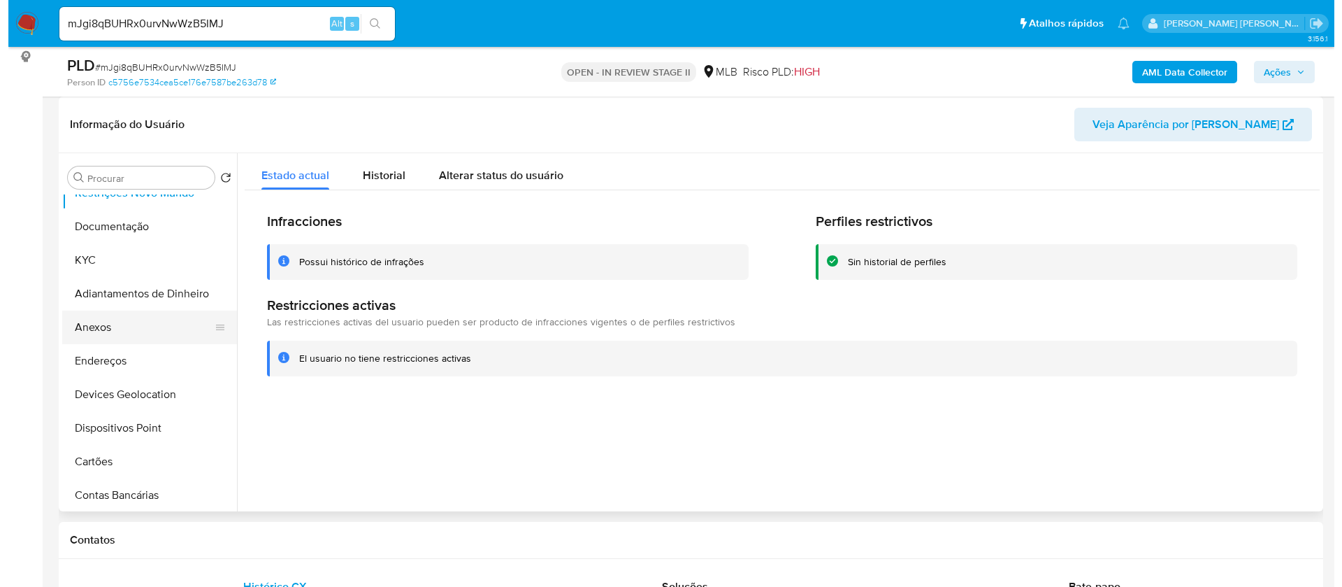
scroll to position [105, 0]
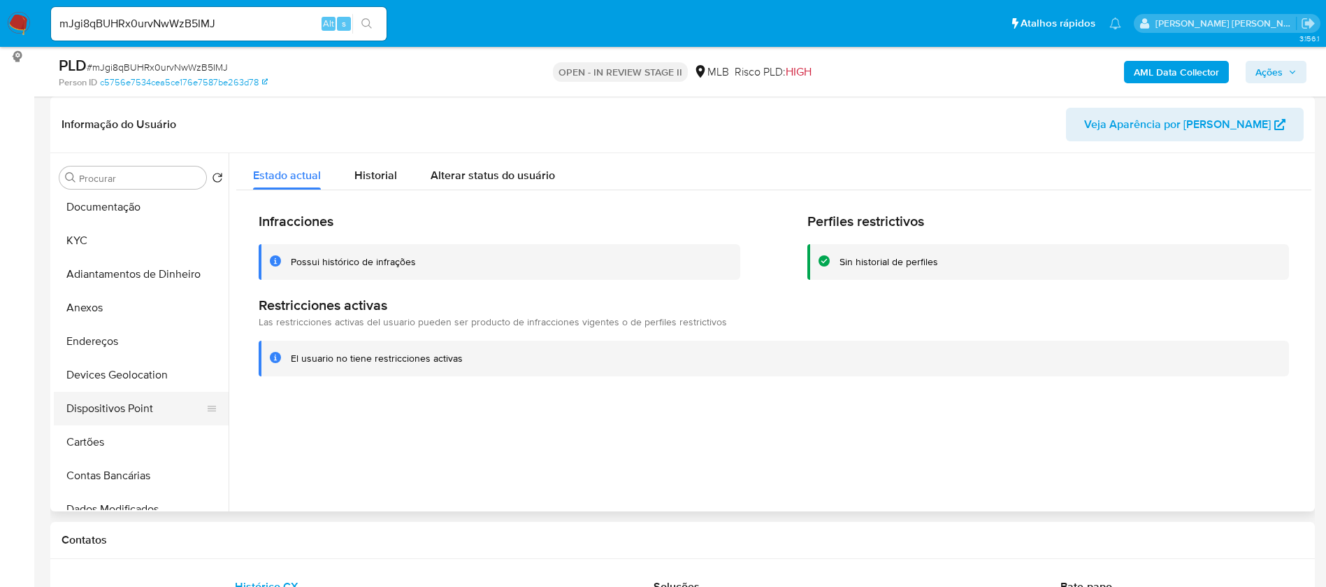
click at [133, 394] on button "Dispositivos Point" at bounding box center [136, 409] width 164 height 34
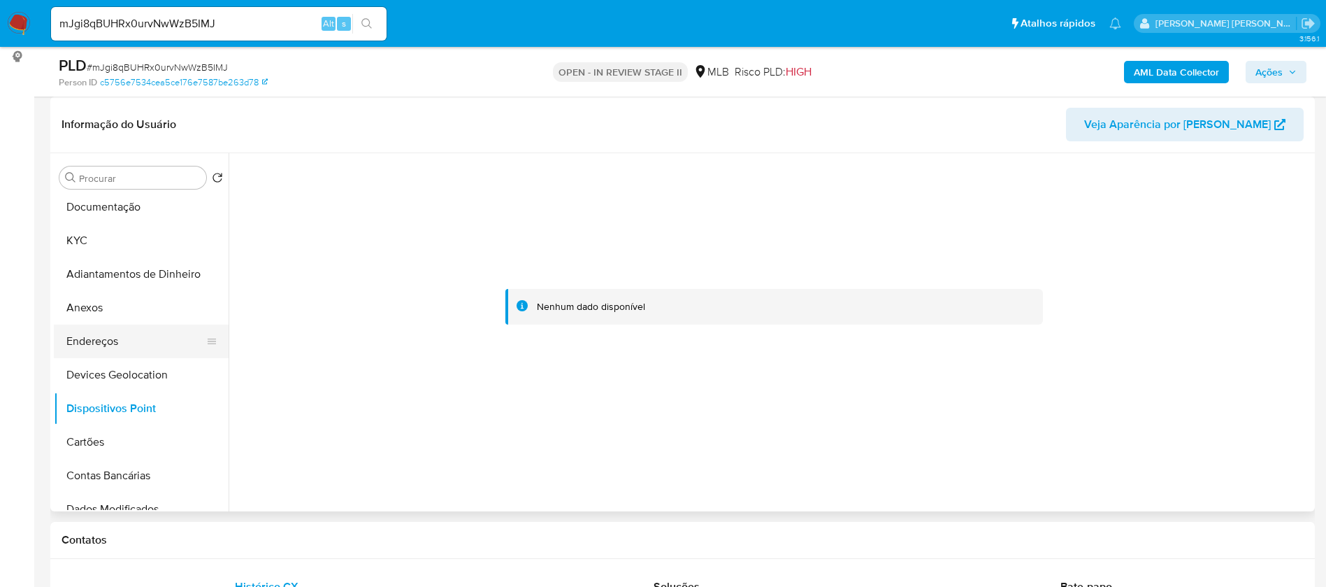
click at [135, 339] on button "Endereços" at bounding box center [136, 341] width 164 height 34
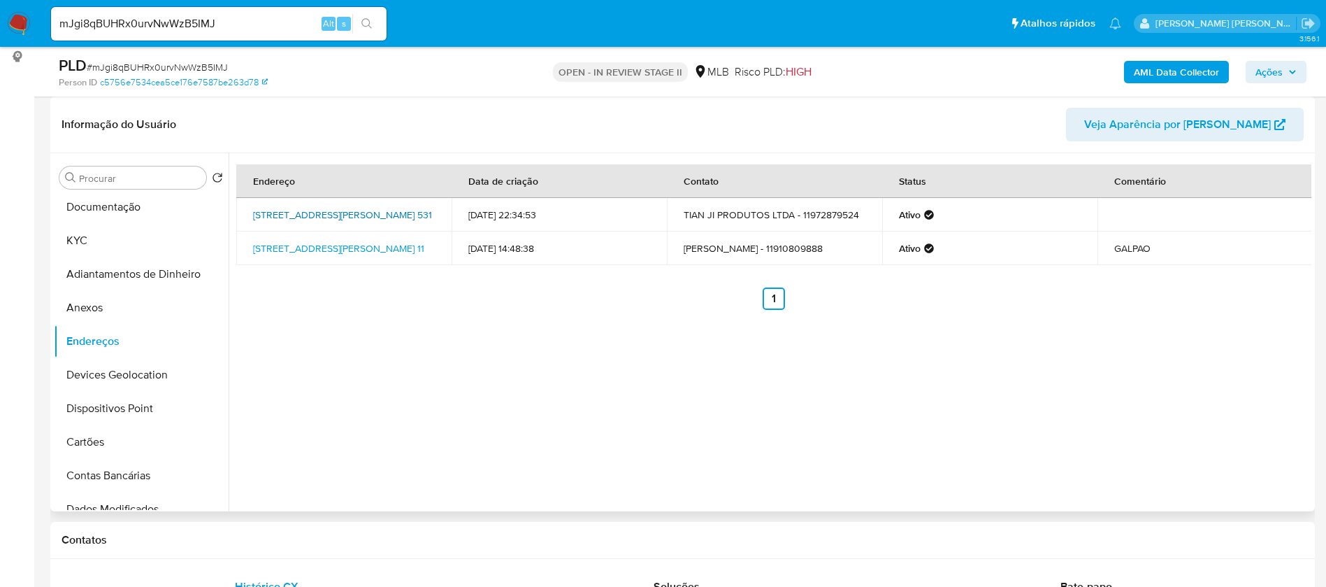
click at [368, 208] on link "Avenida Joaquina Ramalho 531, São Paulo, São Paulo, 02065010, Brasil 531" at bounding box center [342, 215] width 179 height 14
click at [319, 244] on link "Rua General Carmona 11, São Paulo, São Paulo, 01102030, Brasil 11" at bounding box center [338, 248] width 171 height 14
drag, startPoint x: 98, startPoint y: 305, endPoint x: 109, endPoint y: 305, distance: 11.2
click at [98, 305] on button "Anexos" at bounding box center [136, 308] width 164 height 34
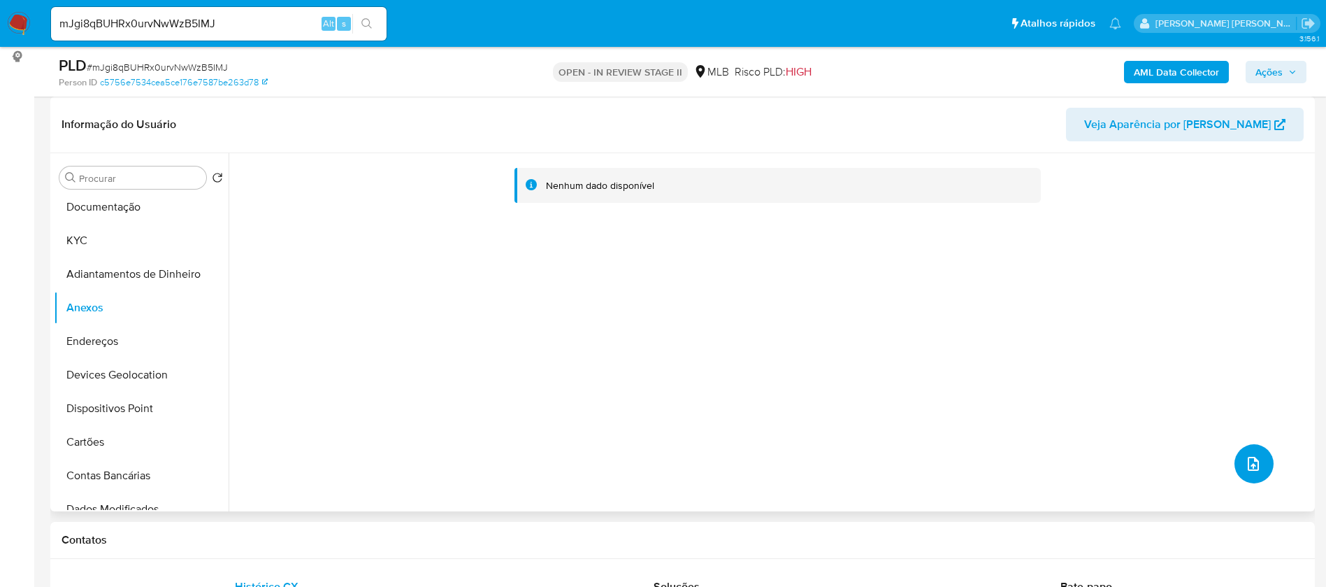
click at [1254, 468] on icon "upload-file" at bounding box center [1253, 463] width 17 height 17
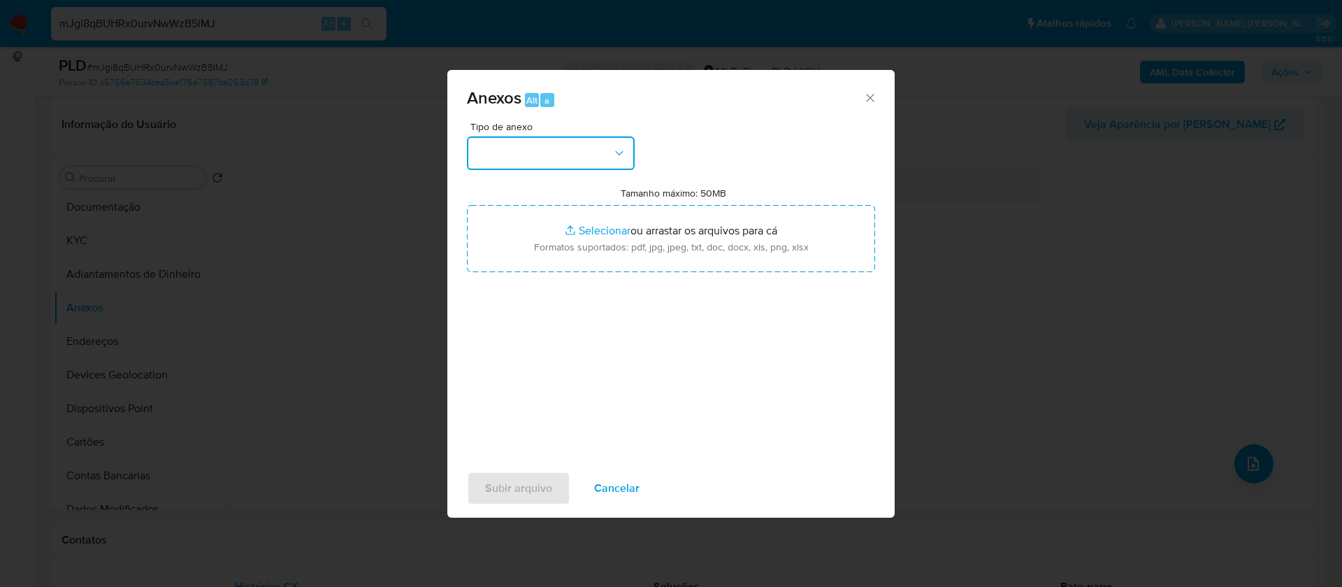
click at [586, 155] on button "button" at bounding box center [551, 153] width 168 height 34
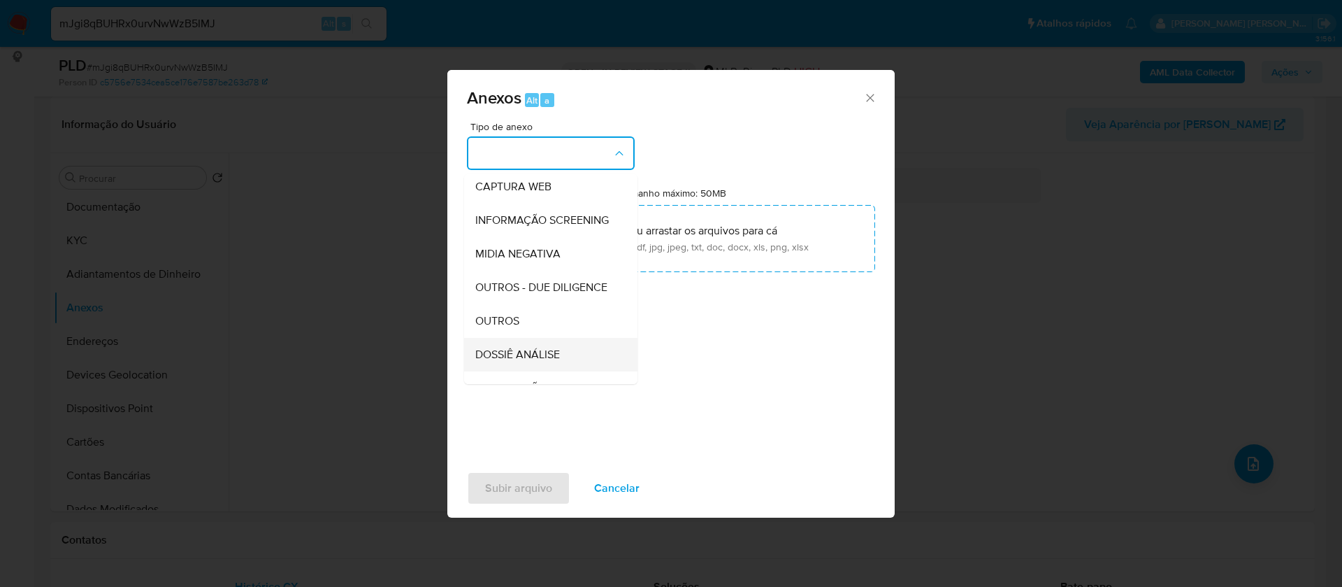
click at [558, 361] on span "DOSSIÊ ANÁLISE" at bounding box center [517, 354] width 85 height 14
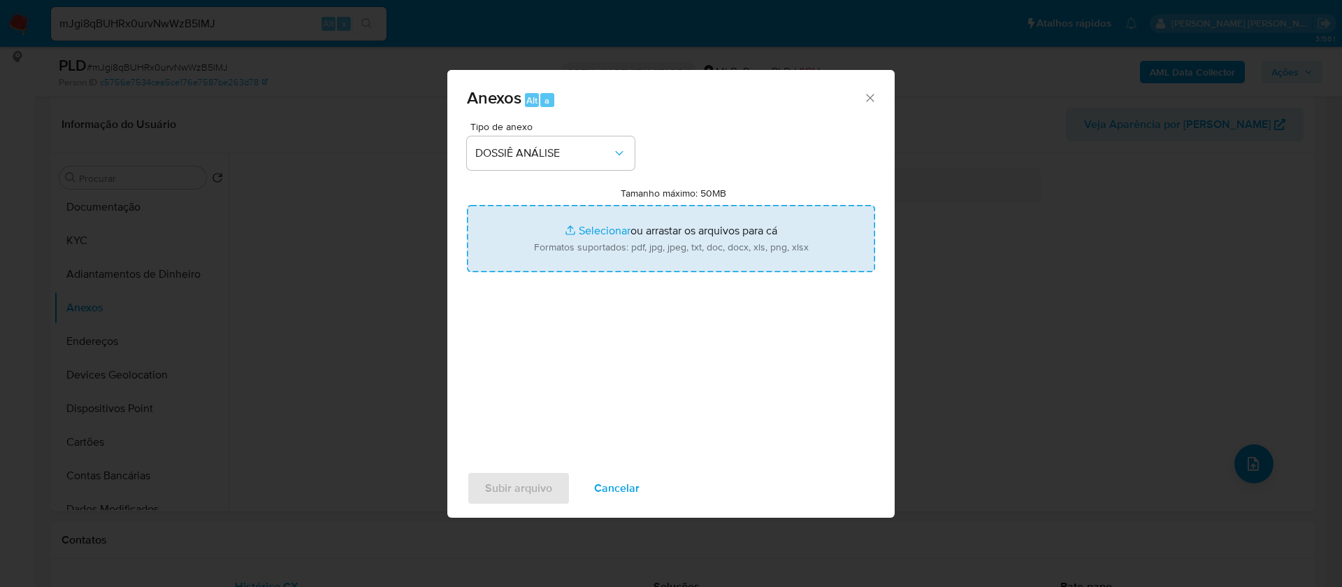
type input "C:\fakepath\SAR - - CNPJ 51793857000147 - TIAN JI PRODUTOS LTDA.pdf"
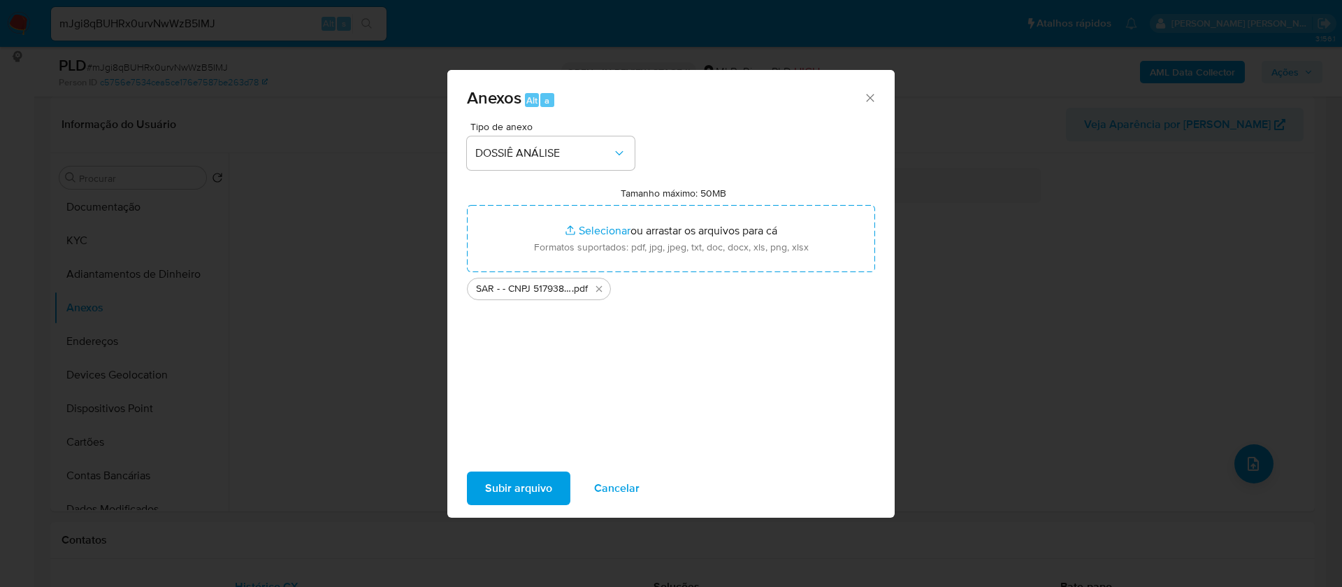
click at [508, 482] on span "Subir arquivo" at bounding box center [518, 488] width 67 height 31
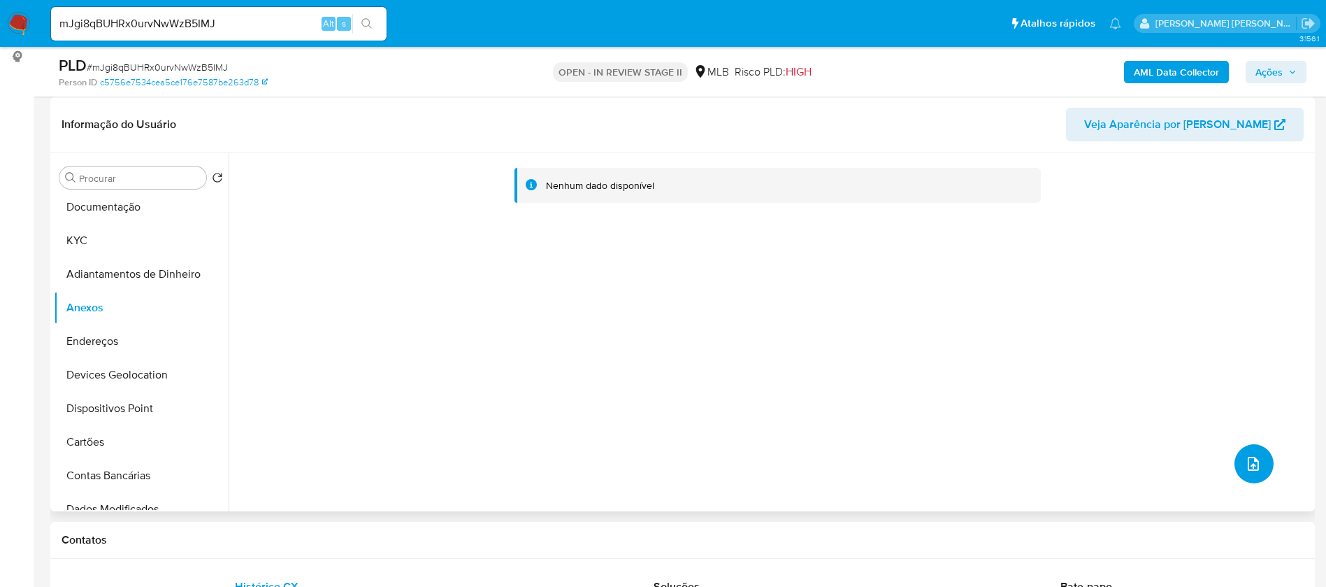
click at [1245, 456] on icon "upload-file" at bounding box center [1253, 463] width 17 height 17
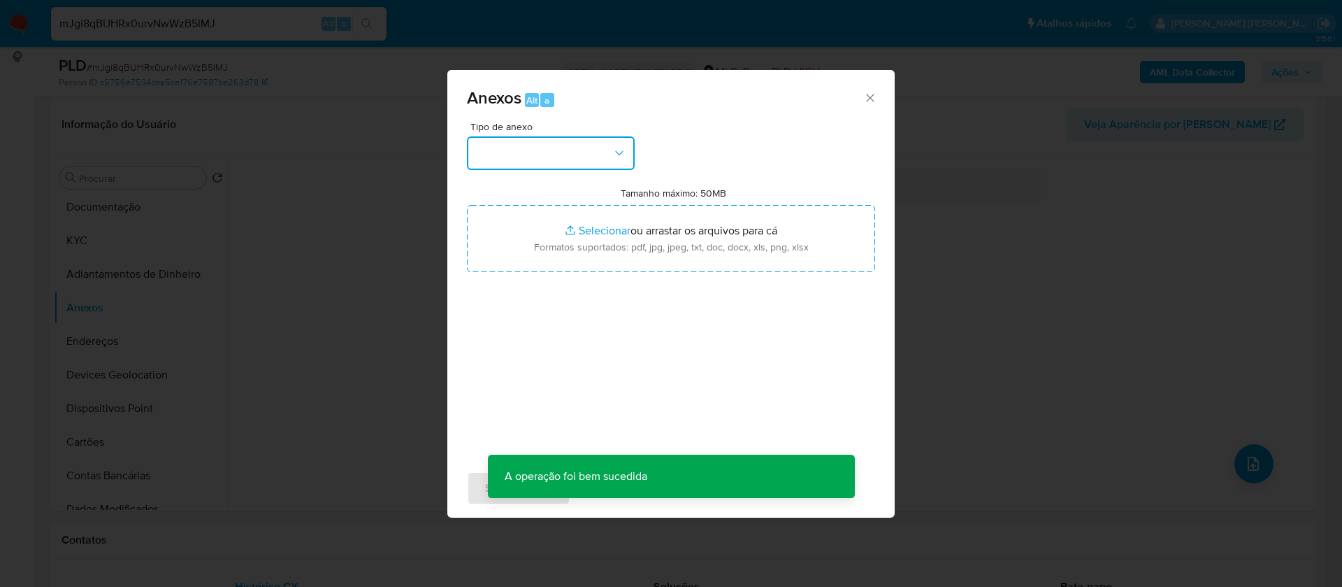
click at [573, 159] on button "button" at bounding box center [551, 153] width 168 height 34
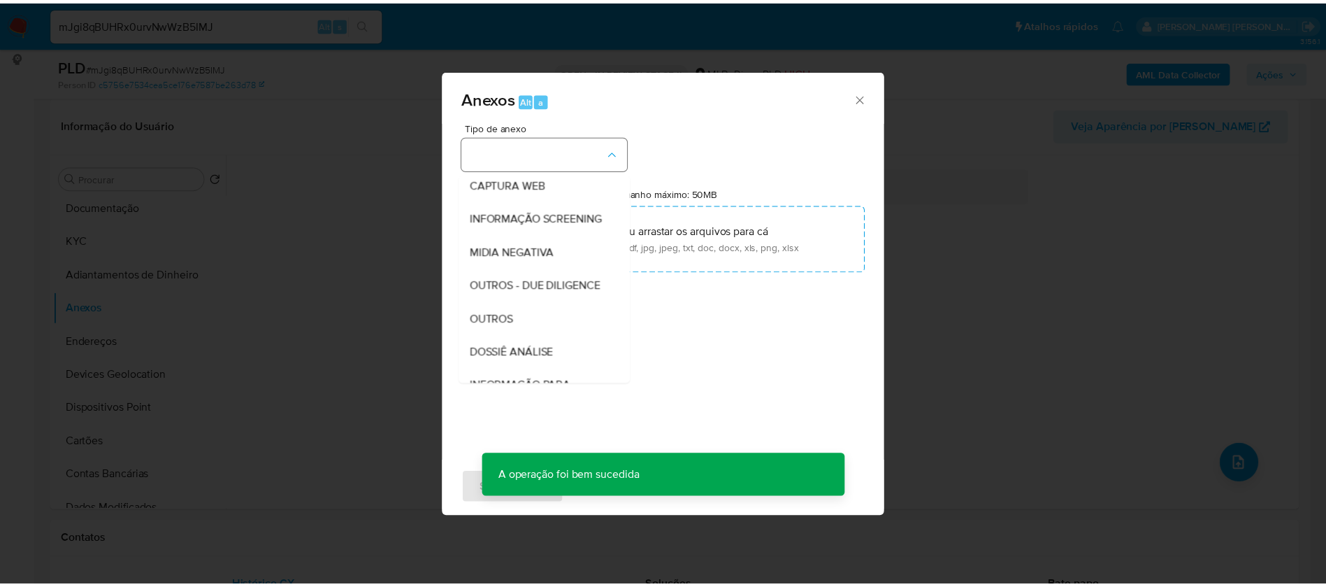
scroll to position [210, 0]
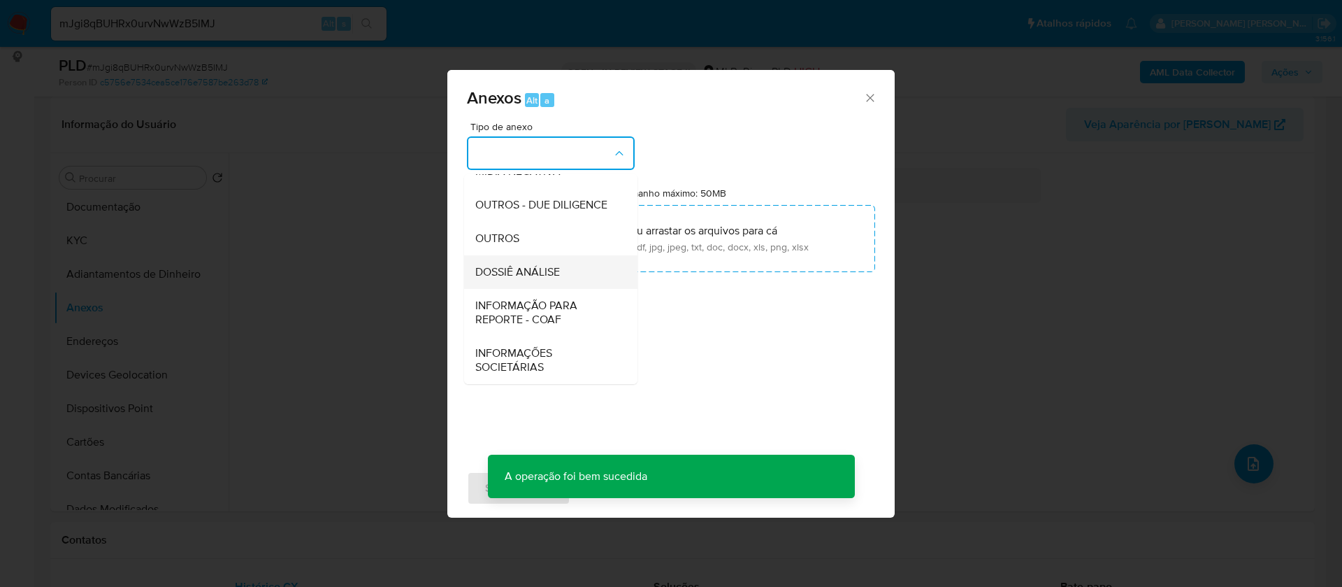
click at [546, 279] on span "DOSSIÊ ANÁLISE" at bounding box center [517, 272] width 85 height 14
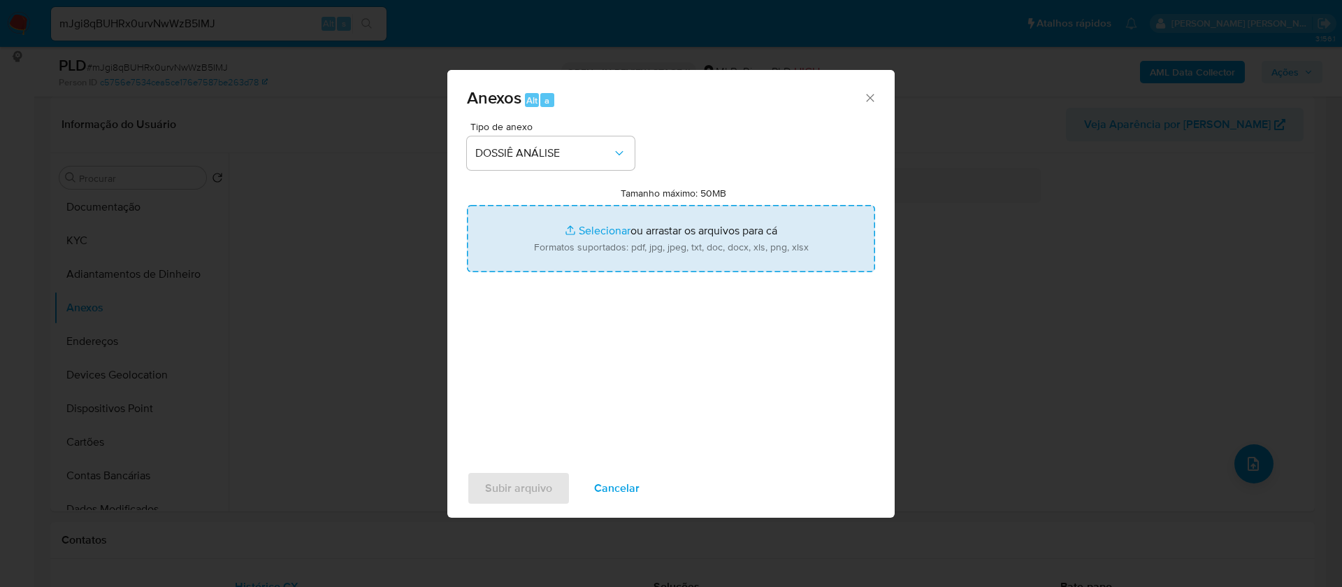
type input "C:\fakepath\Mulan 1851559766_2025_08_26_17_12_03.xlsx"
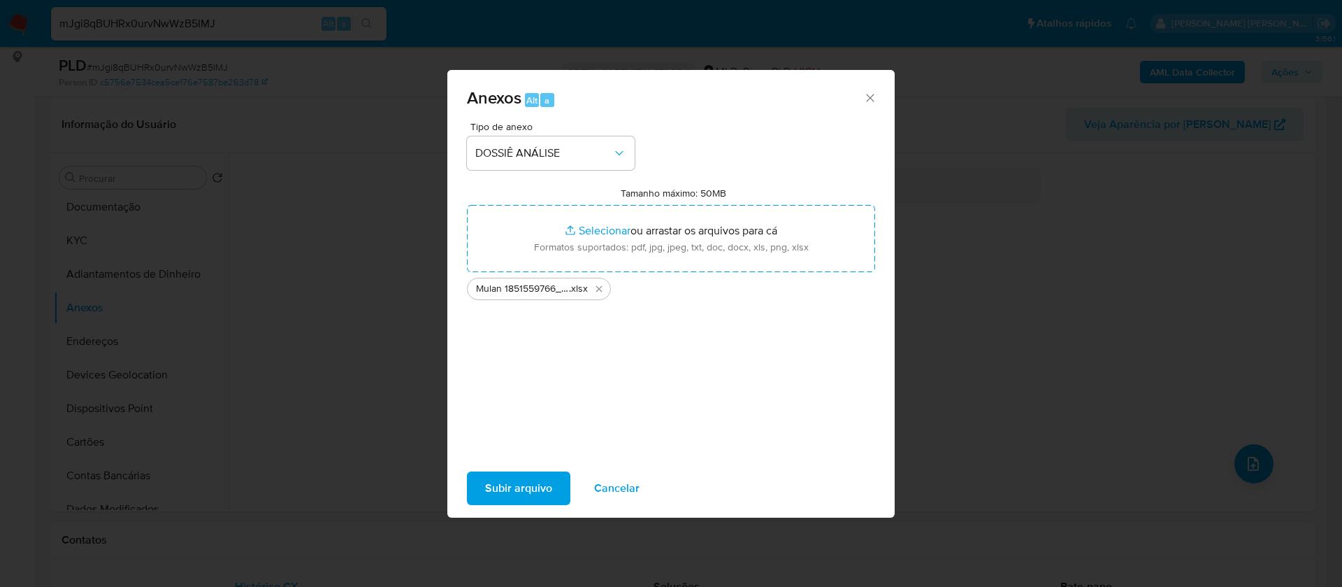
click at [505, 489] on span "Subir arquivo" at bounding box center [518, 488] width 67 height 31
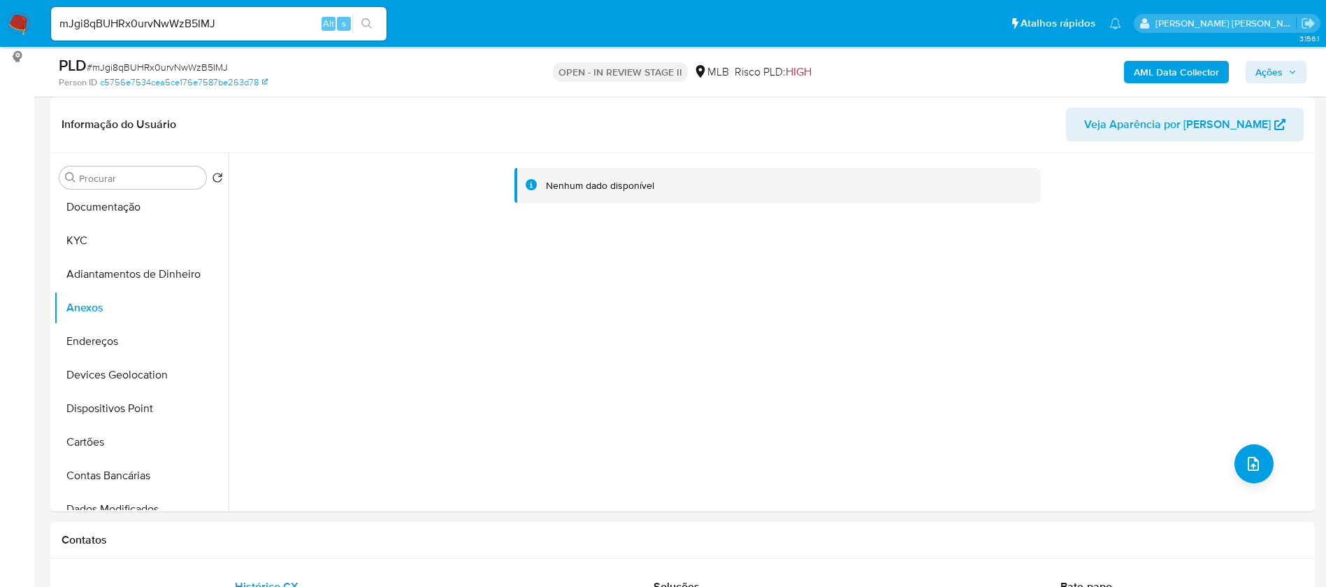
click at [1299, 75] on button "Ações" at bounding box center [1276, 72] width 61 height 22
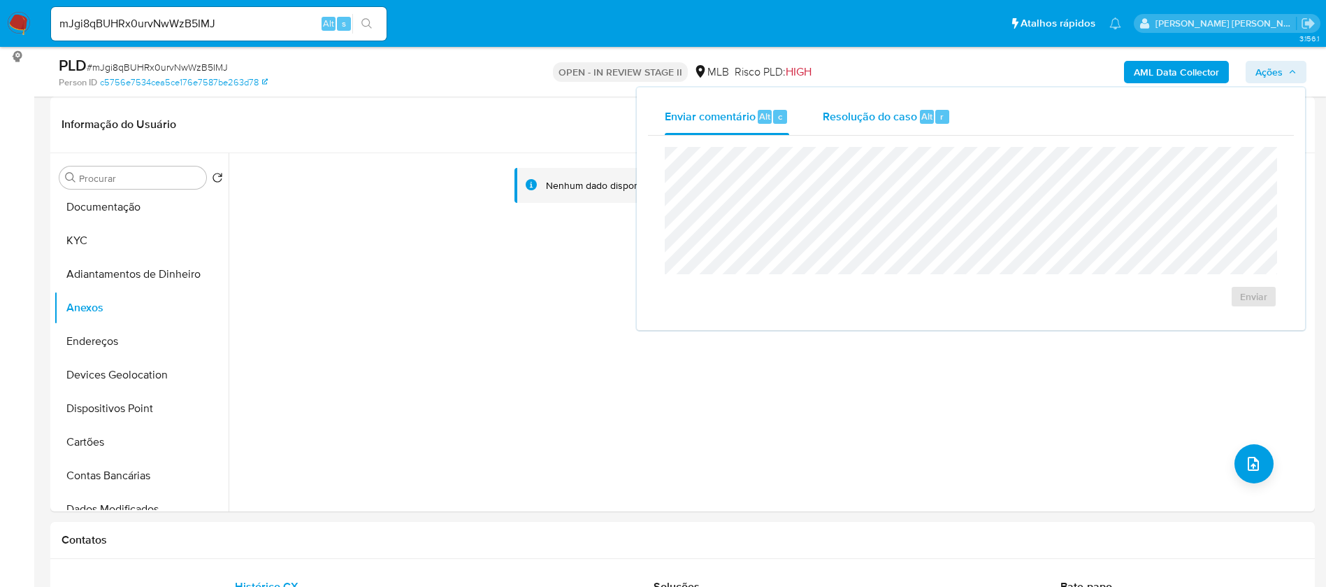
click at [844, 114] on span "Resolução do caso" at bounding box center [870, 116] width 94 height 16
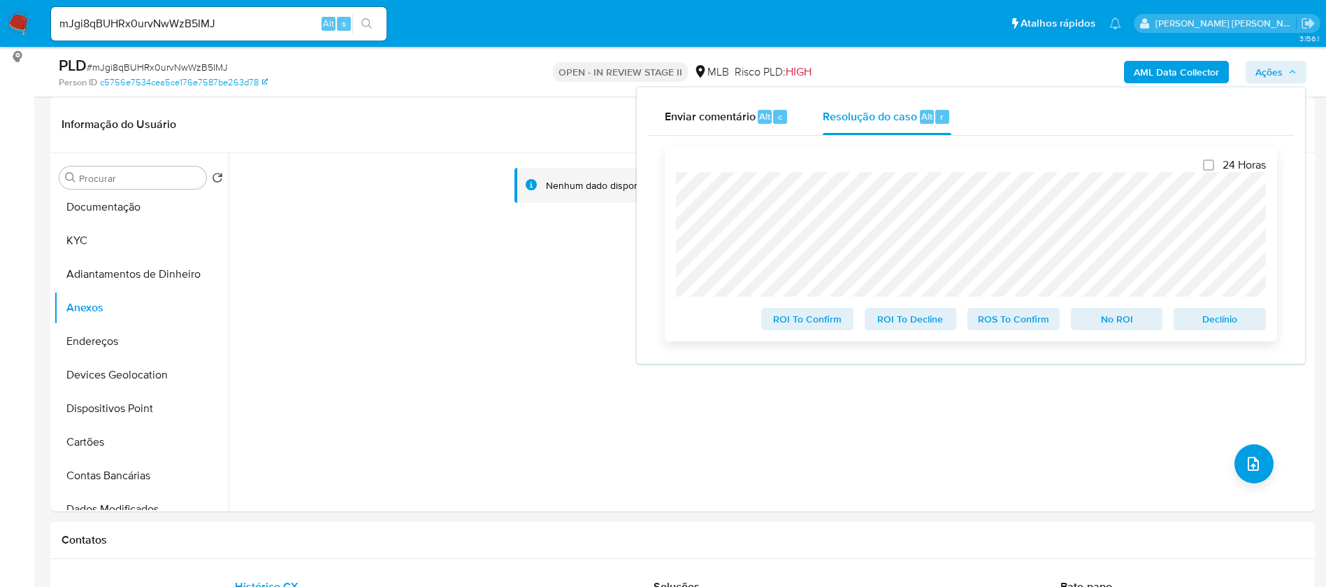
click at [1220, 329] on span "Declínio" at bounding box center [1220, 319] width 73 height 20
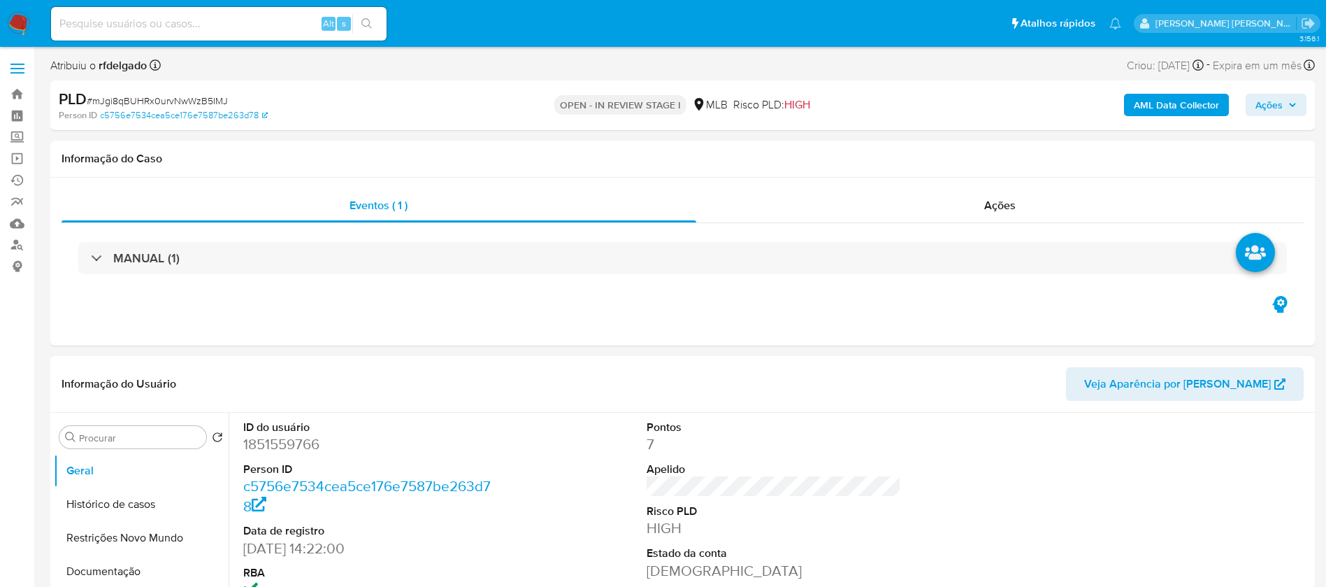
click at [1268, 103] on span "Ações" at bounding box center [1269, 105] width 27 height 22
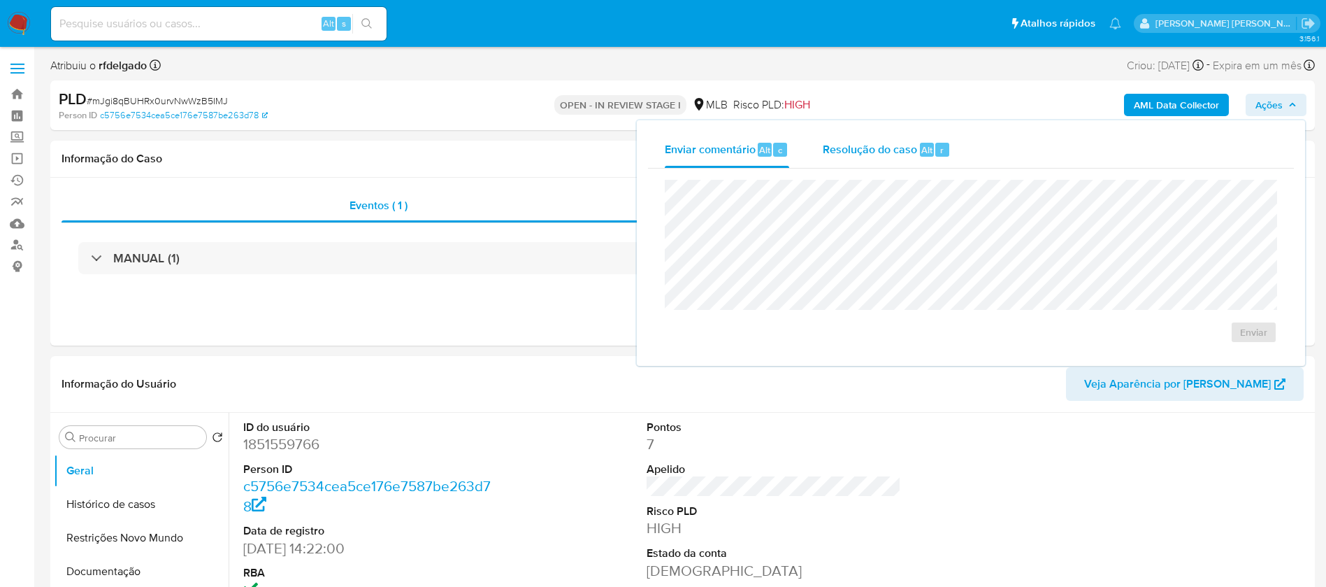
click at [885, 150] on span "Resolução do caso" at bounding box center [870, 149] width 94 height 16
select select "10"
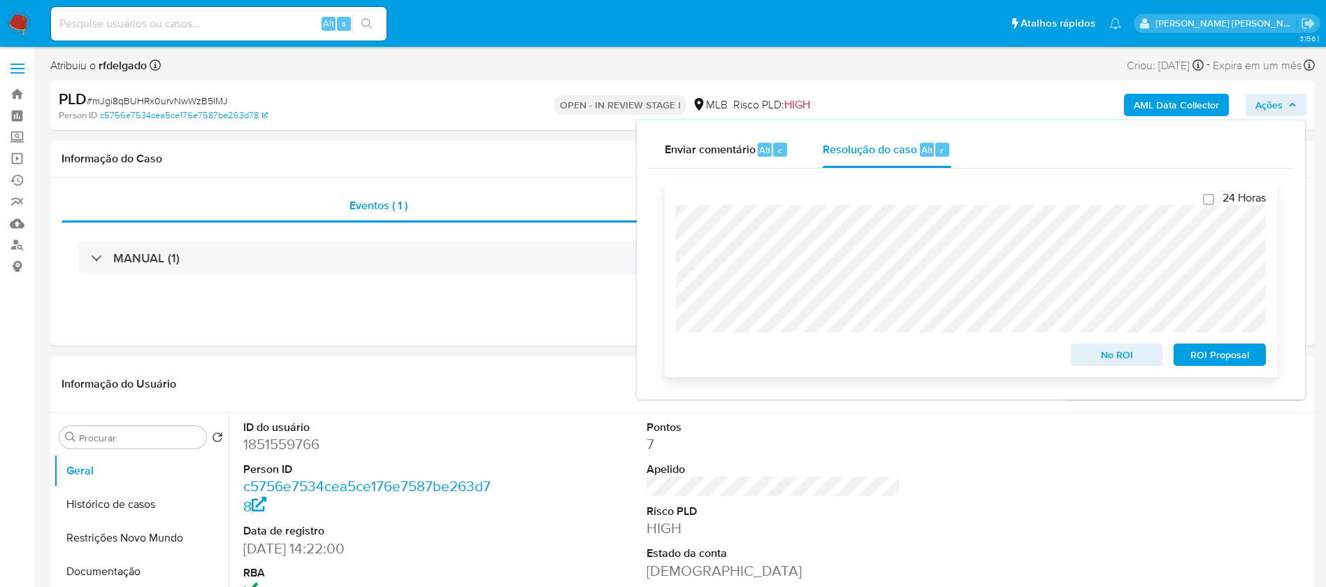
click at [1221, 359] on span "ROI Proposal" at bounding box center [1220, 355] width 73 height 20
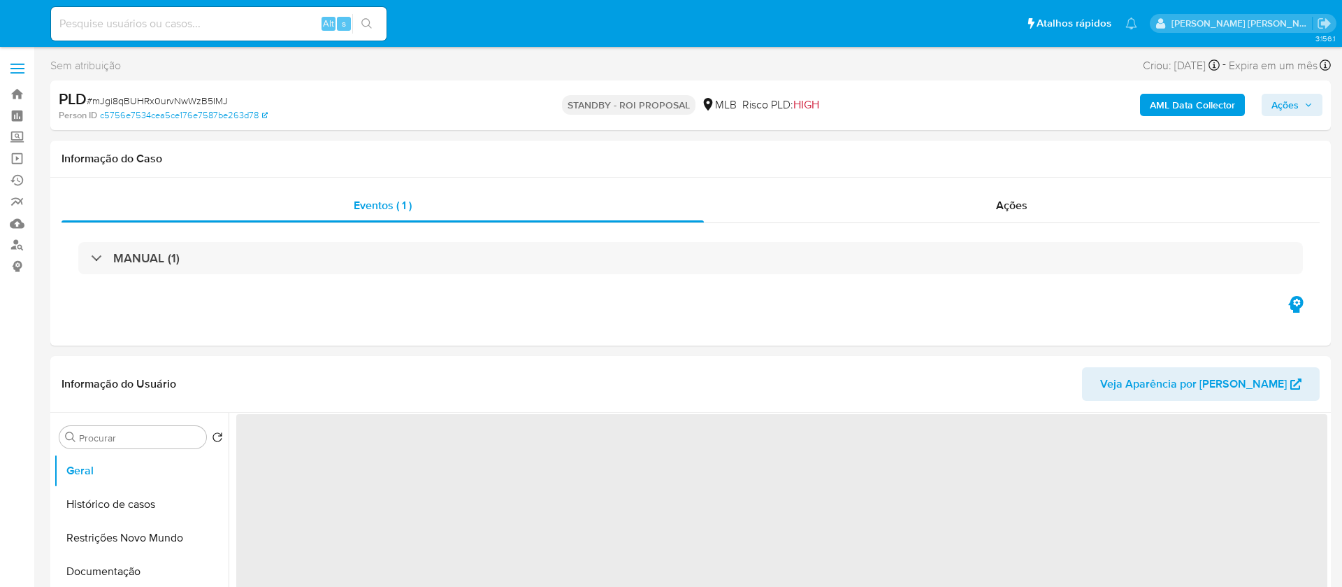
select select "10"
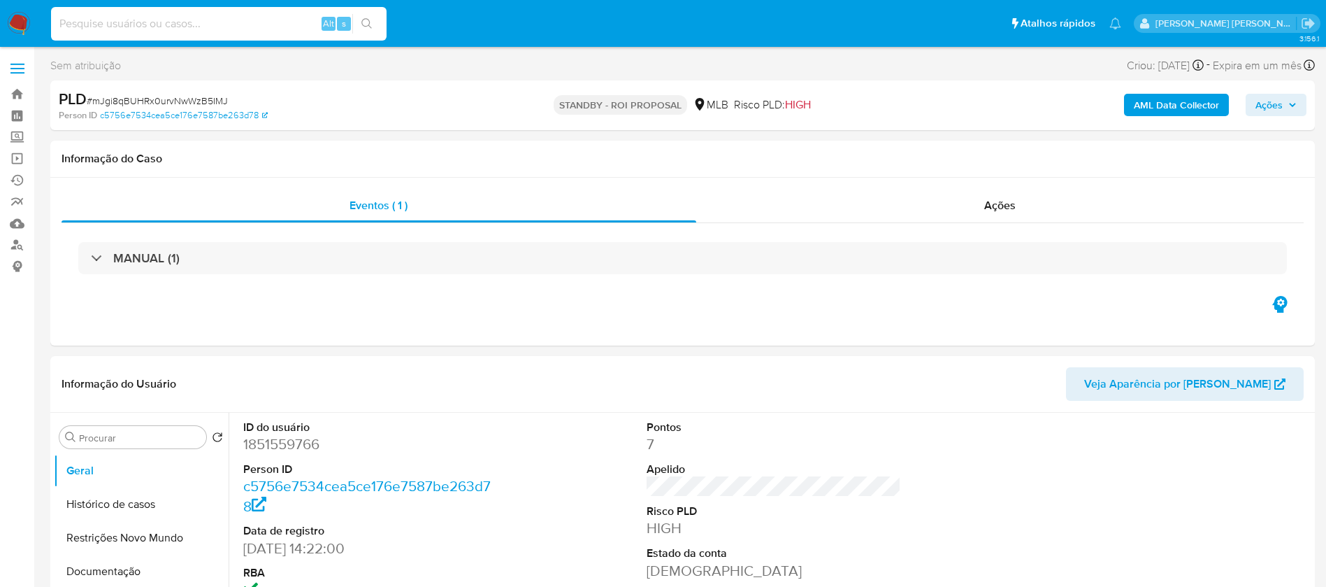
click at [298, 24] on input at bounding box center [219, 24] width 336 height 18
paste input "iXOCJeO9sV62lQKouflKGT0Q"
type input "iXOCJeO9sV62lQKouflKGT0Q"
click at [361, 23] on button "search-icon" at bounding box center [366, 24] width 29 height 20
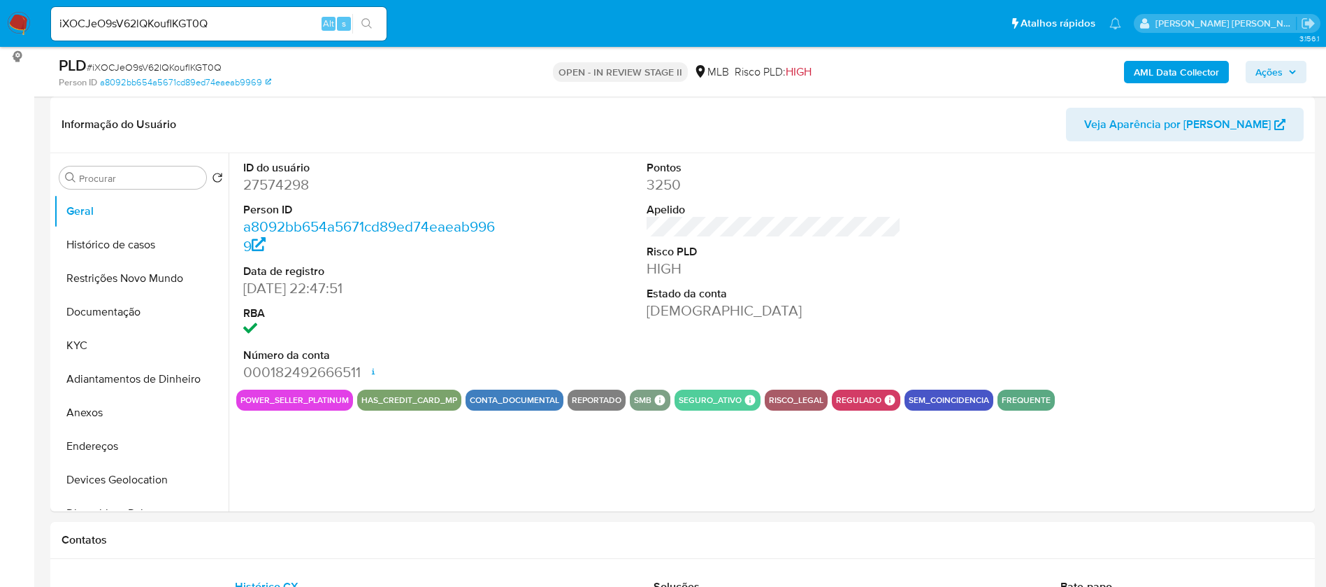
select select "10"
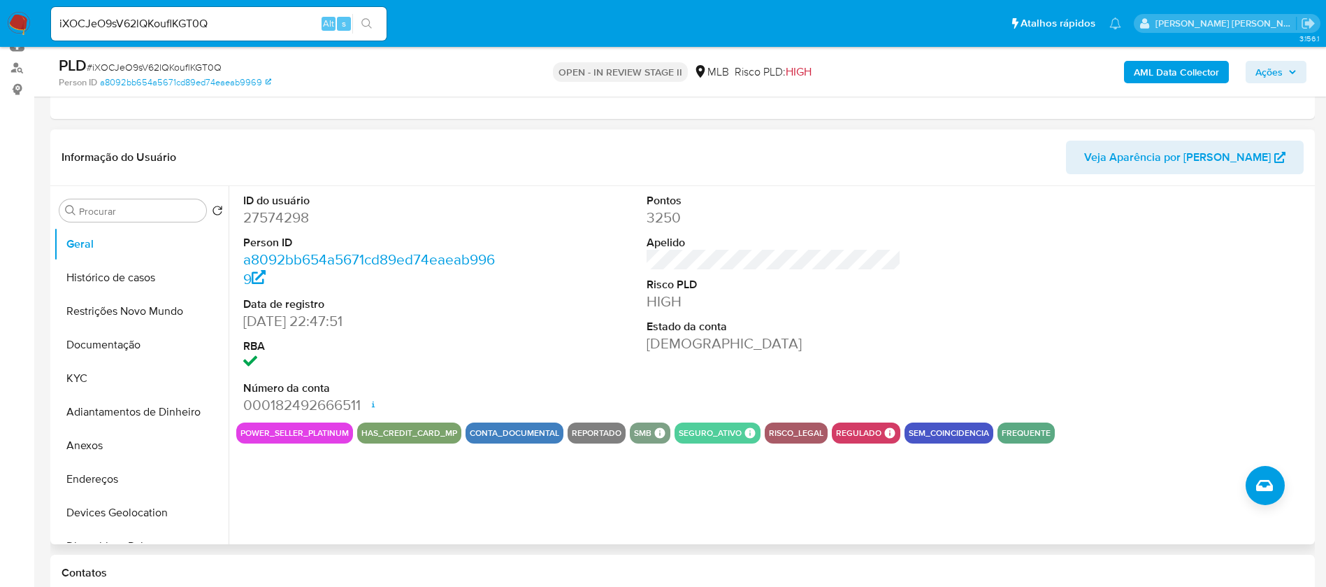
scroll to position [210, 0]
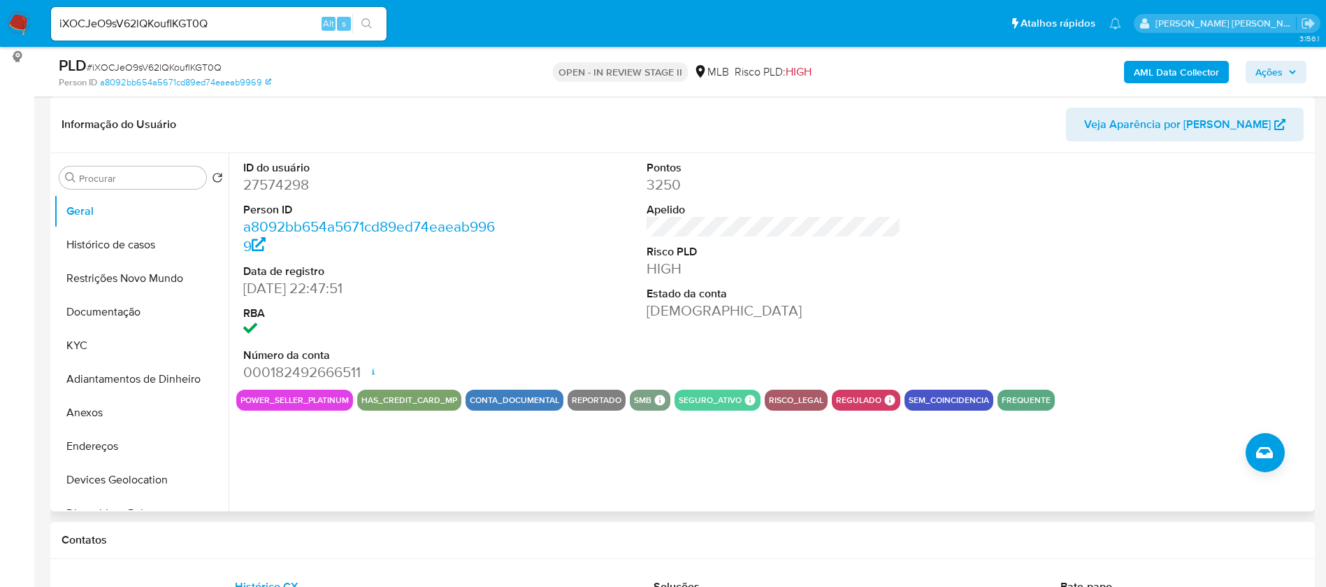
click at [295, 185] on dd "27574298" at bounding box center [370, 185] width 255 height 20
copy dd "27574298"
click at [291, 184] on dd "27574298" at bounding box center [370, 185] width 255 height 20
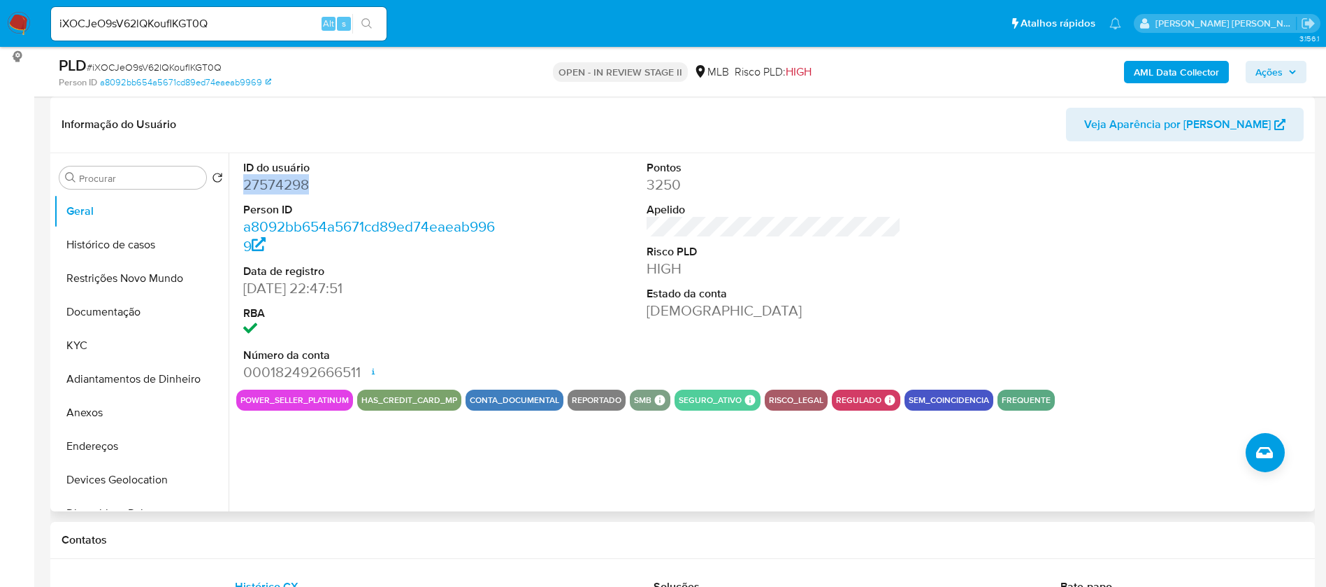
click at [291, 184] on dd "27574298" at bounding box center [370, 185] width 255 height 20
drag, startPoint x: 291, startPoint y: 184, endPoint x: 498, endPoint y: 140, distance: 212.3
click at [498, 140] on header "Informação do Usuário Veja Aparência por Pessoa" at bounding box center [683, 125] width 1242 height 34
click at [94, 343] on button "KYC" at bounding box center [136, 346] width 164 height 34
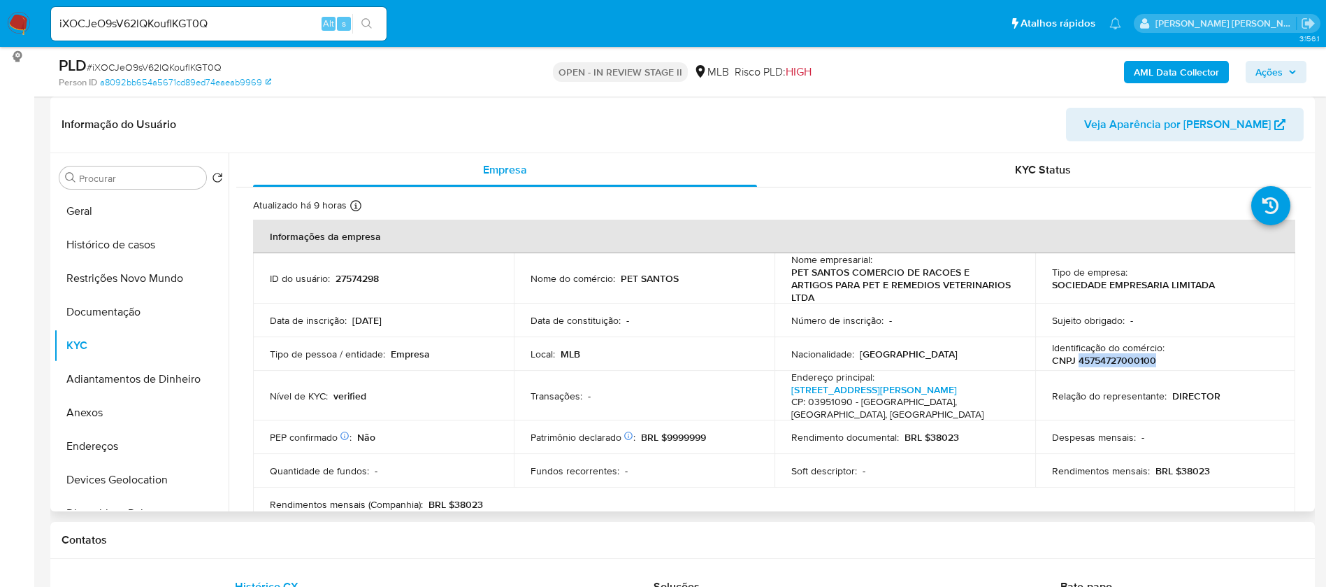
drag, startPoint x: 1154, startPoint y: 348, endPoint x: 1075, endPoint y: 350, distance: 79.0
click at [1075, 350] on div "Identificação do comércio : CNPJ 45754727000100" at bounding box center [1165, 353] width 227 height 25
copy p "45754727000100"
click at [120, 315] on button "Documentação" at bounding box center [136, 312] width 164 height 34
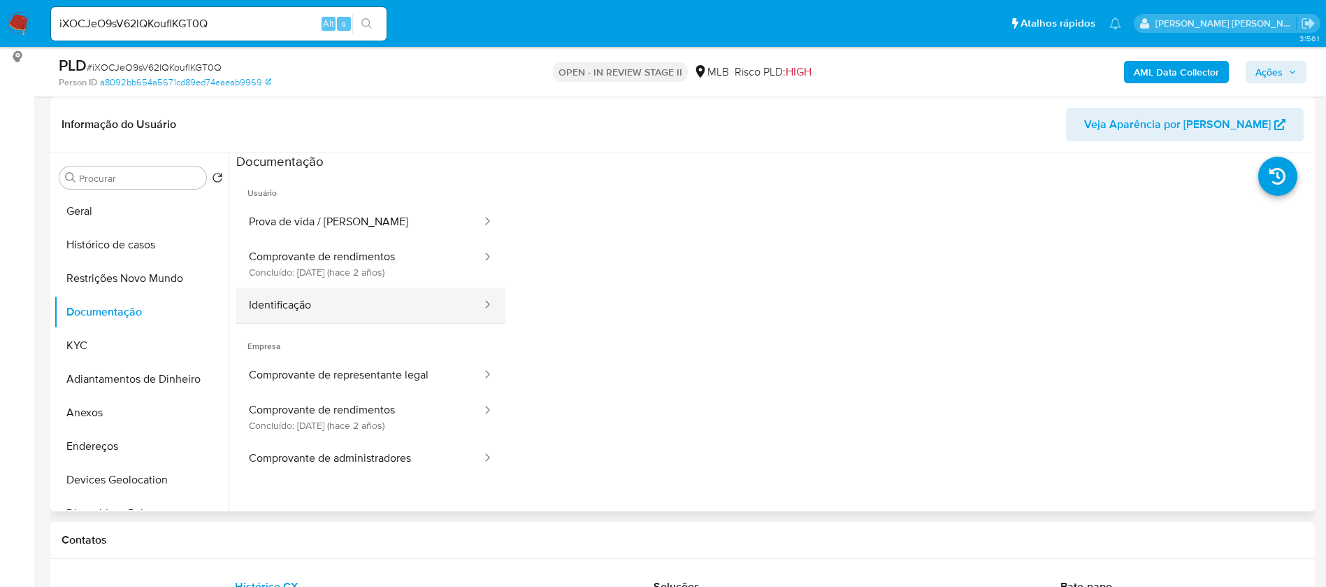
click at [340, 301] on button "Identificação" at bounding box center [359, 305] width 247 height 36
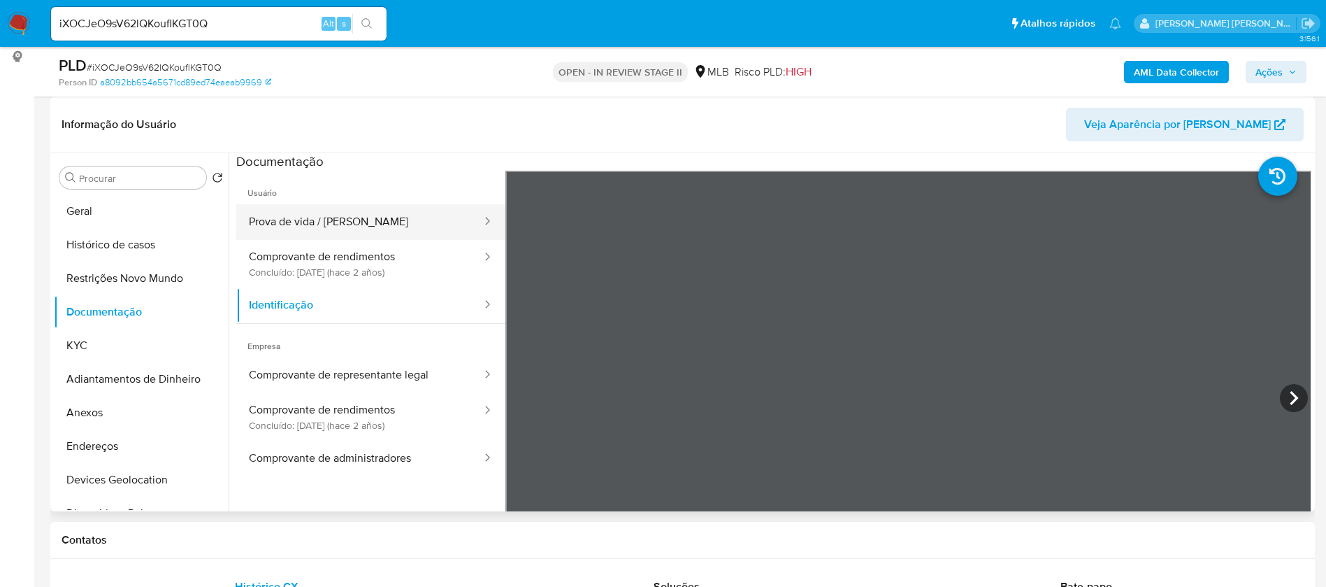
click at [316, 220] on button "Prova de vida / Selfie" at bounding box center [359, 222] width 247 height 36
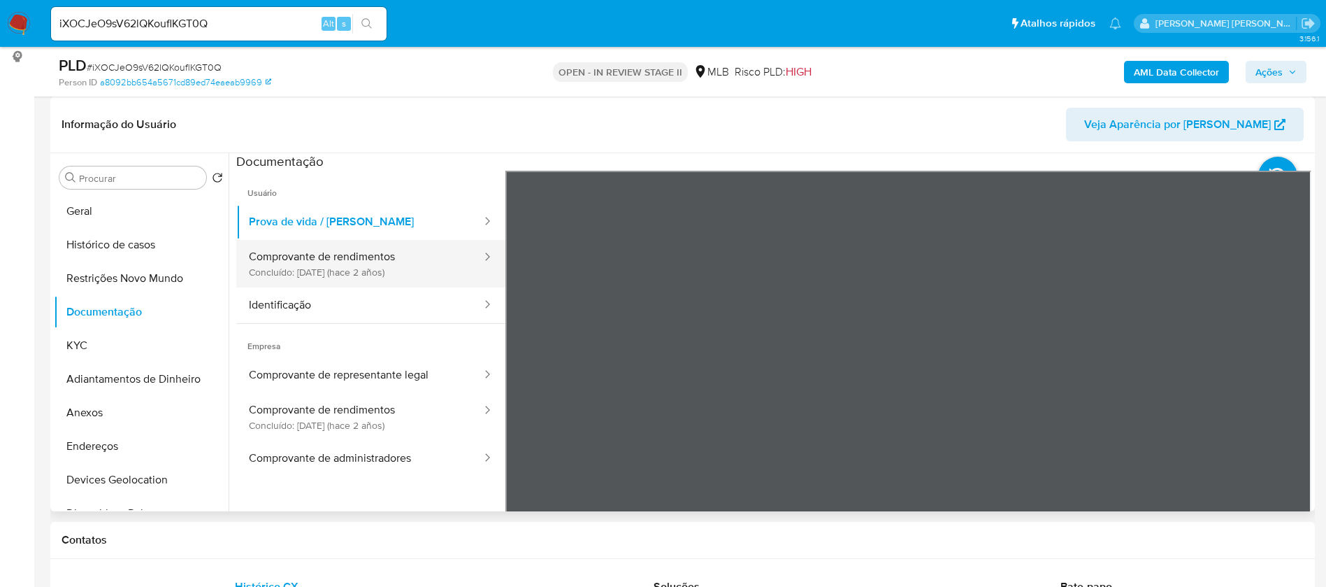
click at [344, 259] on button "Comprovante de rendimentos Concluído: 22/09/2023 (hace 2 años)" at bounding box center [359, 264] width 247 height 48
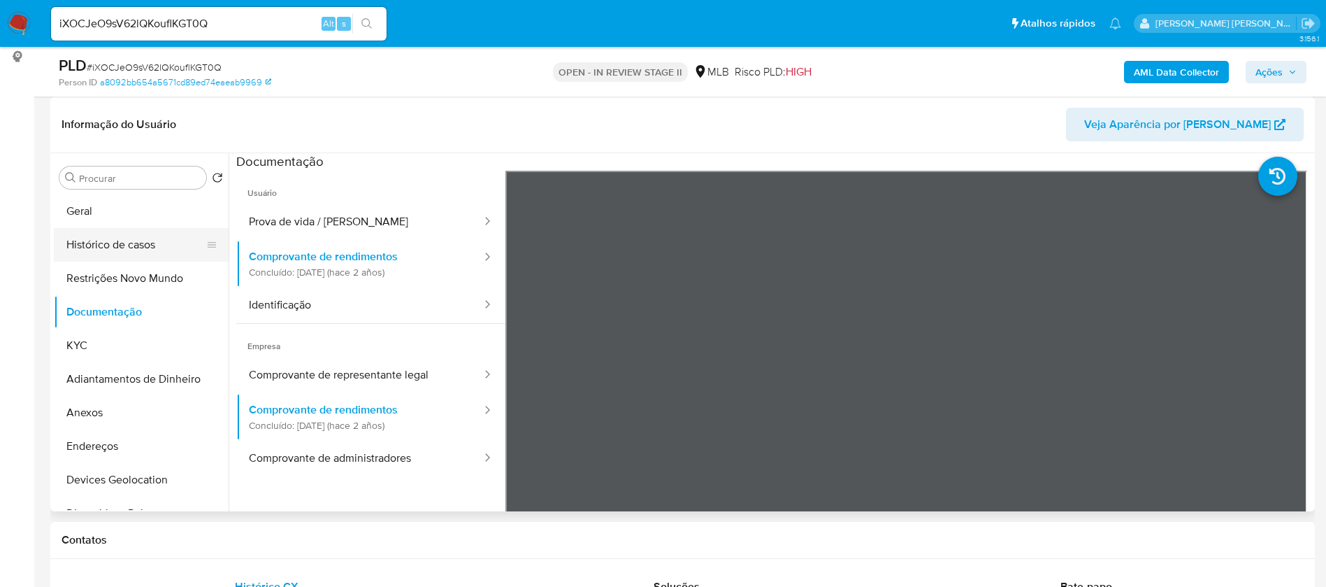
click at [148, 249] on button "Histórico de casos" at bounding box center [136, 245] width 164 height 34
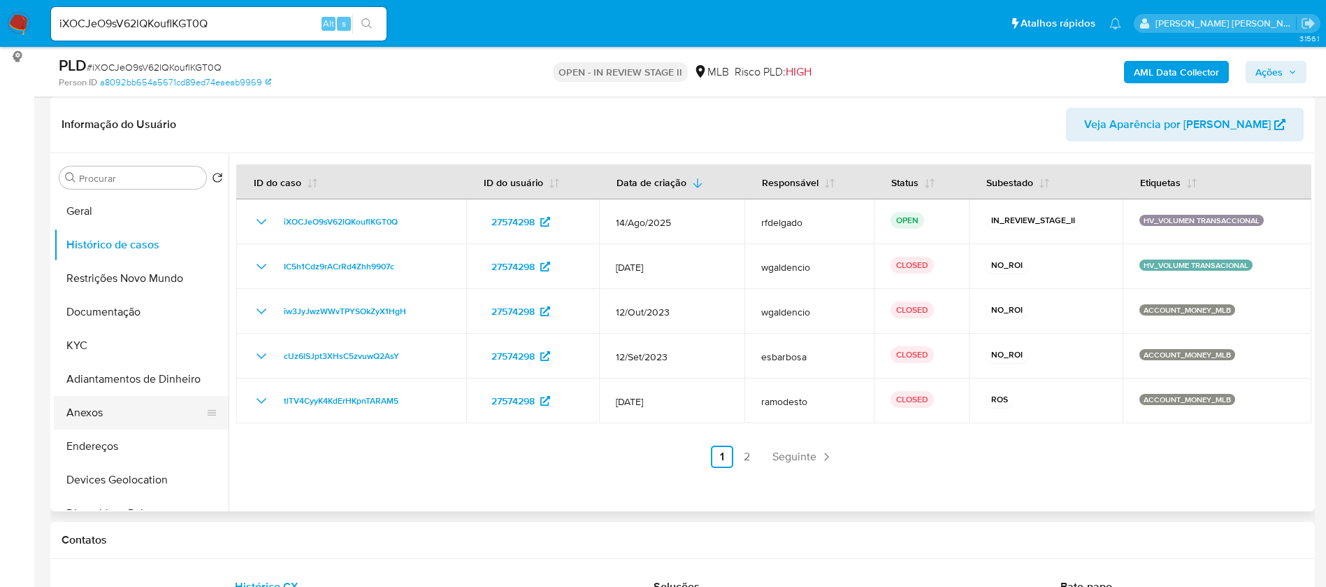
click at [120, 408] on button "Anexos" at bounding box center [136, 413] width 164 height 34
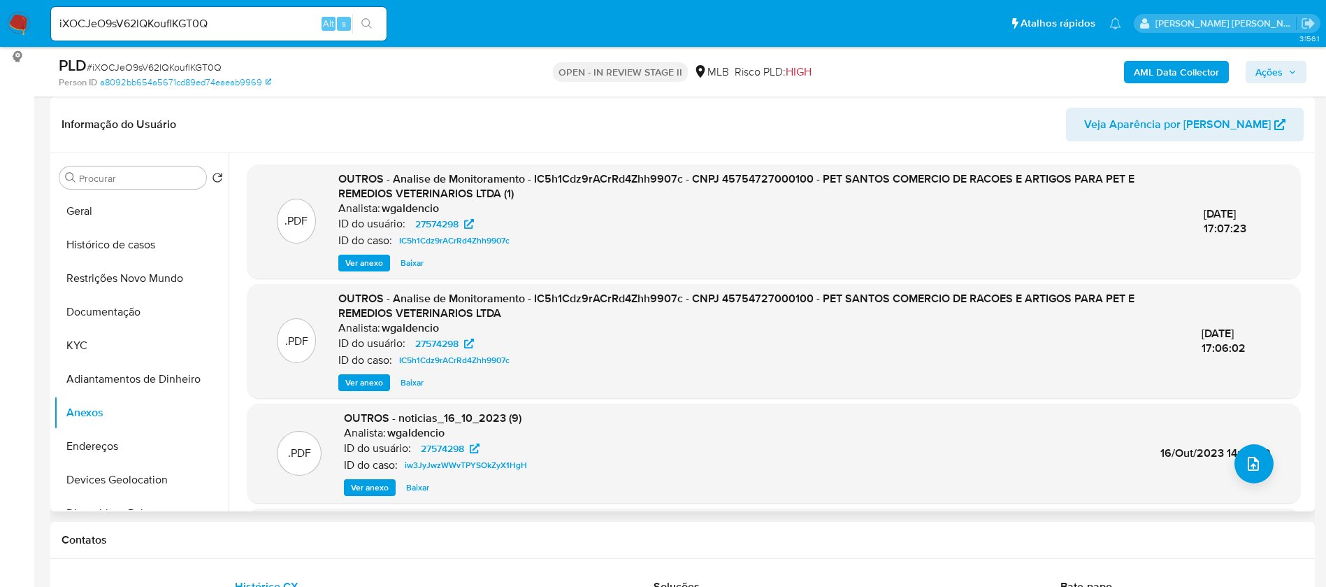
click at [371, 261] on span "Ver anexo" at bounding box center [364, 263] width 38 height 14
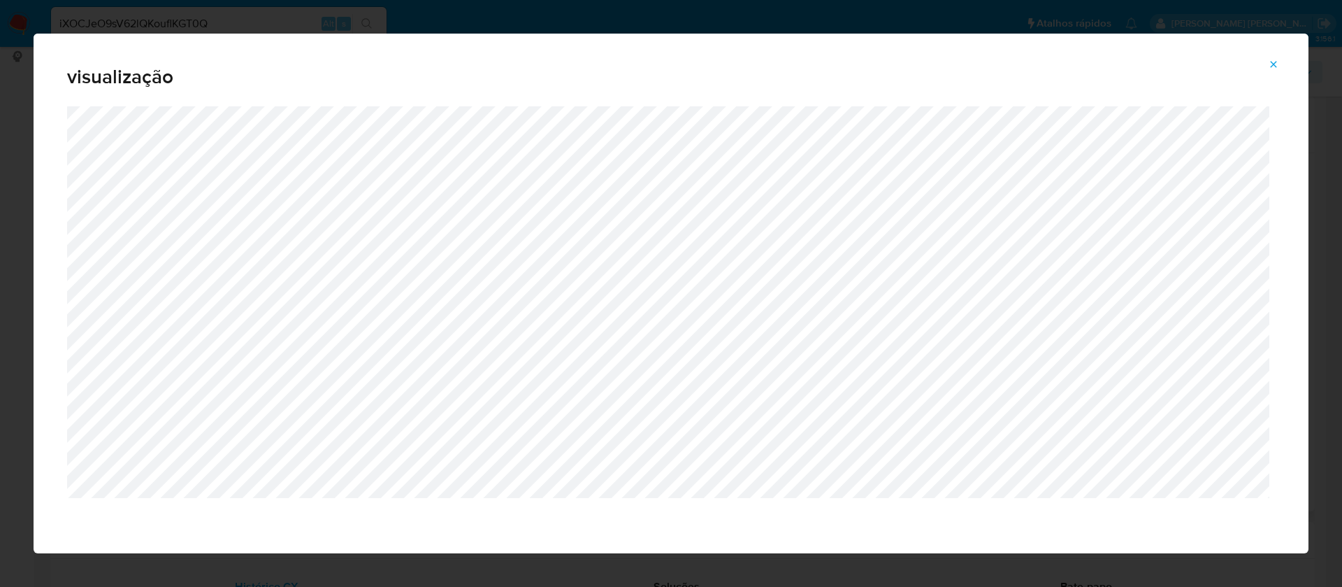
click at [1270, 63] on icon "Attachment preview" at bounding box center [1273, 64] width 11 height 11
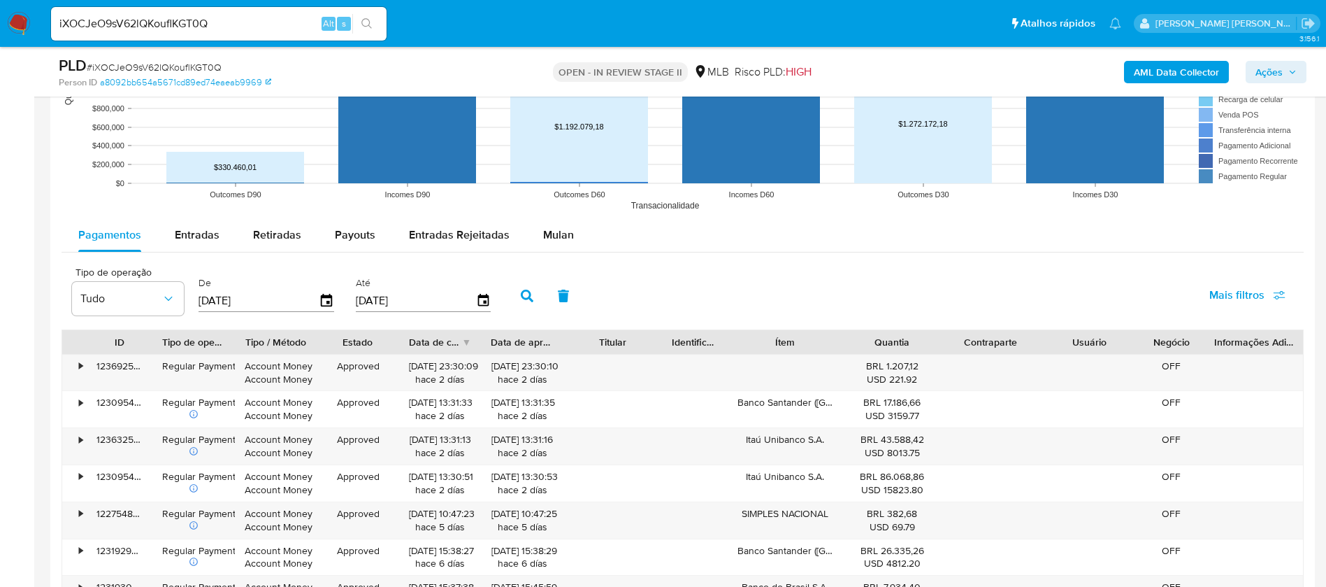
scroll to position [1468, 0]
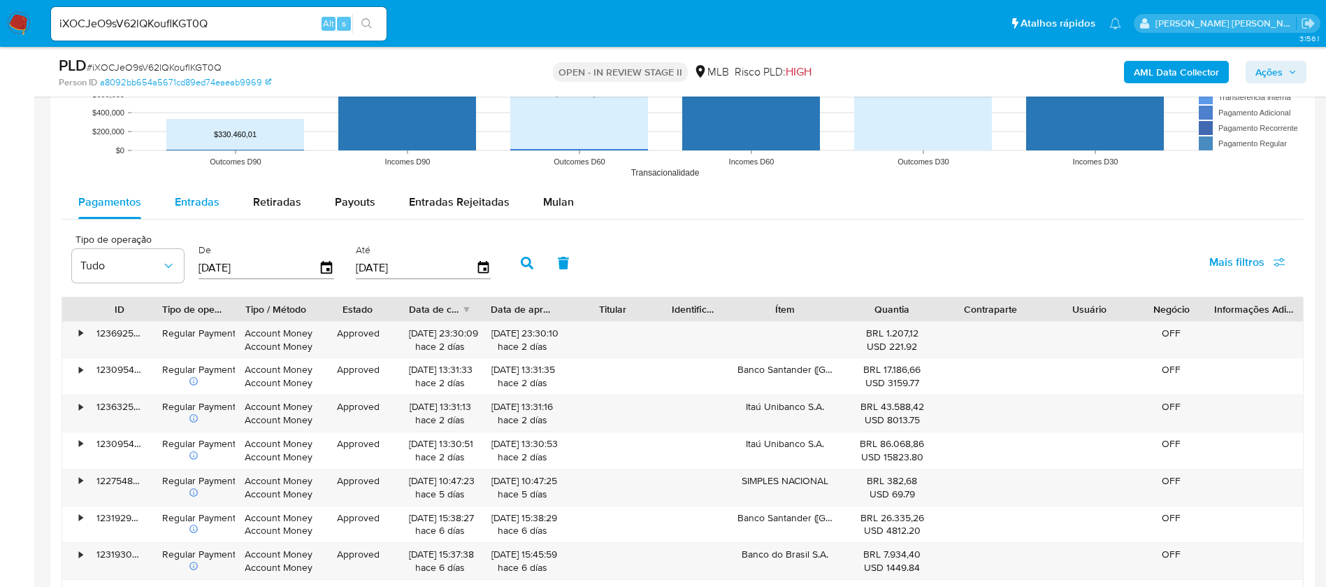
click at [187, 202] on span "Entradas" at bounding box center [197, 202] width 45 height 16
select select "10"
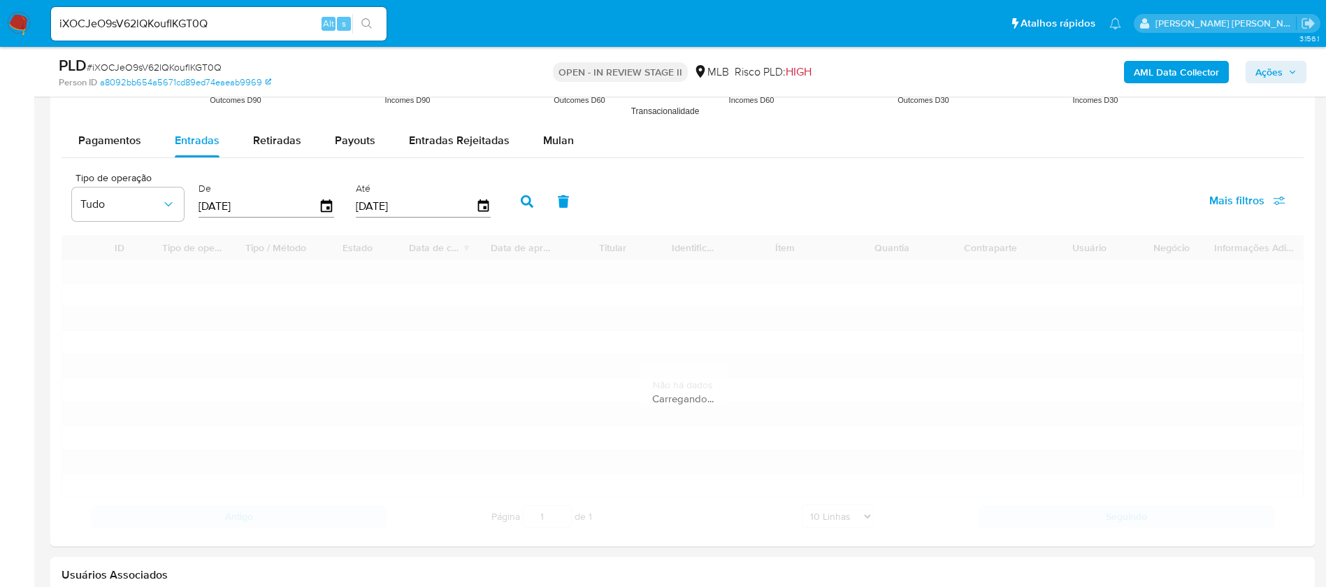
scroll to position [1573, 0]
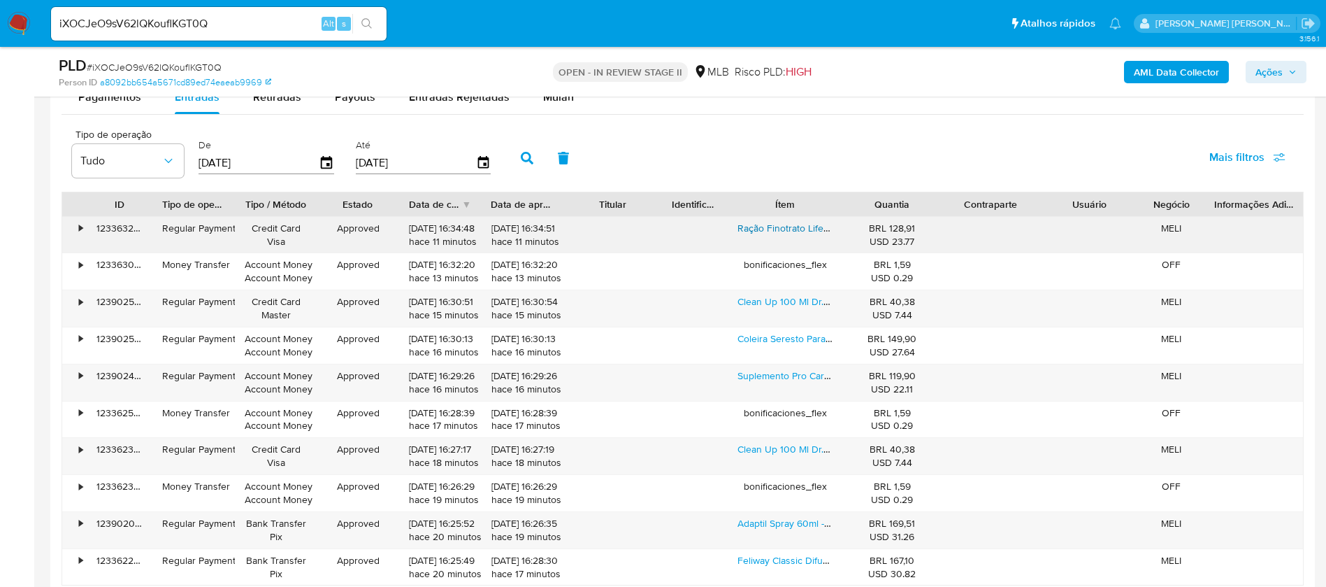
click at [795, 222] on link "Ração Finotrato Life Sênior Frango Cães Senis Peq Méd 10kg" at bounding box center [871, 228] width 266 height 14
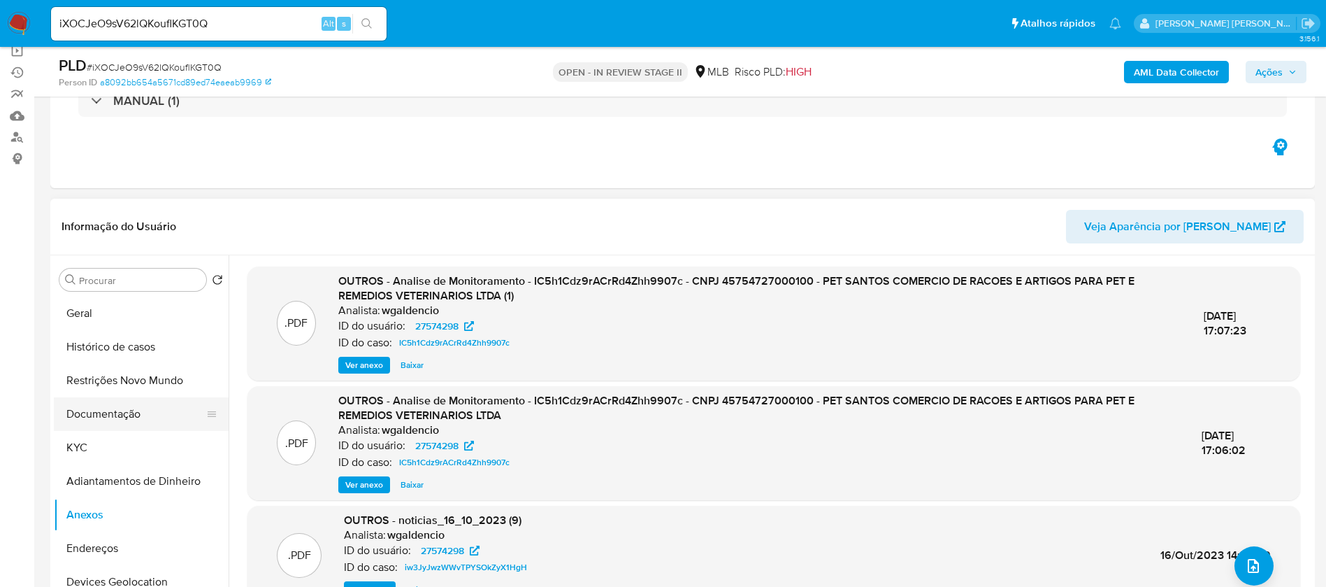
scroll to position [210, 0]
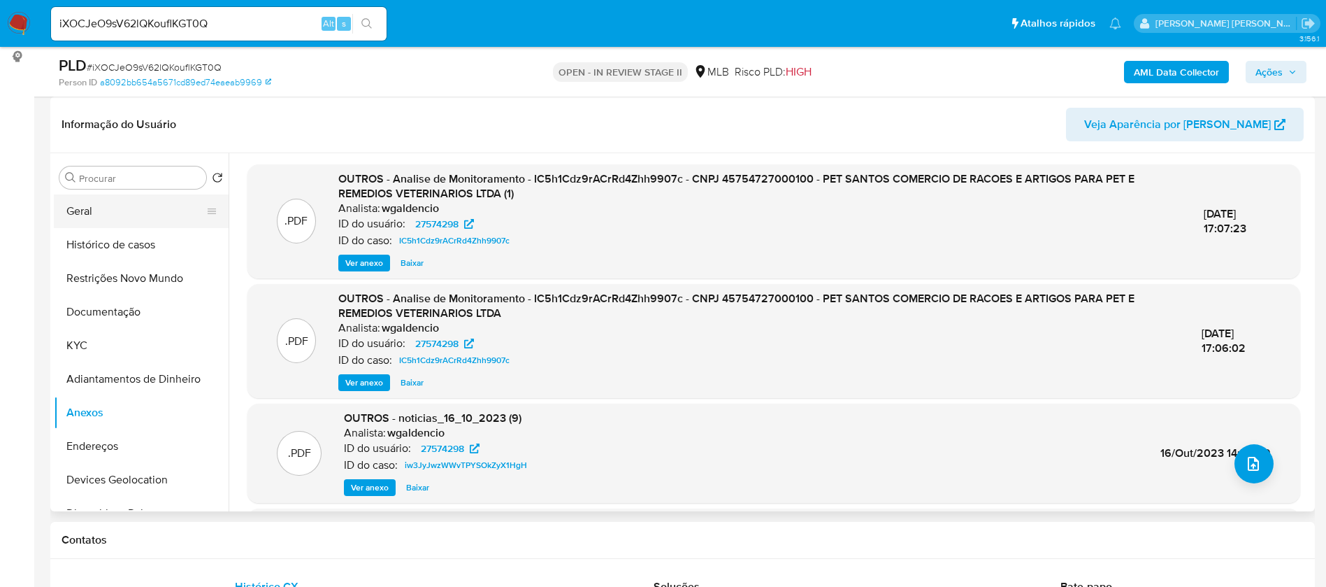
click at [93, 202] on button "Geral" at bounding box center [136, 211] width 164 height 34
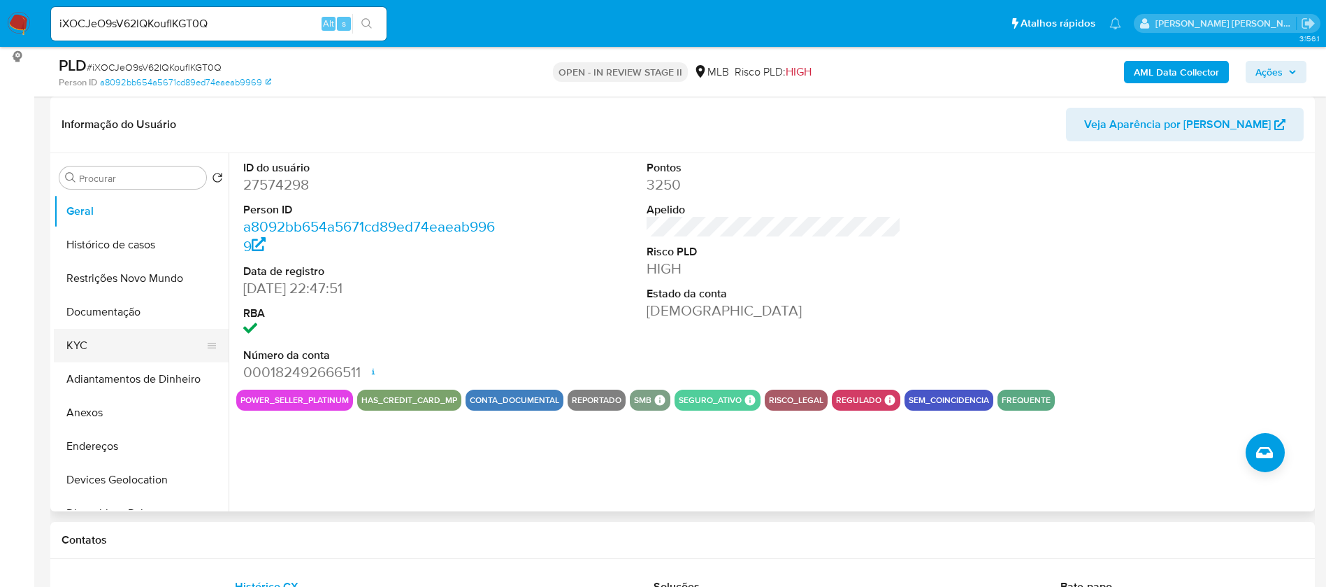
click at [131, 335] on button "KYC" at bounding box center [136, 346] width 164 height 34
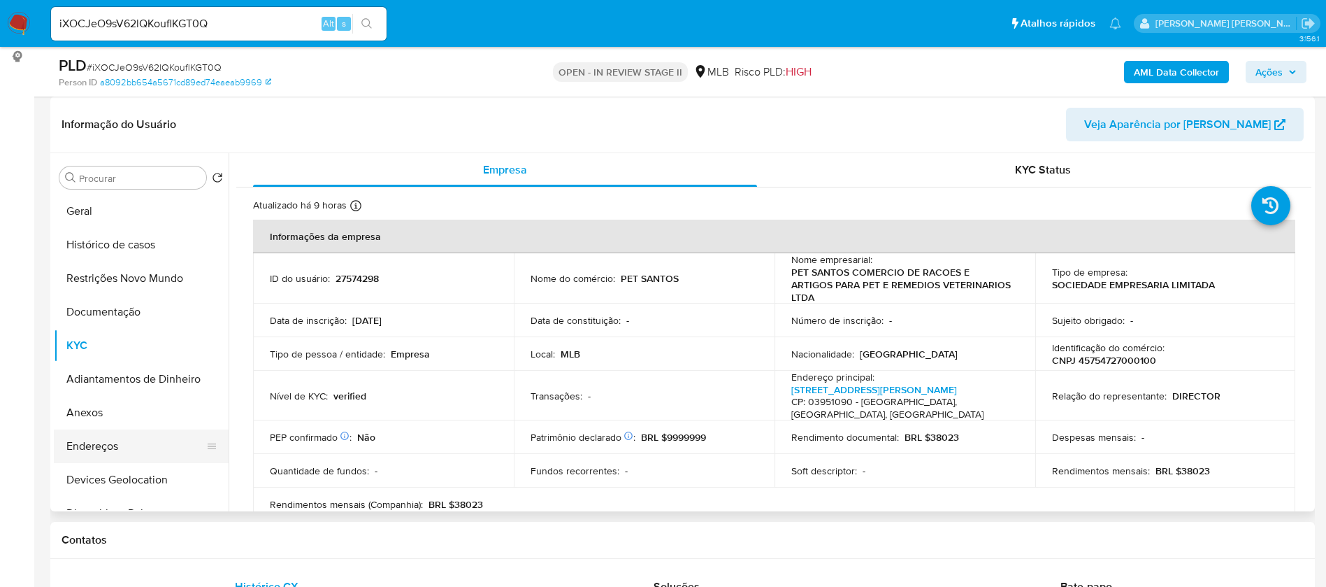
click at [137, 452] on button "Endereços" at bounding box center [136, 446] width 164 height 34
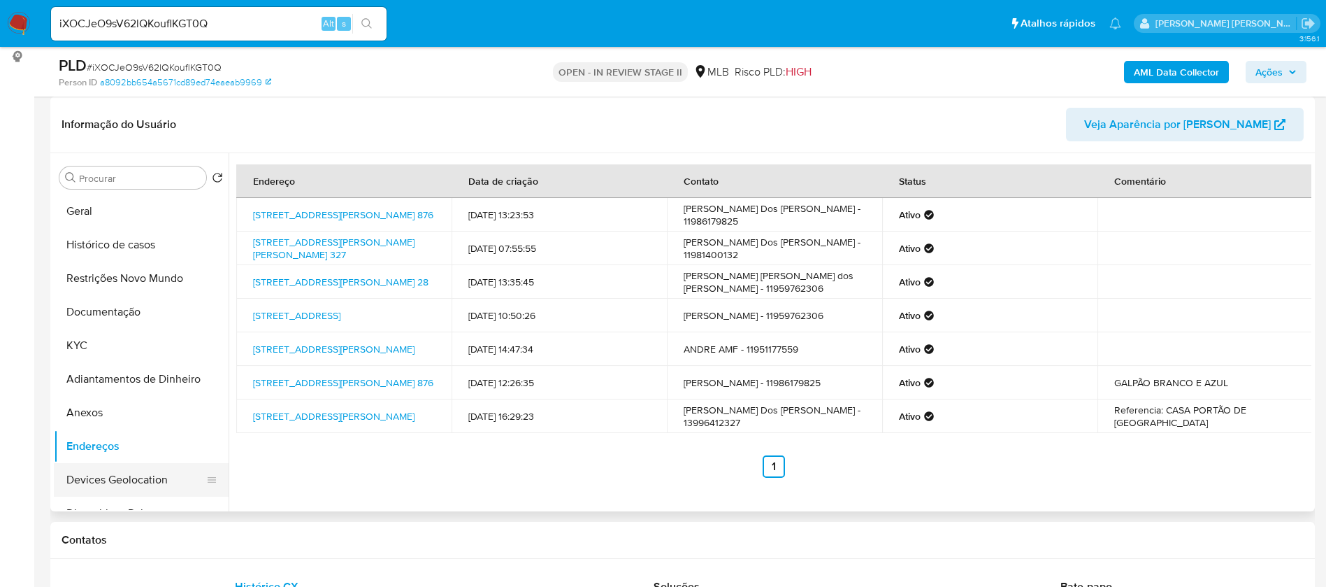
click at [150, 477] on button "Devices Geolocation" at bounding box center [136, 480] width 164 height 34
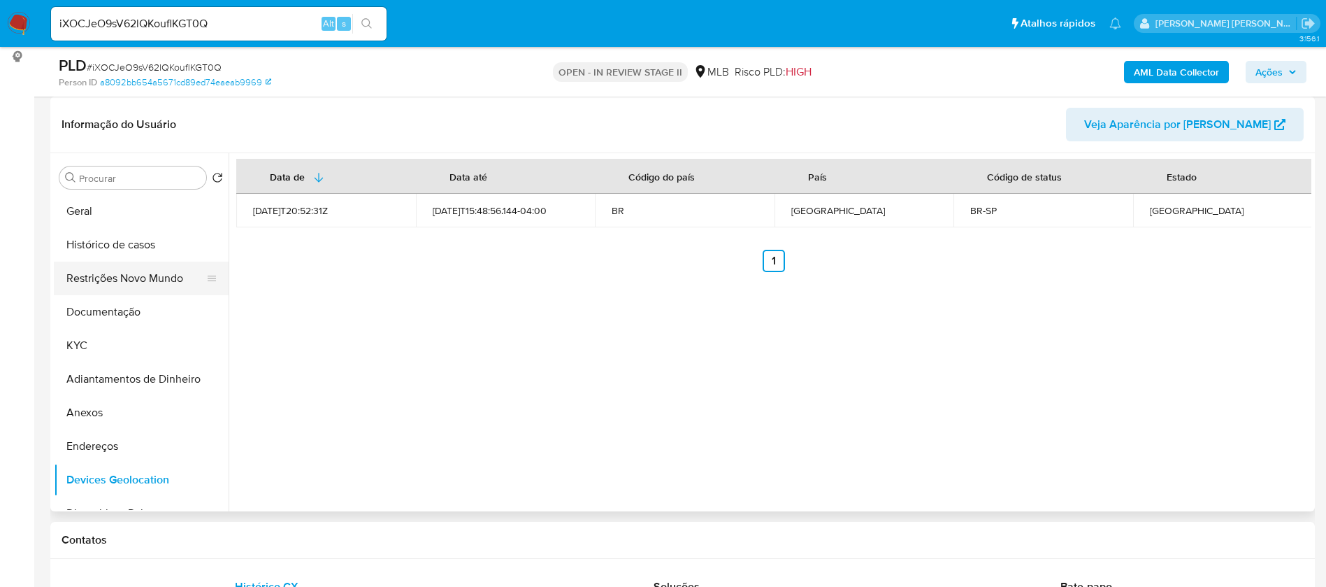
click at [143, 282] on button "Restrições Novo Mundo" at bounding box center [136, 278] width 164 height 34
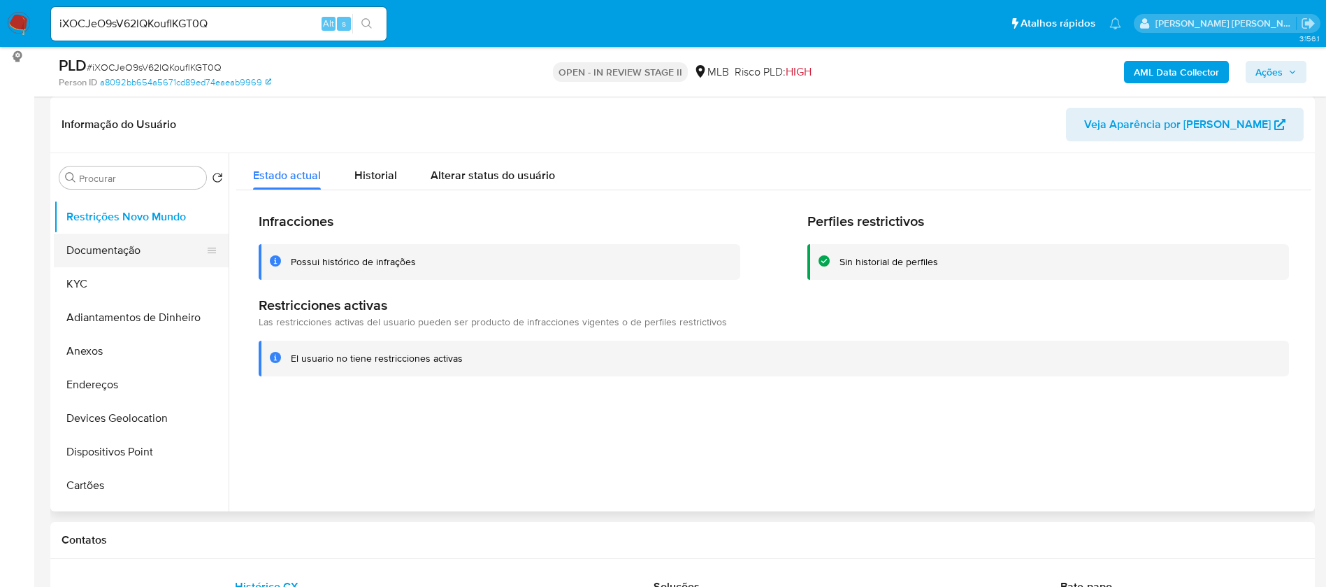
scroll to position [105, 0]
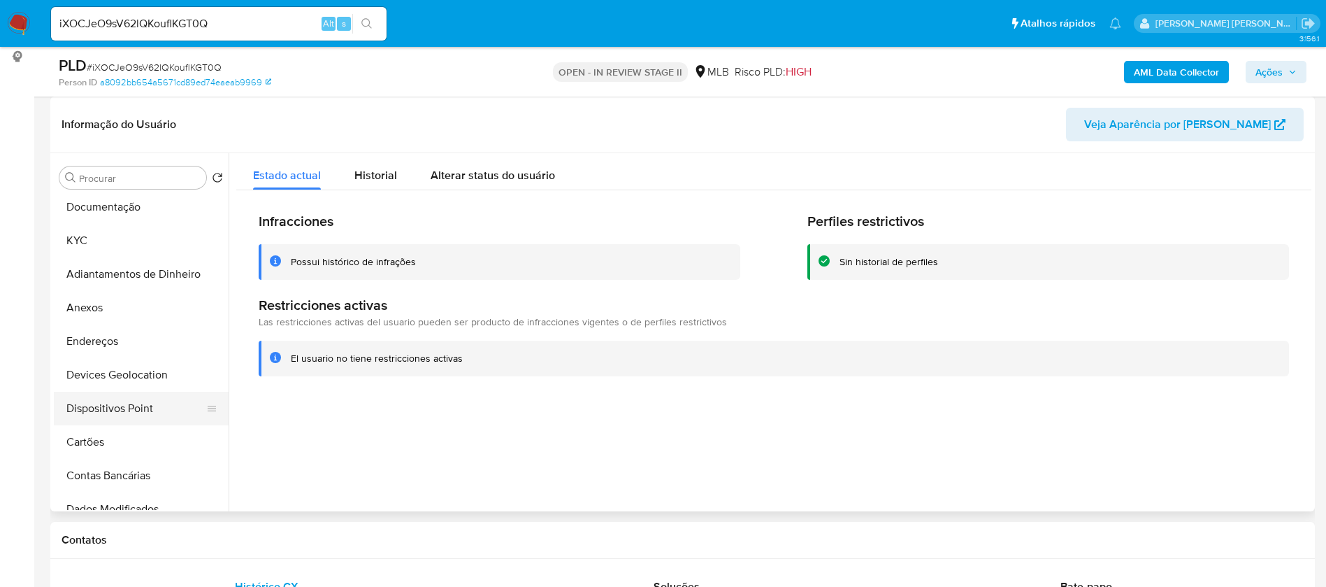
click at [150, 412] on button "Dispositivos Point" at bounding box center [136, 409] width 164 height 34
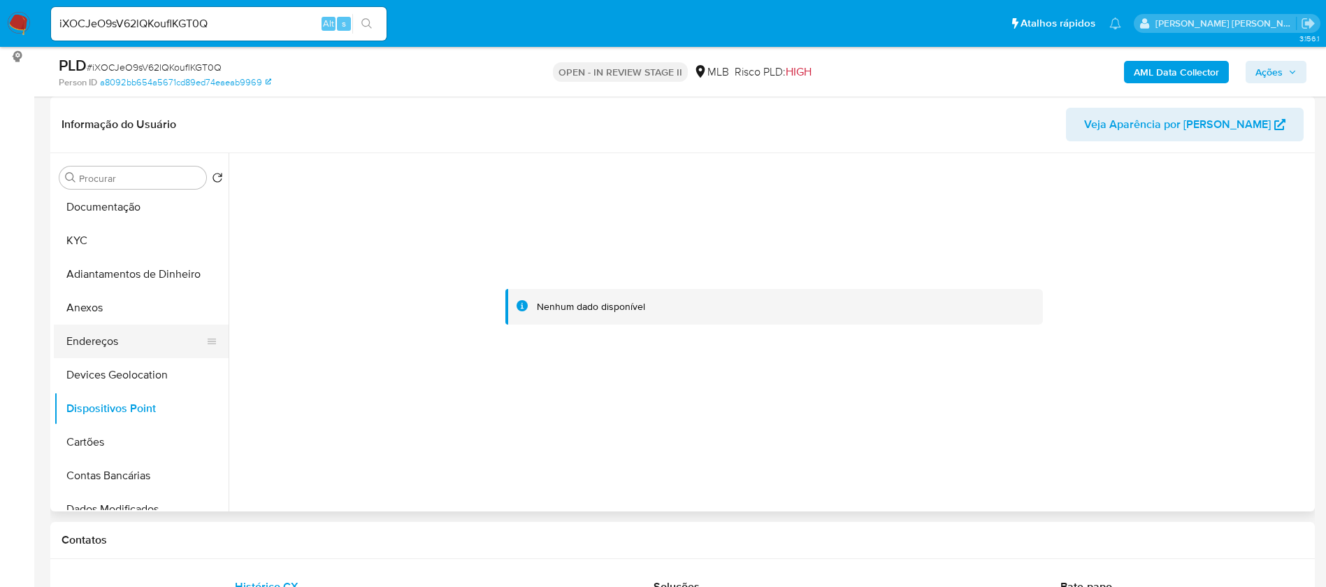
click at [129, 336] on button "Endereços" at bounding box center [136, 341] width 164 height 34
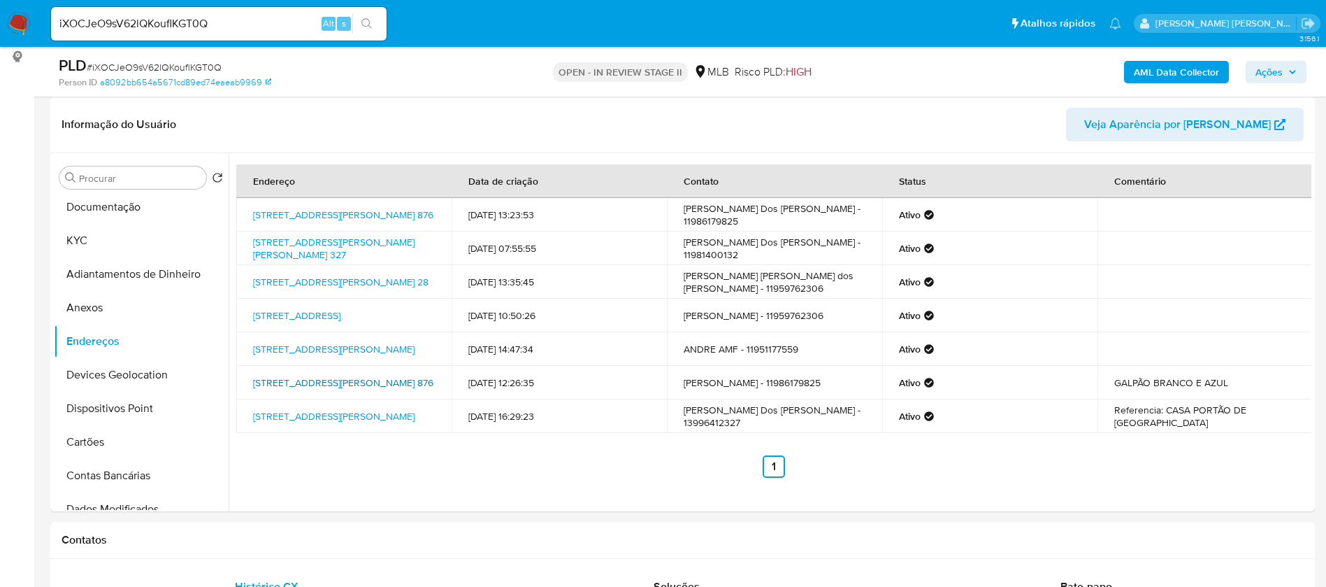
click at [345, 375] on link "Rua Doutor Paulo Queiroz 876, São Paulo, São Paulo, 03951090, Brasil 876" at bounding box center [343, 382] width 180 height 14
click at [131, 236] on button "KYC" at bounding box center [136, 241] width 164 height 34
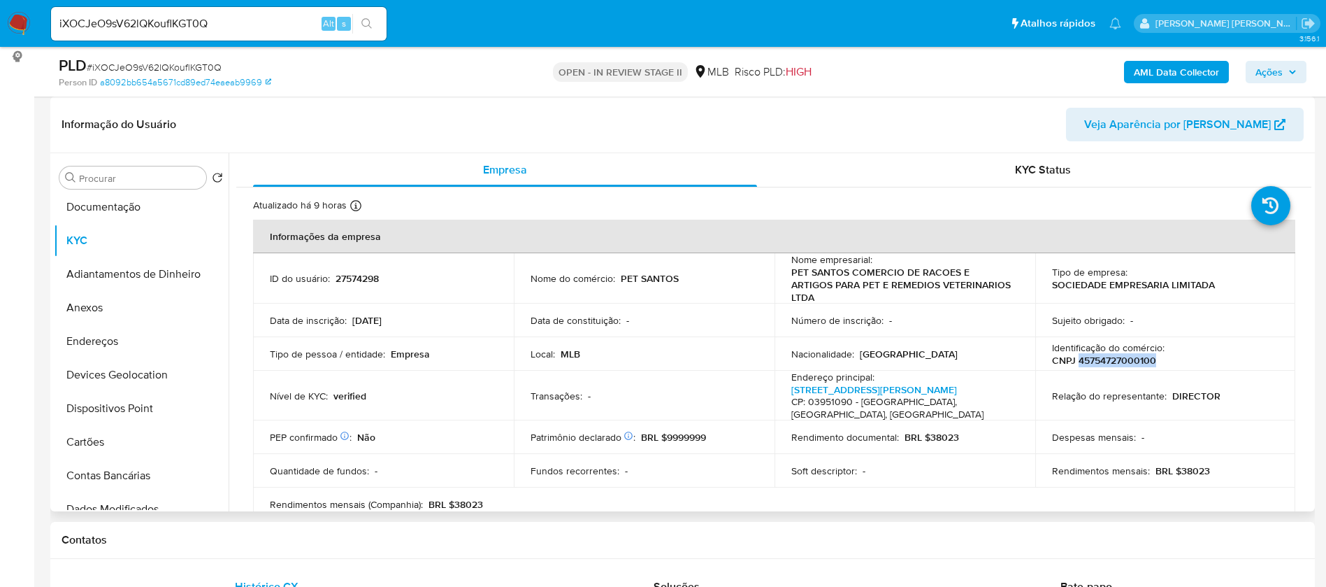
drag, startPoint x: 1156, startPoint y: 350, endPoint x: 1076, endPoint y: 351, distance: 80.4
click at [1076, 351] on div "Identificação do comércio : CNPJ 45754727000100" at bounding box center [1165, 353] width 227 height 25
copy p "45754727000100"
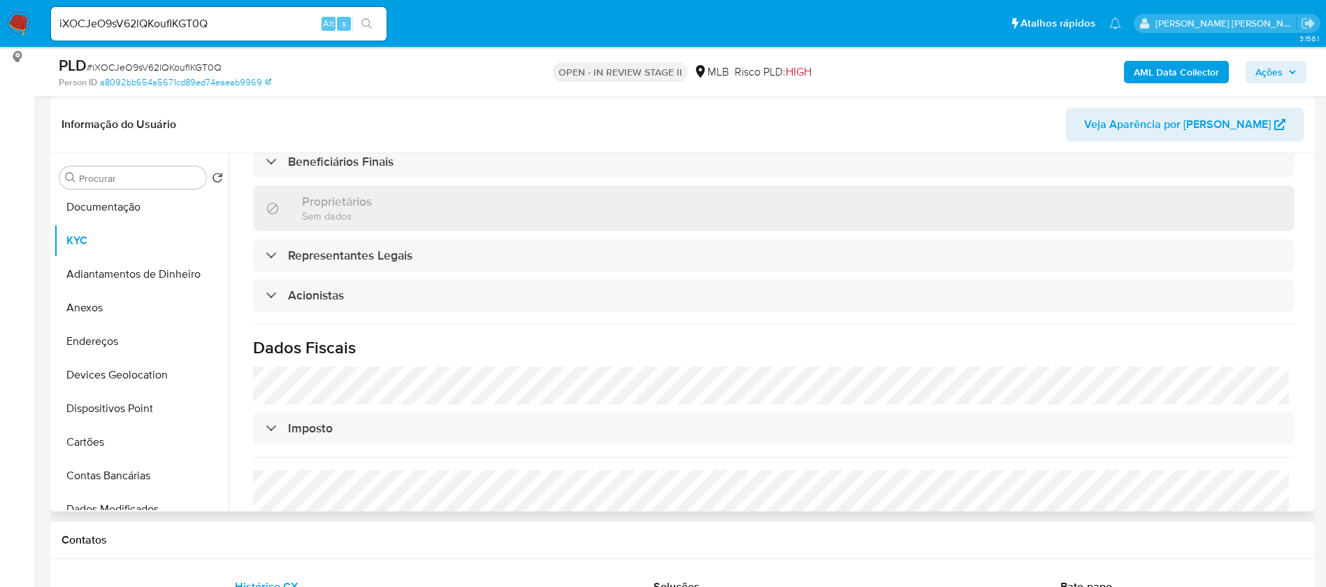
scroll to position [814, 0]
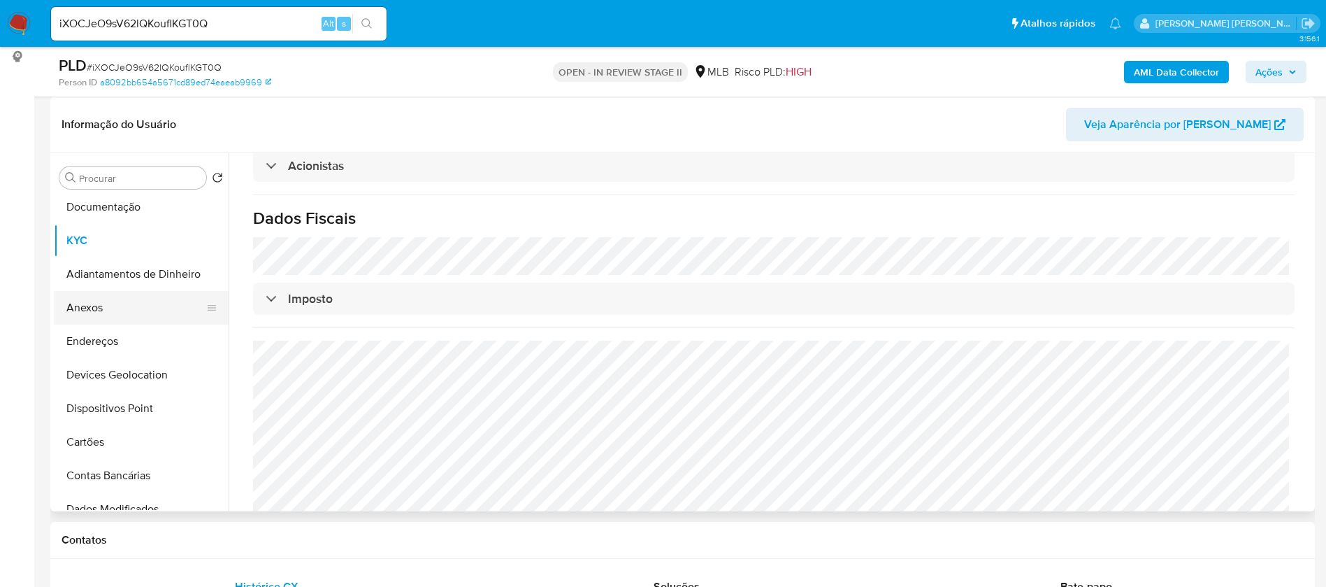
click at [113, 305] on button "Anexos" at bounding box center [136, 308] width 164 height 34
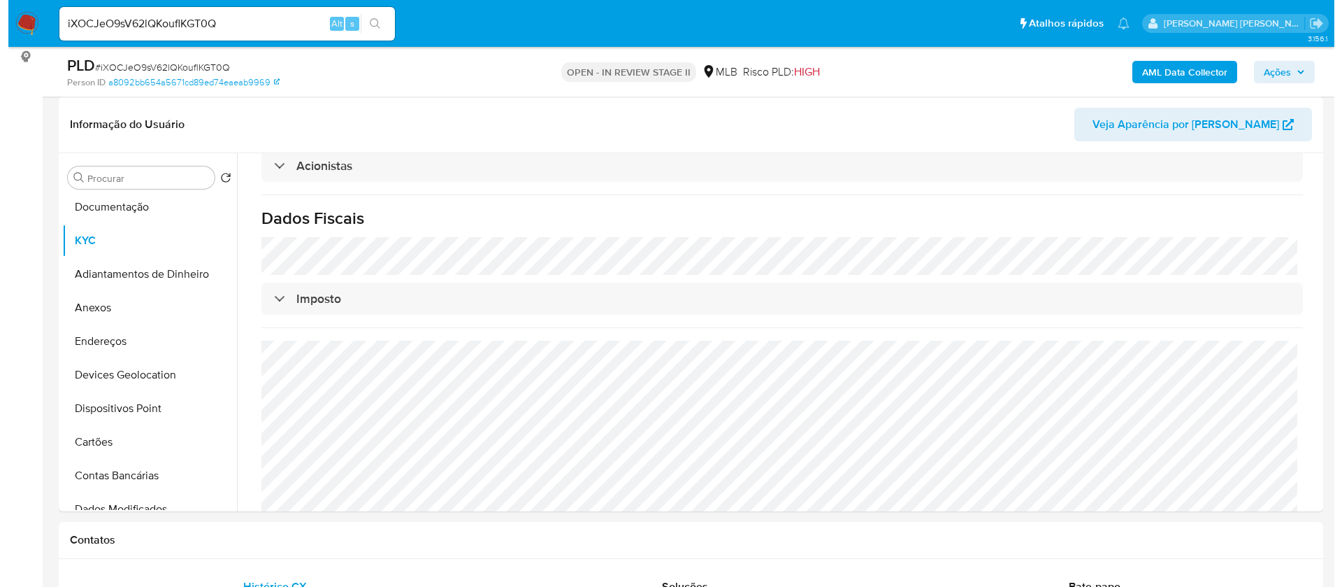
scroll to position [0, 0]
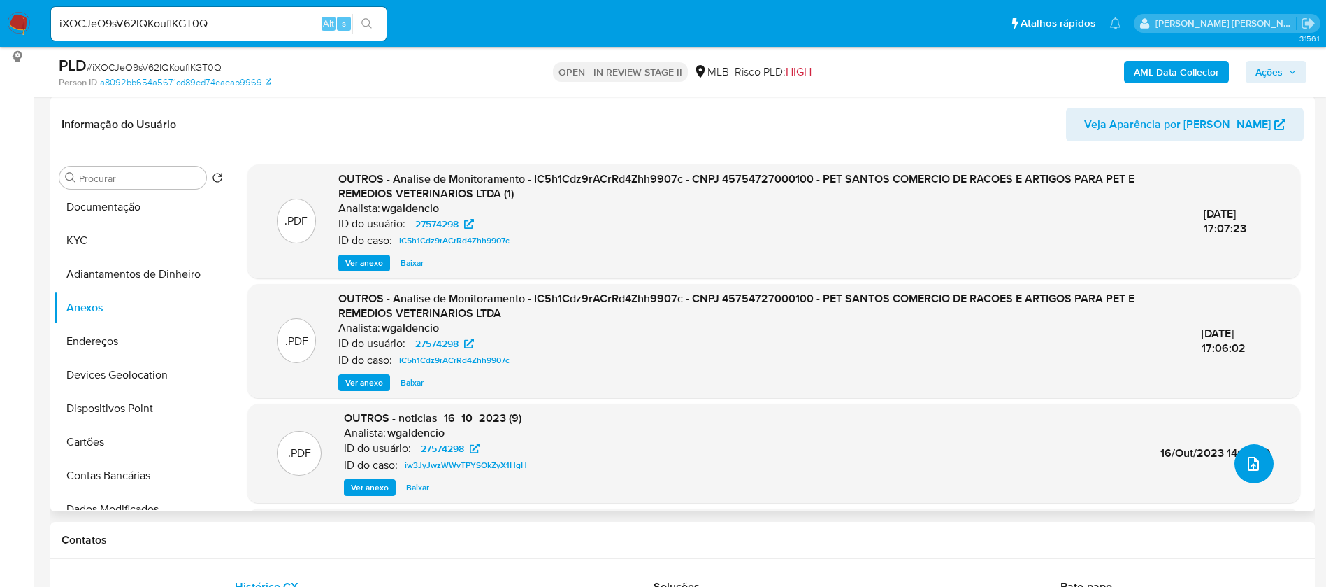
click at [1249, 461] on icon "upload-file" at bounding box center [1253, 463] width 17 height 17
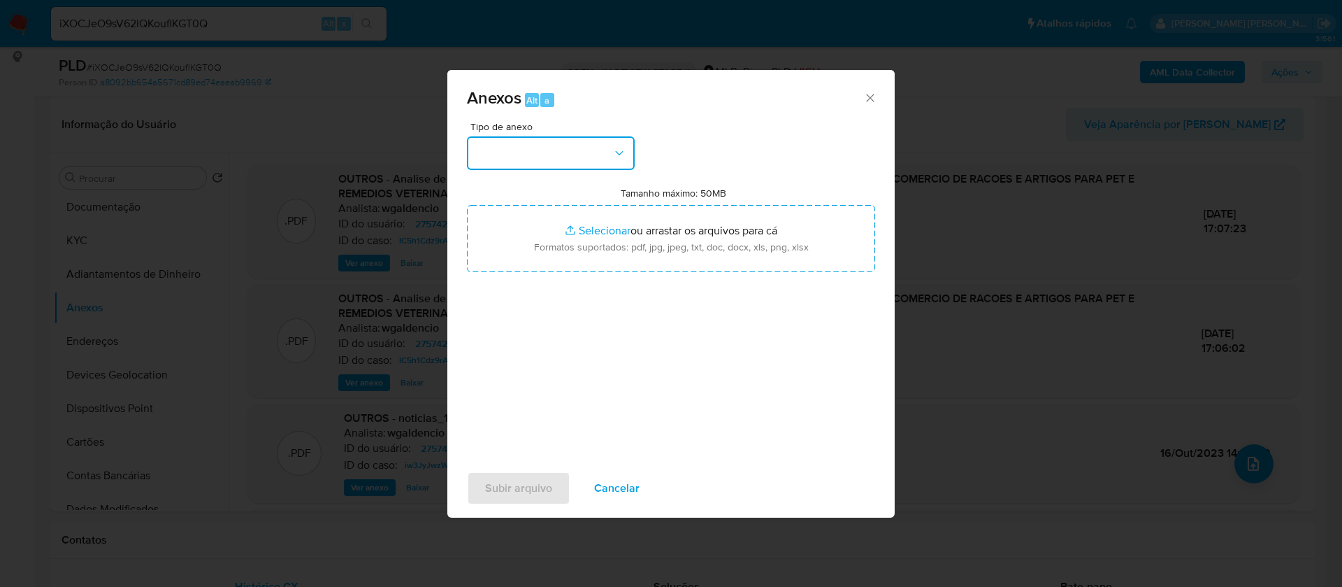
click at [594, 151] on button "button" at bounding box center [551, 153] width 168 height 34
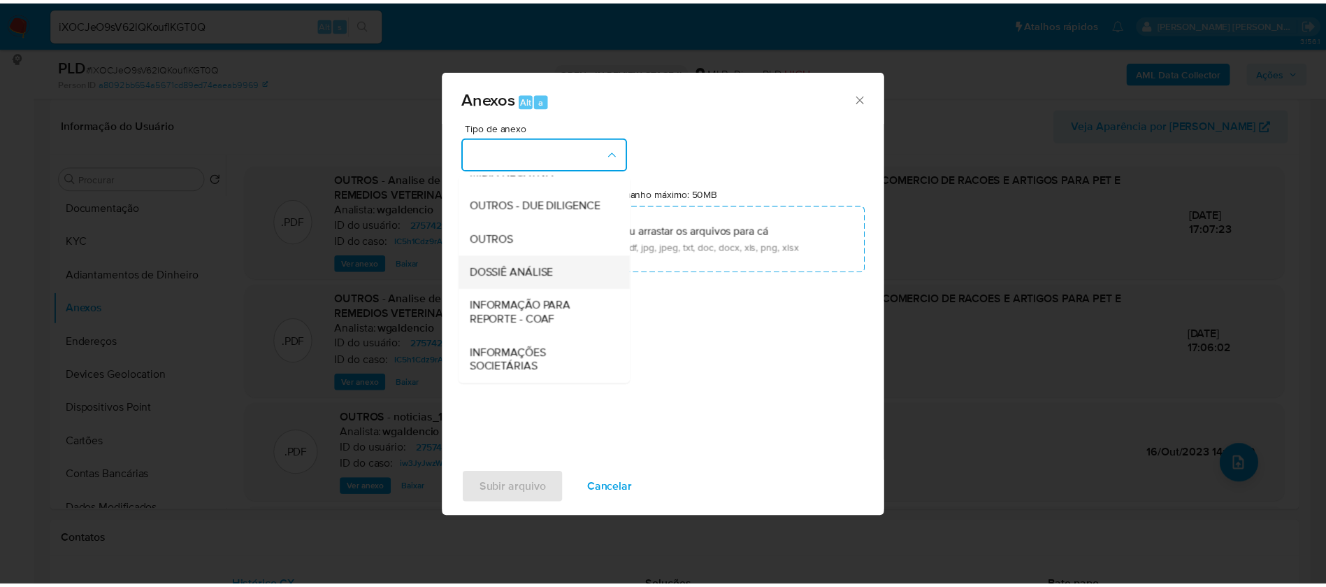
scroll to position [210, 0]
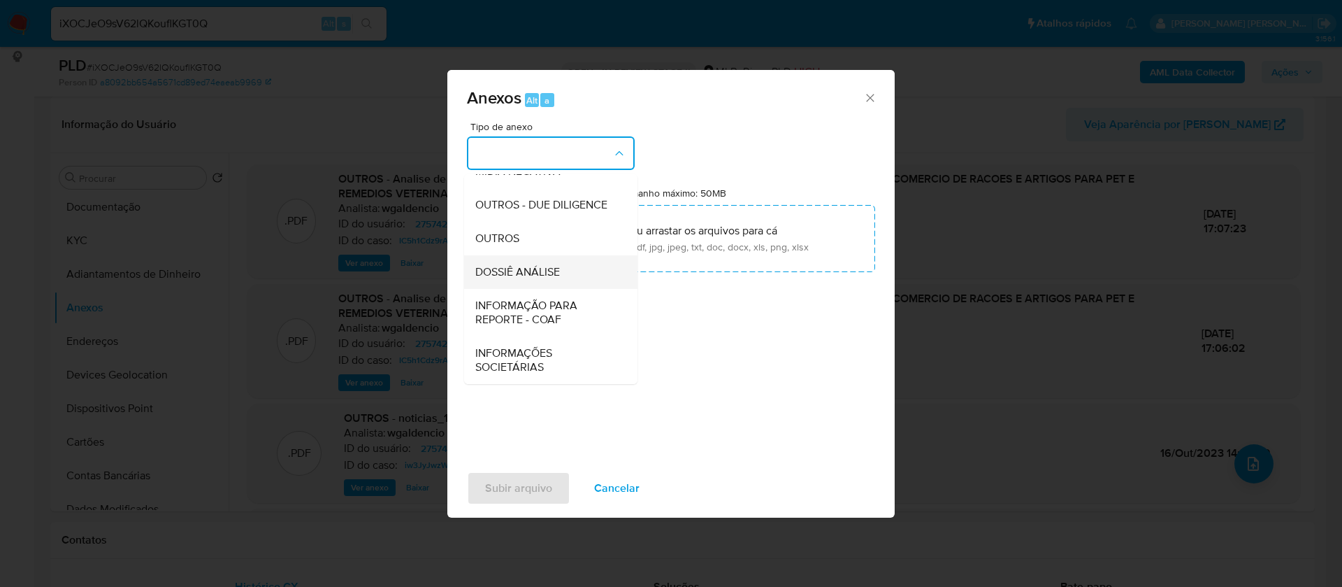
click at [571, 274] on div "DOSSIÊ ANÁLISE" at bounding box center [546, 272] width 143 height 34
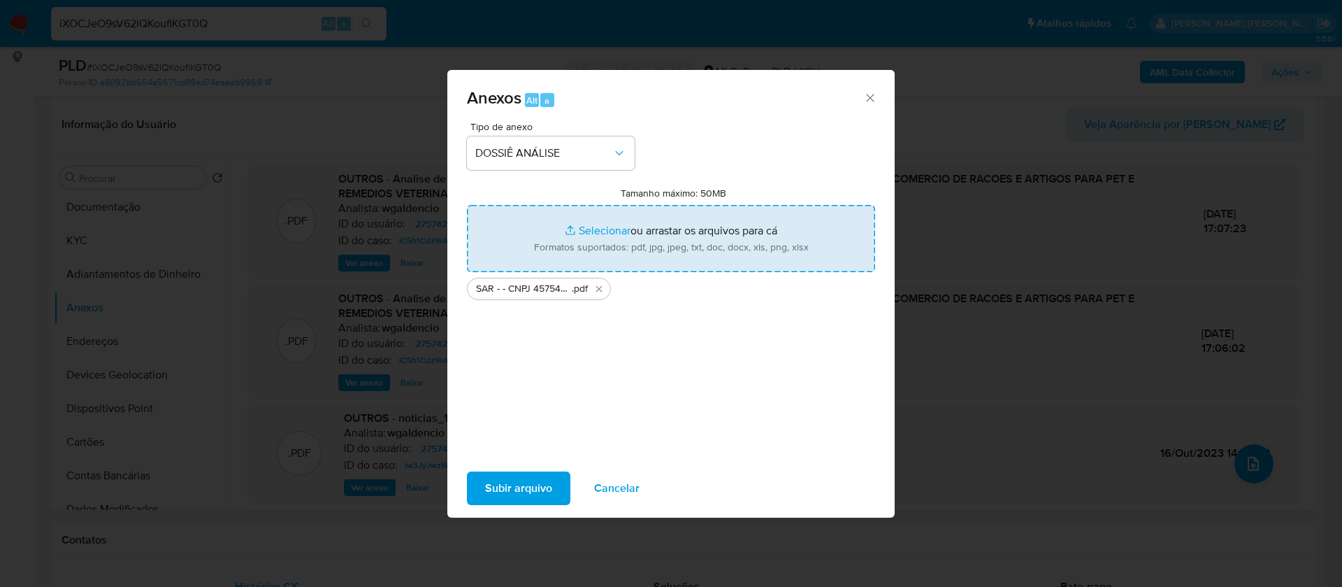
type input "C:\fakepath\Mulan 27574298_2025_08_26_17_13_09.xlsx"
click at [555, 485] on button "Subir arquivo" at bounding box center [518, 488] width 103 height 34
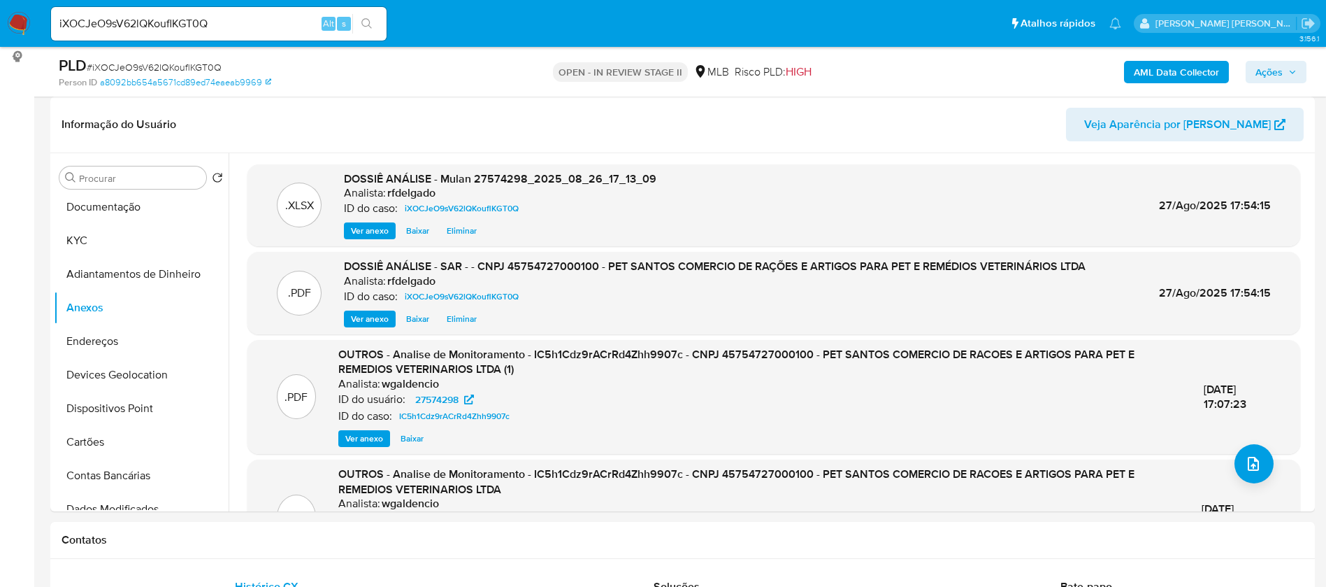
click at [1286, 71] on span "Ações" at bounding box center [1276, 72] width 41 height 20
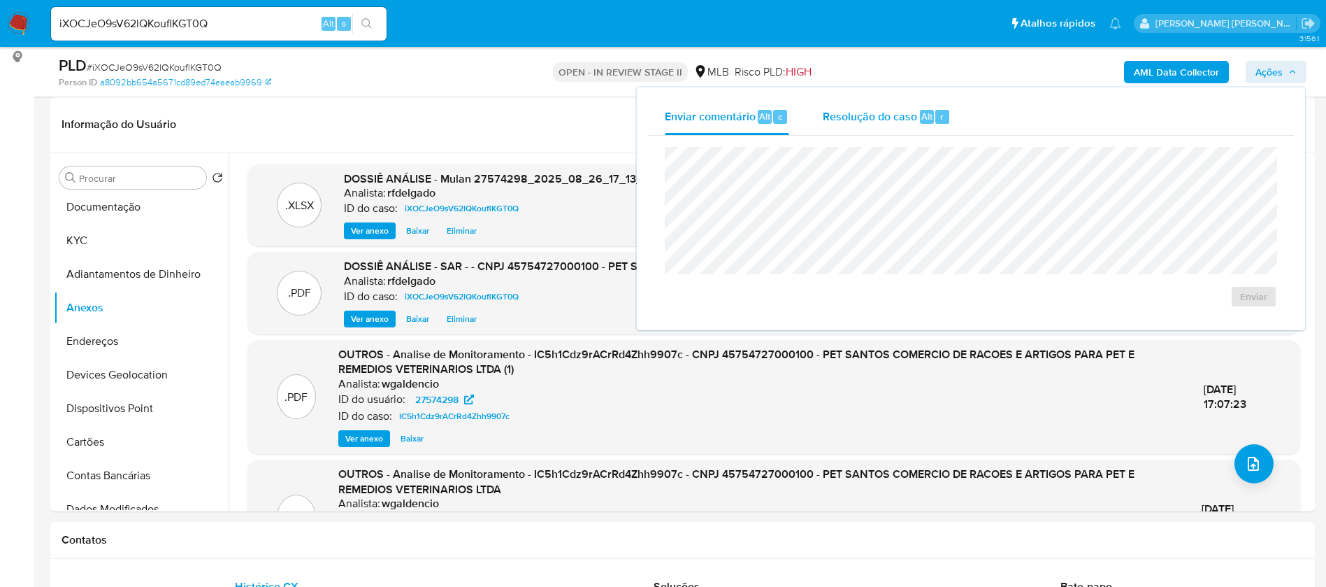
click at [868, 118] on span "Resolução do caso" at bounding box center [870, 116] width 94 height 16
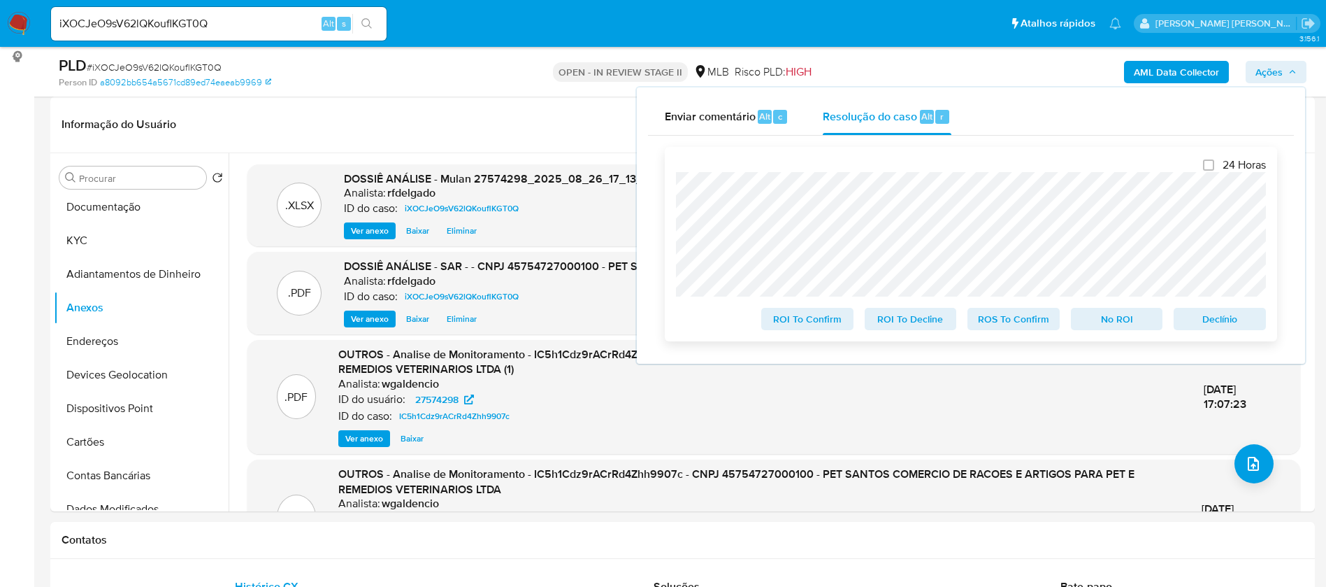
click at [1135, 329] on span "No ROI" at bounding box center [1117, 319] width 73 height 20
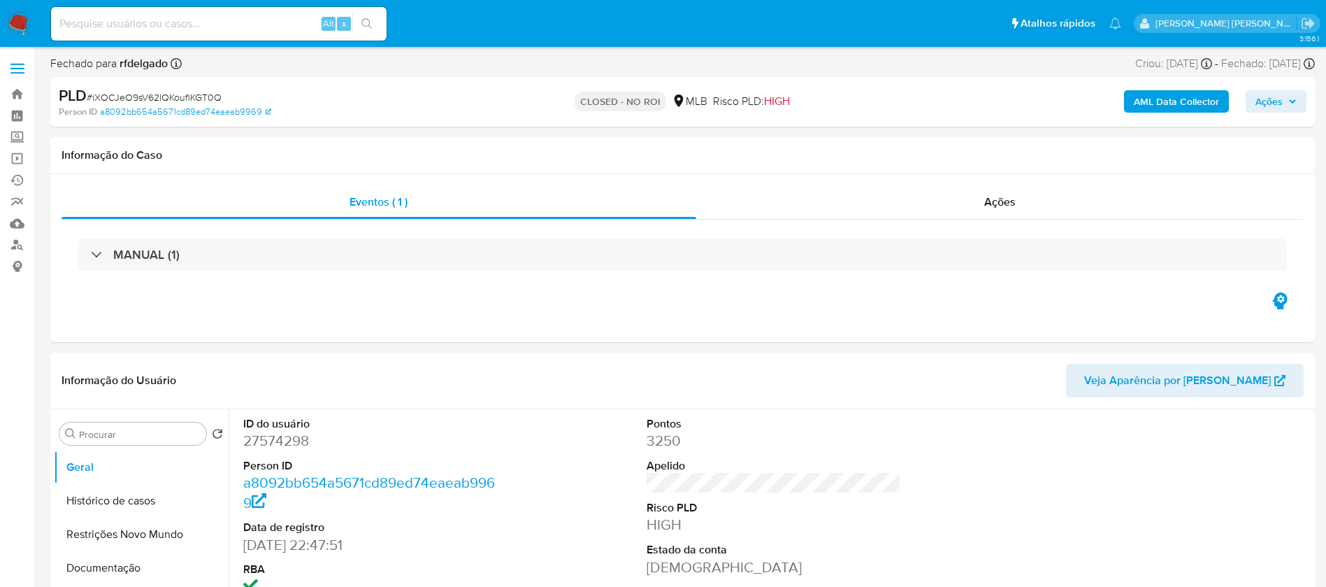
click at [17, 20] on img at bounding box center [19, 24] width 24 height 24
select select "10"
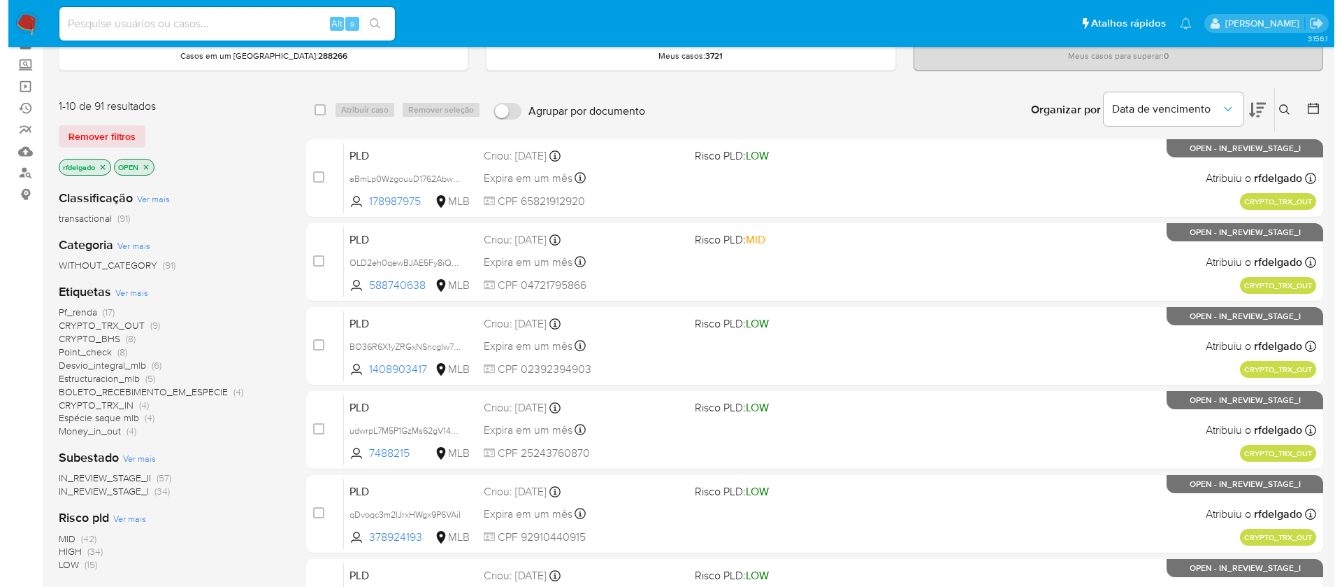
scroll to position [105, 0]
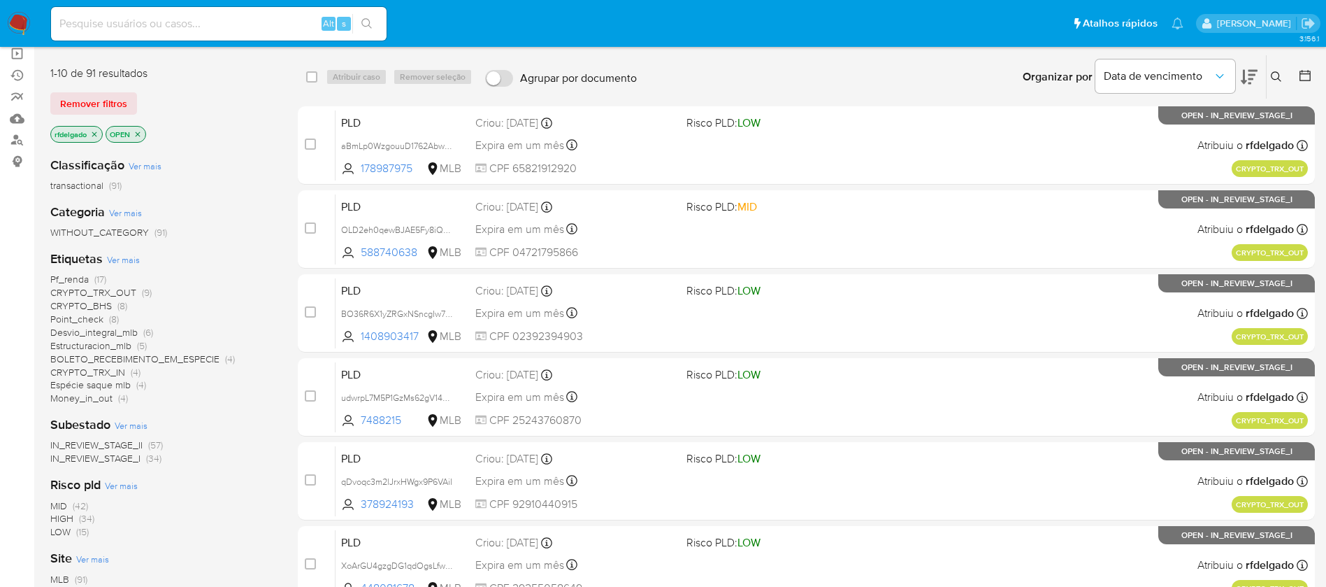
click at [122, 257] on span "Ver mais" at bounding box center [123, 259] width 33 height 13
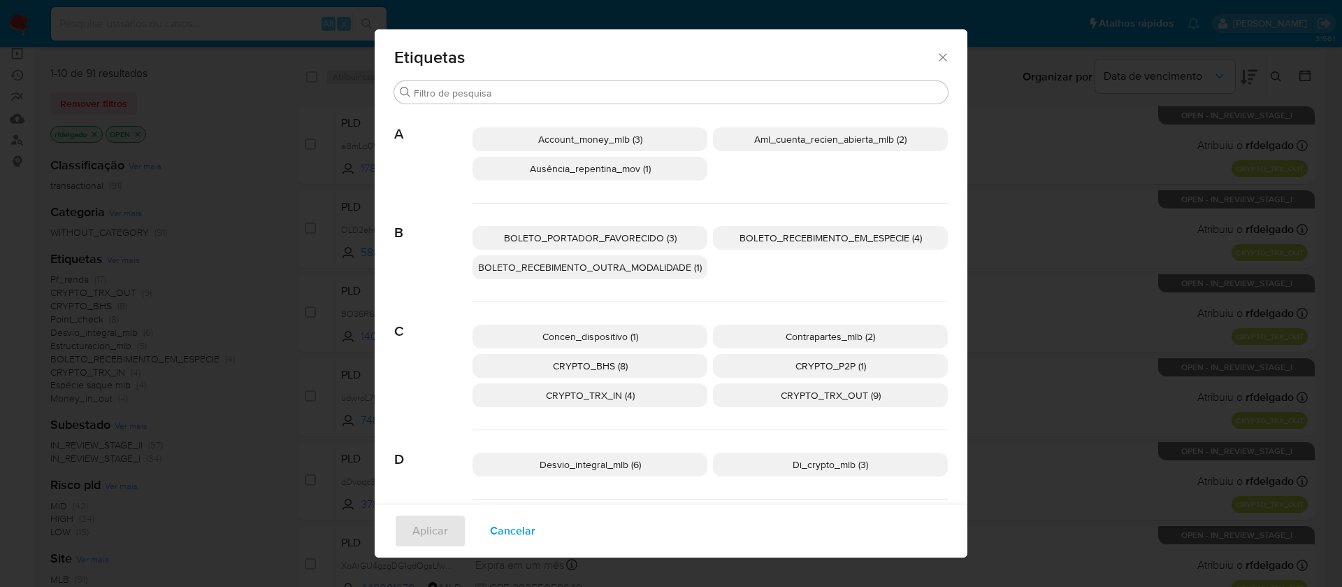
scroll to position [305, 0]
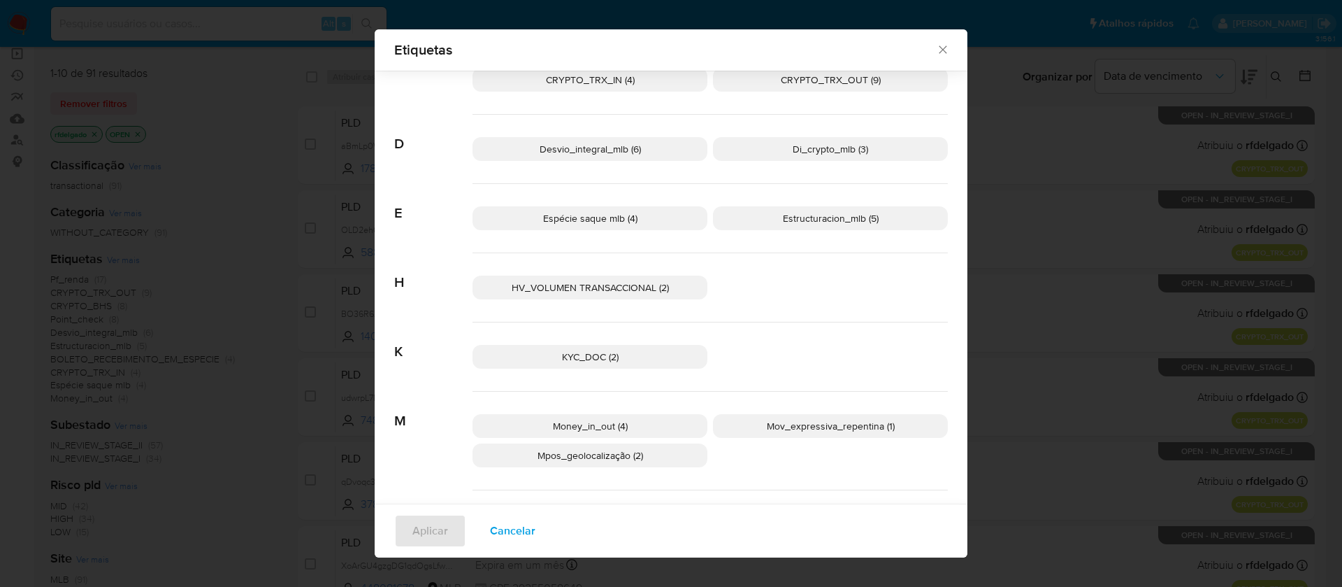
click at [631, 289] on span "HV_VOLUMEN TRANSACCIONAL (2)" at bounding box center [590, 287] width 157 height 14
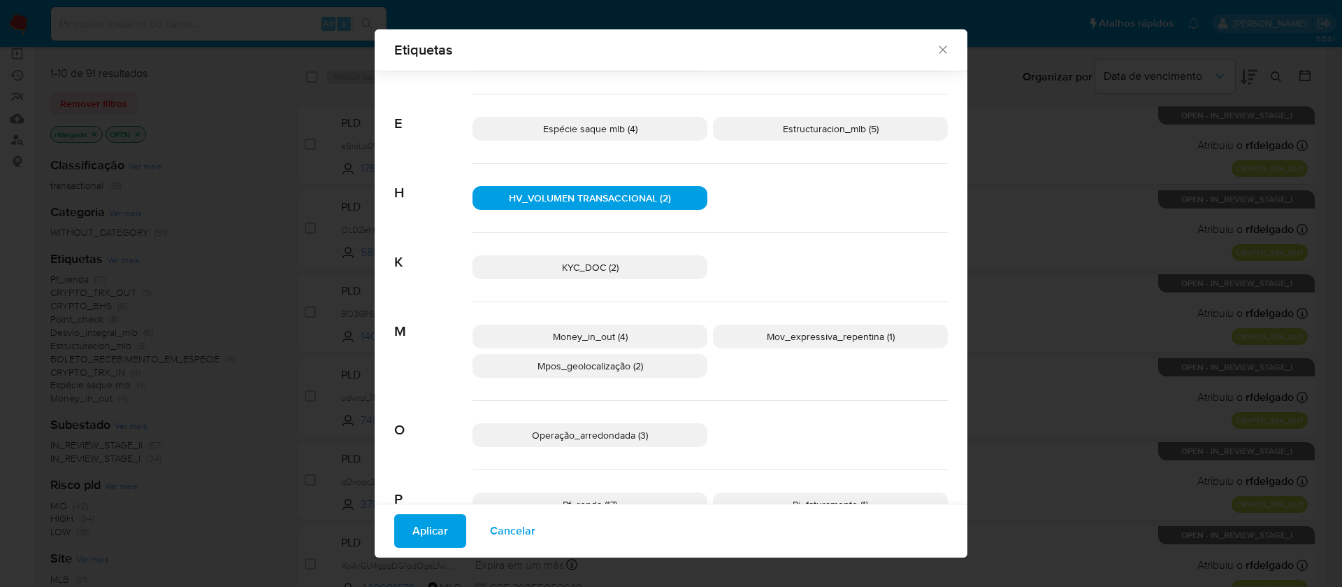
scroll to position [515, 0]
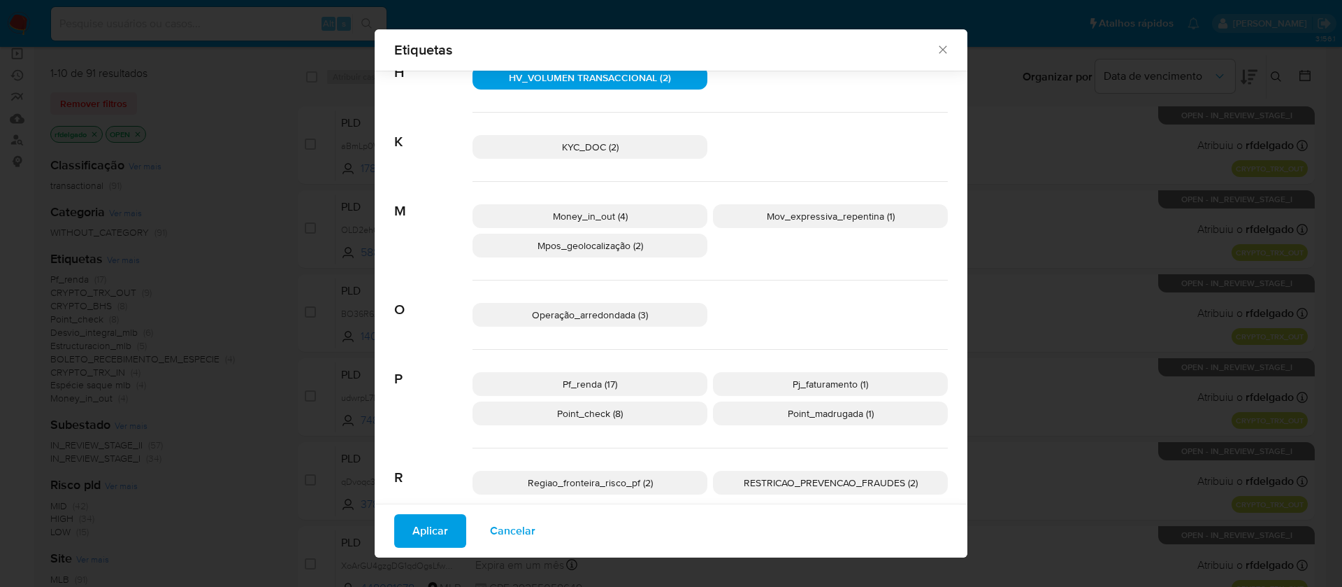
click at [422, 532] on span "Aplicar" at bounding box center [431, 530] width 36 height 31
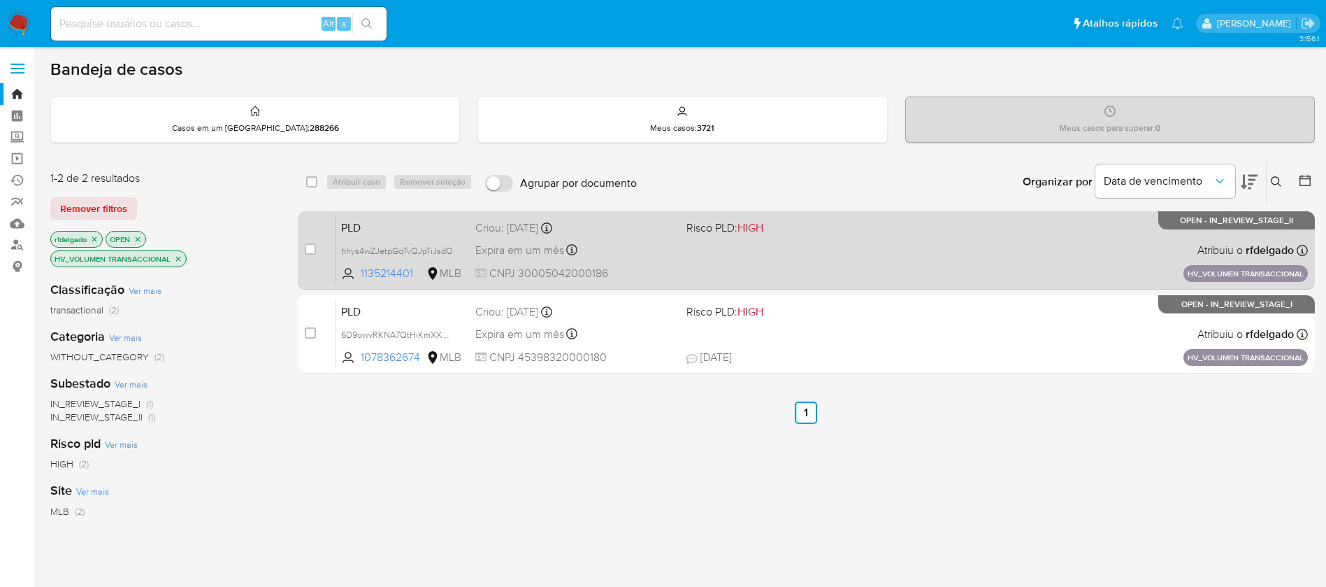
click at [843, 265] on div "PLD hhys4wZJetpGqTvQJpTiJsdO 1135214401 MLB Risco PLD: HIGH Criou: [DATE] Criou…" at bounding box center [822, 250] width 973 height 71
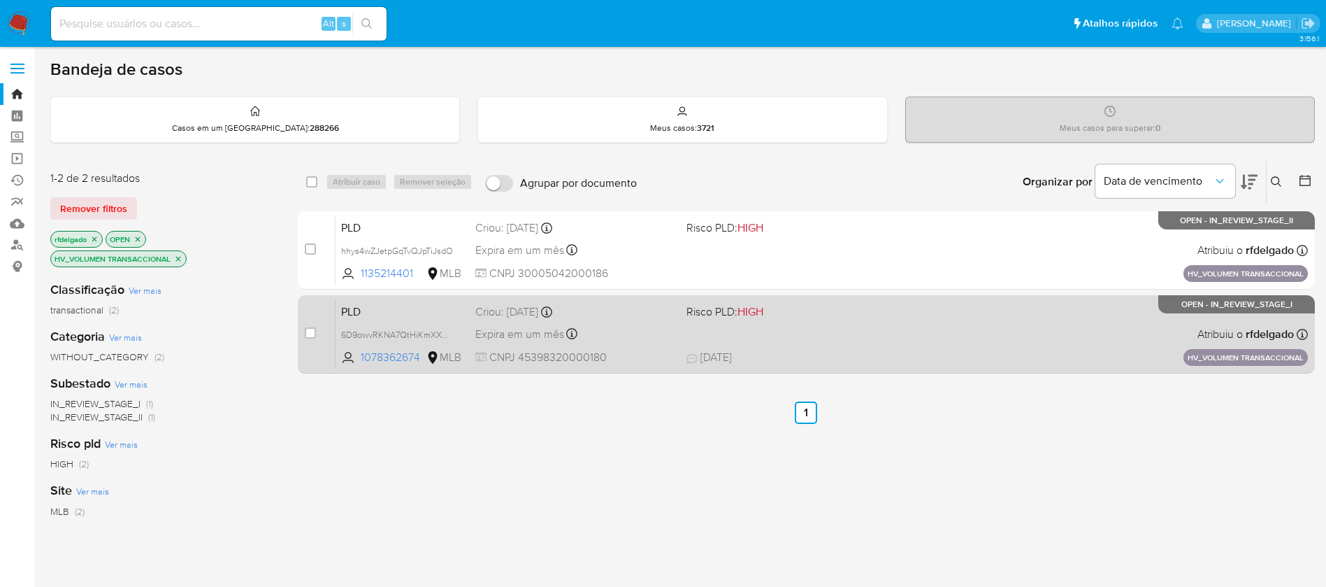
click at [800, 340] on div "PLD 6D9owvRKNA7QtHiKmXXBHrFk 1078362674 MLB Risco PLD: HIGH Criou: [DATE] Criou…" at bounding box center [822, 334] width 973 height 71
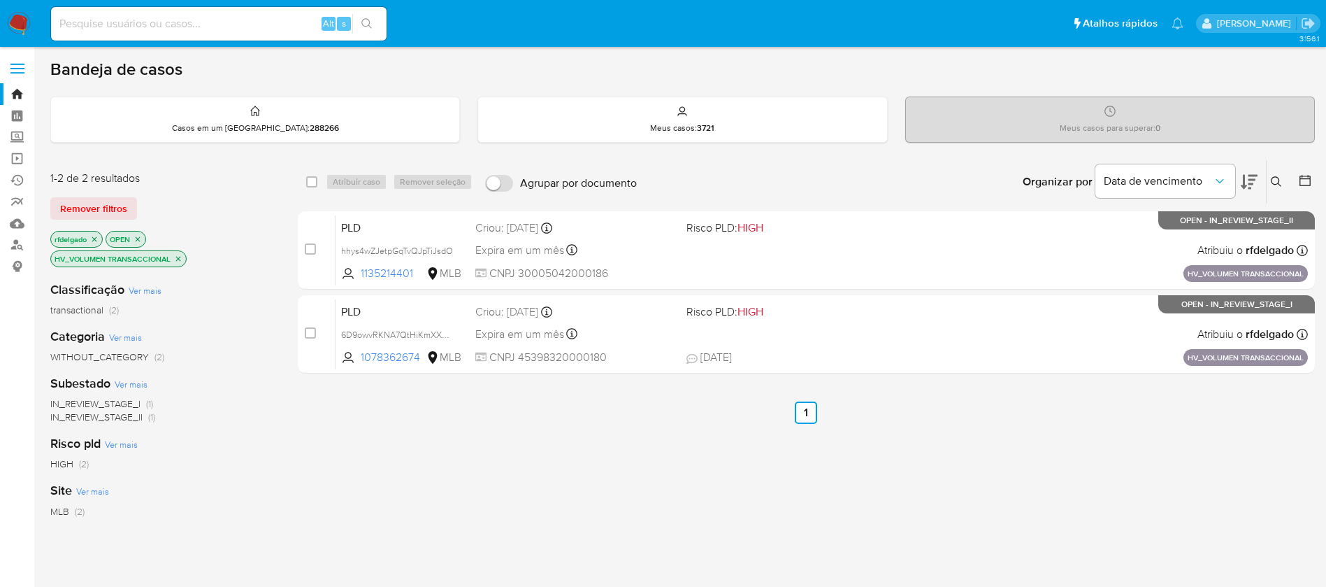
click at [182, 259] on icon "close-filter" at bounding box center [178, 258] width 8 height 8
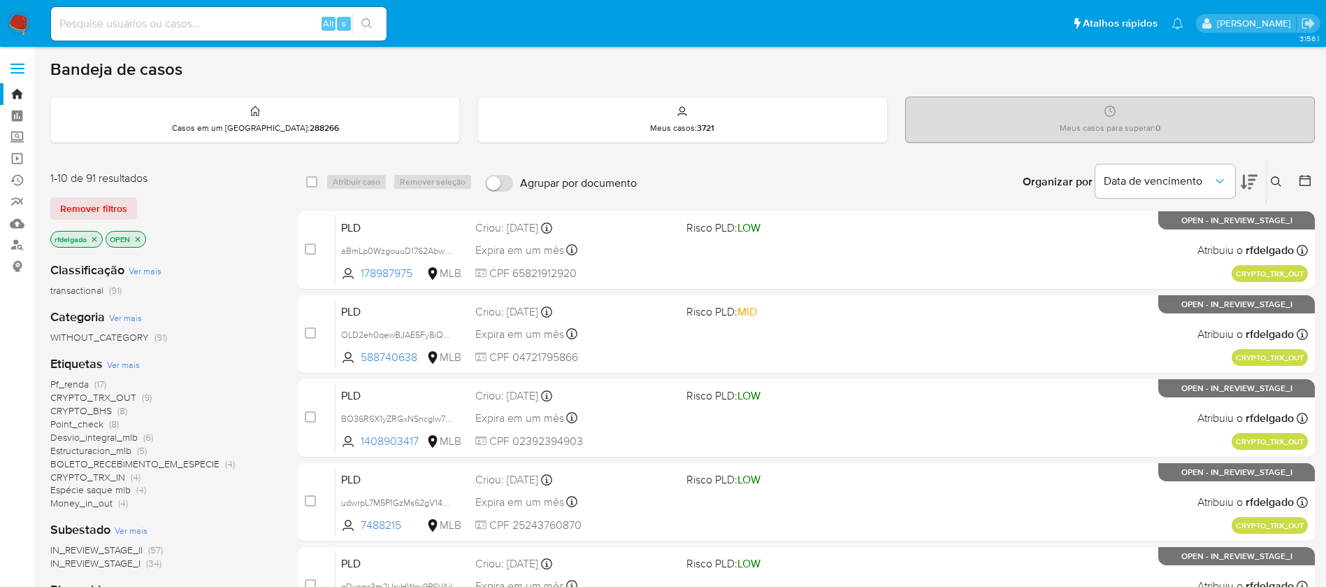
scroll to position [105, 0]
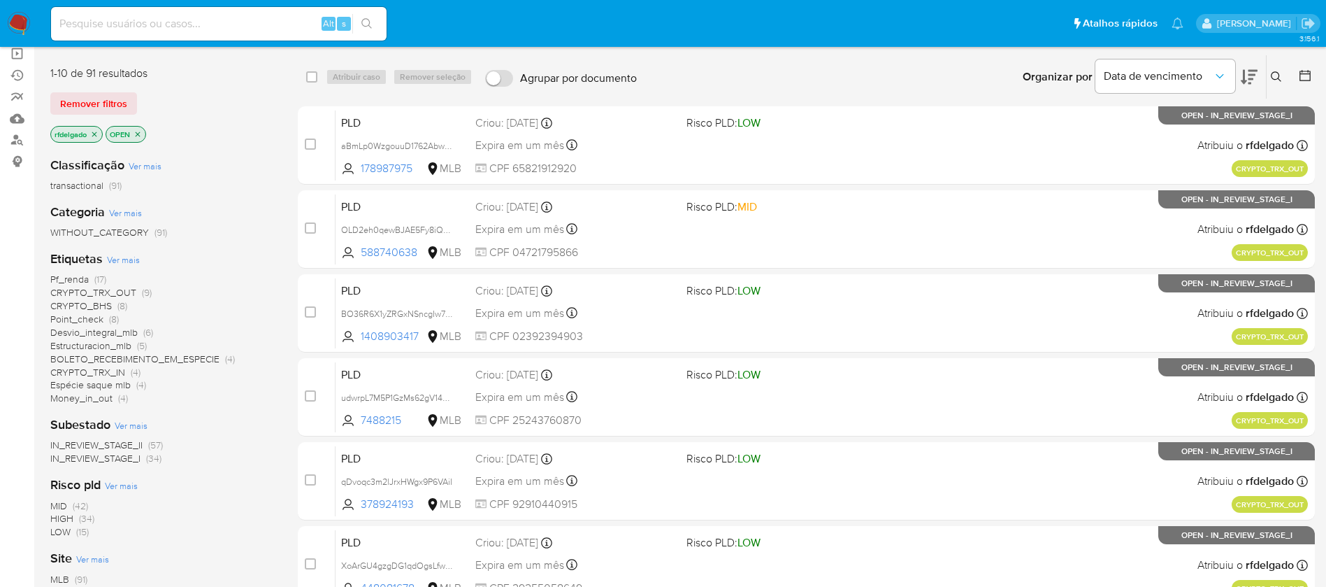
click at [82, 276] on span "Pf_renda" at bounding box center [69, 279] width 38 height 14
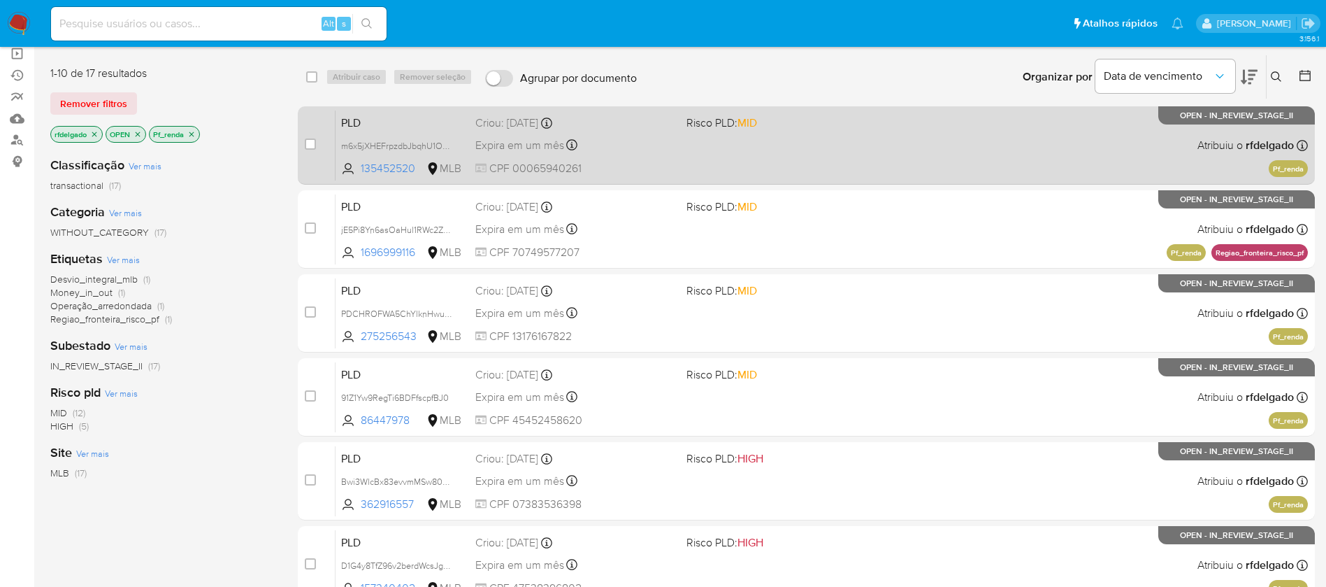
click at [857, 136] on div "PLD m6x5jXHEFrpzdbJbqhU1Outw 135452520 MLB Risco PLD: MID Criou: 12/08/2025 Cri…" at bounding box center [822, 145] width 973 height 71
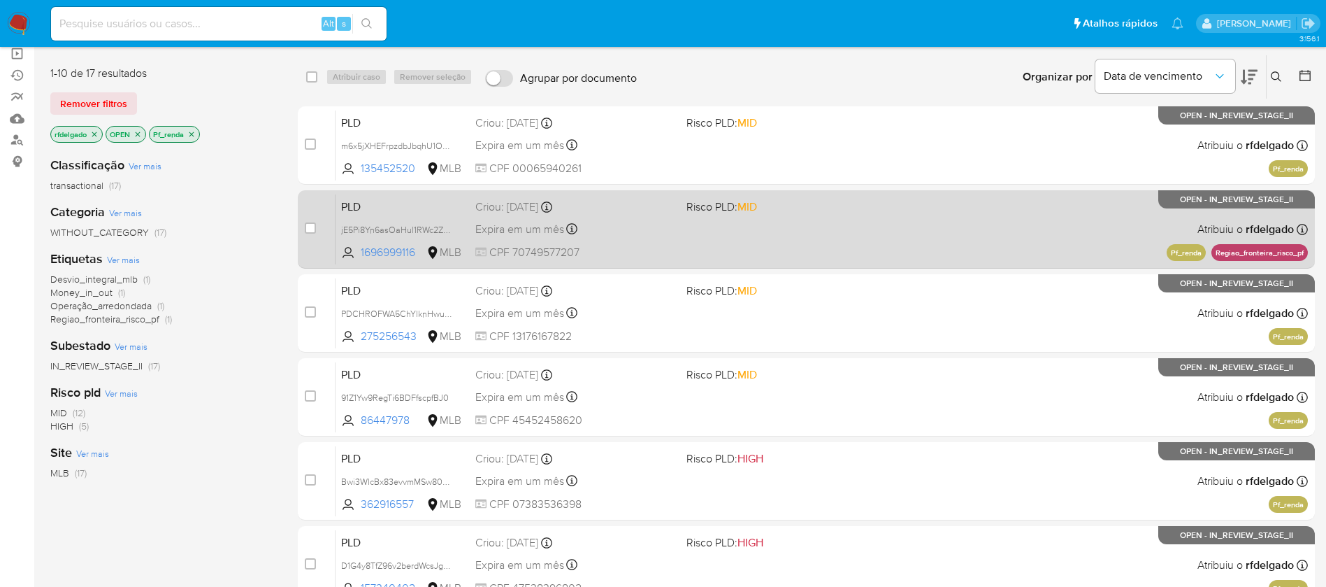
click at [838, 248] on div "PLD jE5Pi8Yn6asOaHul1RWc2ZK6 1696999116 MLB Risco PLD: MID Criou: 12/08/2025 Cr…" at bounding box center [822, 229] width 973 height 71
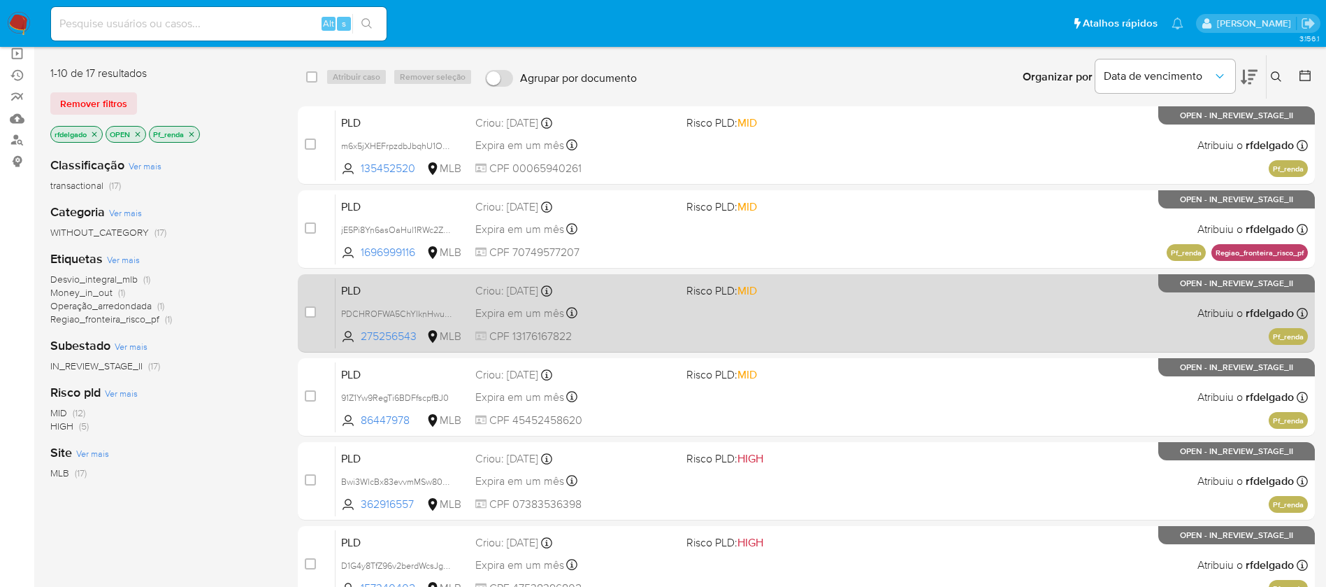
click at [809, 311] on div "PLD PDCHROFWA5ChYlknHwuv71RK 275256543 MLB Risco PLD: MID Criou: 12/08/2025 Cri…" at bounding box center [822, 313] width 973 height 71
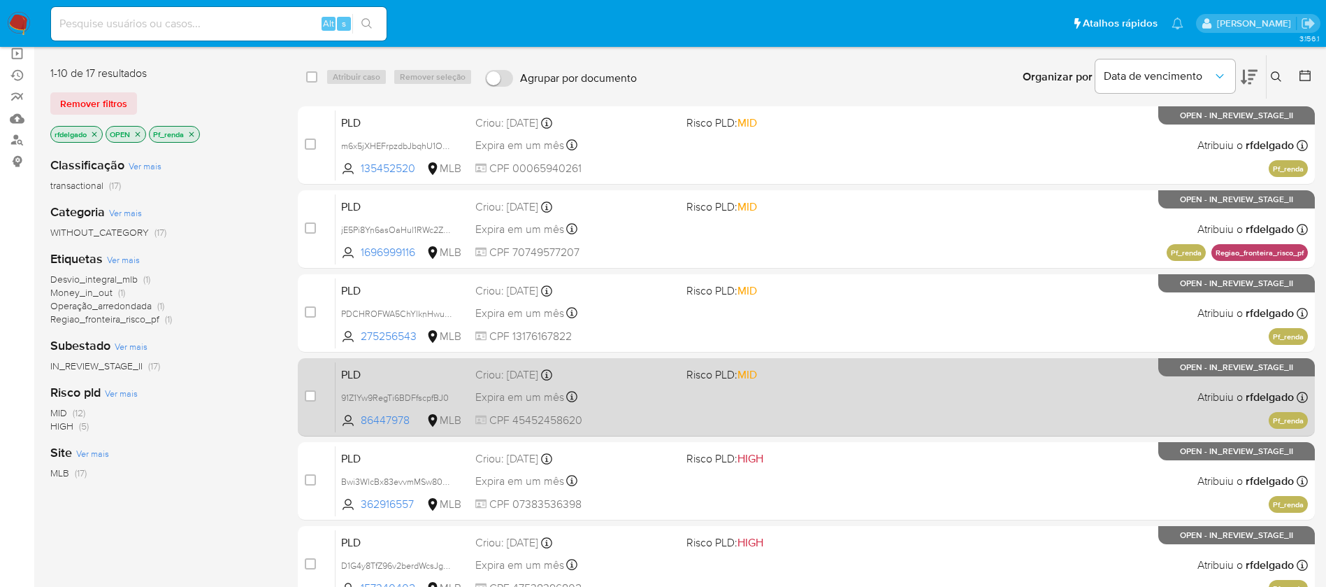
click at [632, 372] on div "Criou: 12/08/2025 Criou: 12/08/2025 00:09:08" at bounding box center [575, 374] width 200 height 15
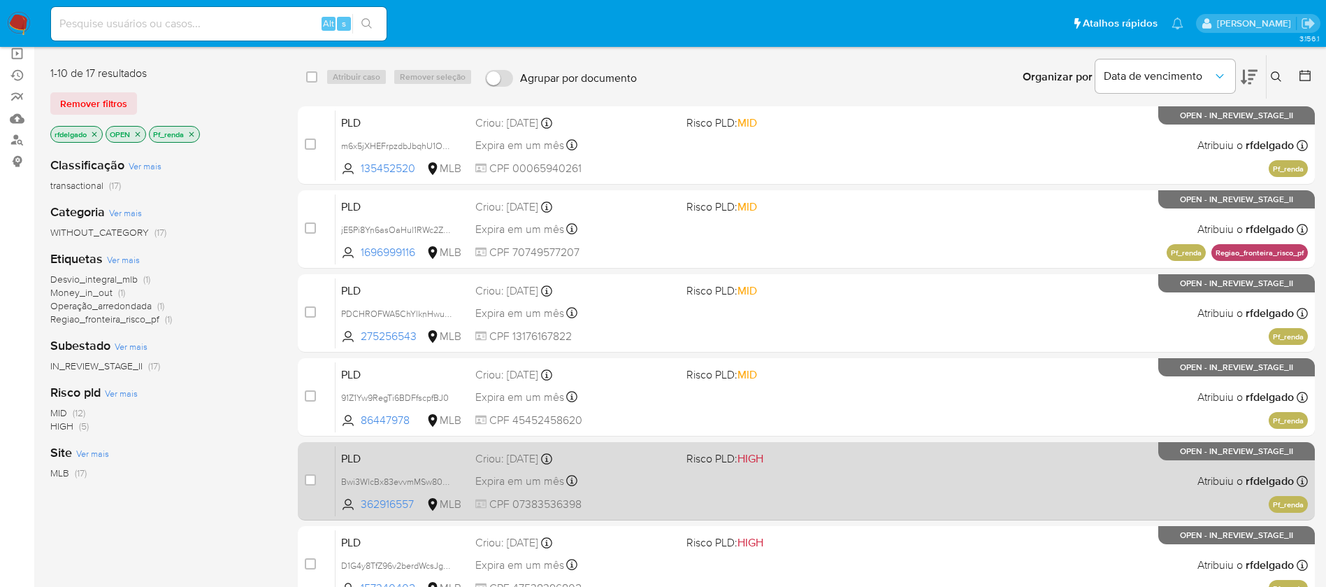
click at [690, 471] on div "PLD Bwi3WlcBx83evvmMSw80SujD 362916557 MLB Risco PLD: HIGH Criou: 12/08/2025 Cr…" at bounding box center [822, 480] width 973 height 71
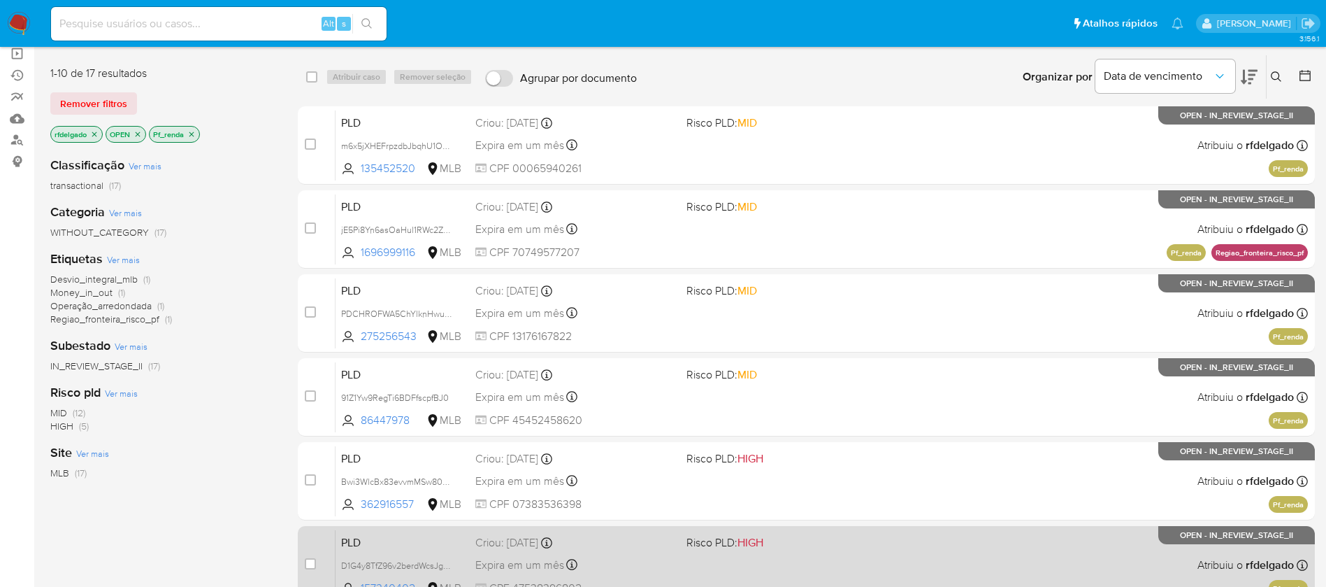
click at [654, 552] on div "PLD D1G4y8TfZ96v2berdWcsJgD2 157340402 MLB Risco PLD: HIGH Criou: 12/08/2025 Cr…" at bounding box center [822, 564] width 973 height 71
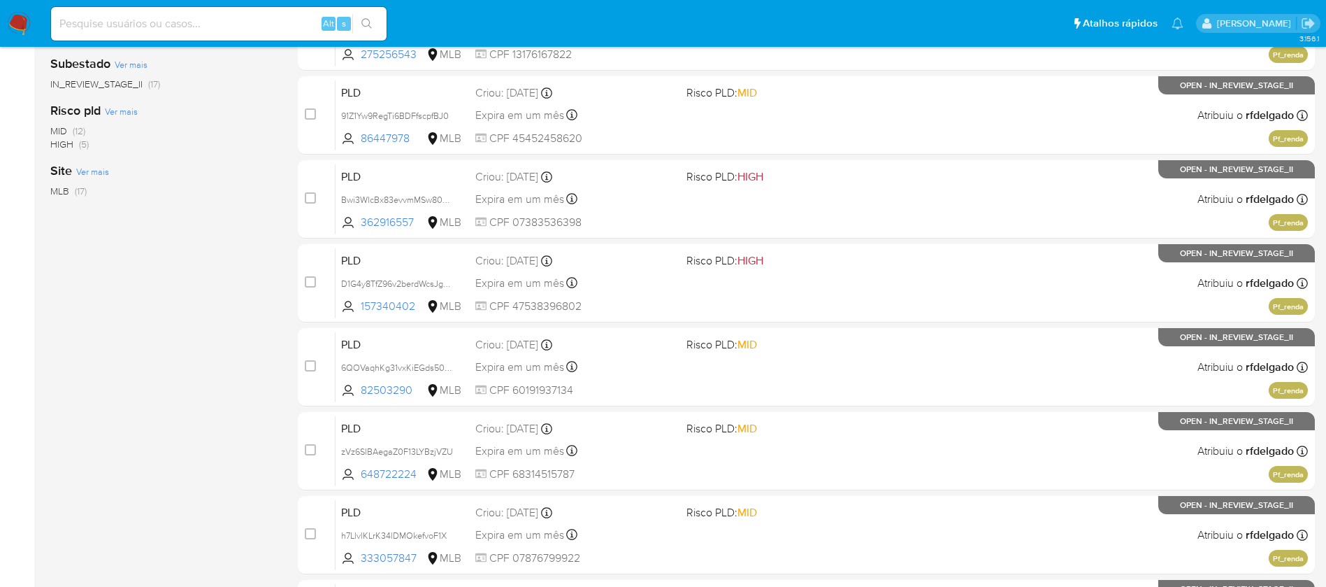
scroll to position [419, 0]
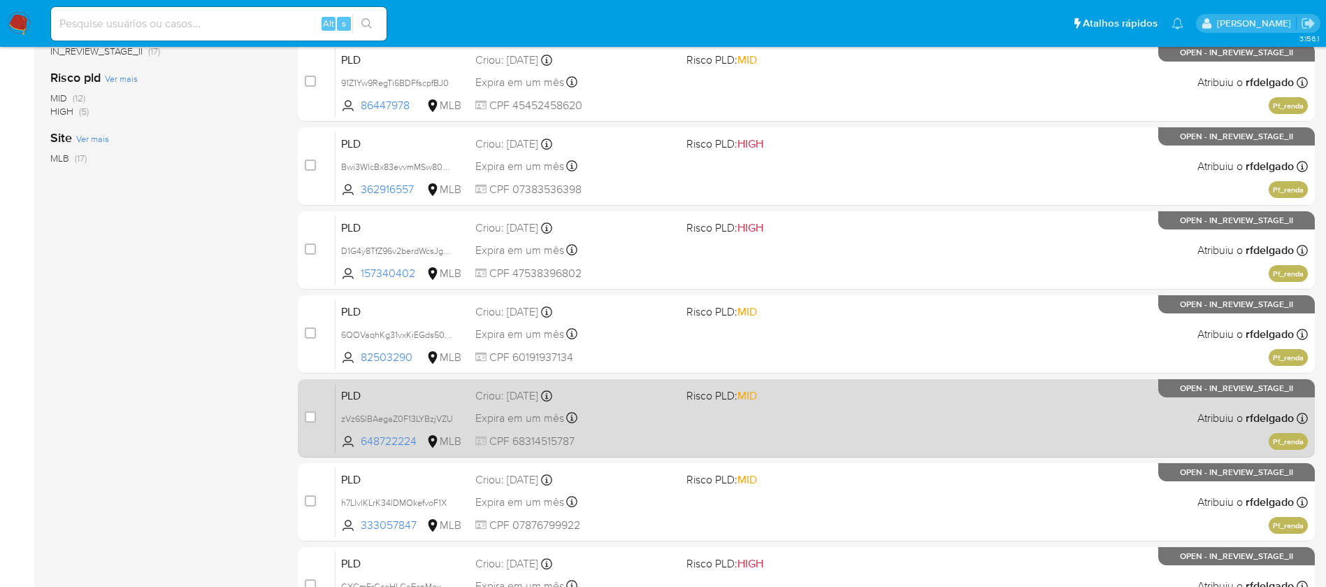
click at [668, 413] on div "Expira em um mês Expira em 26/09/2025 00:08:11" at bounding box center [575, 417] width 200 height 19
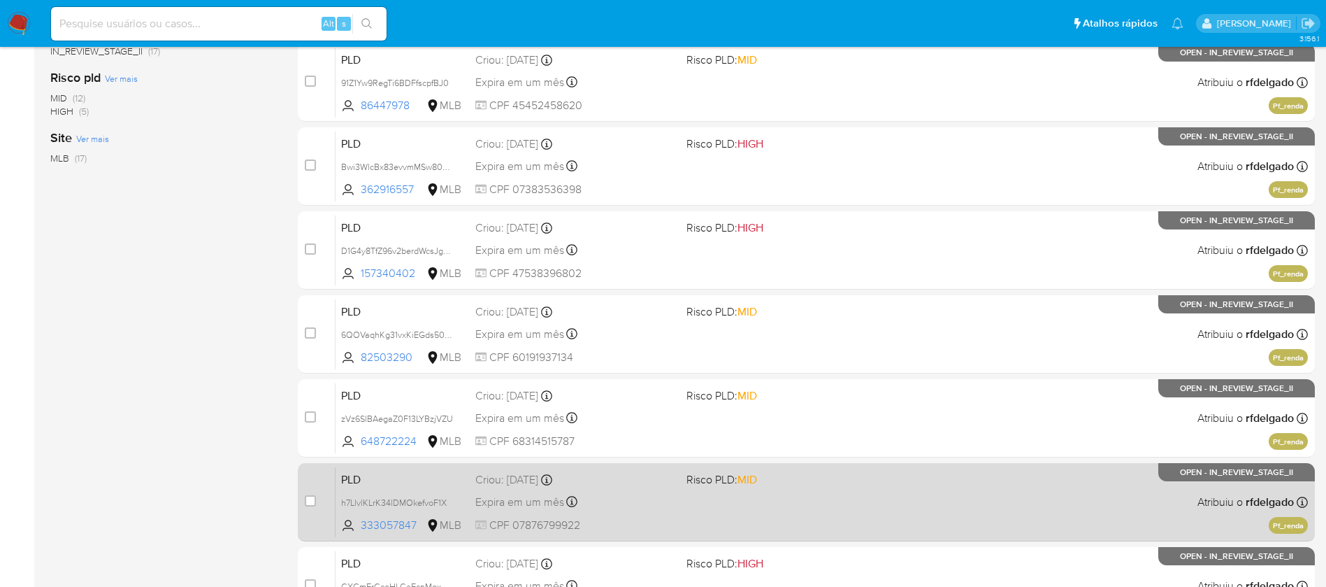
click at [663, 524] on span "CPF 07876799922" at bounding box center [575, 524] width 200 height 15
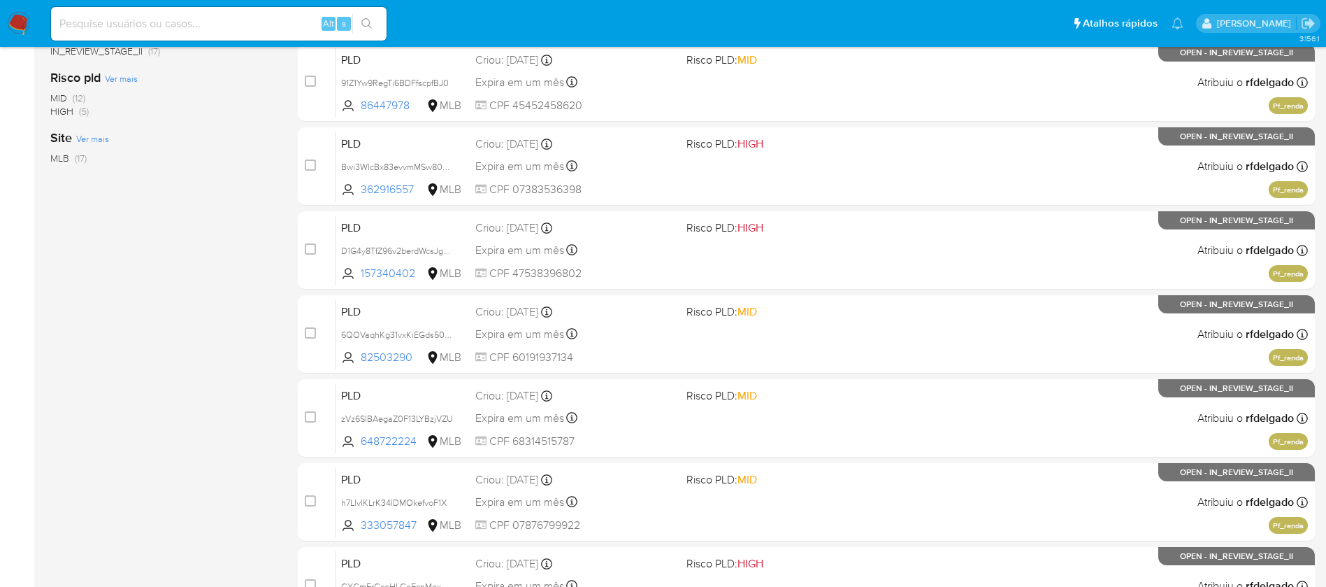
click at [12, 25] on img at bounding box center [19, 24] width 24 height 24
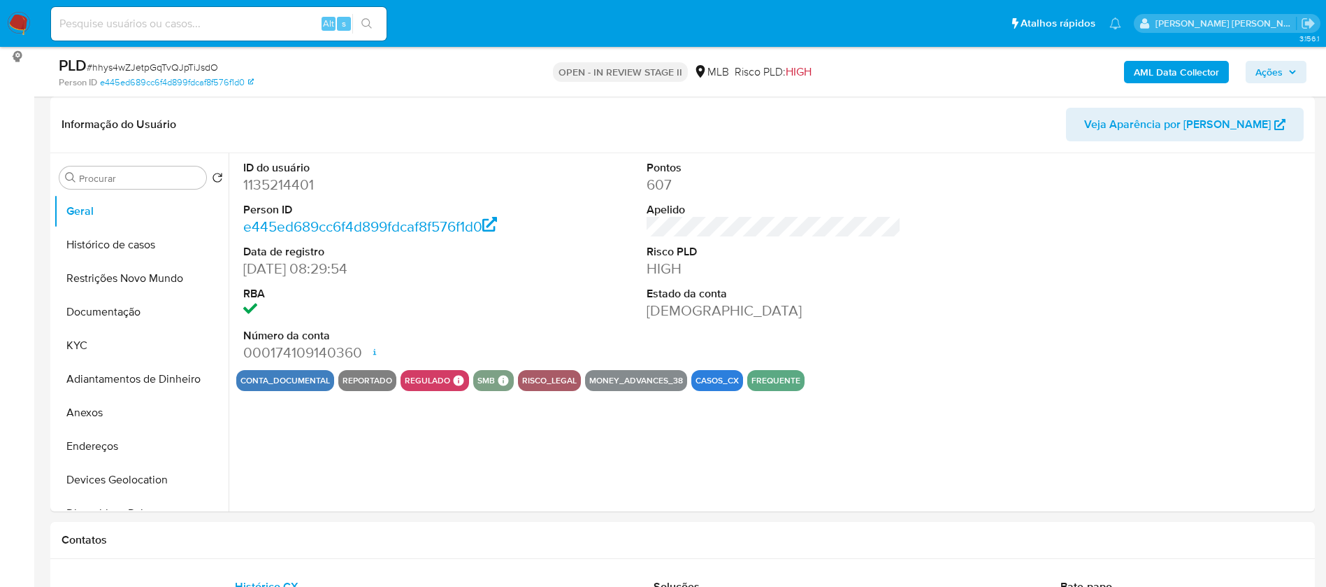
select select "10"
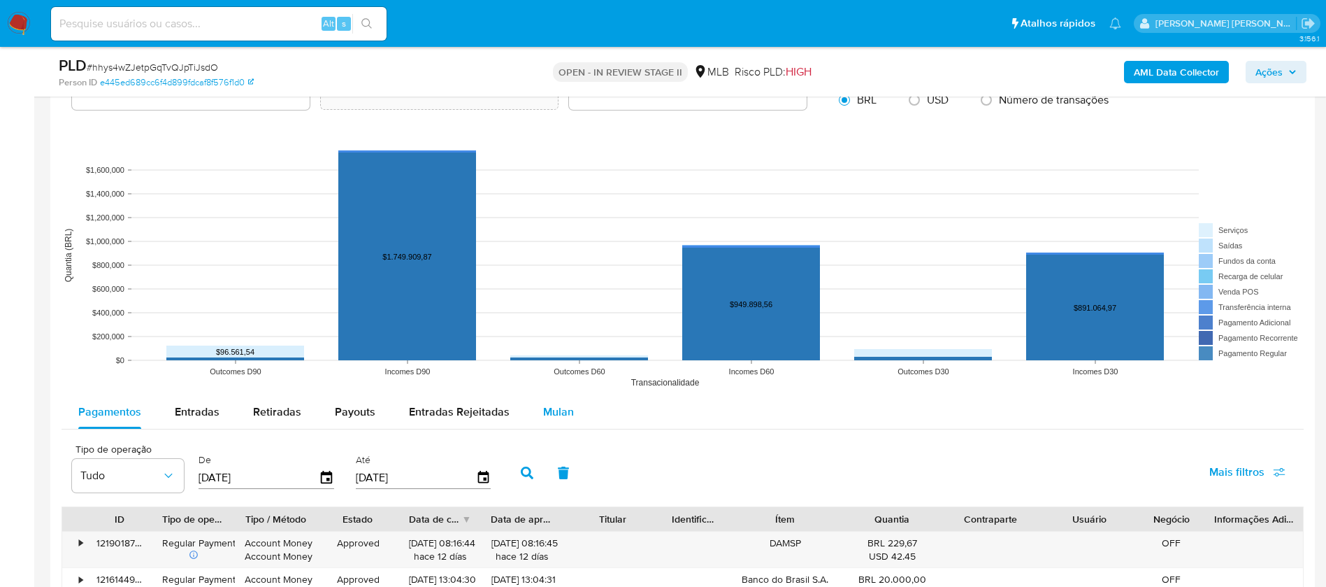
click at [560, 410] on span "Mulan" at bounding box center [558, 411] width 31 height 16
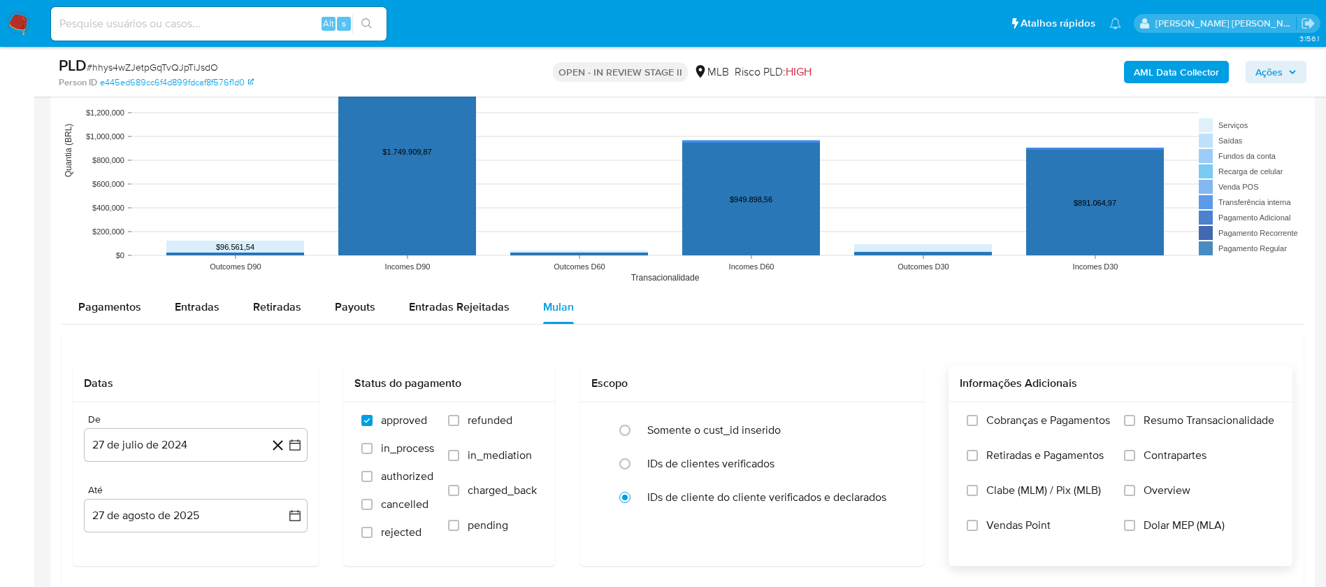
click at [1224, 417] on span "Resumo Transacionalidade" at bounding box center [1209, 420] width 131 height 14
click at [1135, 417] on input "Resumo Transacionalidade" at bounding box center [1129, 420] width 11 height 11
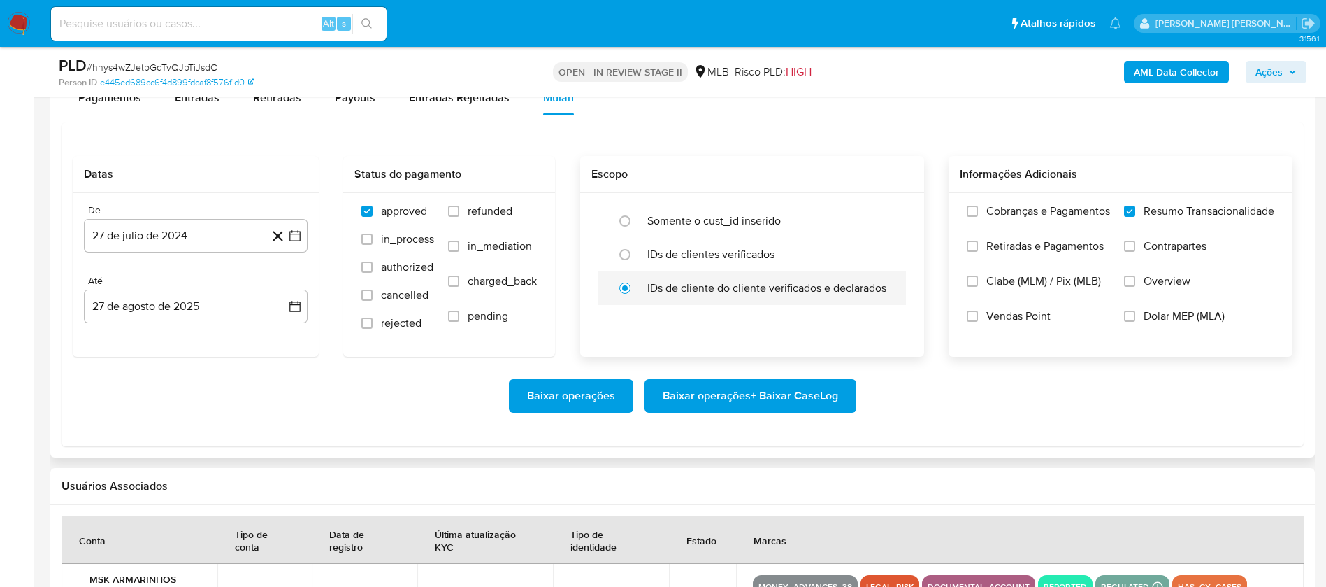
scroll to position [1573, 0]
click at [1003, 315] on span "Vendas Point" at bounding box center [1019, 315] width 64 height 14
click at [978, 315] on input "Vendas Point" at bounding box center [972, 315] width 11 height 11
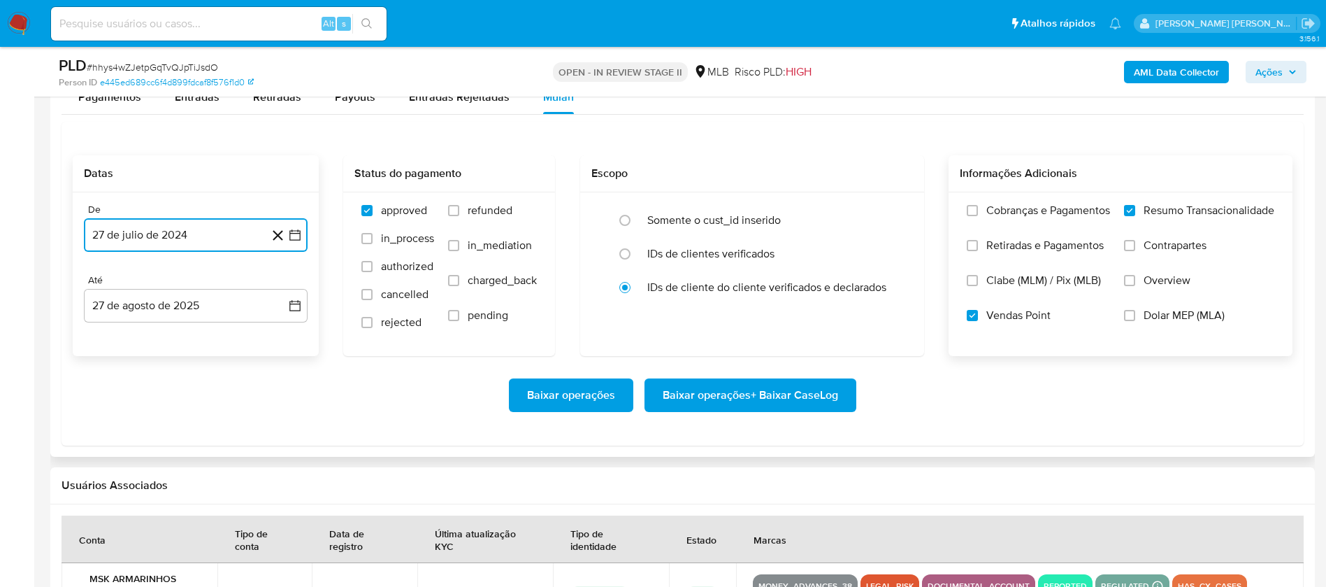
click at [135, 236] on button "27 de julio de 2024" at bounding box center [196, 235] width 224 height 34
click at [175, 285] on span "julio 2024" at bounding box center [189, 285] width 52 height 14
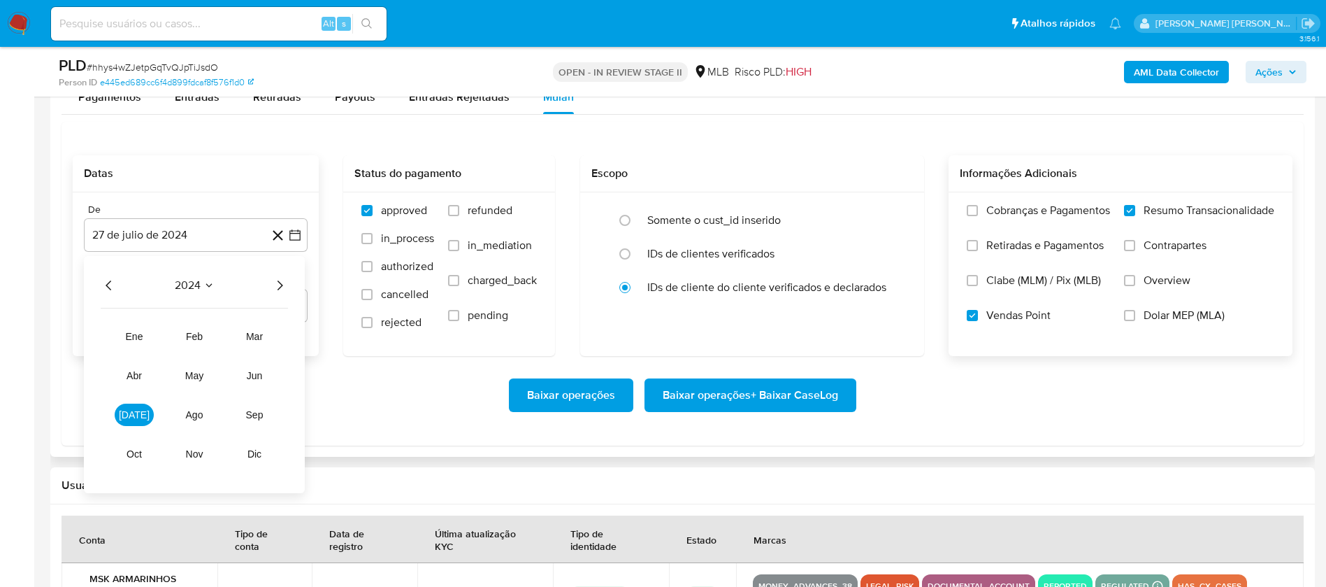
click at [279, 284] on icon "Año siguiente" at bounding box center [279, 285] width 17 height 17
click at [136, 418] on span "[DATE]" at bounding box center [134, 414] width 31 height 11
click at [136, 329] on button "1" at bounding box center [140, 337] width 22 height 22
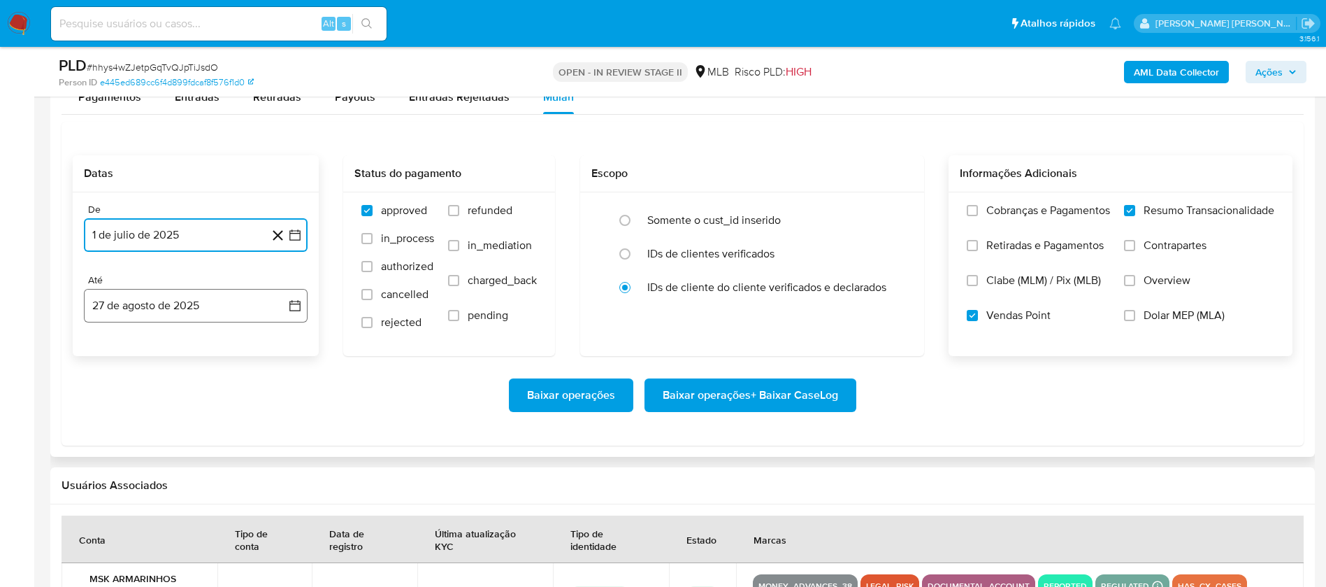
click at [168, 299] on button "27 de agosto de 2025" at bounding box center [196, 306] width 224 height 34
click at [111, 515] on button "25" at bounding box center [112, 519] width 22 height 22
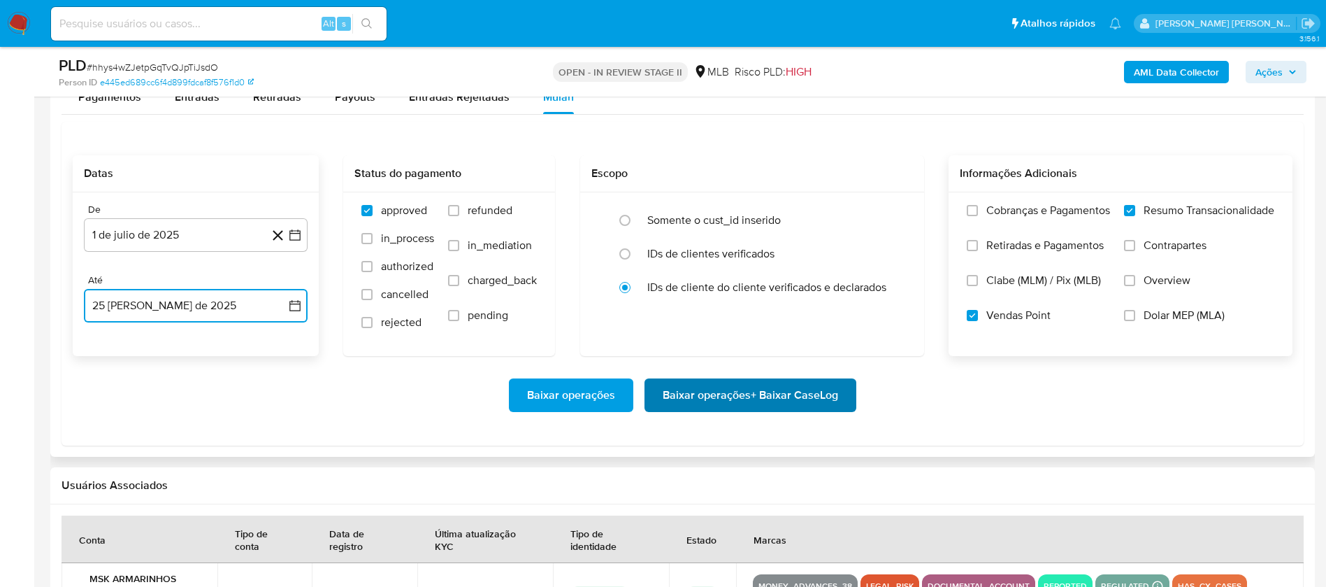
click at [724, 396] on span "Baixar operações + Baixar CaseLog" at bounding box center [750, 395] width 175 height 31
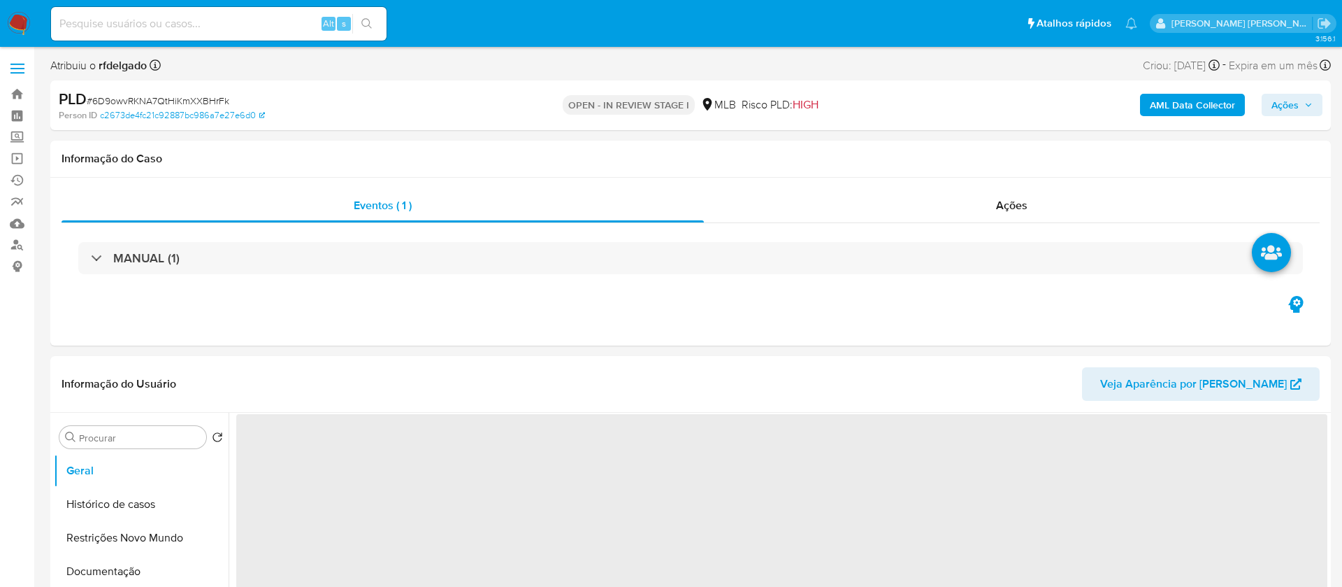
select select "10"
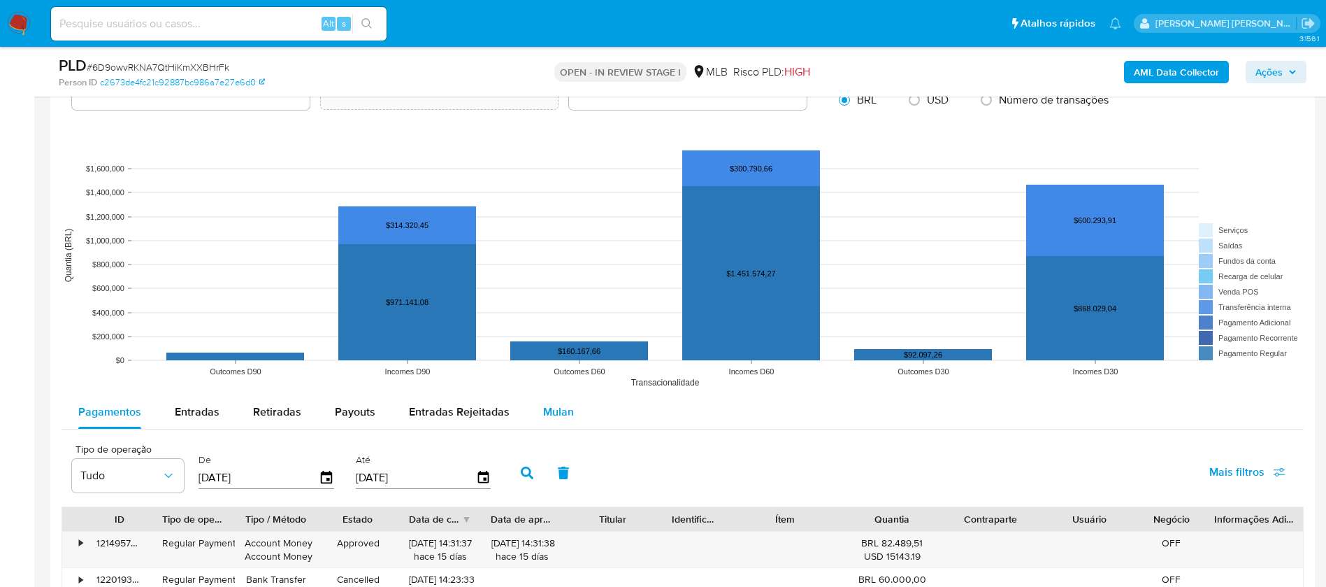
click at [543, 413] on span "Mulan" at bounding box center [558, 411] width 31 height 16
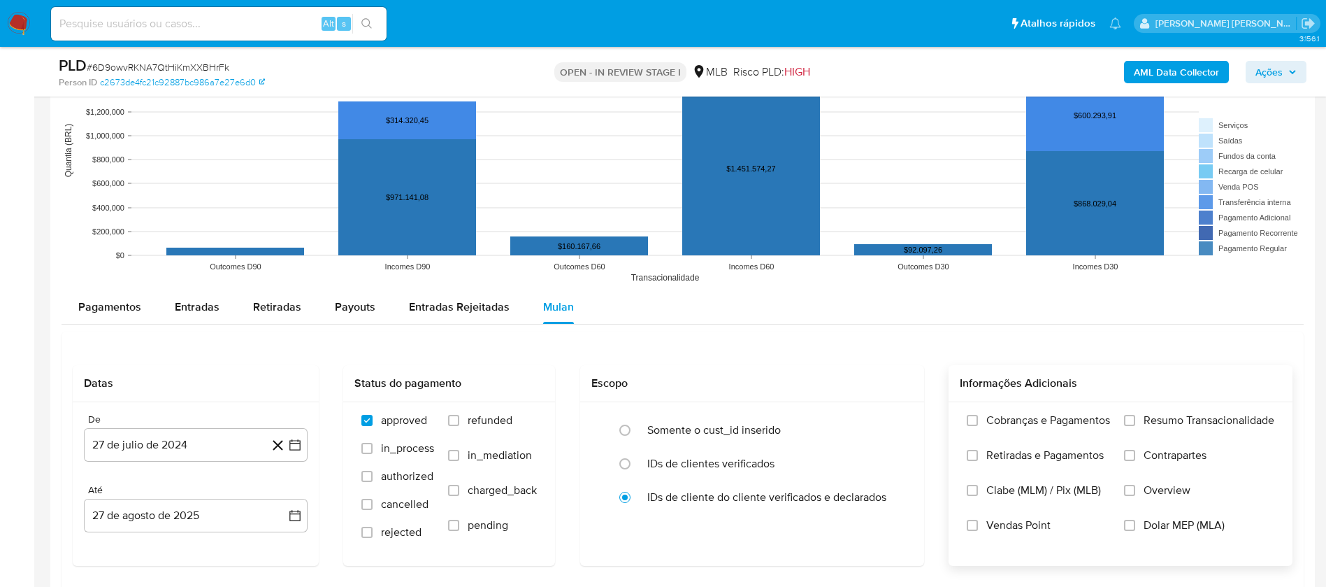
click at [1158, 420] on span "Resumo Transacionalidade" at bounding box center [1209, 420] width 131 height 14
click at [1135, 420] on input "Resumo Transacionalidade" at bounding box center [1129, 420] width 11 height 11
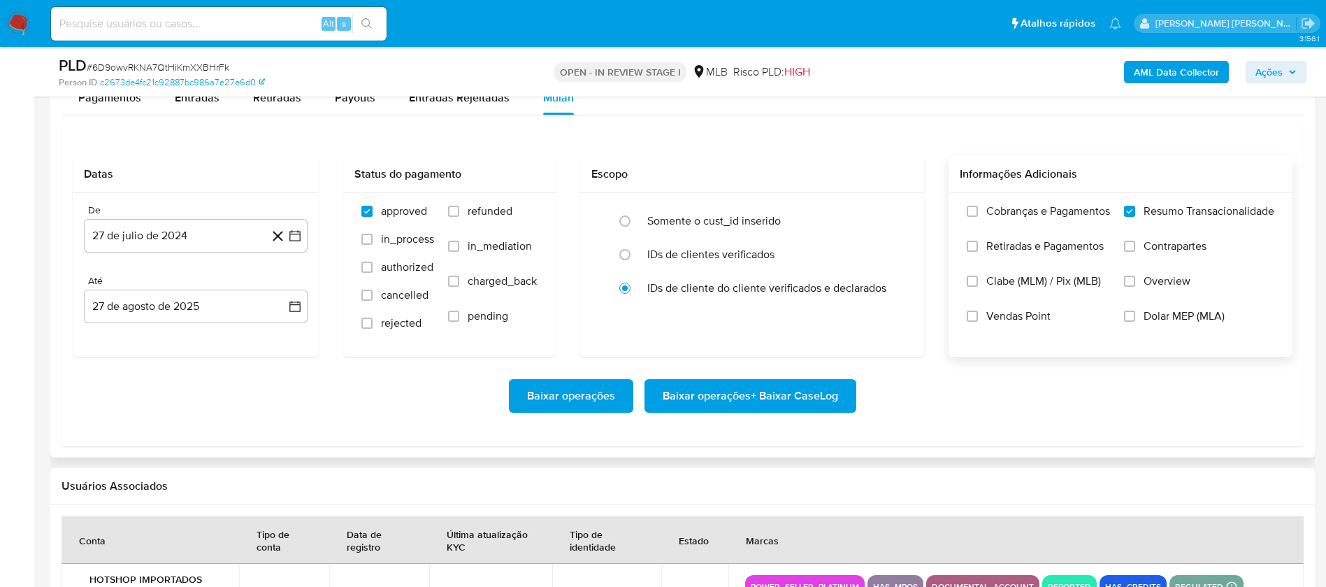
scroll to position [1573, 0]
click at [993, 308] on span "Vendas Point" at bounding box center [1019, 315] width 64 height 14
click at [978, 310] on input "Vendas Point" at bounding box center [972, 315] width 11 height 11
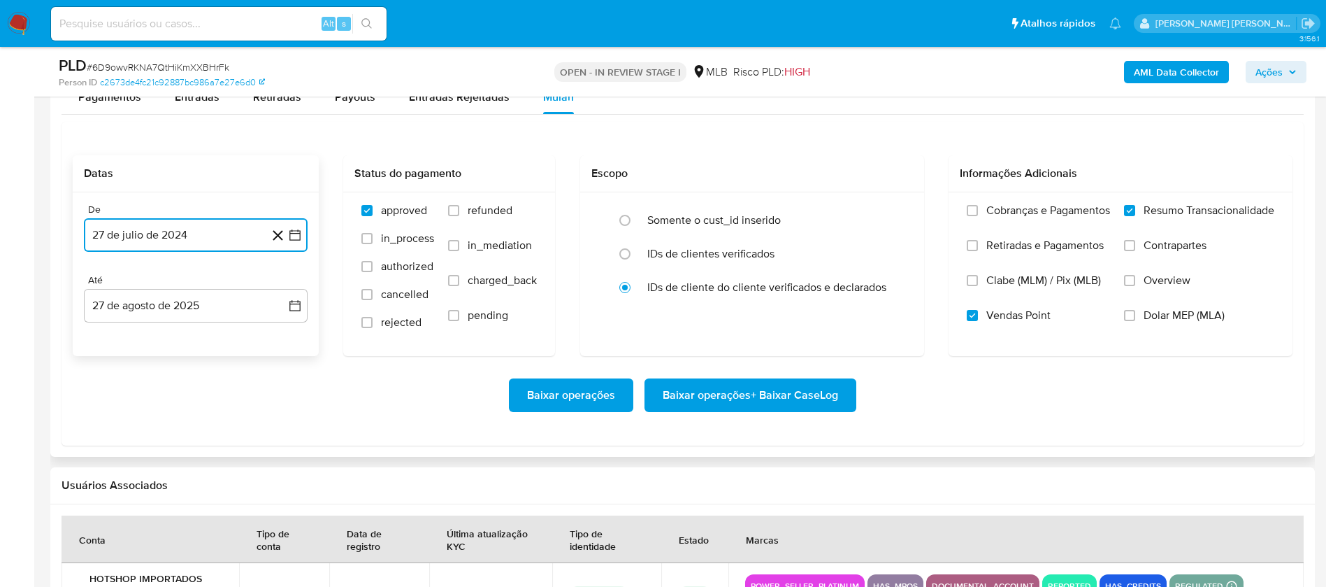
click at [186, 241] on button "27 de julio de 2024" at bounding box center [196, 235] width 224 height 34
click at [199, 289] on span "julio 2024" at bounding box center [189, 285] width 52 height 14
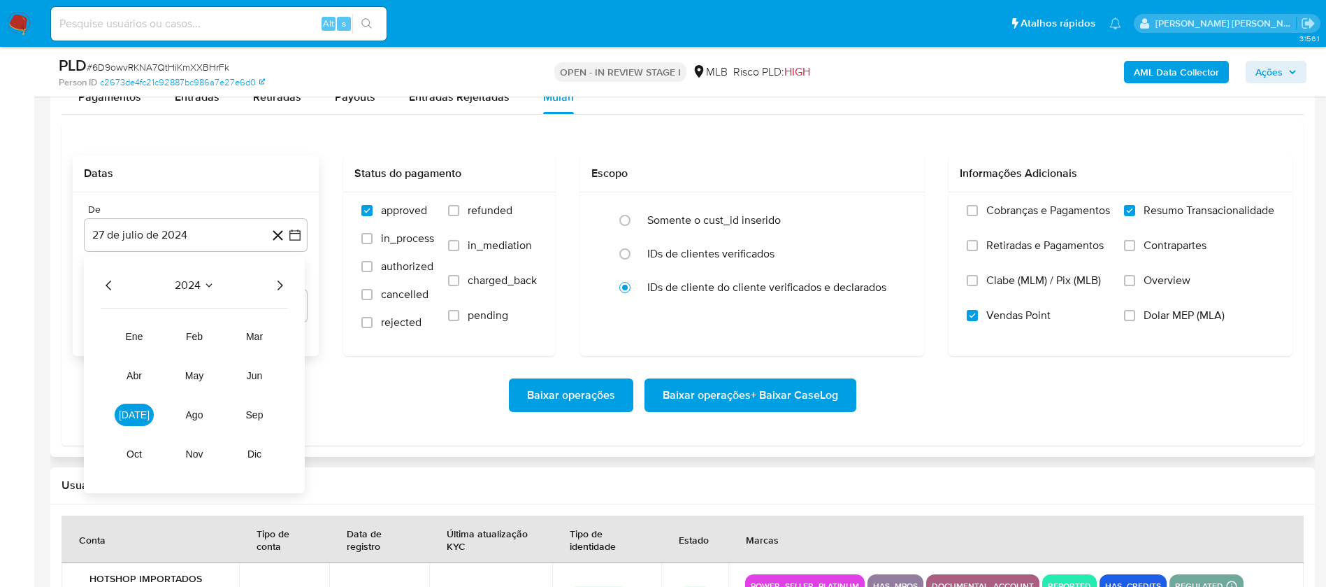
click at [284, 287] on icon "Año siguiente" at bounding box center [279, 285] width 17 height 17
click at [137, 409] on span "[DATE]" at bounding box center [134, 414] width 31 height 11
click at [143, 337] on button "1" at bounding box center [140, 337] width 22 height 22
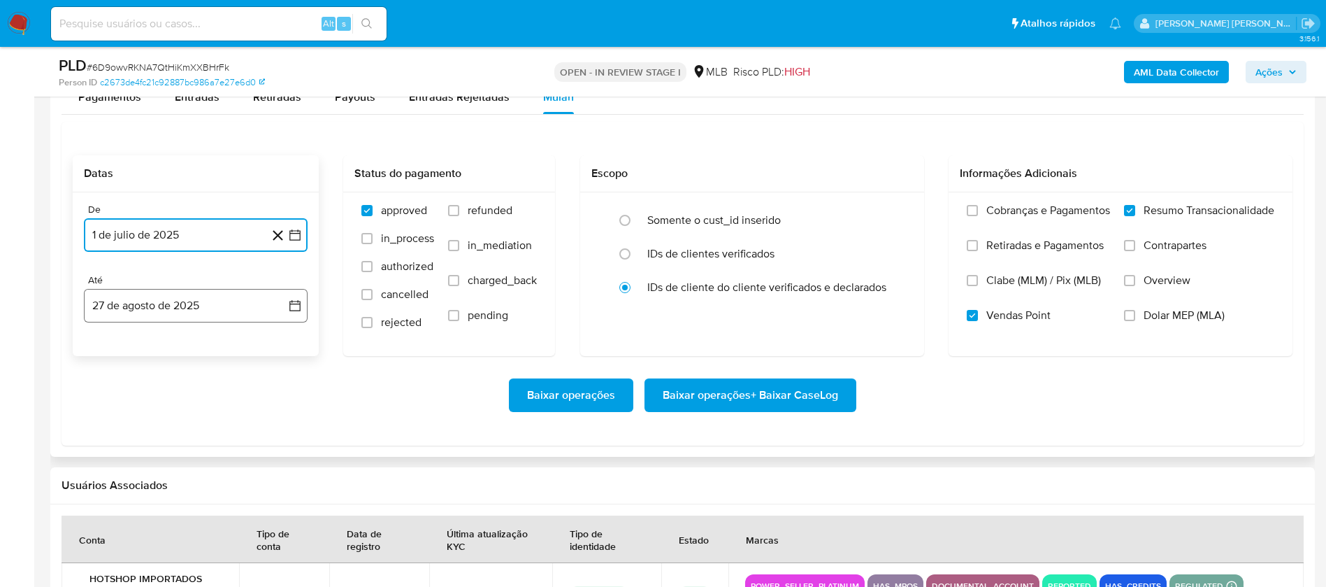
click at [182, 314] on button "27 de agosto de 2025" at bounding box center [196, 306] width 224 height 34
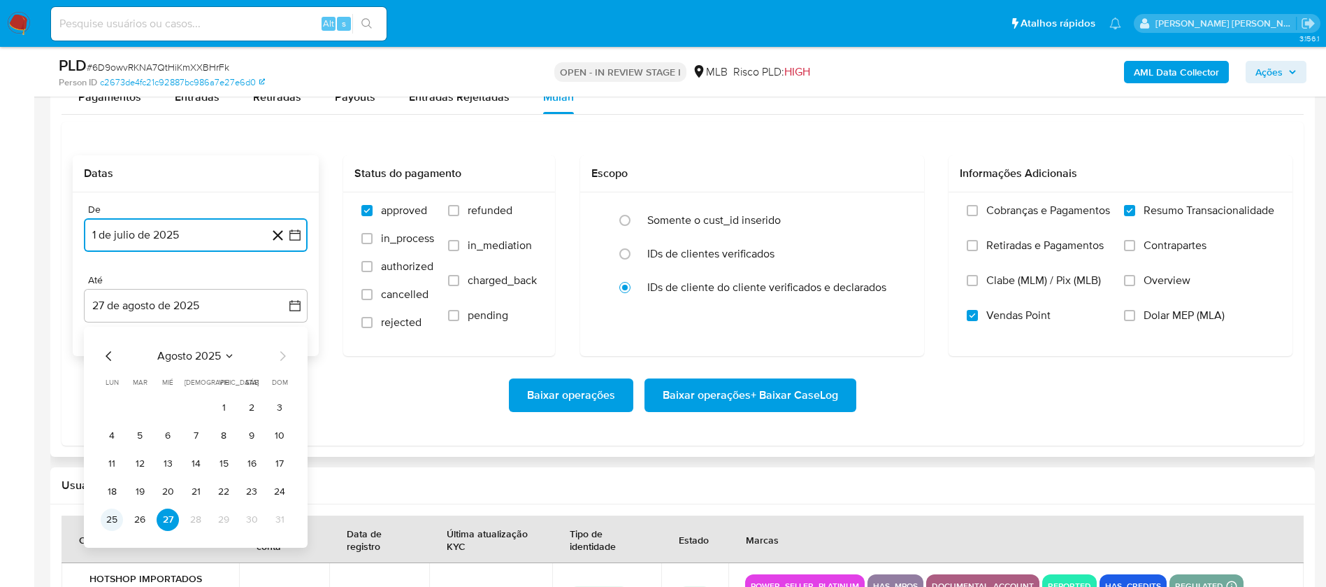
click at [105, 520] on button "25" at bounding box center [112, 519] width 22 height 22
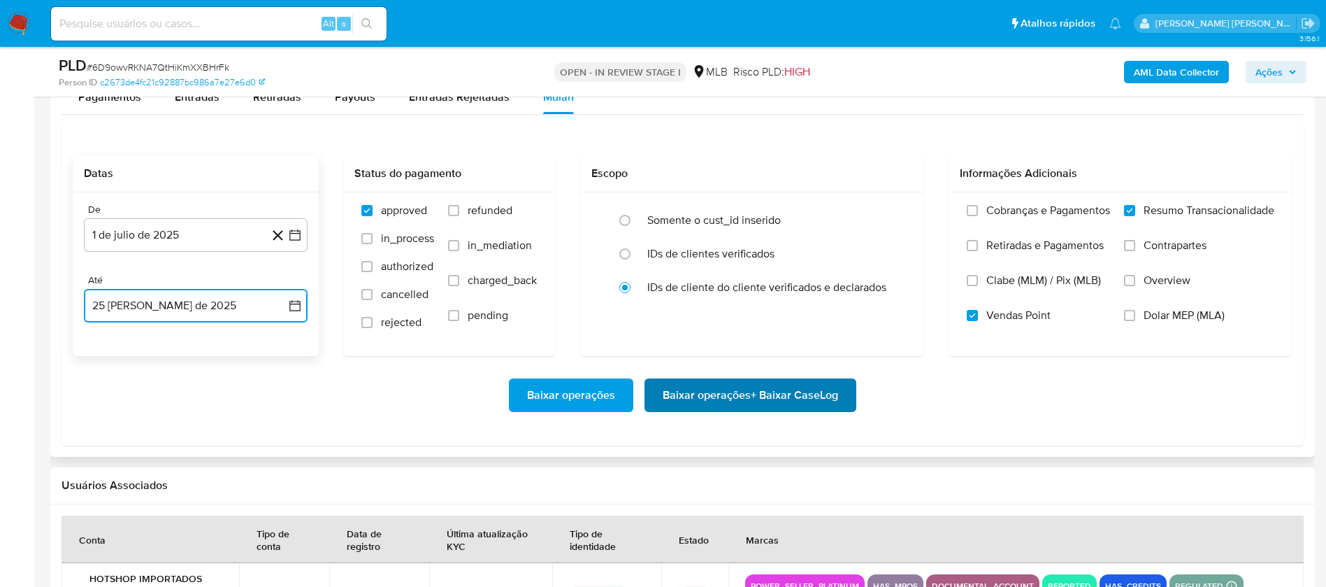
click at [733, 399] on span "Baixar operações + Baixar CaseLog" at bounding box center [750, 395] width 175 height 31
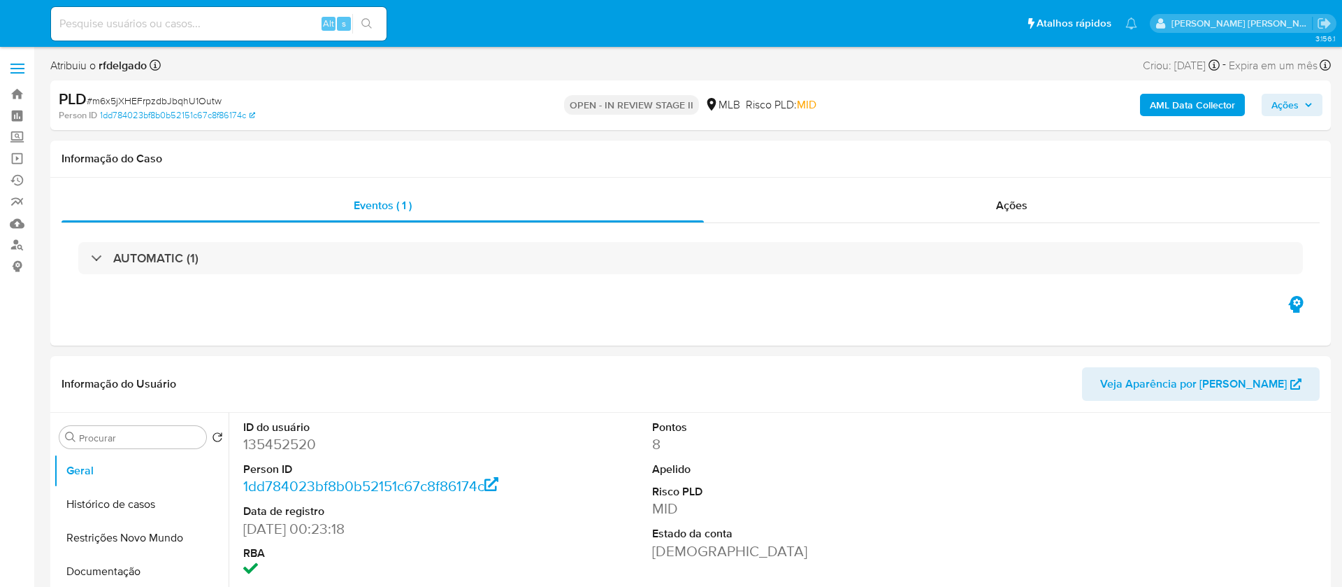
select select "10"
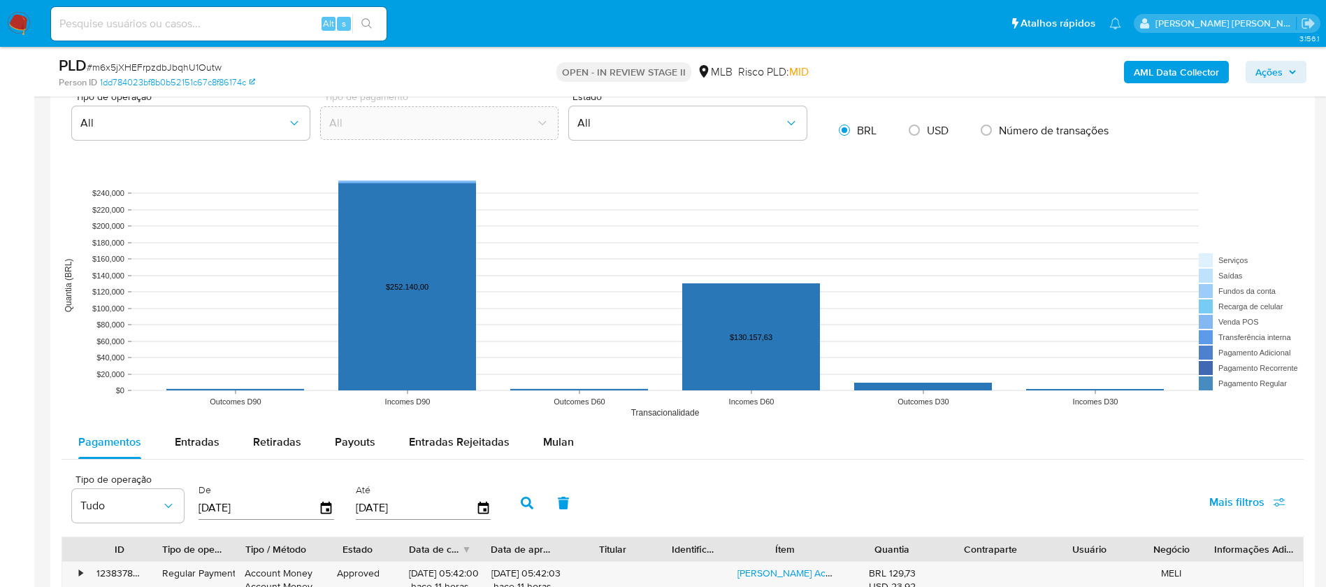
scroll to position [1258, 0]
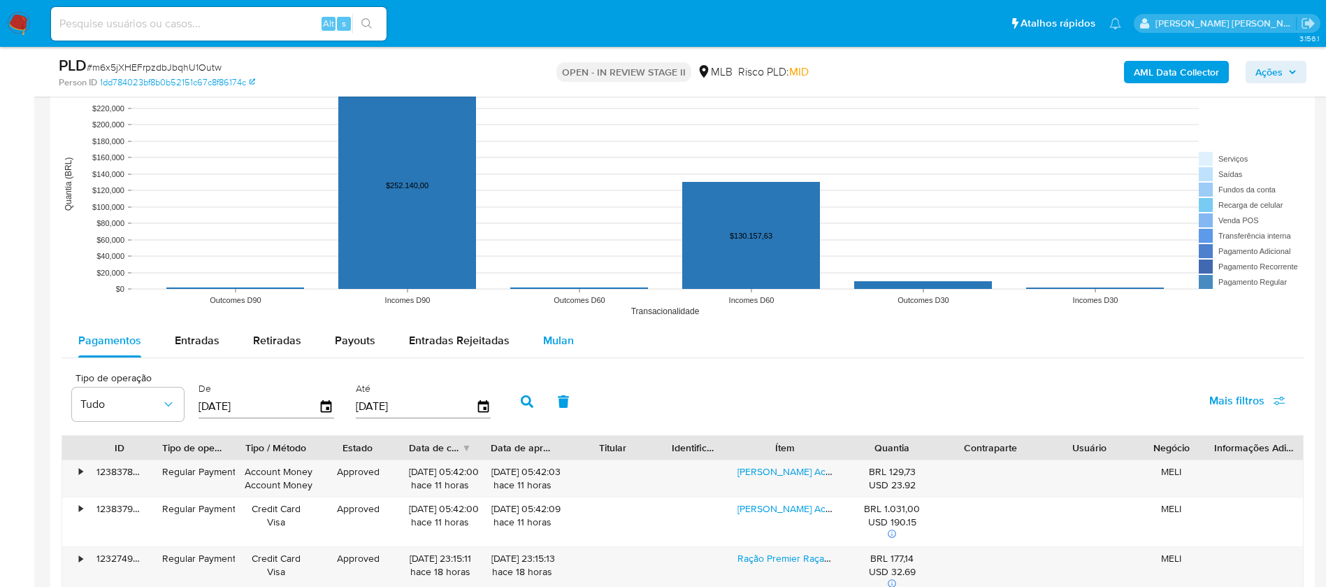
click at [561, 342] on span "Mulan" at bounding box center [558, 340] width 31 height 16
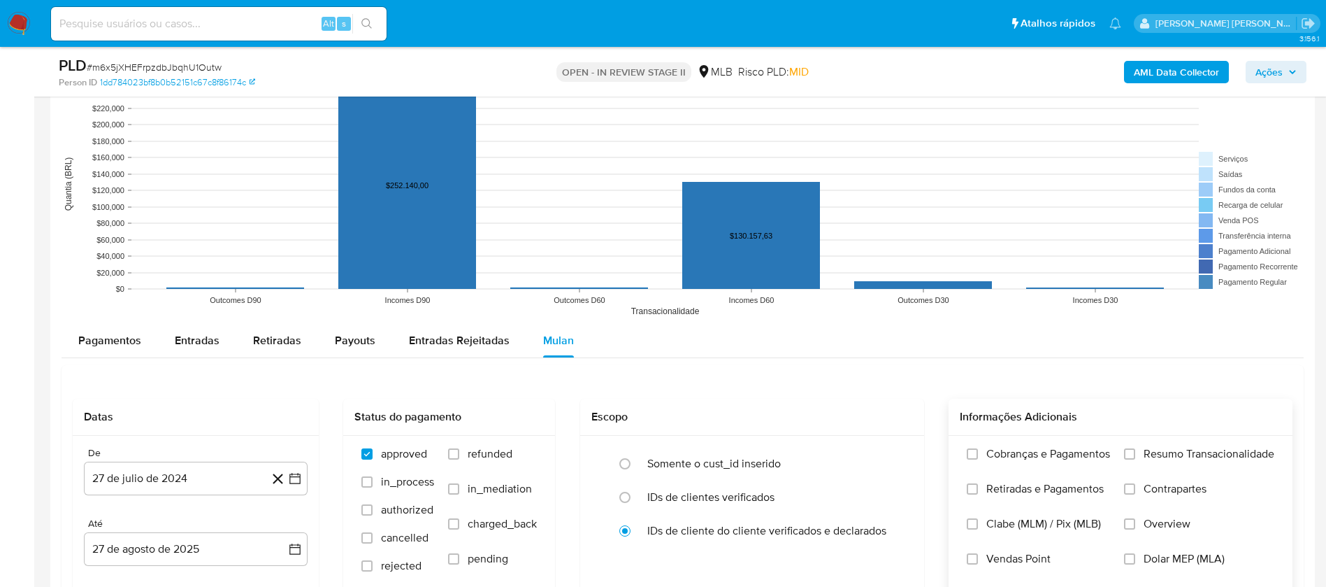
scroll to position [1363, 0]
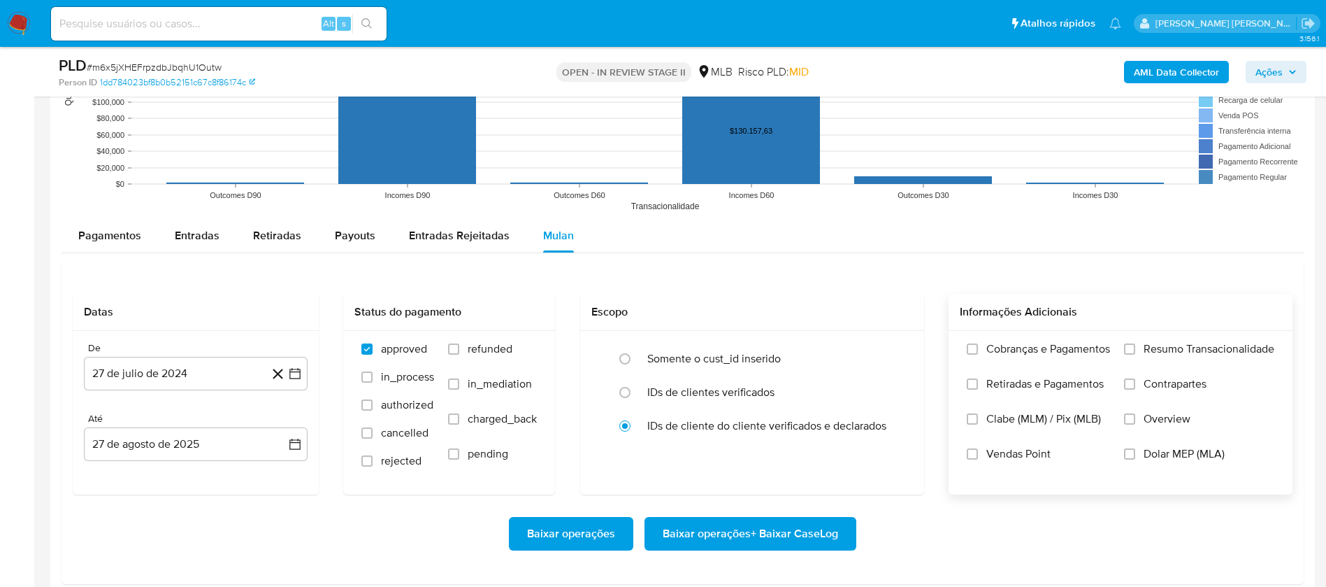
click at [1193, 345] on span "Resumo Transacionalidade" at bounding box center [1209, 349] width 131 height 14
click at [1135, 345] on input "Resumo Transacionalidade" at bounding box center [1129, 348] width 11 height 11
click at [1016, 453] on span "Vendas Point" at bounding box center [1019, 454] width 64 height 14
click at [978, 453] on input "Vendas Point" at bounding box center [972, 453] width 11 height 11
click at [185, 365] on button "27 de julio de 2024" at bounding box center [196, 374] width 224 height 34
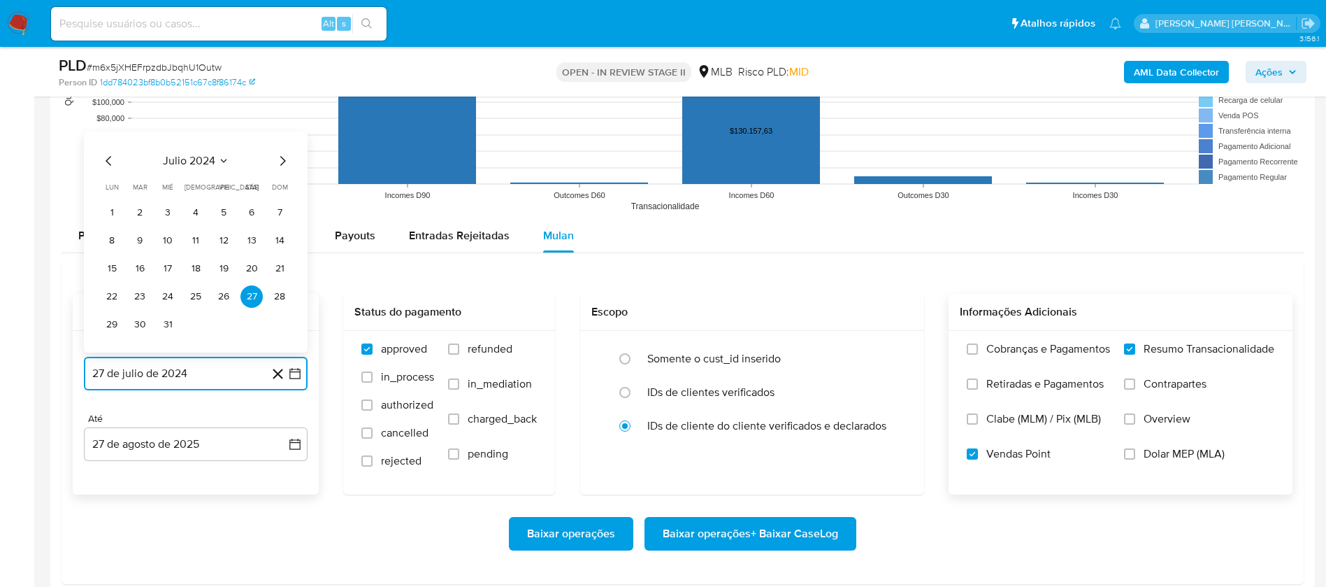
click at [217, 159] on button "julio 2024" at bounding box center [196, 161] width 66 height 14
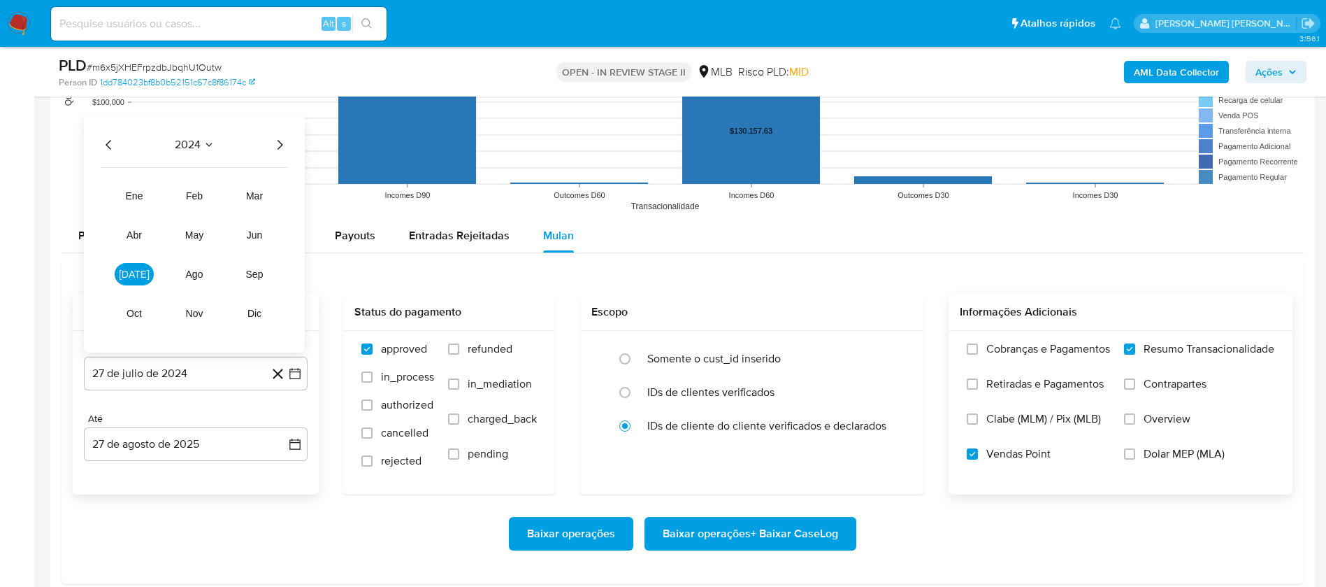
click at [276, 141] on icon "Año siguiente" at bounding box center [279, 144] width 17 height 17
click at [137, 266] on button "[DATE]" at bounding box center [134, 274] width 39 height 22
click at [145, 207] on button "1" at bounding box center [140, 212] width 22 height 22
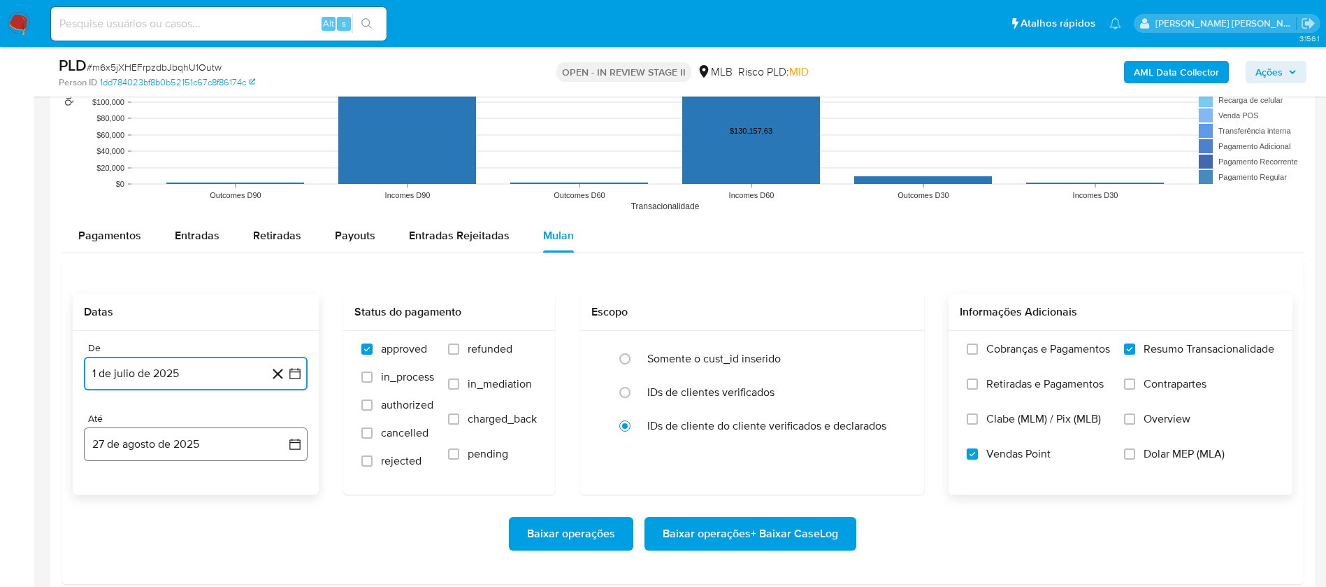
click at [203, 444] on button "27 de agosto de 2025" at bounding box center [196, 444] width 224 height 34
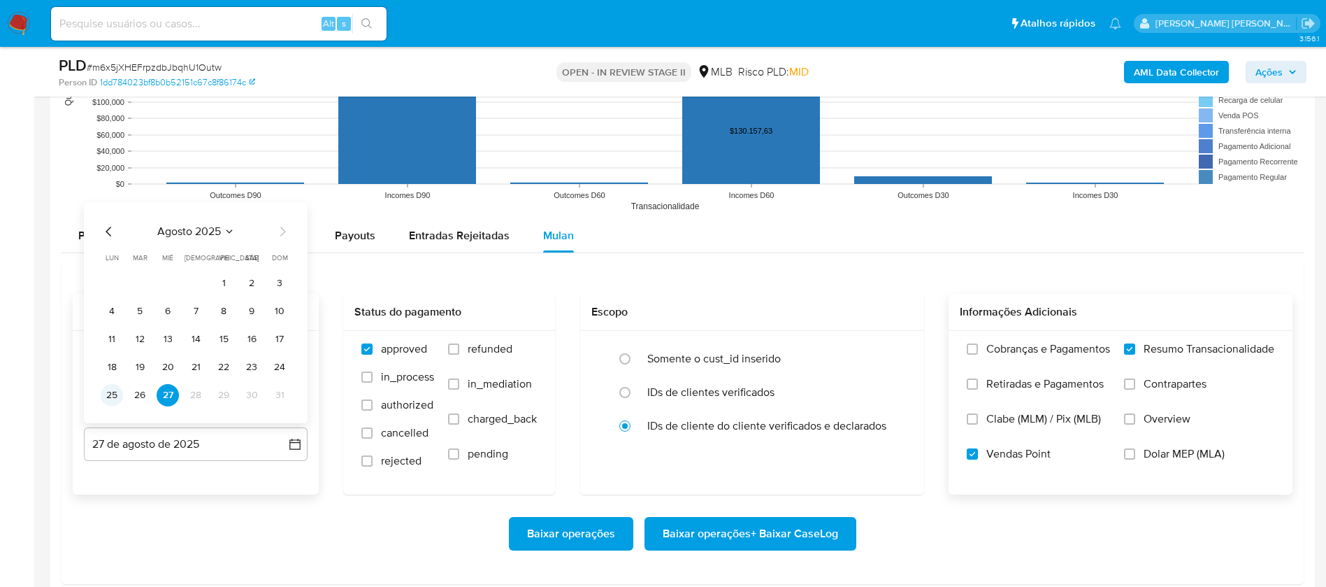
click at [112, 388] on button "25" at bounding box center [112, 395] width 22 height 22
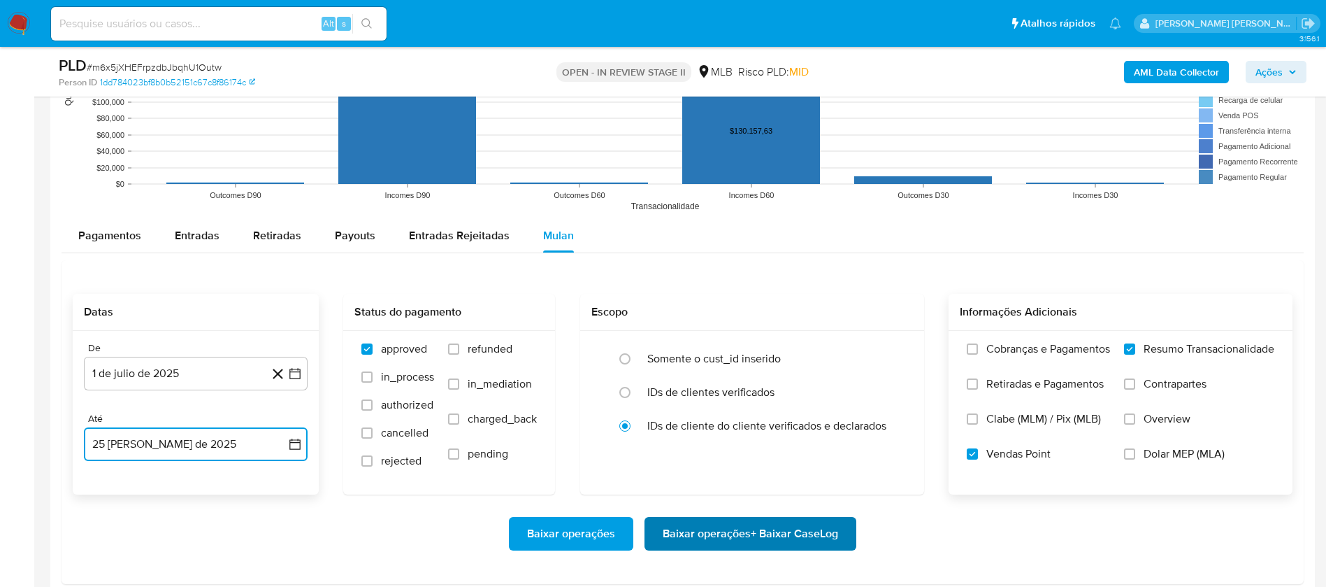
click at [836, 548] on span "Baixar operações + Baixar CaseLog" at bounding box center [750, 533] width 175 height 31
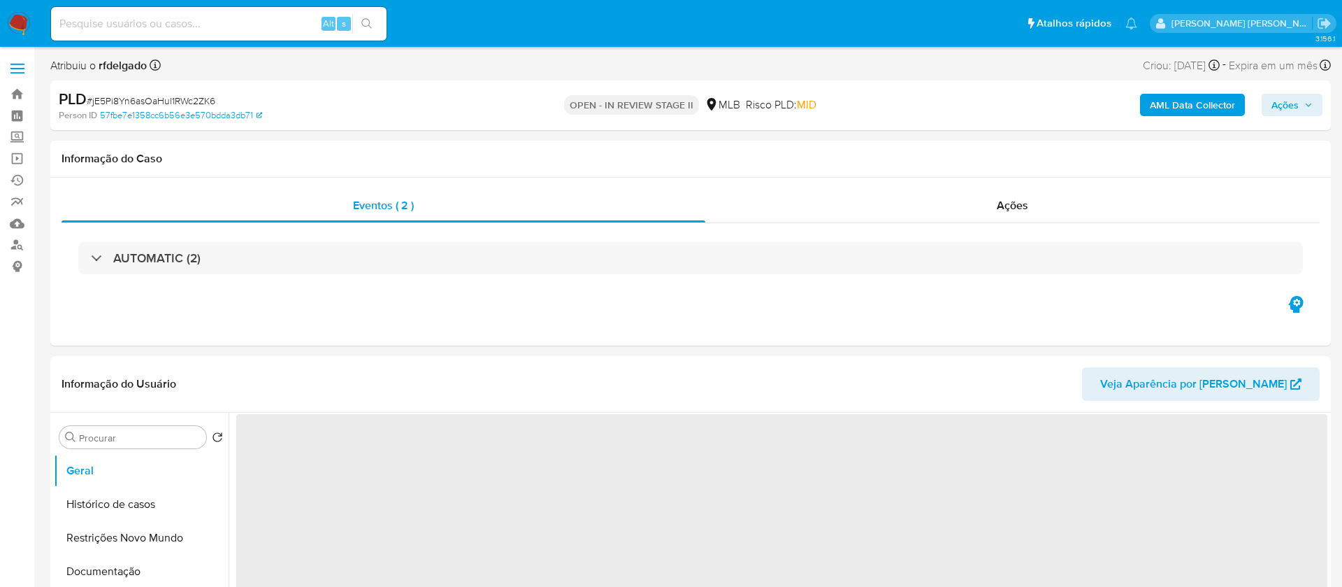
select select "10"
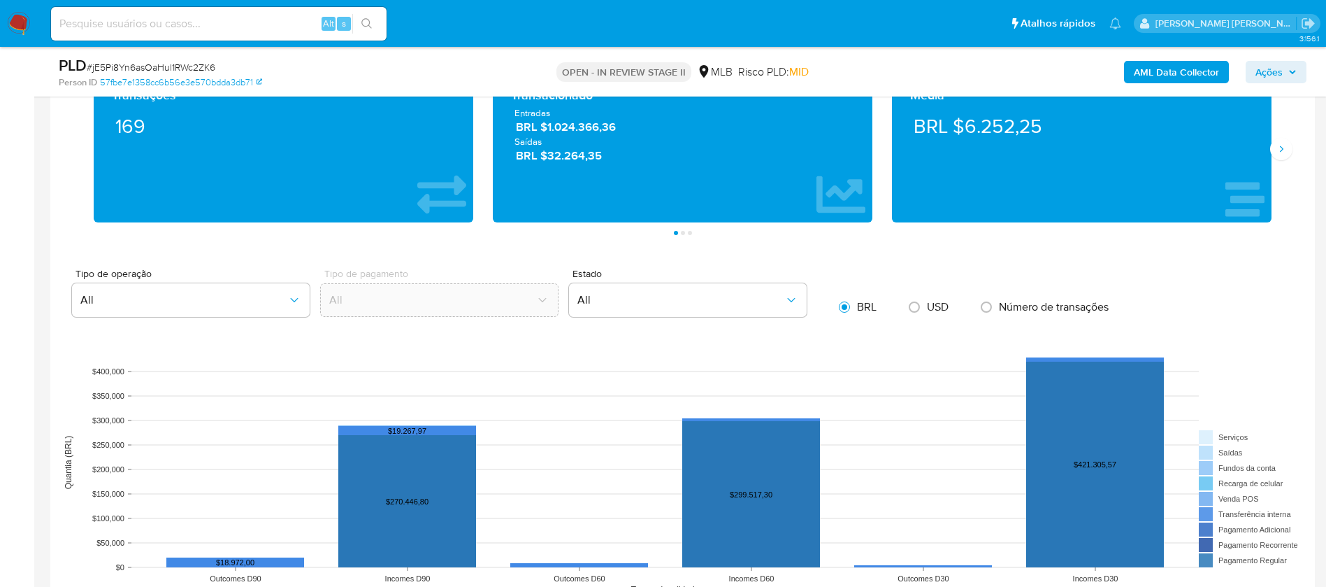
scroll to position [1258, 0]
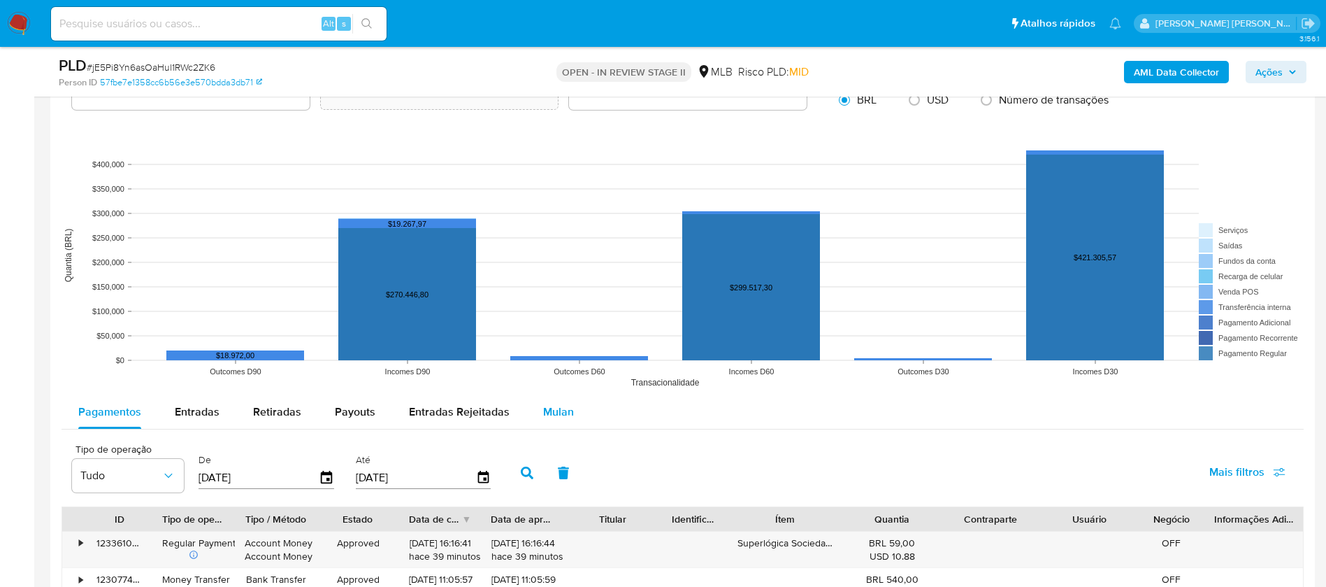
click at [554, 403] on span "Mulan" at bounding box center [558, 411] width 31 height 16
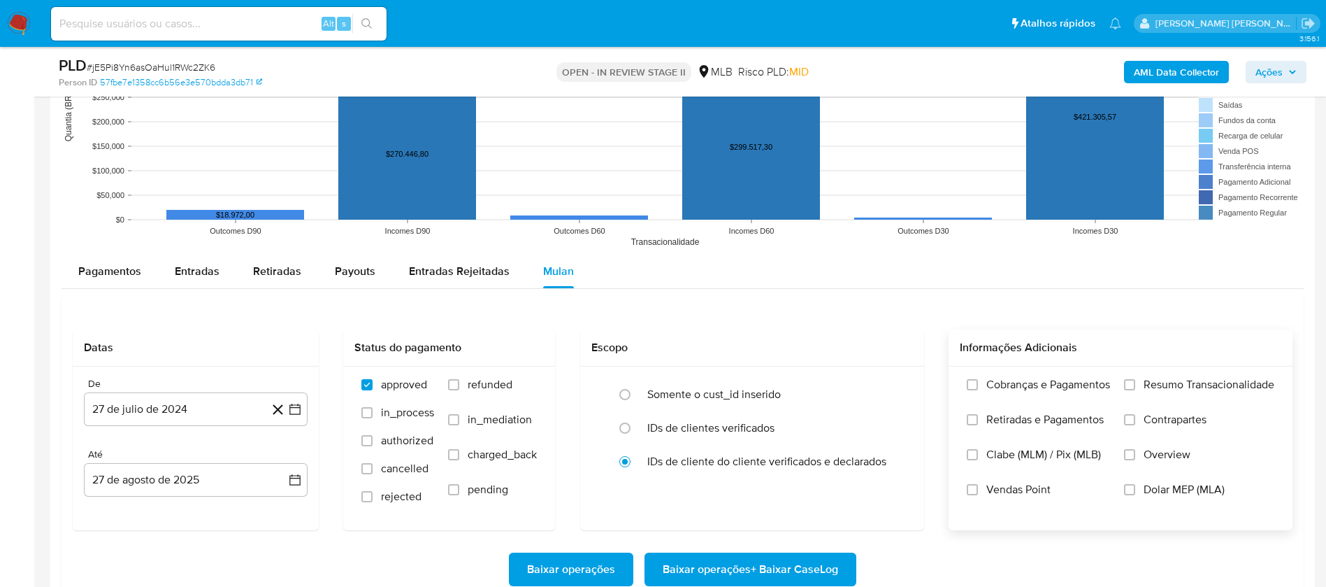
scroll to position [1573, 0]
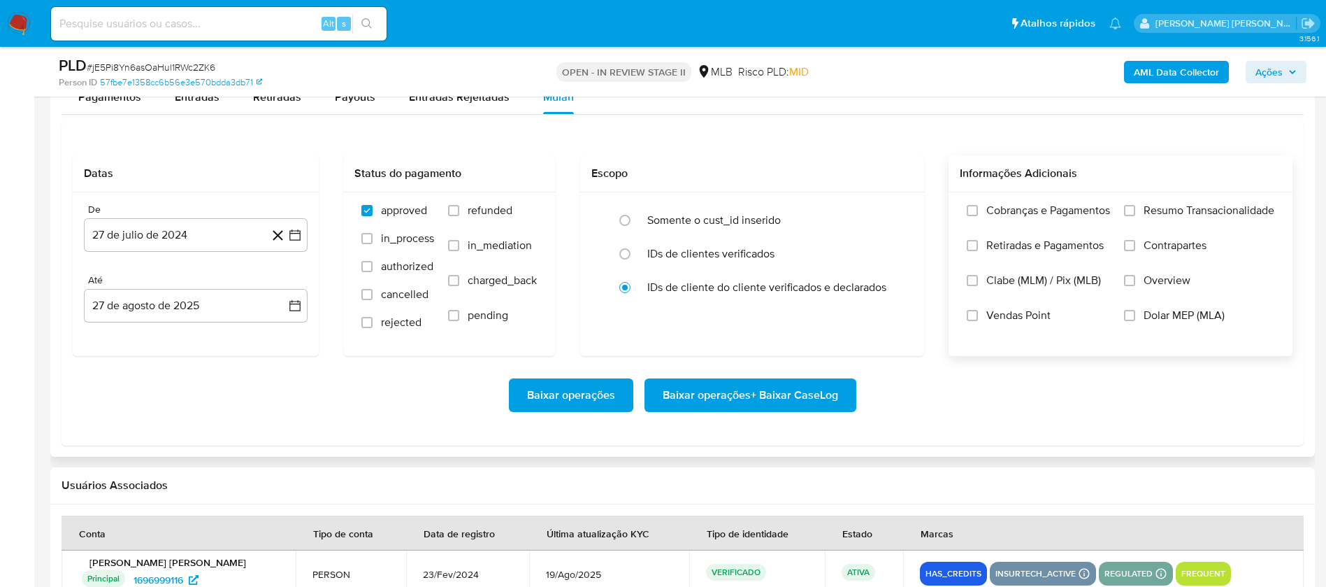
click at [1226, 208] on span "Resumo Transacionalidade" at bounding box center [1209, 210] width 131 height 14
click at [1135, 208] on input "Resumo Transacionalidade" at bounding box center [1129, 210] width 11 height 11
click at [977, 311] on label "Vendas Point" at bounding box center [1038, 325] width 143 height 35
click at [977, 311] on input "Vendas Point" at bounding box center [972, 315] width 11 height 11
click at [136, 238] on button "27 de julio de 2024" at bounding box center [196, 235] width 224 height 34
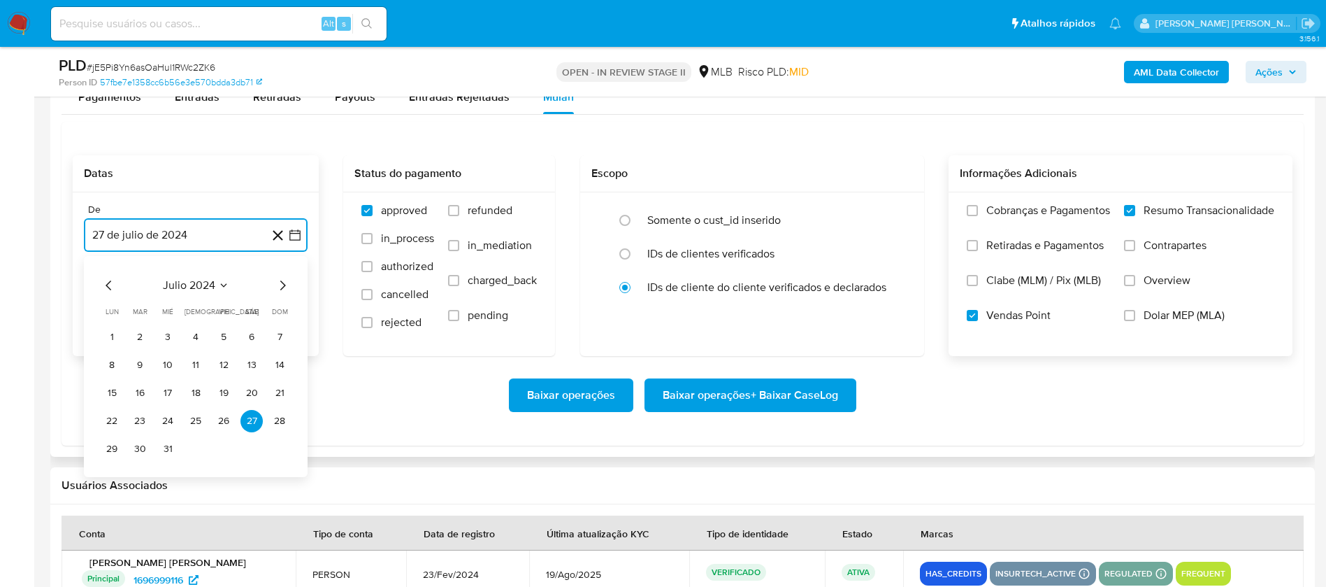
click at [186, 290] on span "julio 2024" at bounding box center [189, 285] width 52 height 14
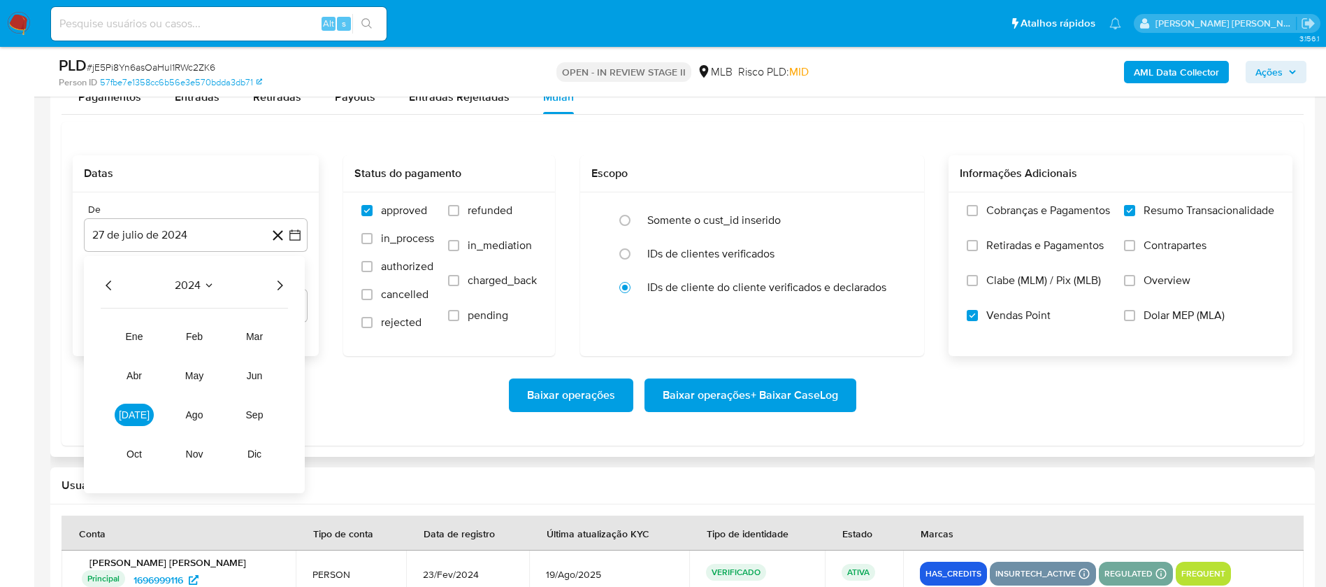
click at [279, 285] on icon "Año siguiente" at bounding box center [279, 285] width 17 height 17
click at [132, 415] on span "[DATE]" at bounding box center [134, 414] width 31 height 11
click at [143, 338] on button "1" at bounding box center [140, 337] width 22 height 22
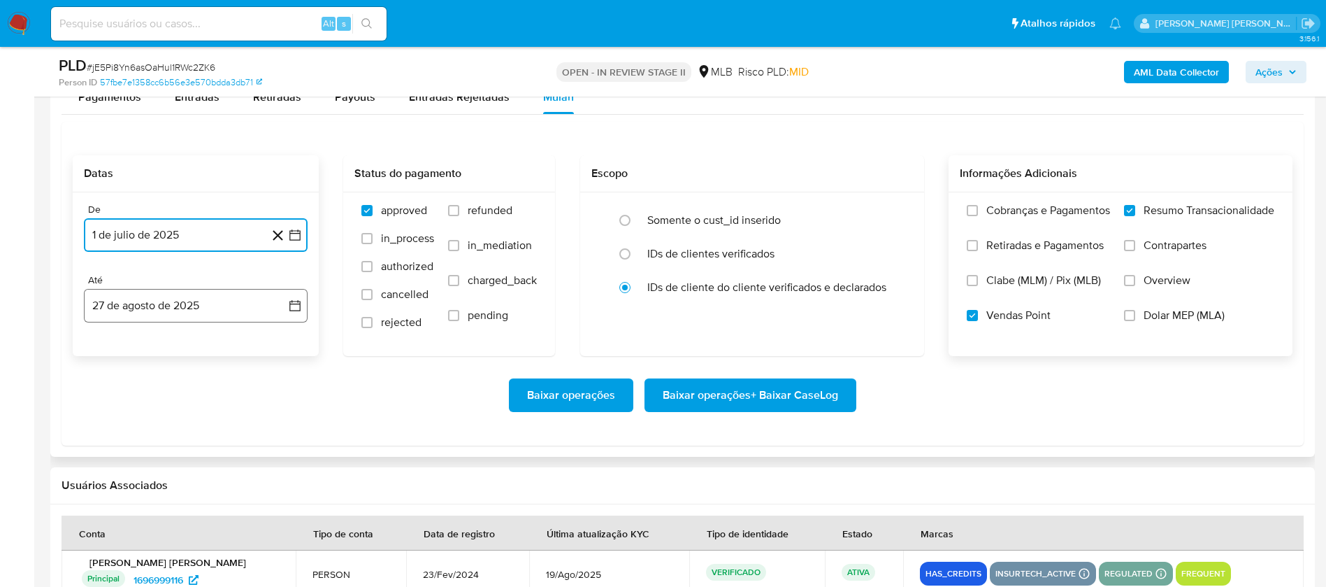
click at [165, 305] on button "27 de agosto de 2025" at bounding box center [196, 306] width 224 height 34
click at [105, 517] on button "25" at bounding box center [112, 519] width 22 height 22
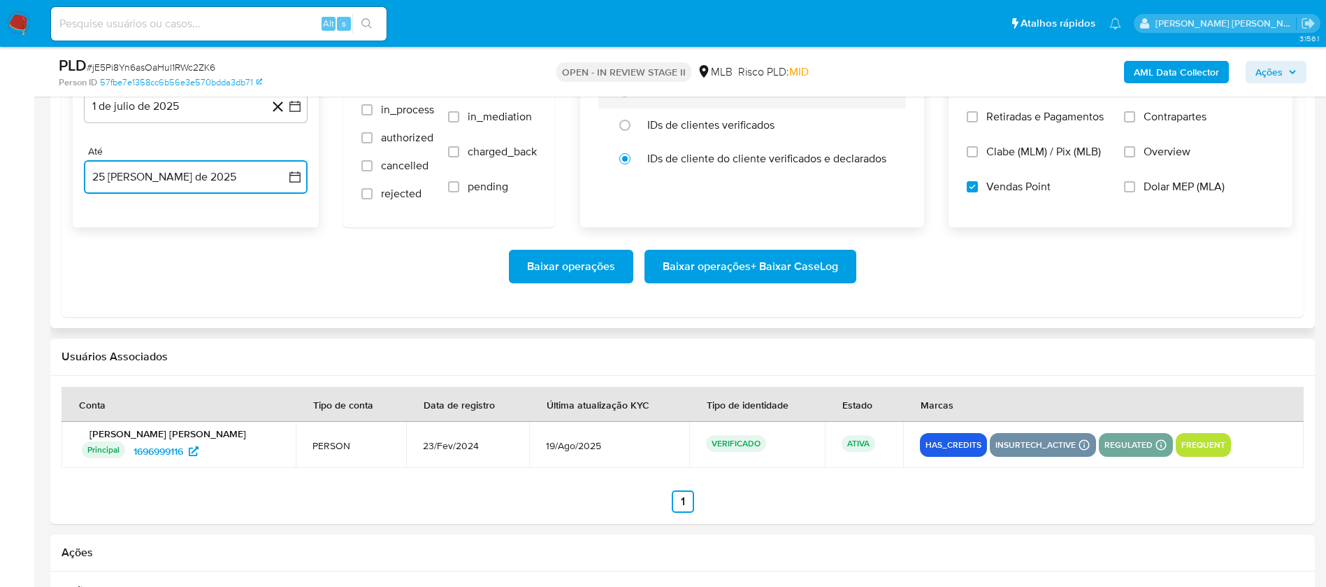
scroll to position [1783, 0]
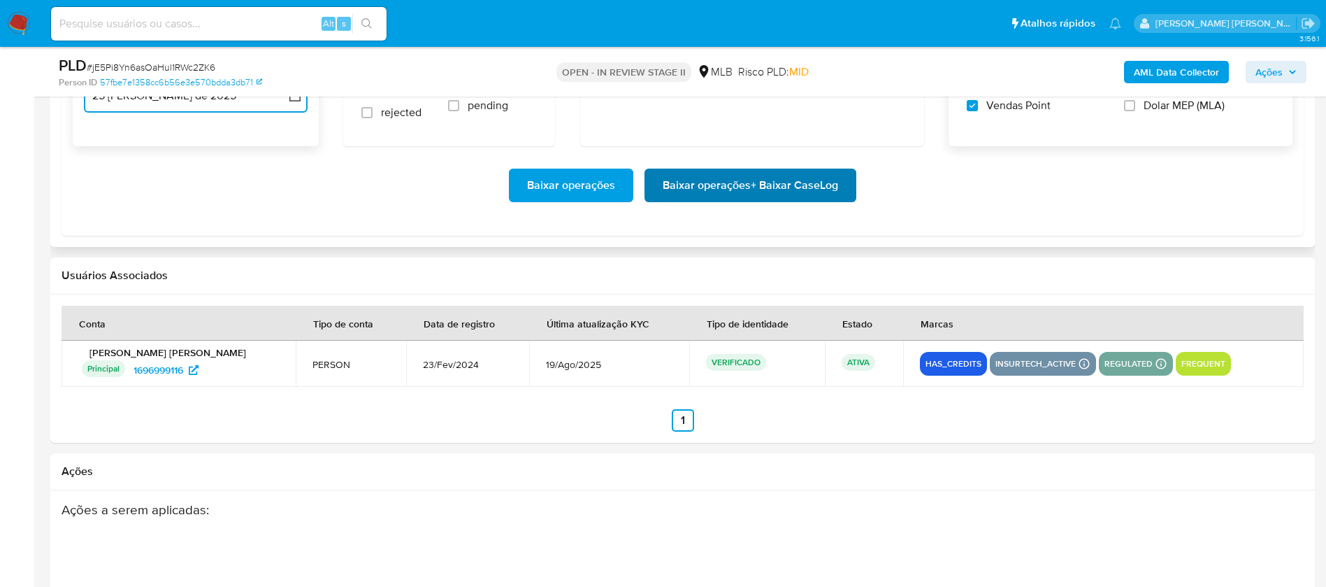
click at [817, 185] on span "Baixar operações + Baixar CaseLog" at bounding box center [750, 185] width 175 height 31
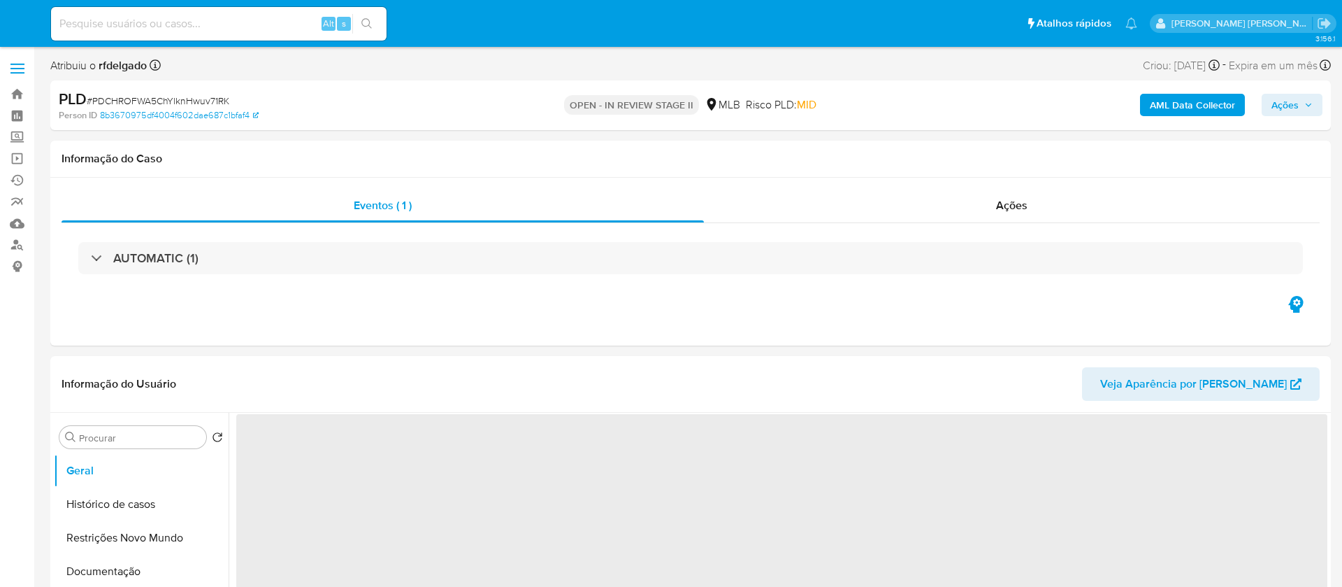
select select "10"
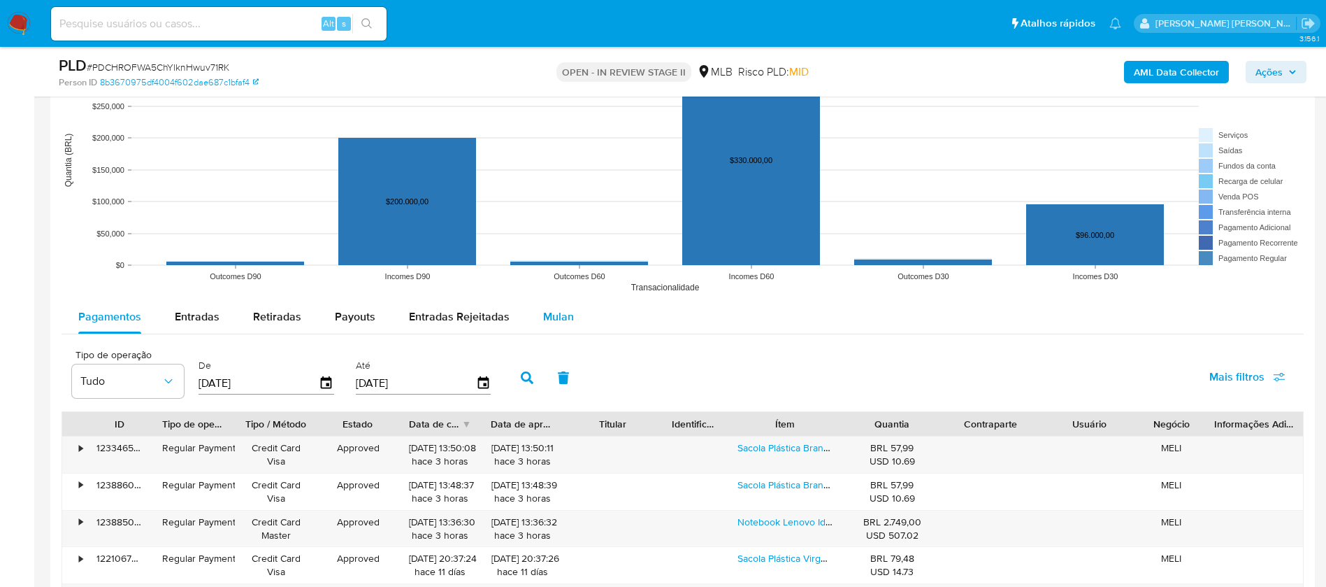
click at [550, 328] on div "Mulan" at bounding box center [558, 317] width 31 height 34
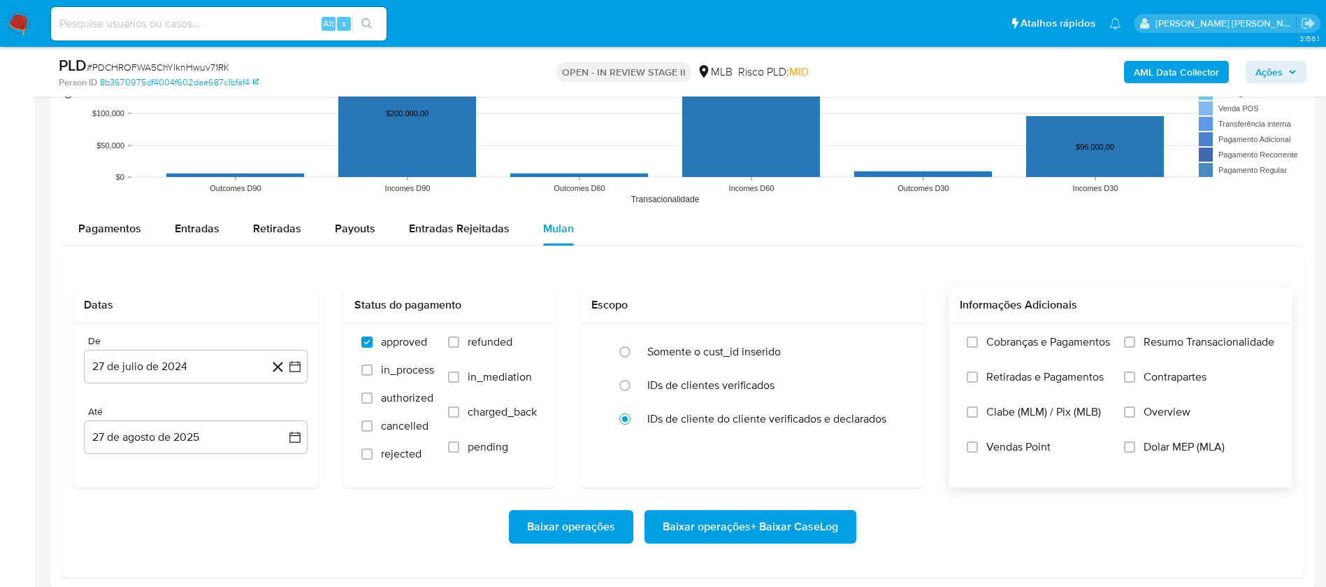
scroll to position [1468, 0]
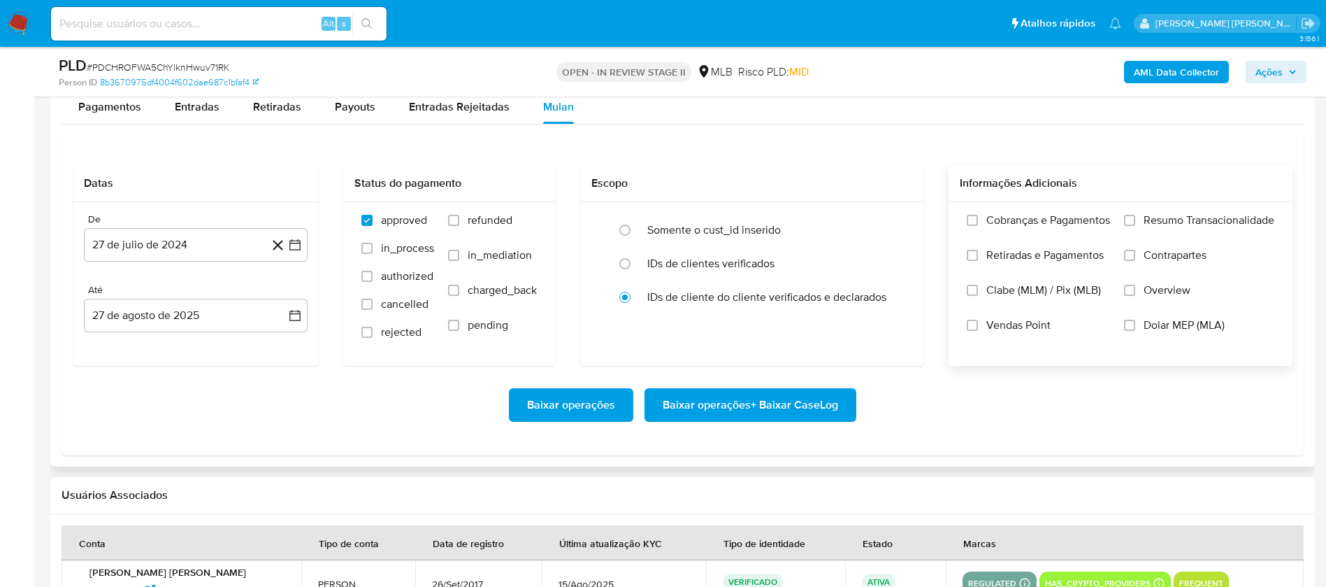
click at [1189, 209] on div "Cobranças e Pagamentos Retiradas e Pagamentos Clabe (MLM) / Pix (MLB) Vendas Po…" at bounding box center [1121, 283] width 344 height 162
click at [1184, 224] on span "Resumo Transacionalidade" at bounding box center [1209, 220] width 131 height 14
click at [1135, 224] on input "Resumo Transacionalidade" at bounding box center [1129, 220] width 11 height 11
click at [990, 326] on span "Vendas Point" at bounding box center [1019, 325] width 64 height 14
click at [978, 326] on input "Vendas Point" at bounding box center [972, 325] width 11 height 11
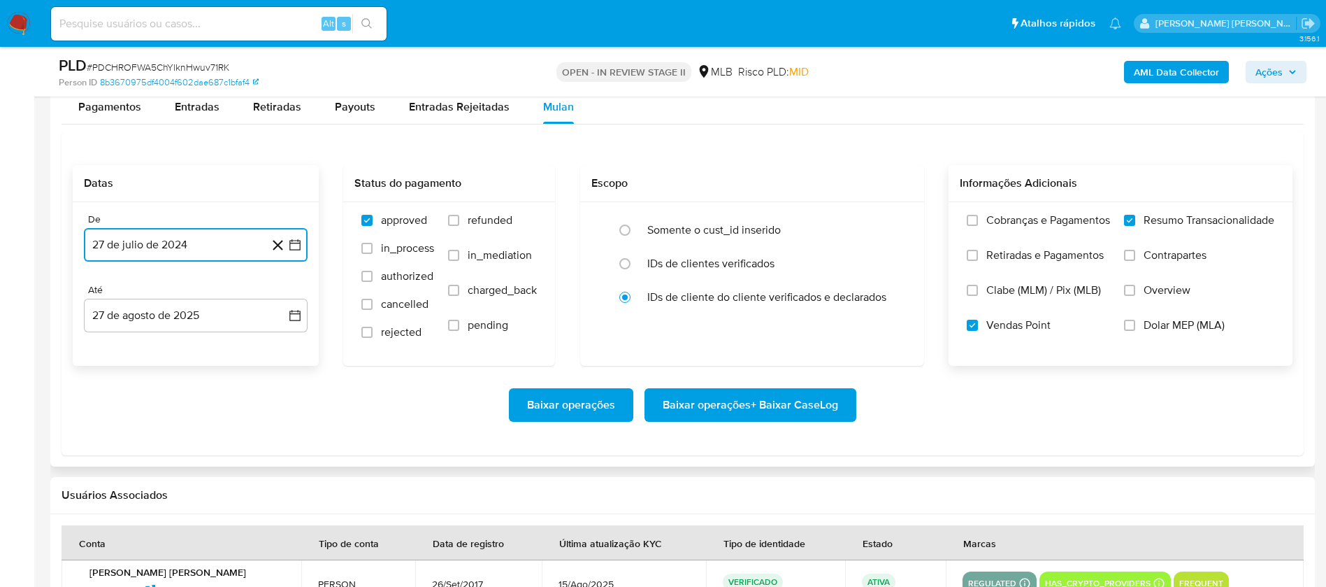
click at [111, 236] on button "27 de julio de 2024" at bounding box center [196, 245] width 224 height 34
click at [171, 293] on span "julio 2024" at bounding box center [189, 295] width 52 height 14
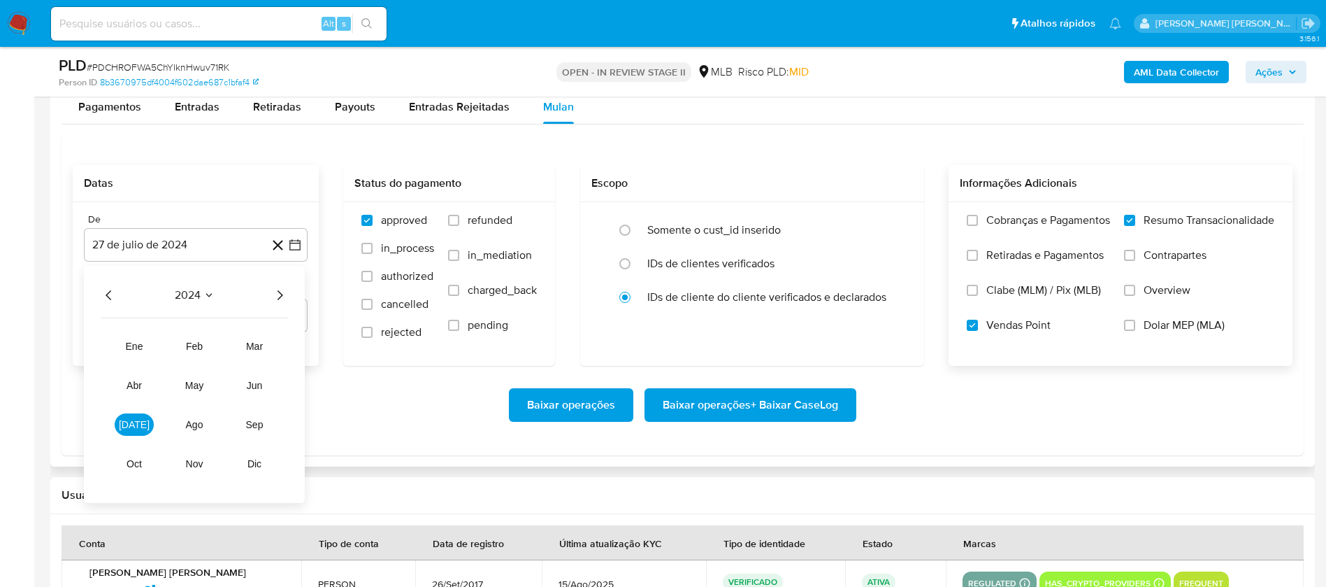
click at [273, 296] on icon "Año siguiente" at bounding box center [279, 295] width 17 height 17
click at [140, 422] on span "[DATE]" at bounding box center [134, 424] width 31 height 11
click at [144, 339] on button "1" at bounding box center [140, 347] width 22 height 22
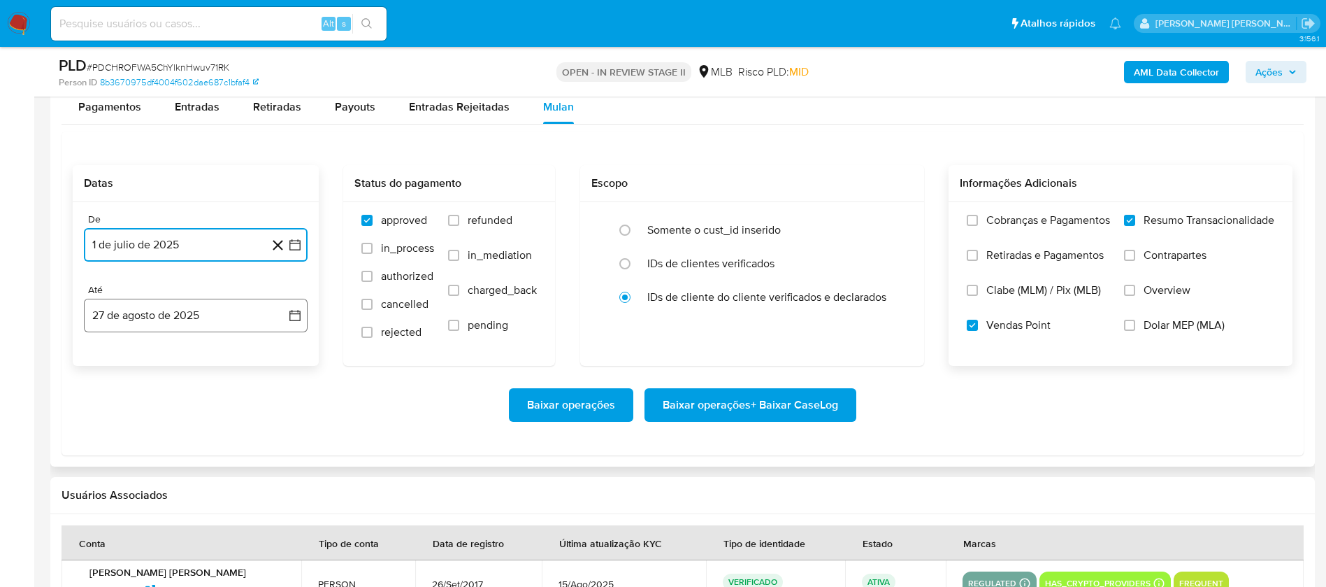
click at [159, 319] on button "27 de agosto de 2025" at bounding box center [196, 316] width 224 height 34
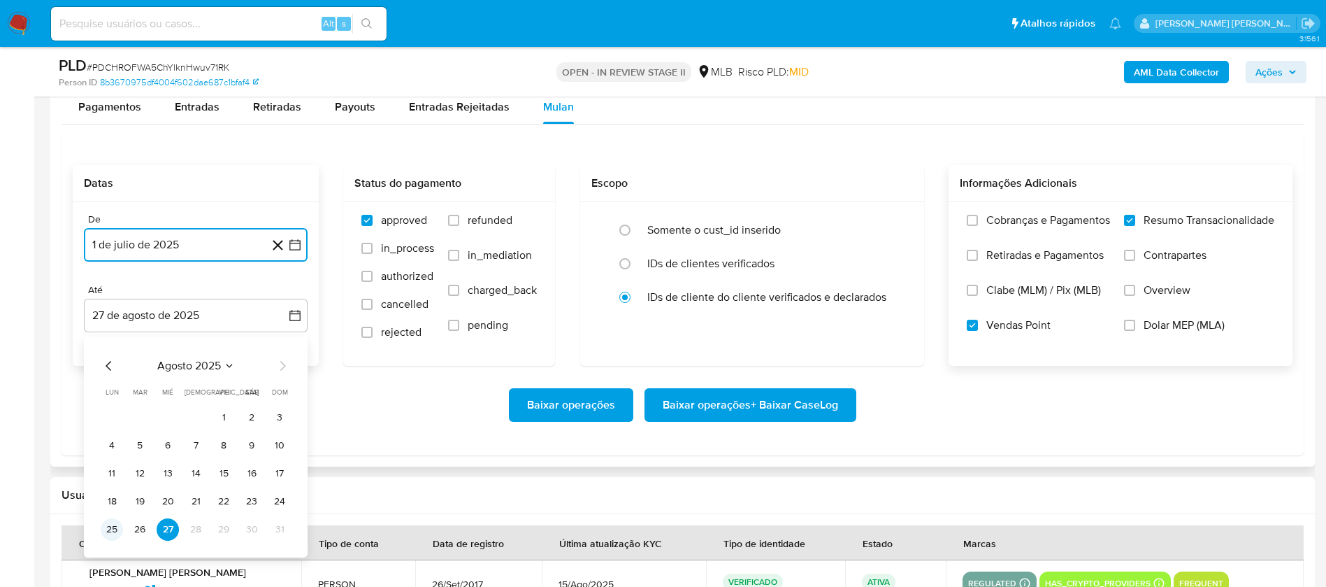
click at [109, 526] on button "25" at bounding box center [112, 529] width 22 height 22
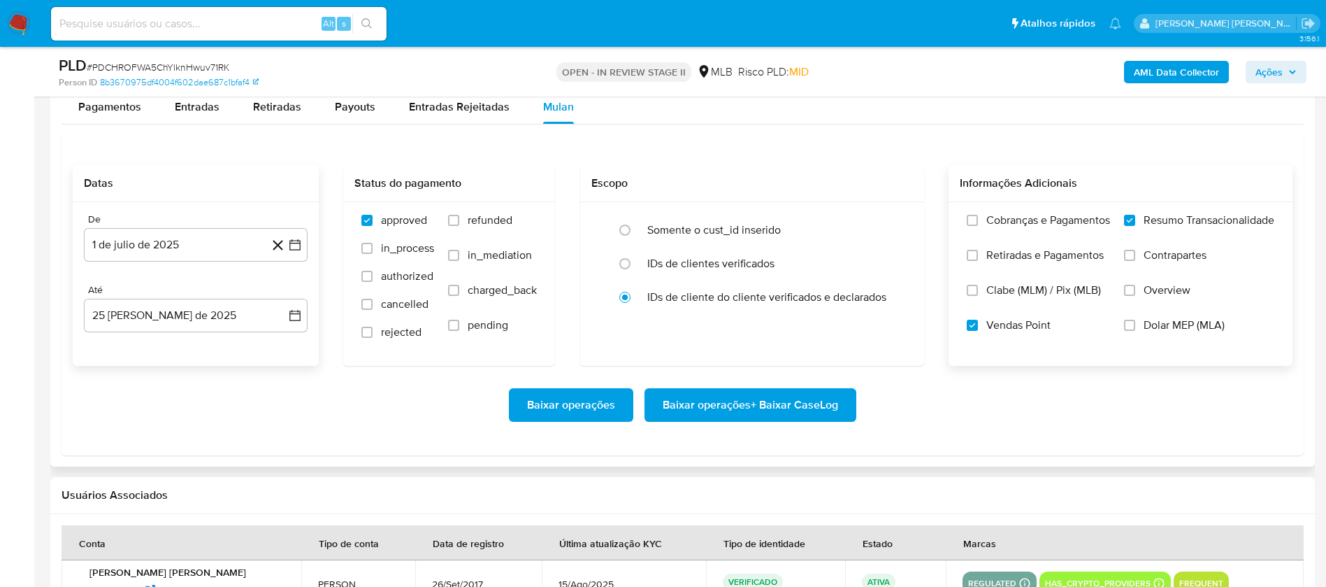
click at [777, 387] on div "Baixar operações Baixar operações + Baixar CaseLog" at bounding box center [683, 405] width 1220 height 78
click at [775, 400] on span "Baixar operações + Baixar CaseLog" at bounding box center [750, 404] width 175 height 31
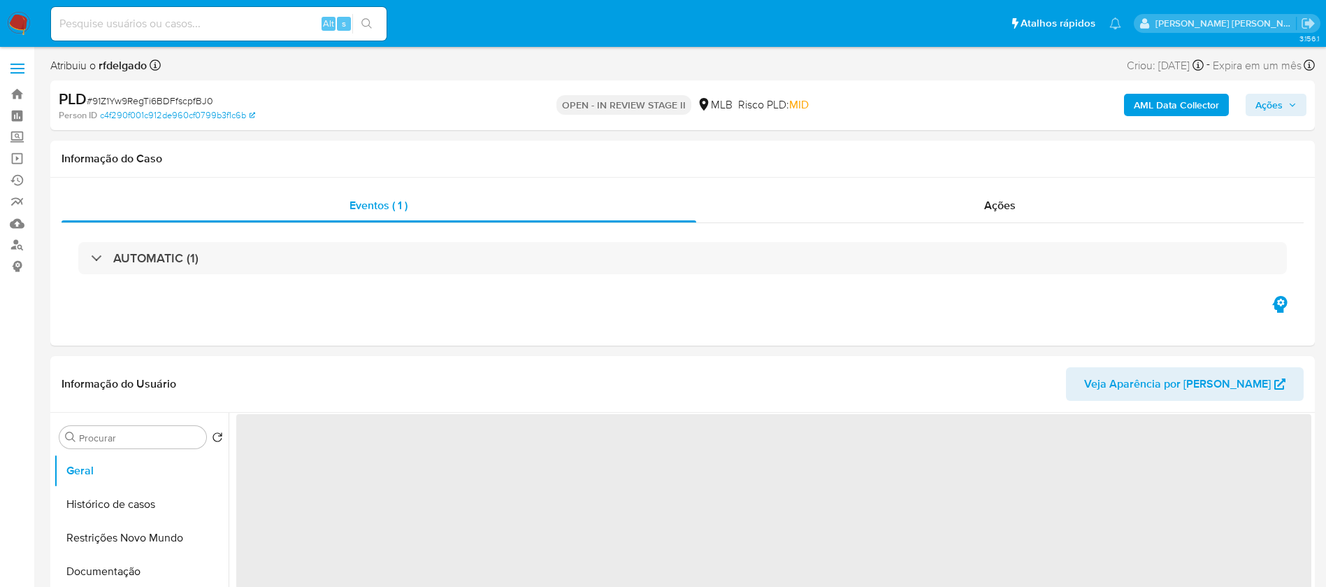
select select "10"
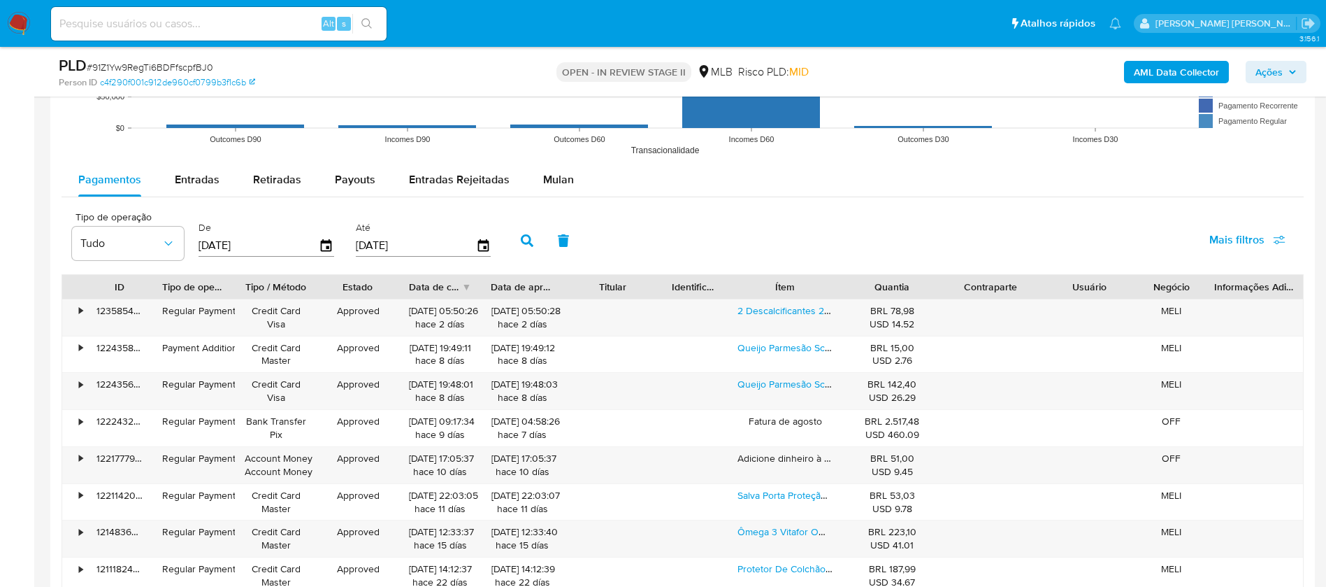
scroll to position [1468, 0]
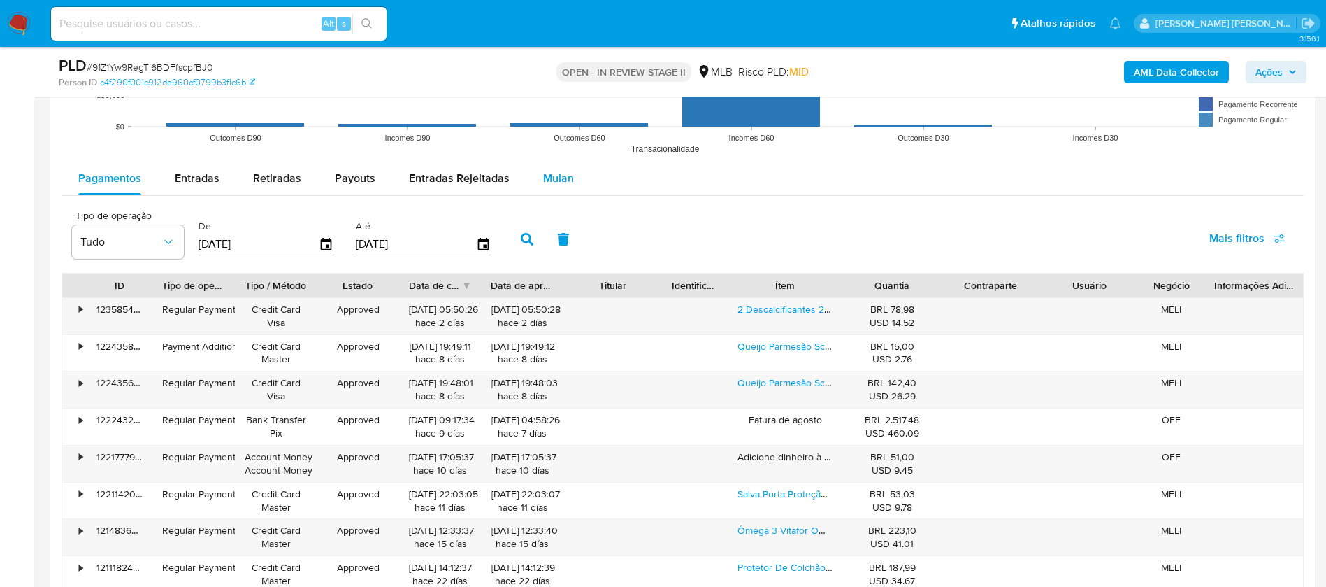
click at [550, 173] on span "Mulan" at bounding box center [558, 178] width 31 height 16
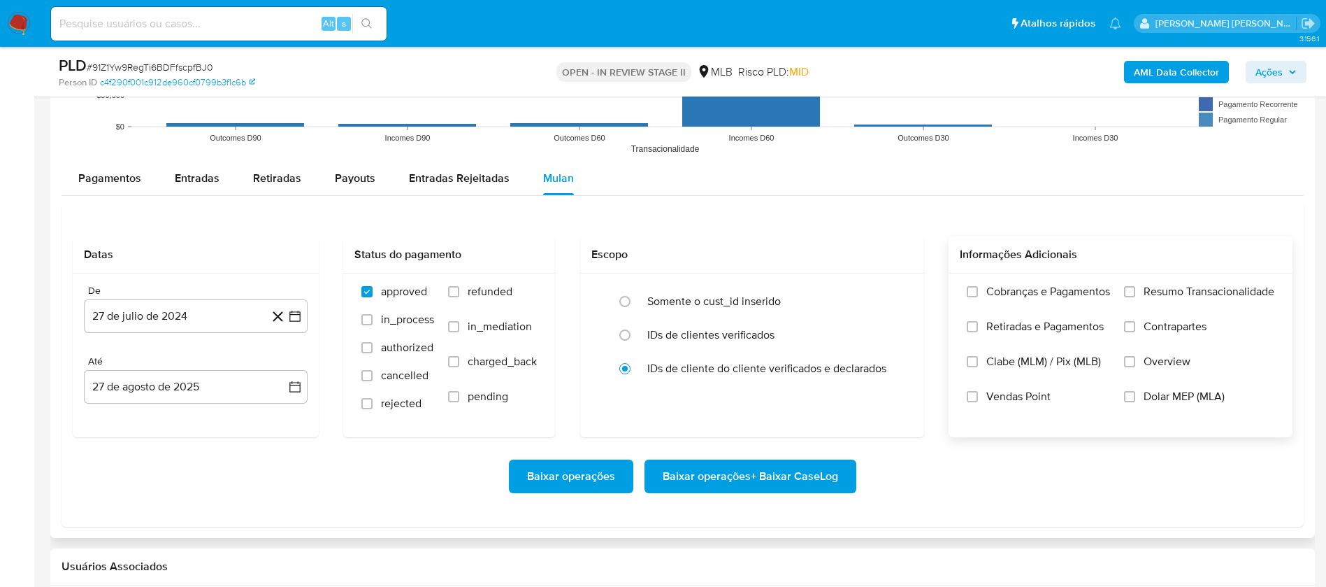
click at [1232, 292] on span "Resumo Transacionalidade" at bounding box center [1209, 292] width 131 height 14
click at [1135, 292] on input "Resumo Transacionalidade" at bounding box center [1129, 291] width 11 height 11
click at [1003, 398] on span "Vendas Point" at bounding box center [1019, 396] width 64 height 14
click at [978, 398] on input "Vendas Point" at bounding box center [972, 396] width 11 height 11
click at [217, 308] on button "27 de julio de 2024" at bounding box center [196, 316] width 224 height 34
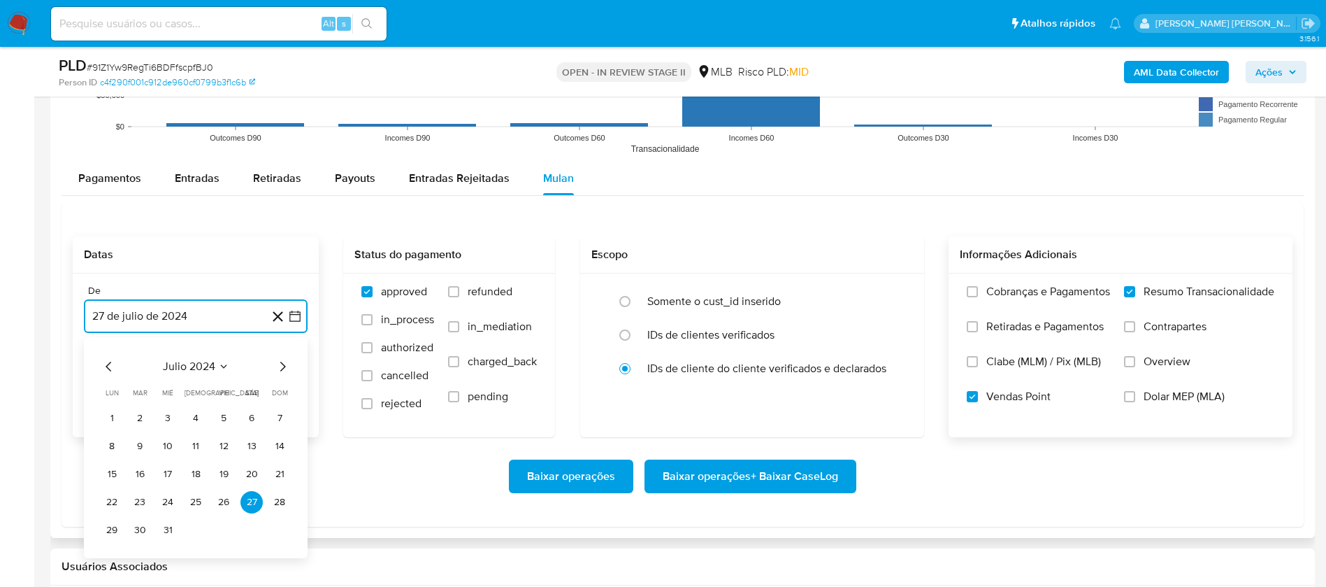
click at [204, 364] on span "julio 2024" at bounding box center [189, 366] width 52 height 14
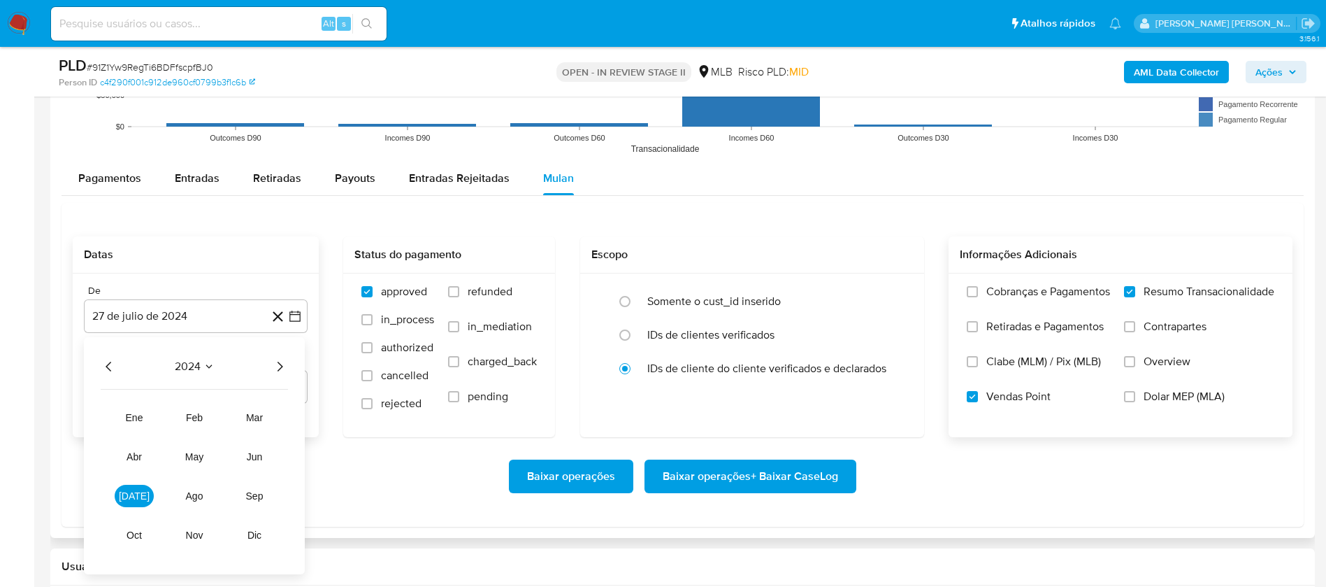
click at [278, 370] on icon "Año siguiente" at bounding box center [281, 366] width 6 height 10
click at [129, 503] on button "[DATE]" at bounding box center [134, 496] width 39 height 22
click at [139, 418] on button "1" at bounding box center [140, 418] width 22 height 22
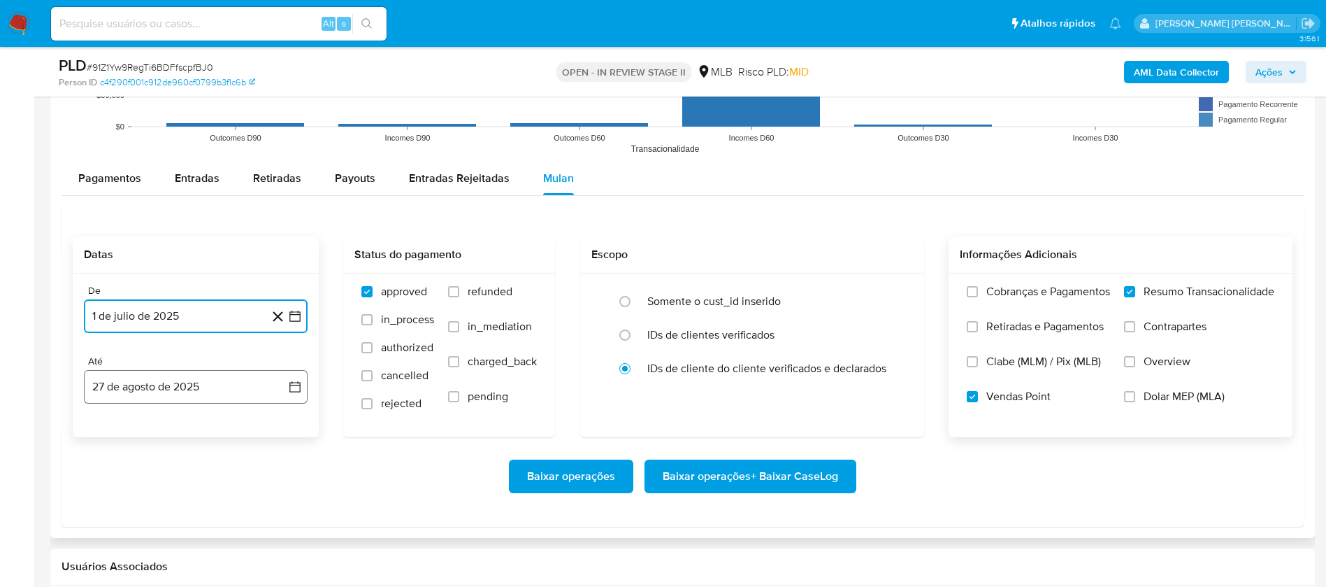
click at [146, 396] on button "27 de agosto de 2025" at bounding box center [196, 387] width 224 height 34
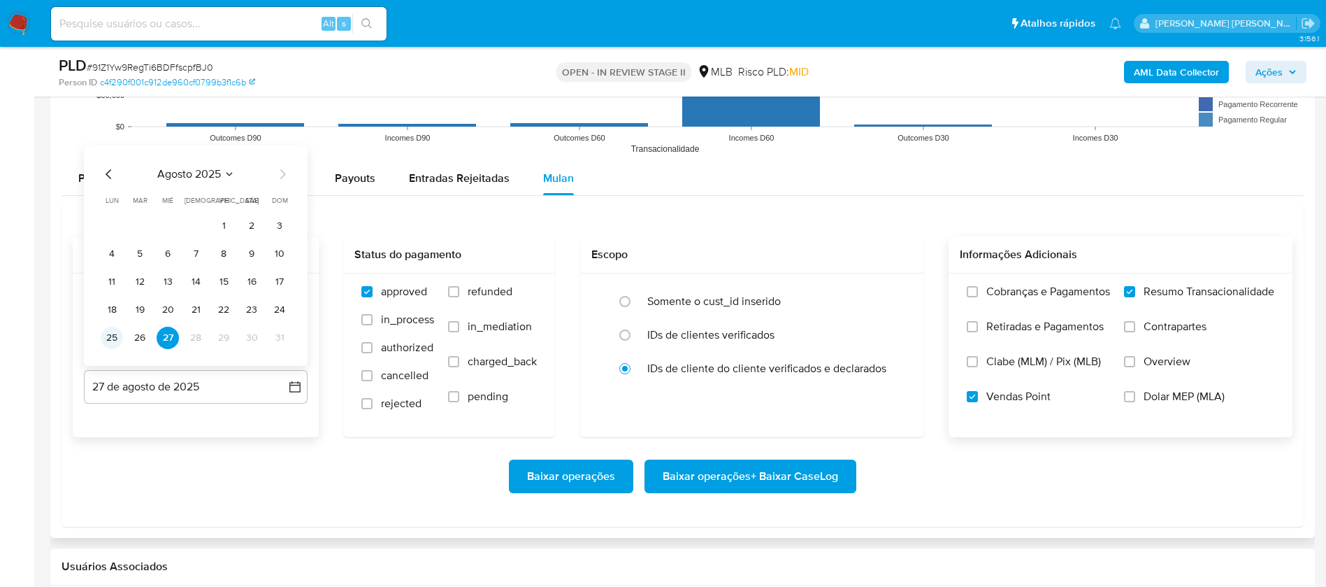
click at [113, 335] on button "25" at bounding box center [112, 338] width 22 height 22
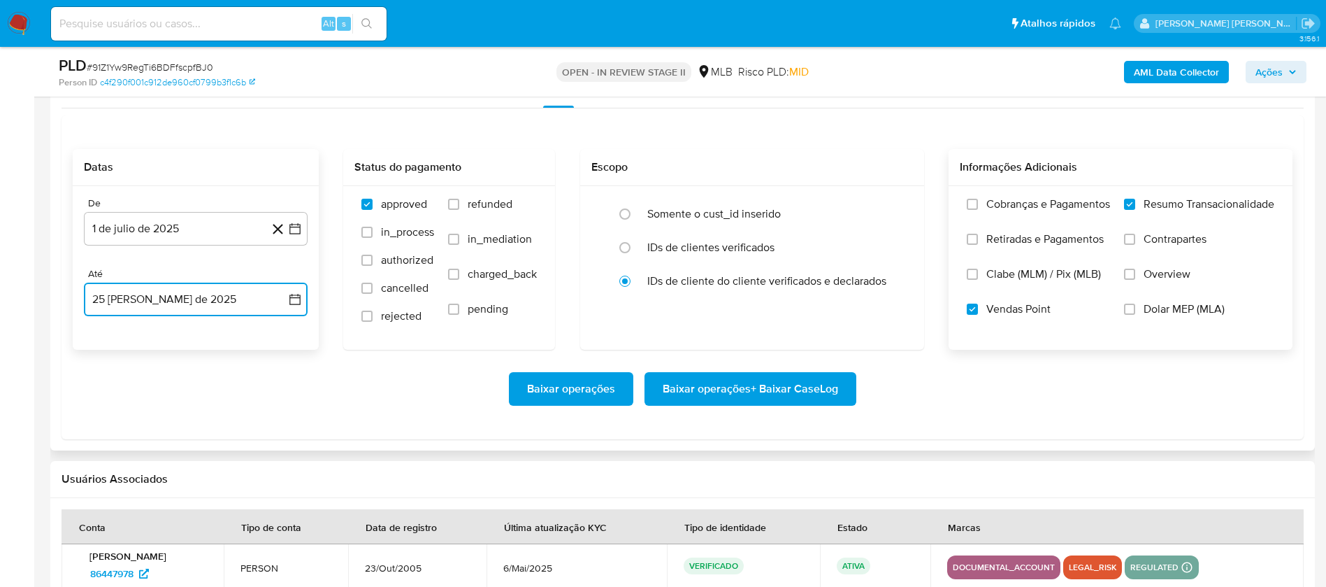
scroll to position [1678, 0]
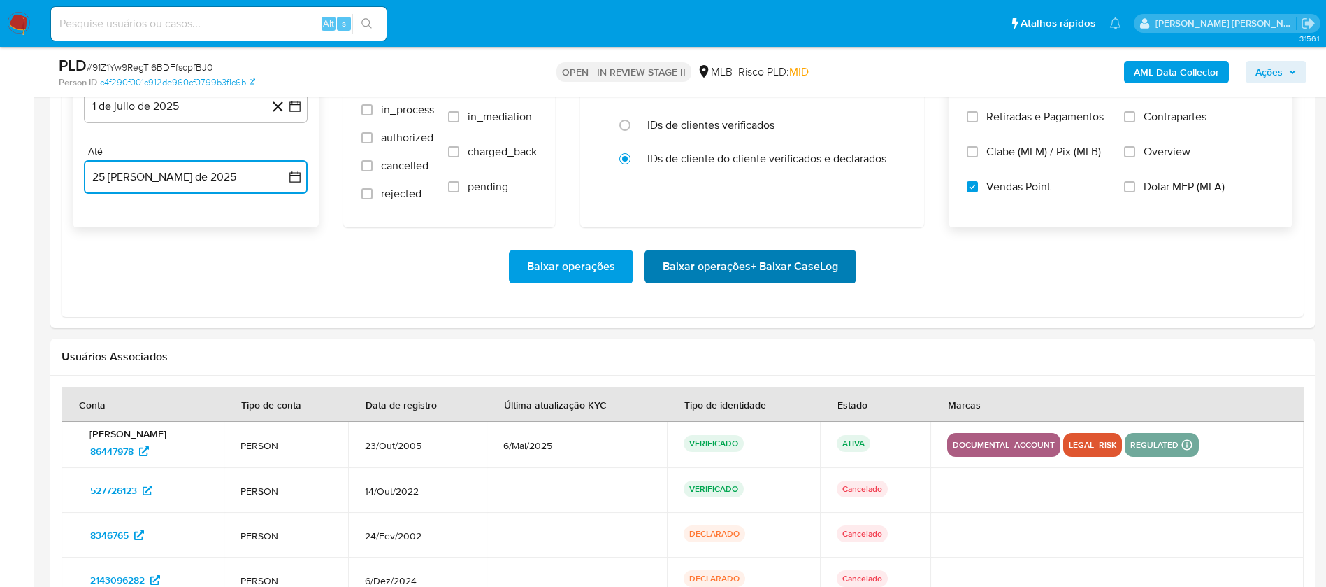
click at [768, 264] on span "Baixar operações + Baixar CaseLog" at bounding box center [750, 266] width 175 height 31
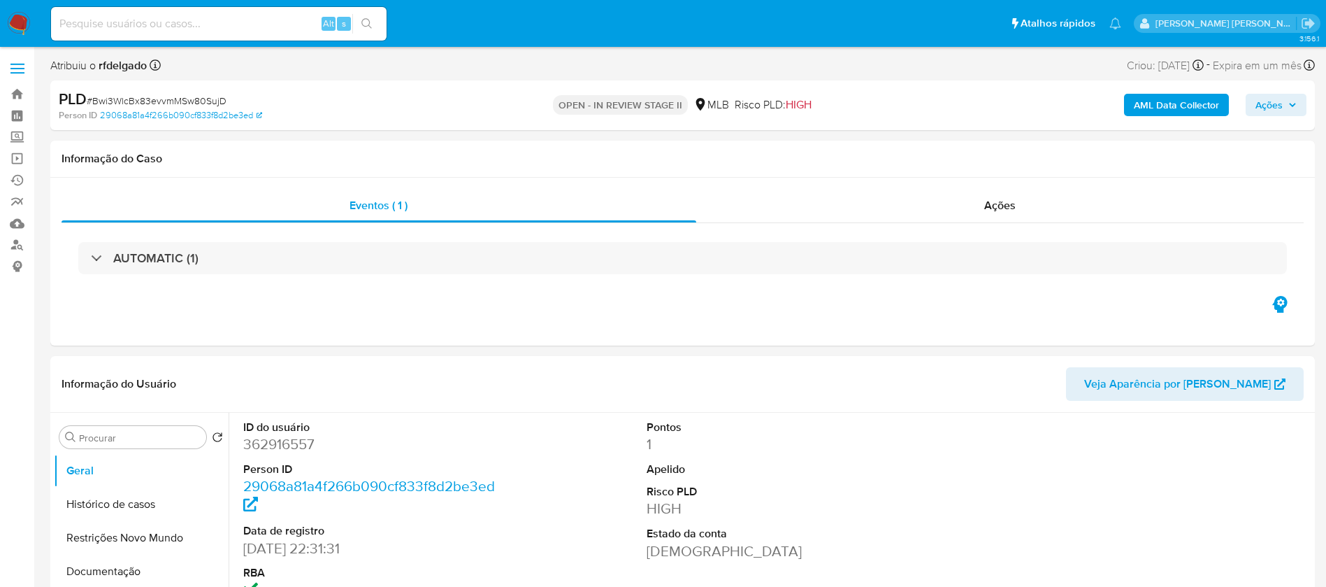
select select "10"
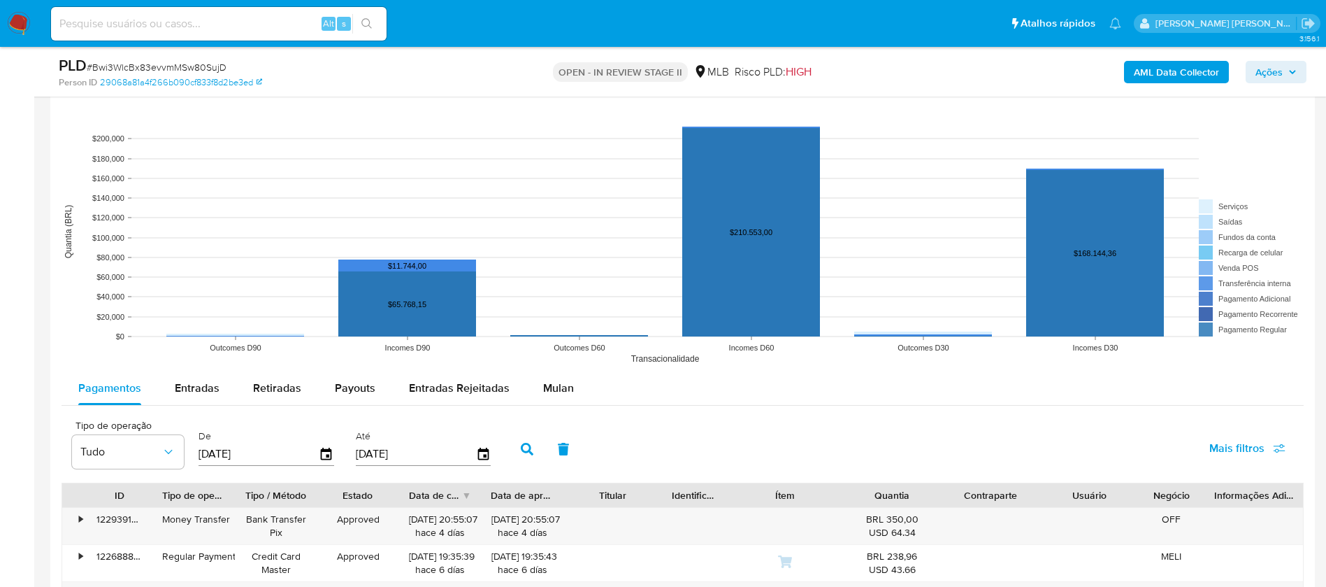
scroll to position [1363, 0]
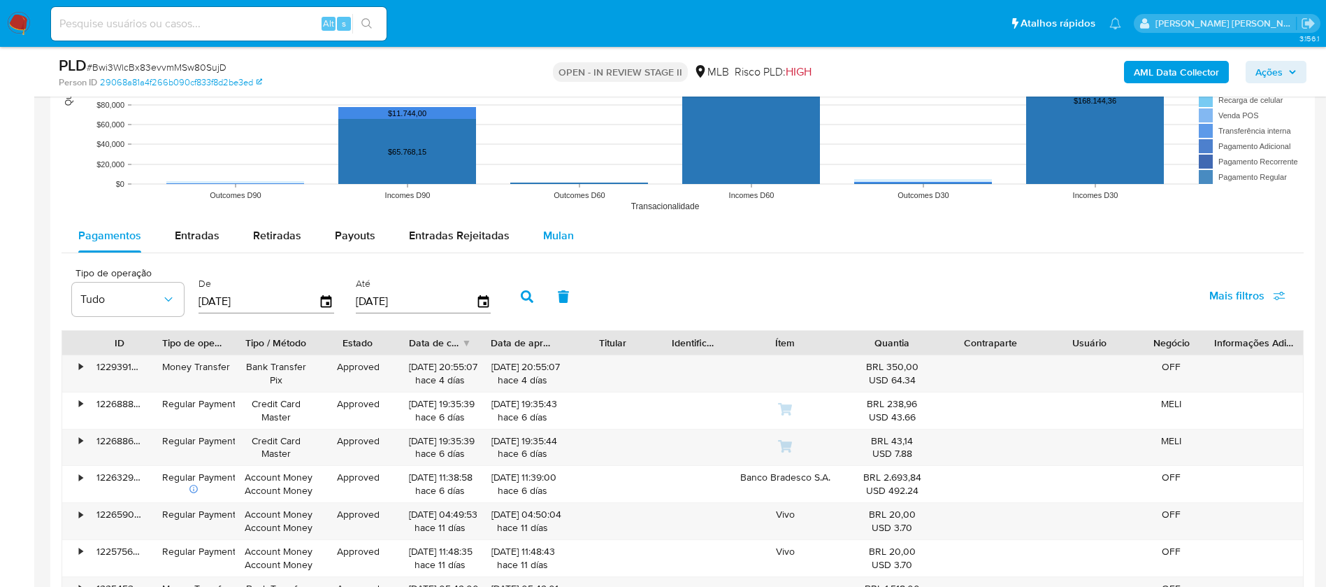
click at [563, 240] on span "Mulan" at bounding box center [558, 235] width 31 height 16
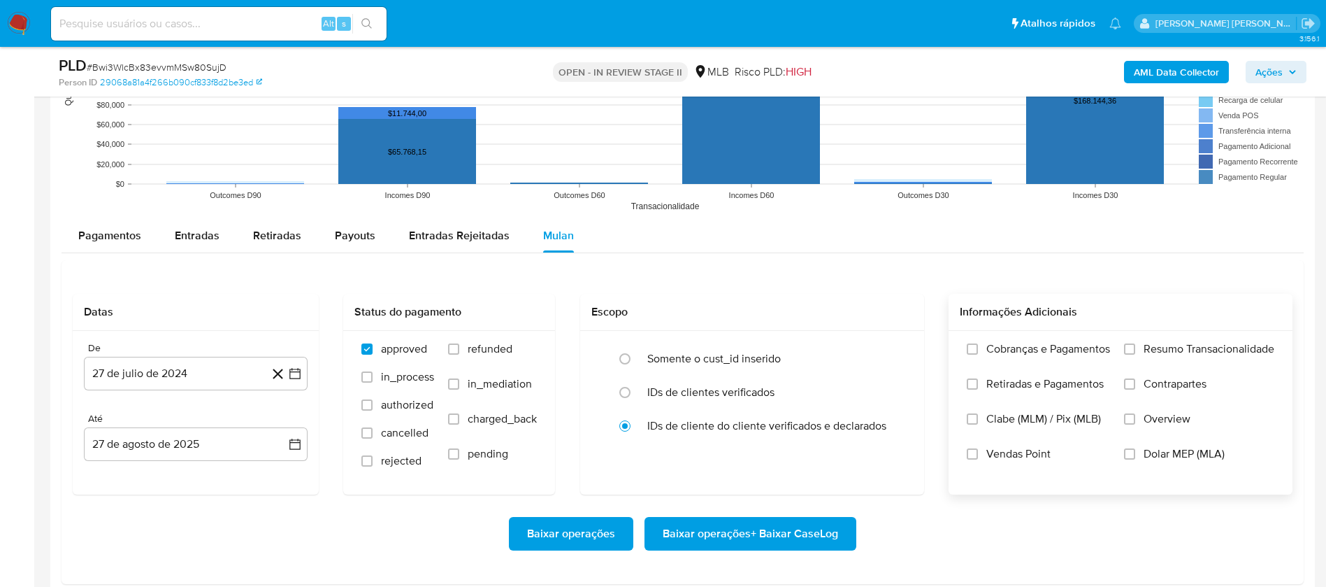
click at [1184, 350] on span "Resumo Transacionalidade" at bounding box center [1209, 349] width 131 height 14
click at [1135, 350] on input "Resumo Transacionalidade" at bounding box center [1129, 348] width 11 height 11
click at [1033, 447] on span "Vendas Point" at bounding box center [1019, 454] width 64 height 14
click at [978, 448] on input "Vendas Point" at bounding box center [972, 453] width 11 height 11
click at [157, 374] on button "27 de julio de 2024" at bounding box center [196, 374] width 224 height 34
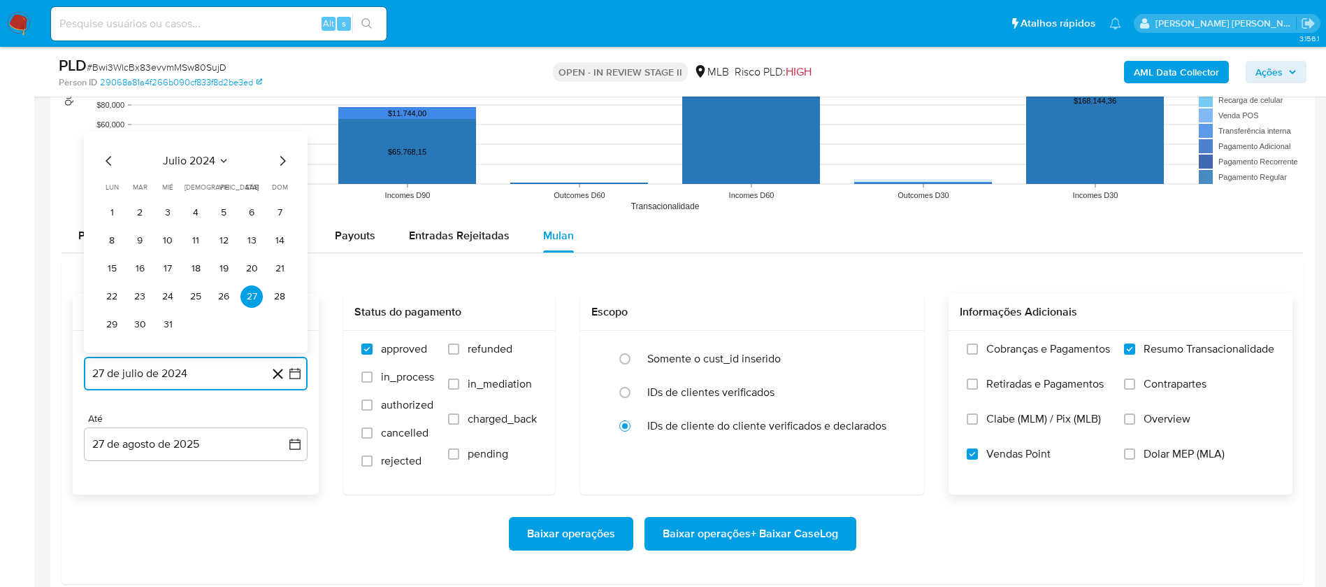
click at [206, 162] on span "julio 2024" at bounding box center [189, 161] width 52 height 14
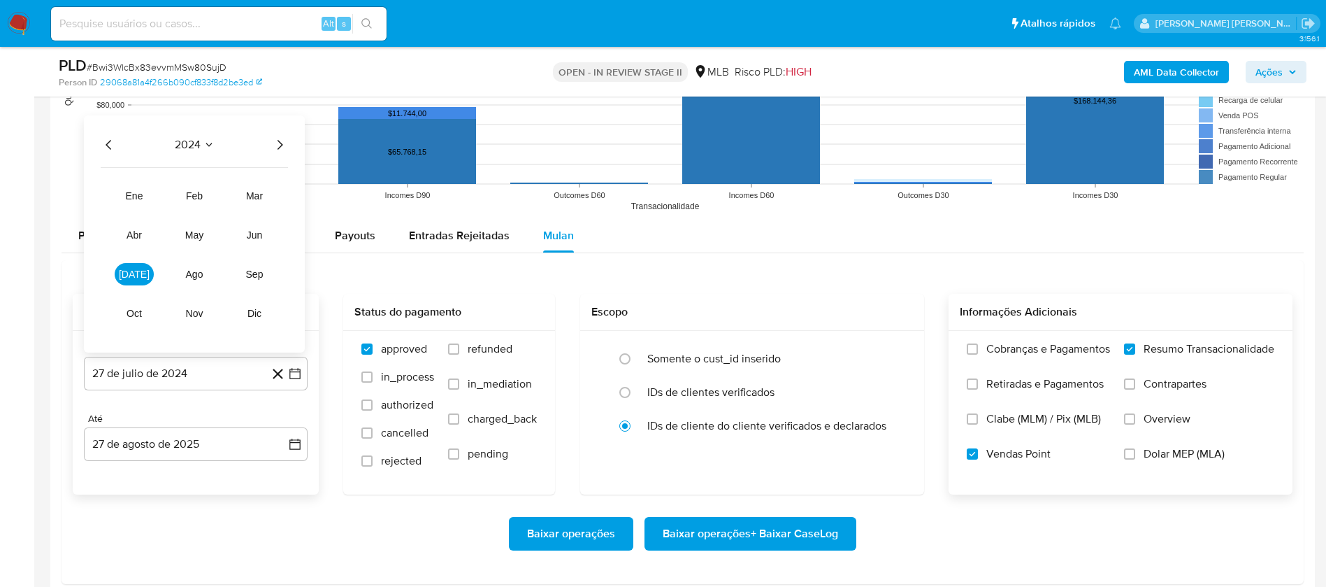
click at [280, 141] on icon "Año siguiente" at bounding box center [279, 144] width 17 height 17
click at [136, 268] on span "[DATE]" at bounding box center [134, 273] width 31 height 11
click at [141, 209] on button "1" at bounding box center [140, 212] width 22 height 22
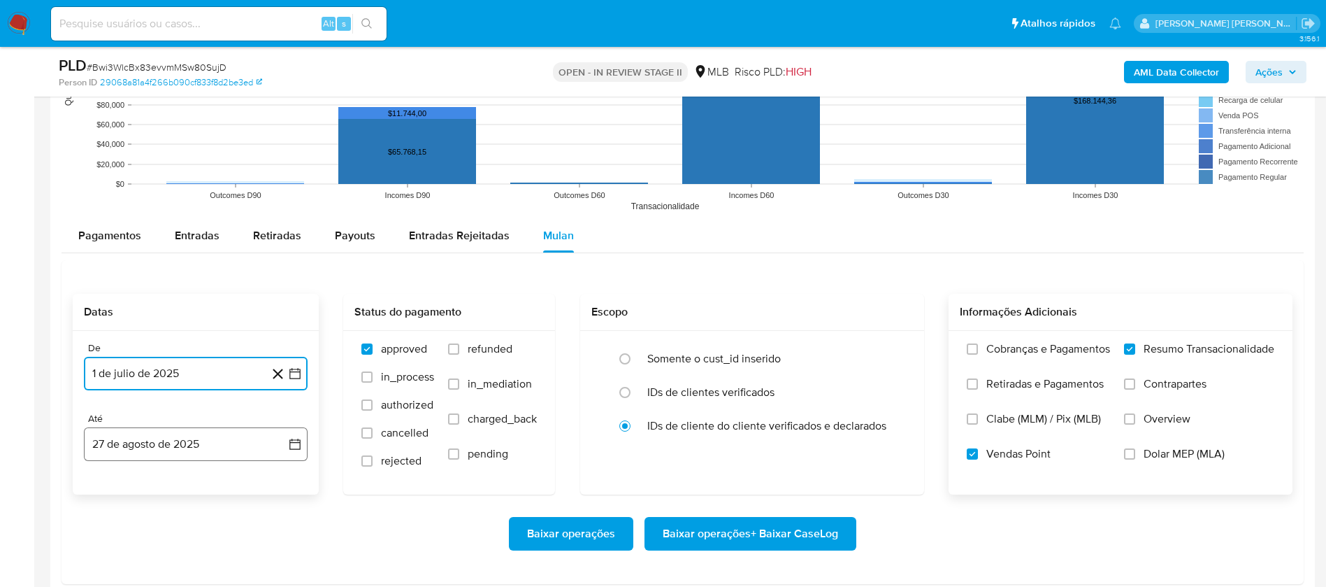
click at [198, 454] on button "27 de agosto de 2025" at bounding box center [196, 444] width 224 height 34
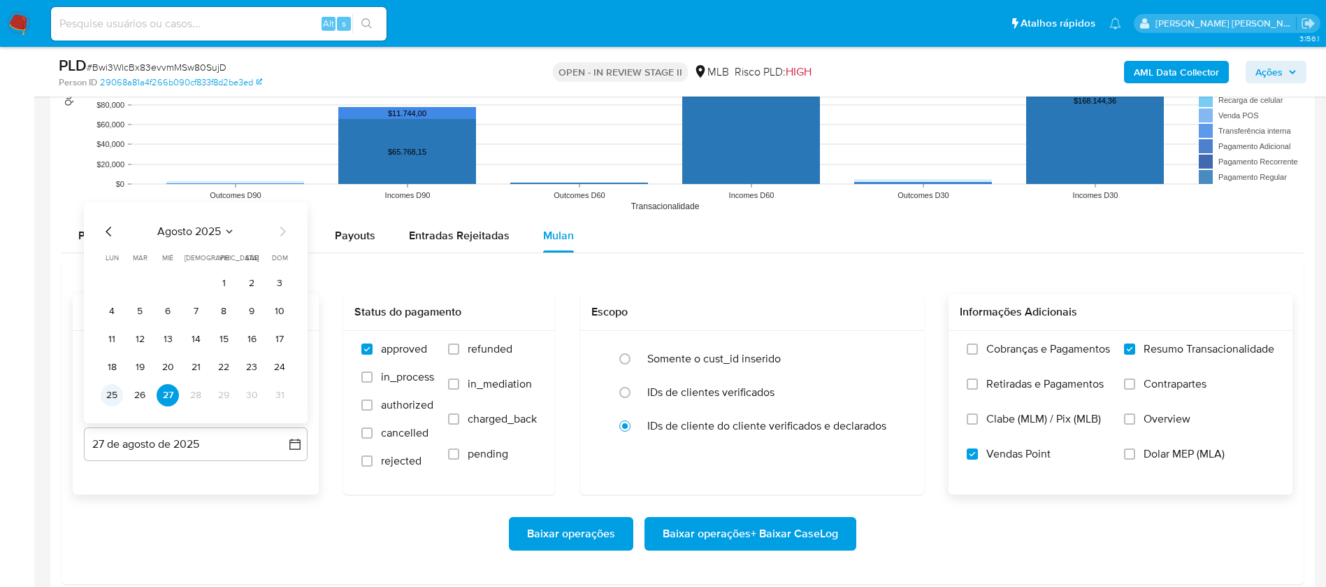
click at [112, 394] on button "25" at bounding box center [112, 395] width 22 height 22
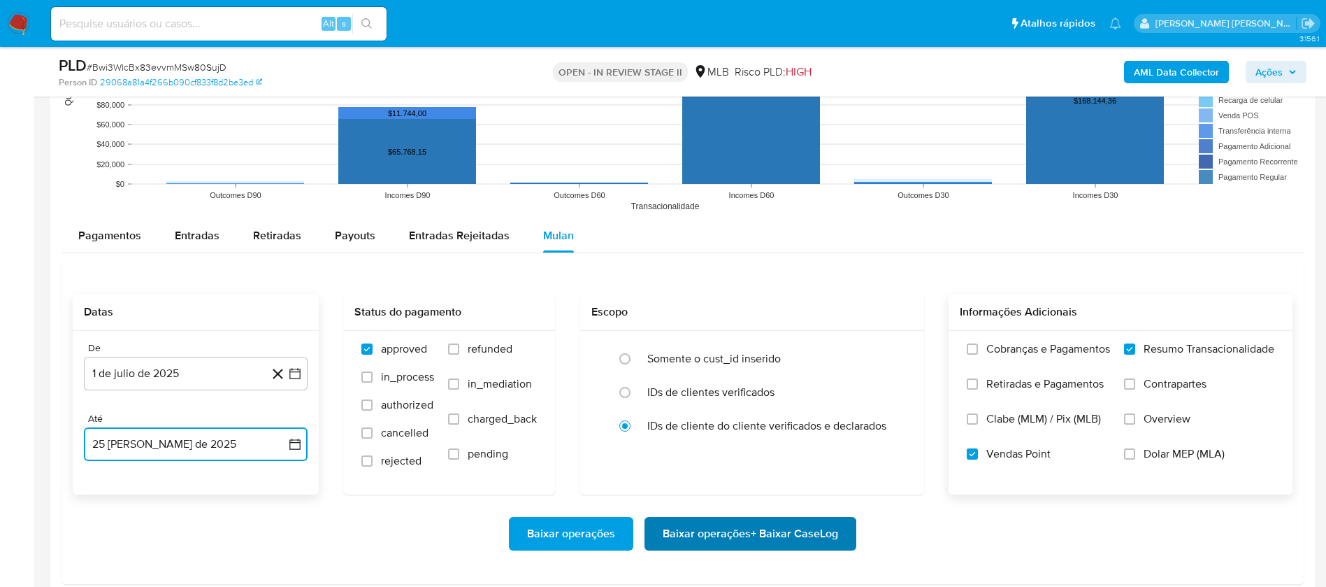
scroll to position [1573, 0]
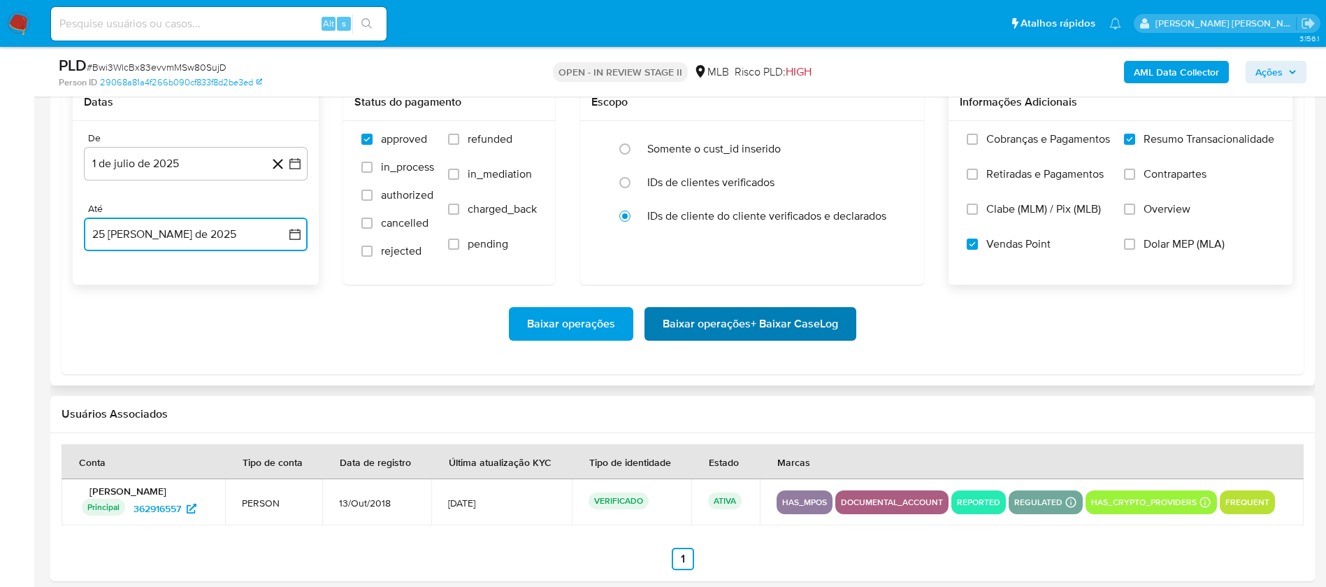
click at [725, 329] on span "Baixar operações + Baixar CaseLog" at bounding box center [750, 323] width 175 height 31
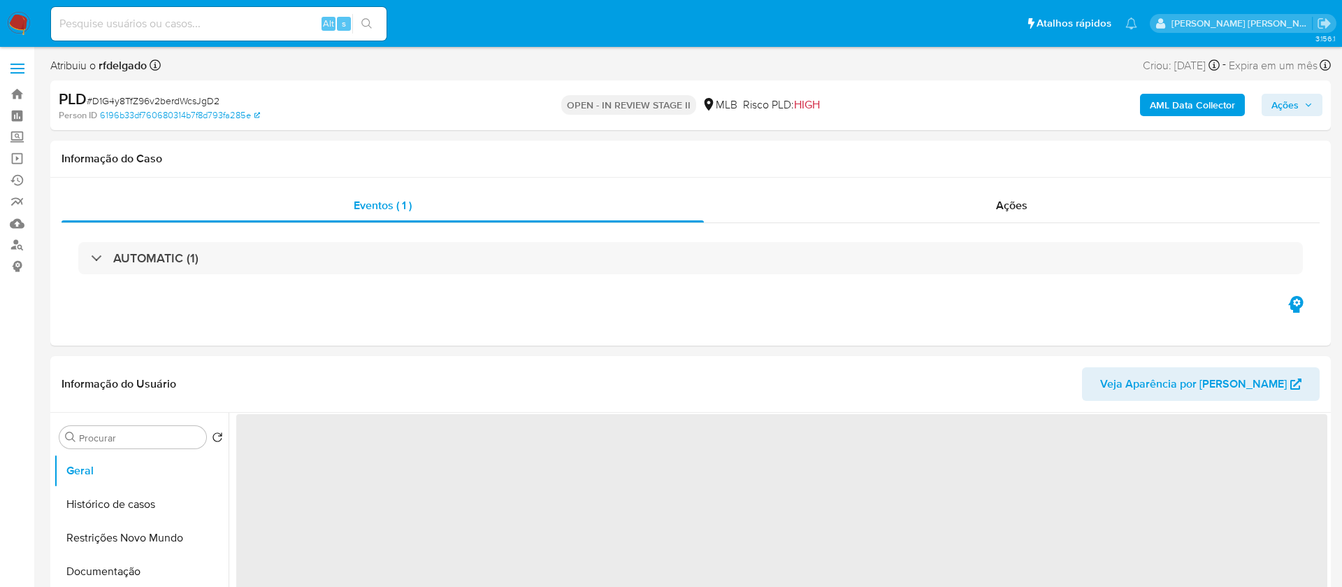
select select "10"
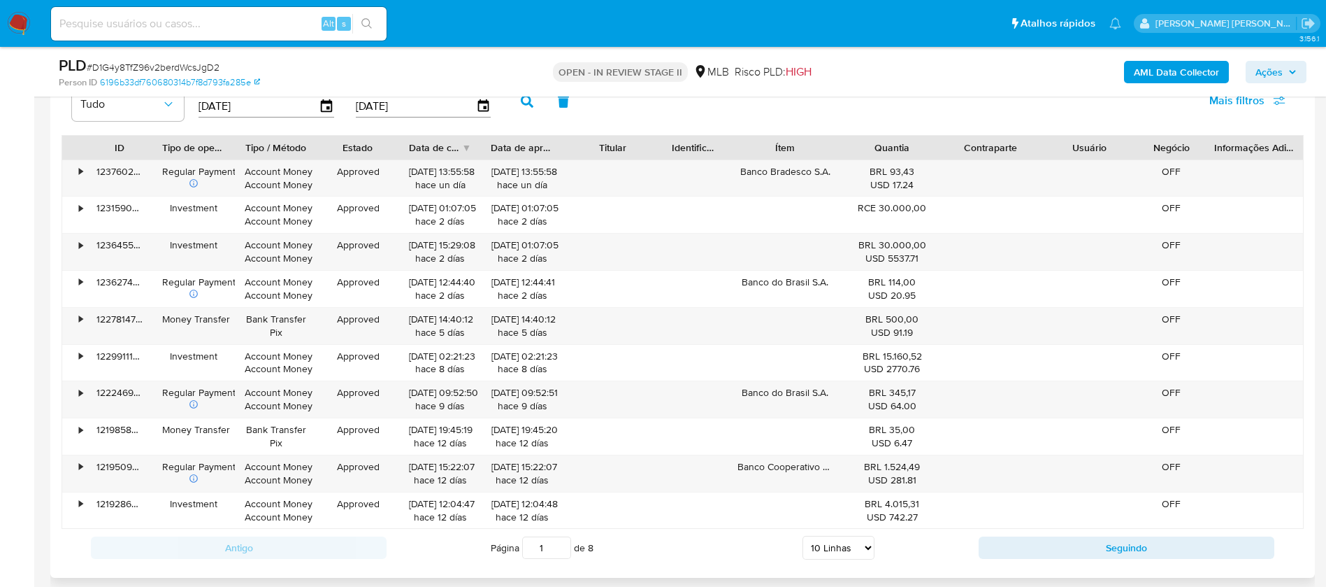
scroll to position [1393, 0]
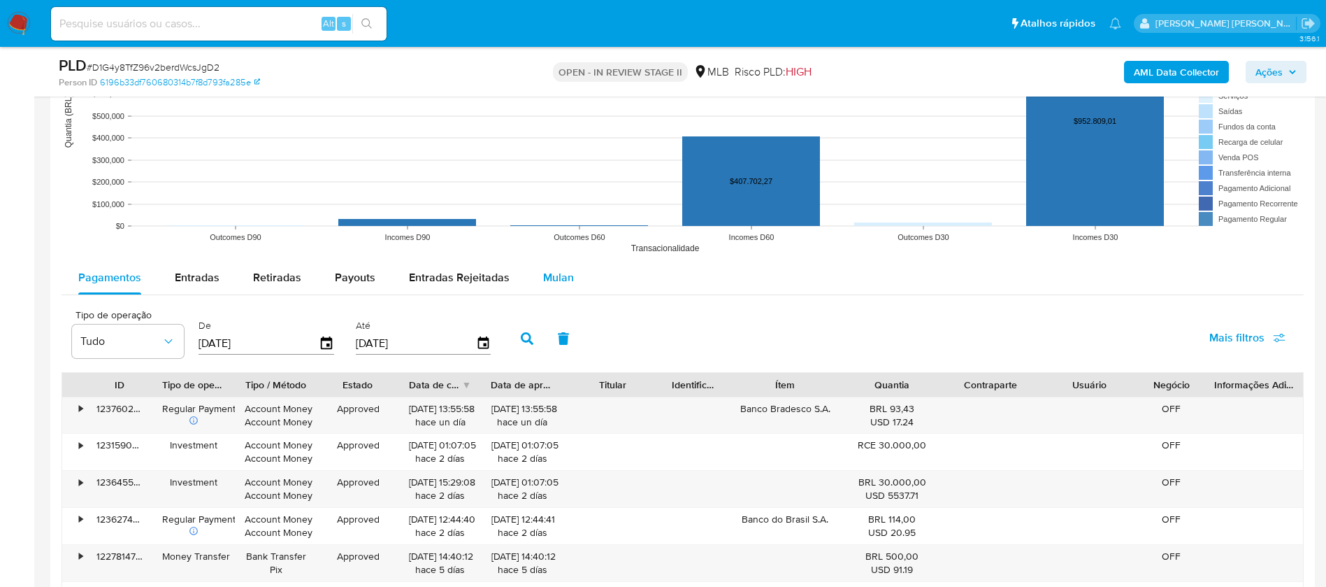
click at [563, 277] on span "Mulan" at bounding box center [558, 277] width 31 height 16
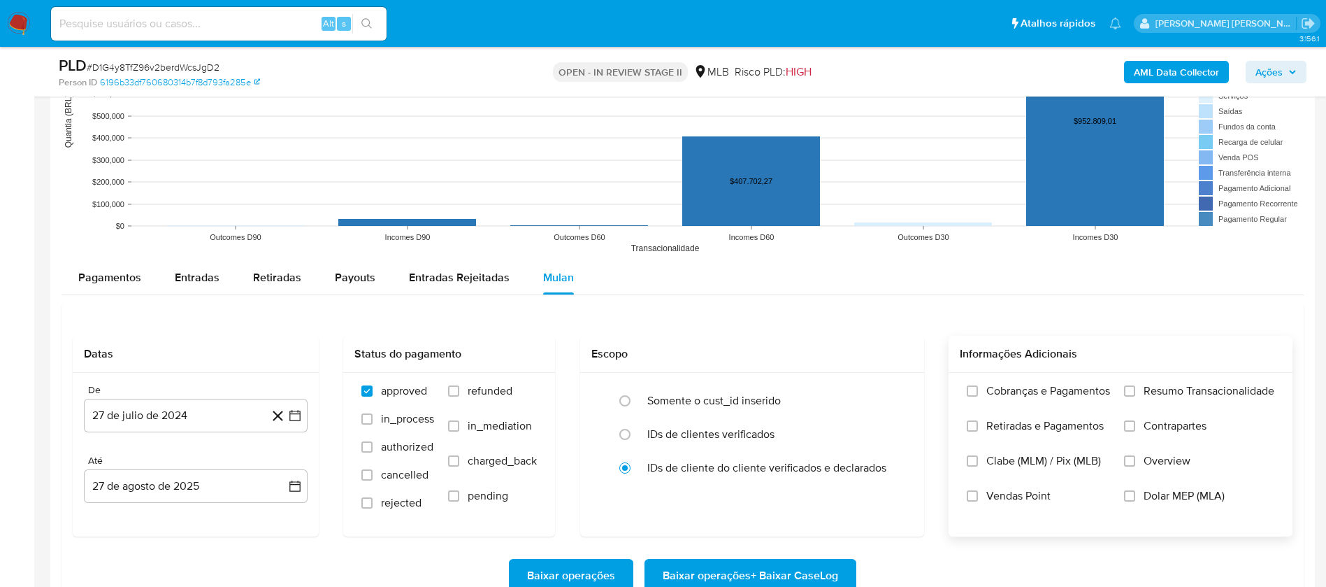
click at [1217, 381] on div "Cobranças e Pagamentos Retiradas e Pagamentos Clabe (MLM) / Pix (MLB) Vendas Po…" at bounding box center [1121, 454] width 344 height 162
click at [1205, 389] on span "Resumo Transacionalidade" at bounding box center [1209, 391] width 131 height 14
click at [1135, 389] on input "Resumo Transacionalidade" at bounding box center [1129, 390] width 11 height 11
click at [114, 422] on button "27 de julio de 2024" at bounding box center [196, 416] width 224 height 34
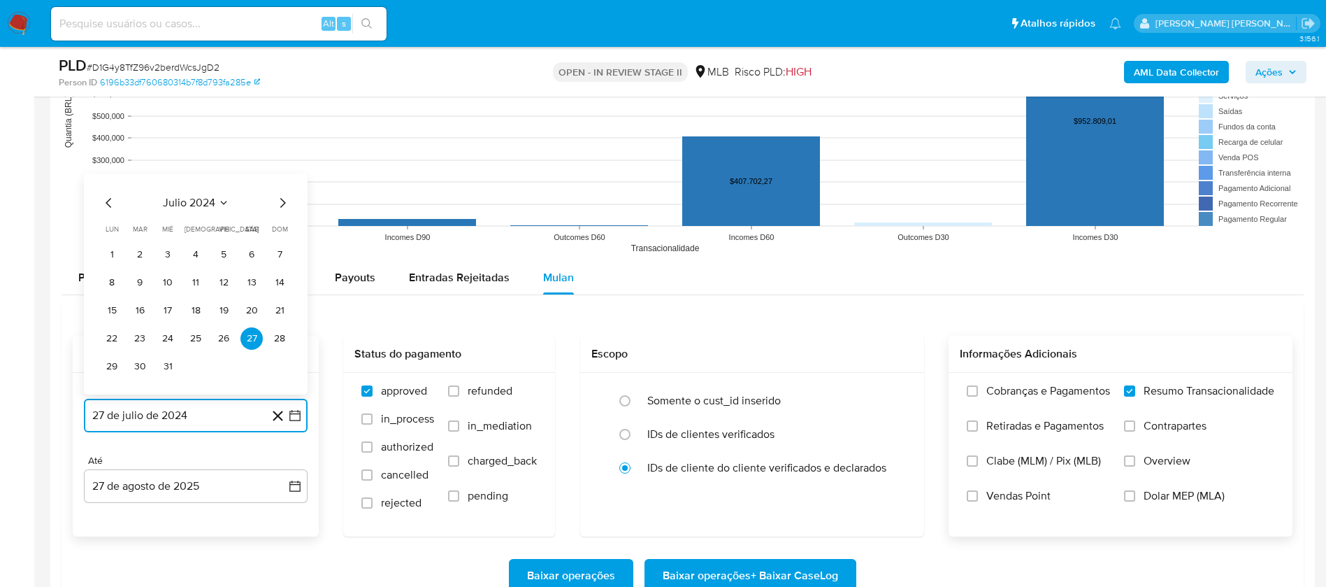
click at [206, 201] on span "julio 2024" at bounding box center [189, 203] width 52 height 14
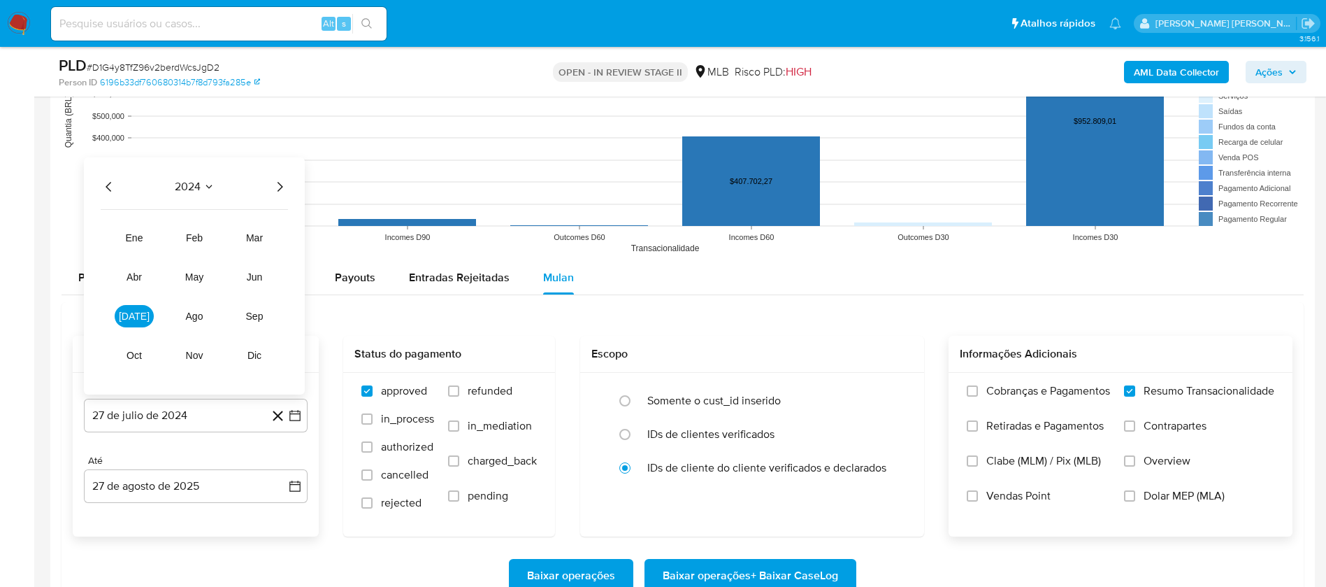
click at [279, 183] on icon "Año siguiente" at bounding box center [281, 187] width 6 height 10
click at [137, 313] on span "[DATE]" at bounding box center [134, 315] width 31 height 11
click at [144, 254] on button "1" at bounding box center [140, 254] width 22 height 22
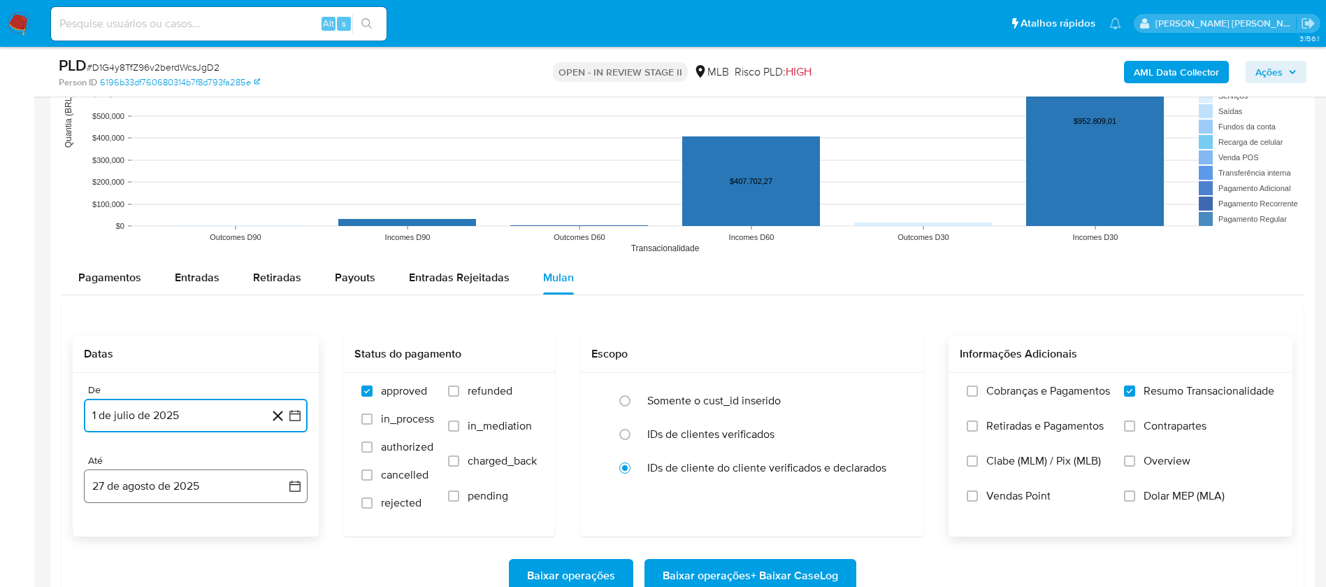
click at [243, 480] on button "27 de agosto de 2025" at bounding box center [196, 486] width 224 height 34
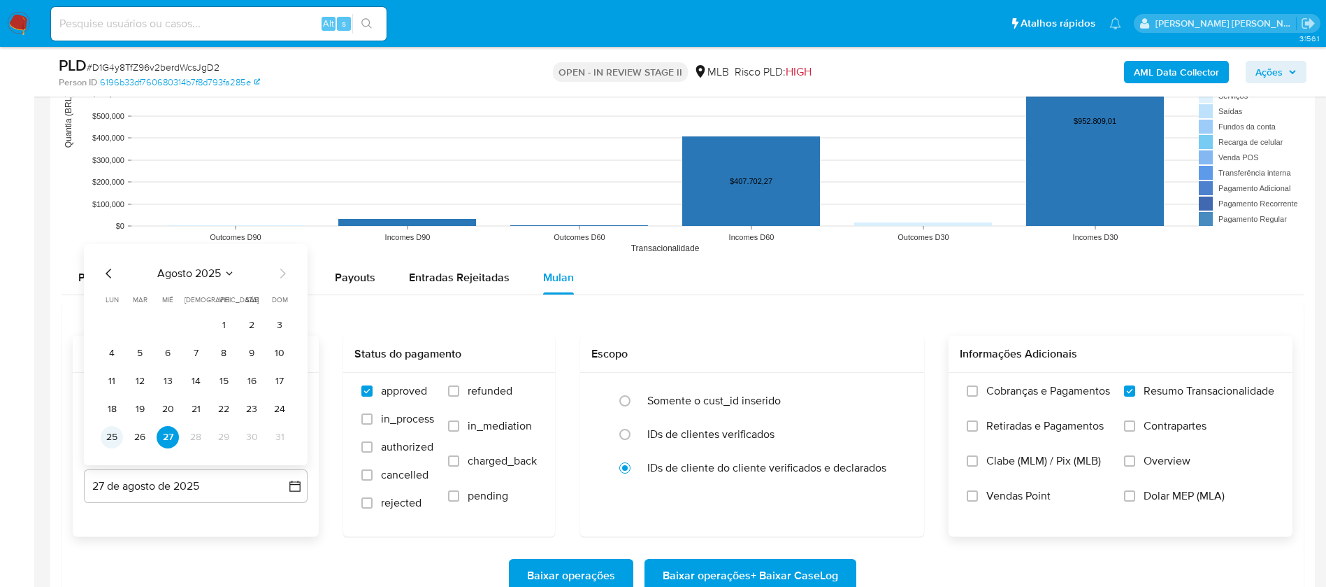
click at [115, 433] on button "25" at bounding box center [112, 437] width 22 height 22
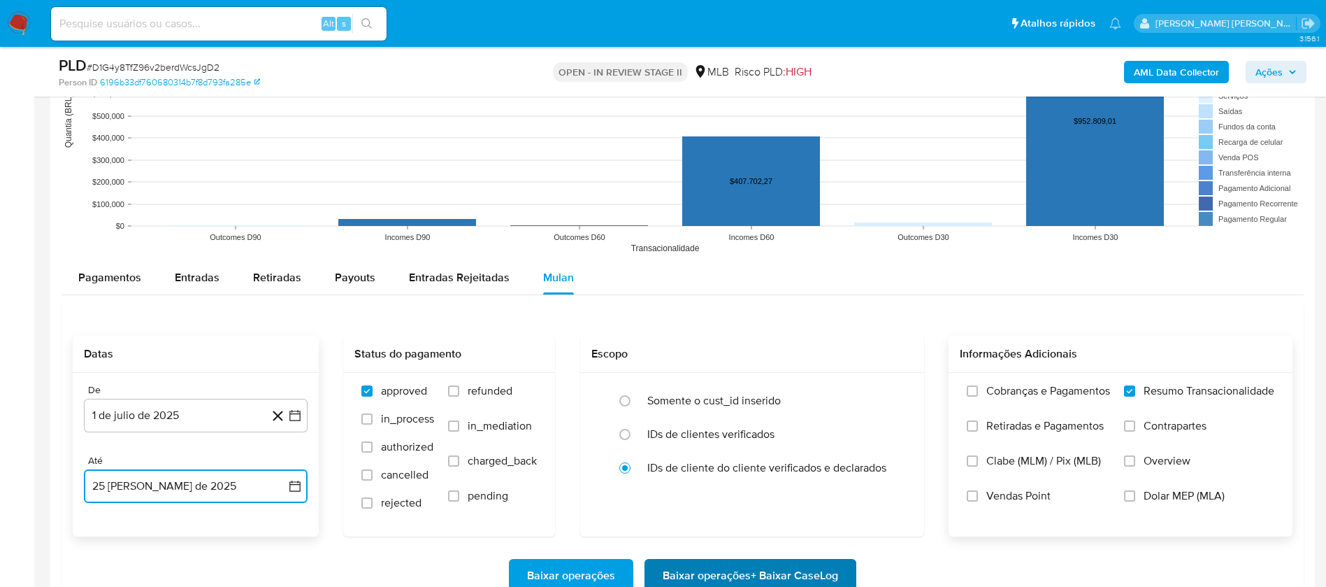
click at [675, 564] on span "Baixar operações + Baixar CaseLog" at bounding box center [750, 575] width 175 height 31
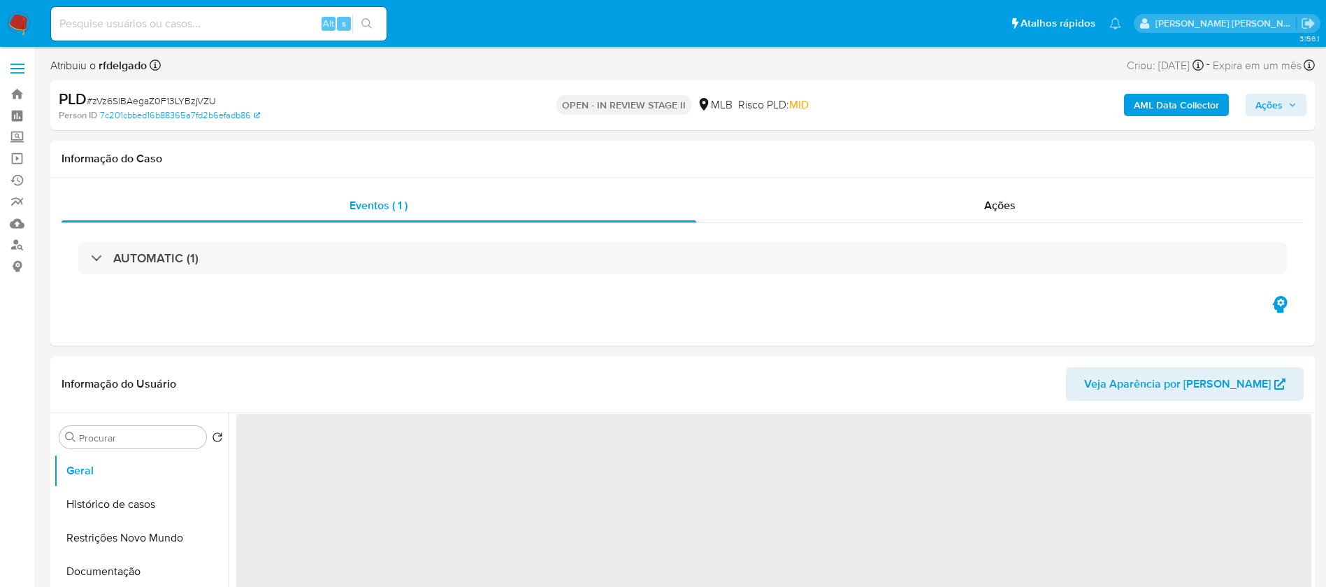
select select "10"
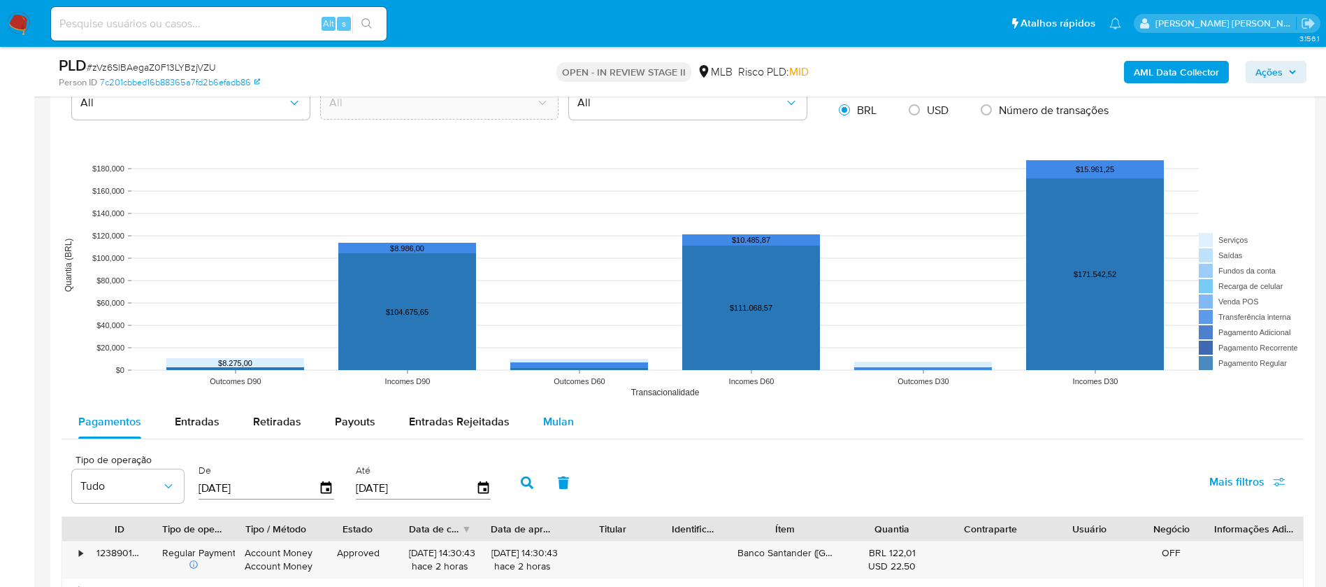
click at [556, 419] on span "Mulan" at bounding box center [558, 421] width 31 height 16
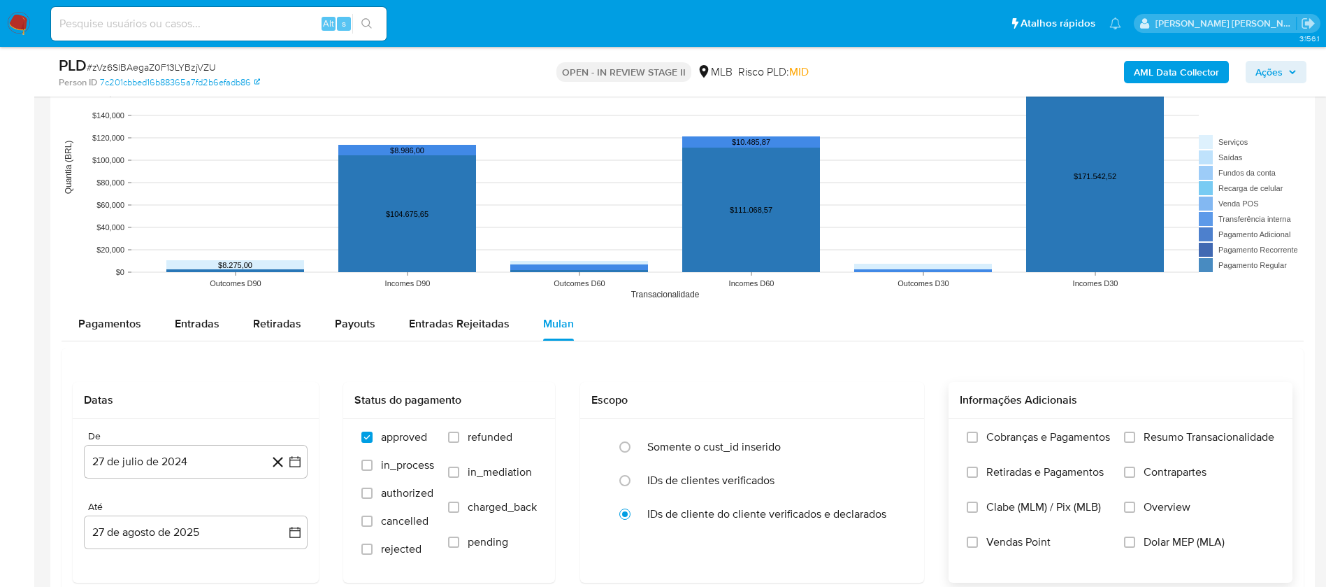
scroll to position [1363, 0]
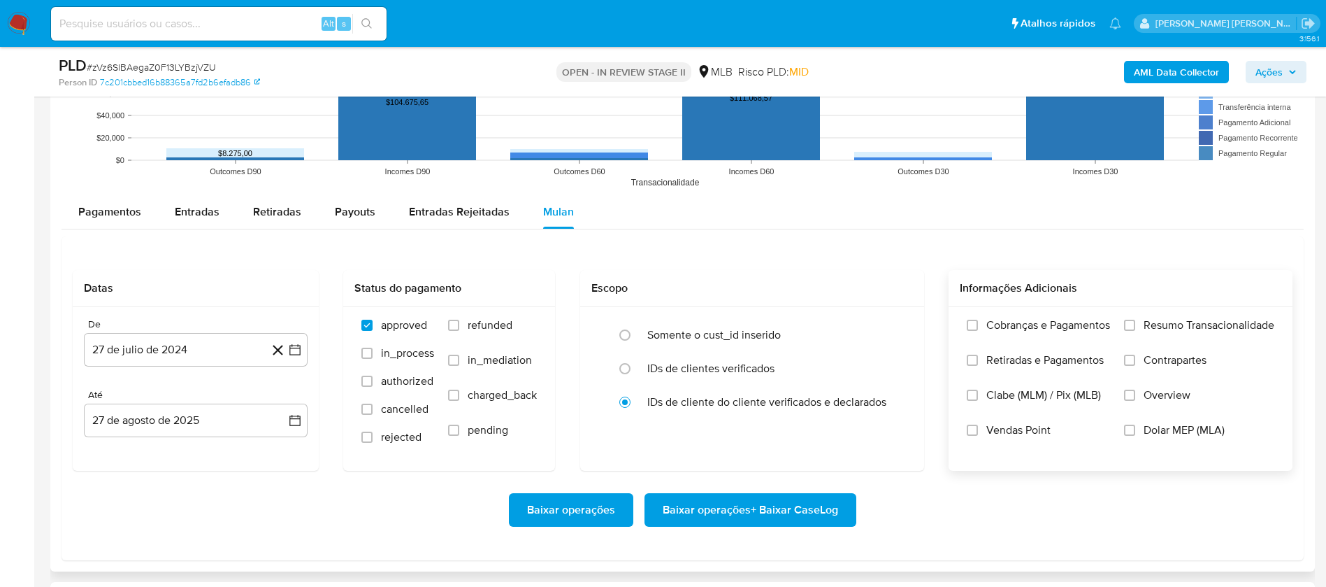
click at [1162, 322] on span "Resumo Transacionalidade" at bounding box center [1209, 325] width 131 height 14
click at [1135, 322] on input "Resumo Transacionalidade" at bounding box center [1129, 325] width 11 height 11
drag, startPoint x: 1040, startPoint y: 432, endPoint x: 849, endPoint y: 401, distance: 192.6
click at [1039, 432] on span "Vendas Point" at bounding box center [1019, 430] width 64 height 14
click at [978, 432] on input "Vendas Point" at bounding box center [972, 429] width 11 height 11
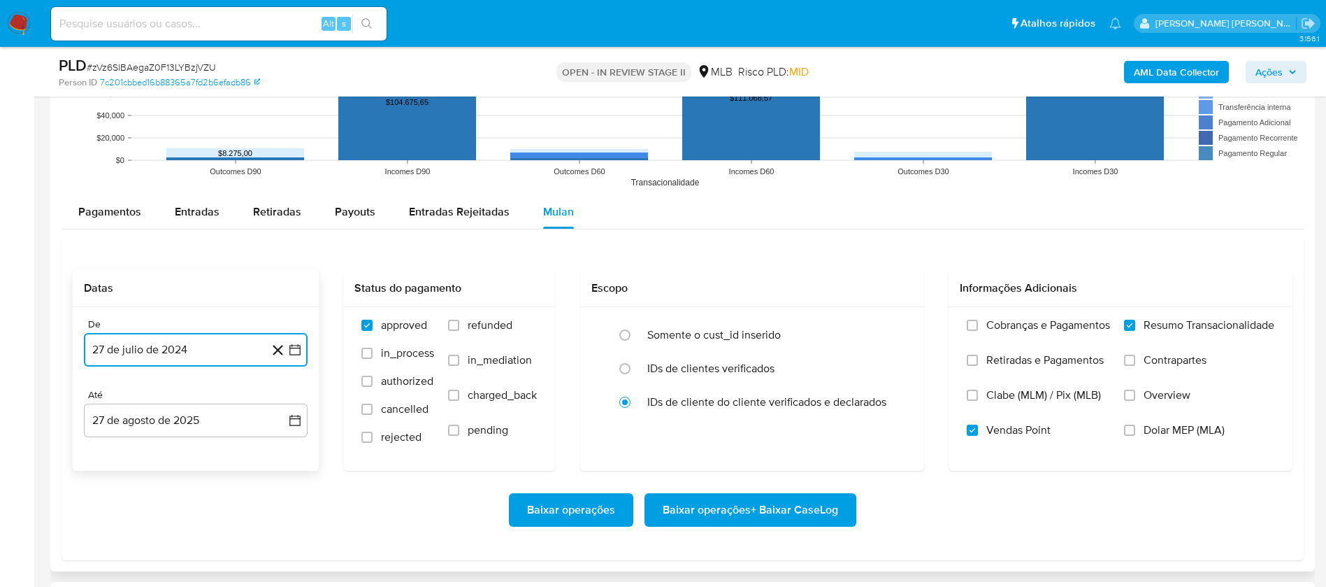
click at [148, 359] on button "27 de julio de 2024" at bounding box center [196, 350] width 224 height 34
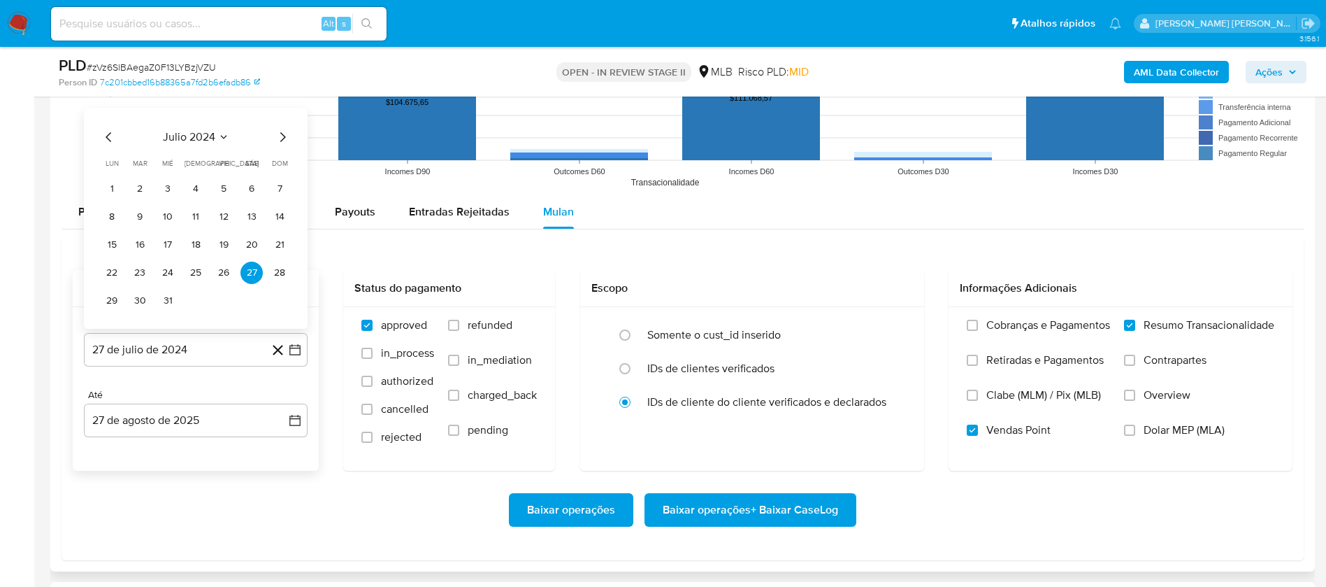
click at [202, 127] on div "julio 2024 julio 2024 lun lunes mar martes mié miércoles jue jueves vie viernes…" at bounding box center [196, 218] width 224 height 221
click at [219, 138] on icon "Seleccionar mes y año" at bounding box center [223, 136] width 11 height 11
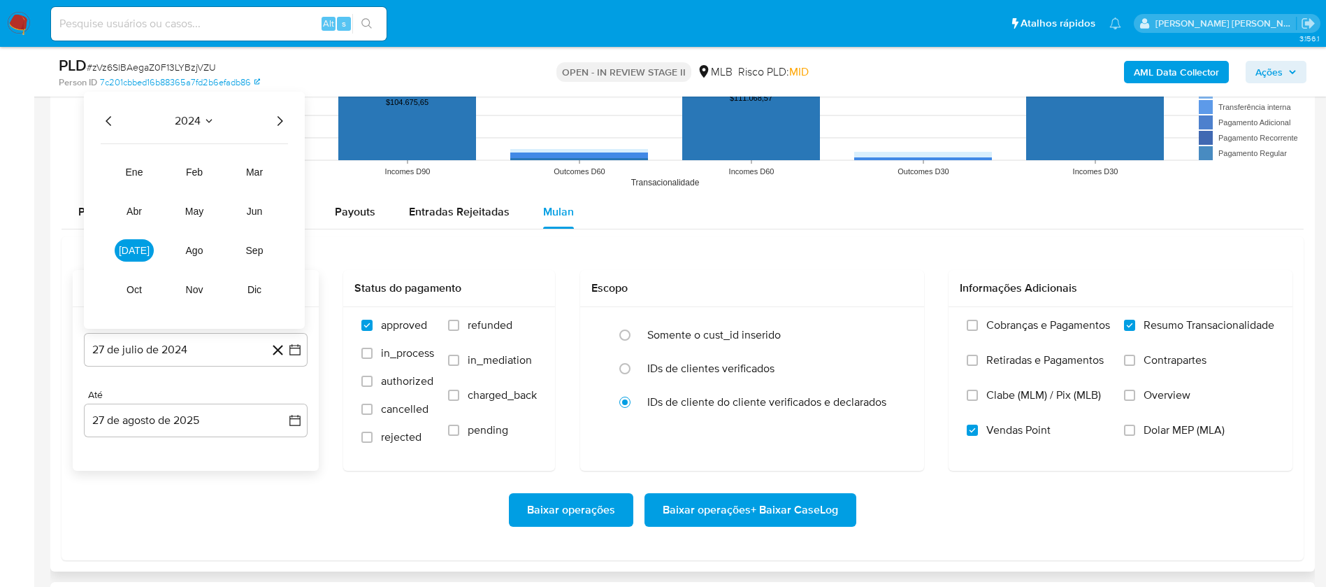
click at [278, 115] on icon "Año siguiente" at bounding box center [279, 121] width 17 height 17
click at [136, 250] on span "[DATE]" at bounding box center [134, 250] width 31 height 11
click at [140, 184] on button "1" at bounding box center [140, 189] width 22 height 22
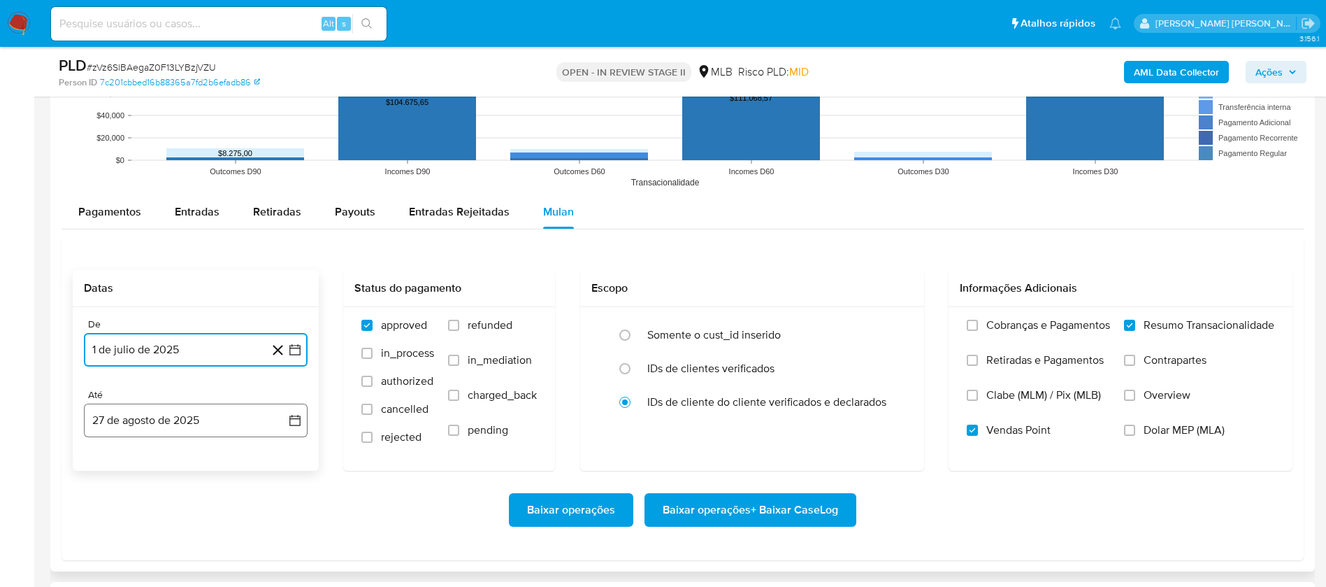
click at [165, 417] on button "27 de agosto de 2025" at bounding box center [196, 420] width 224 height 34
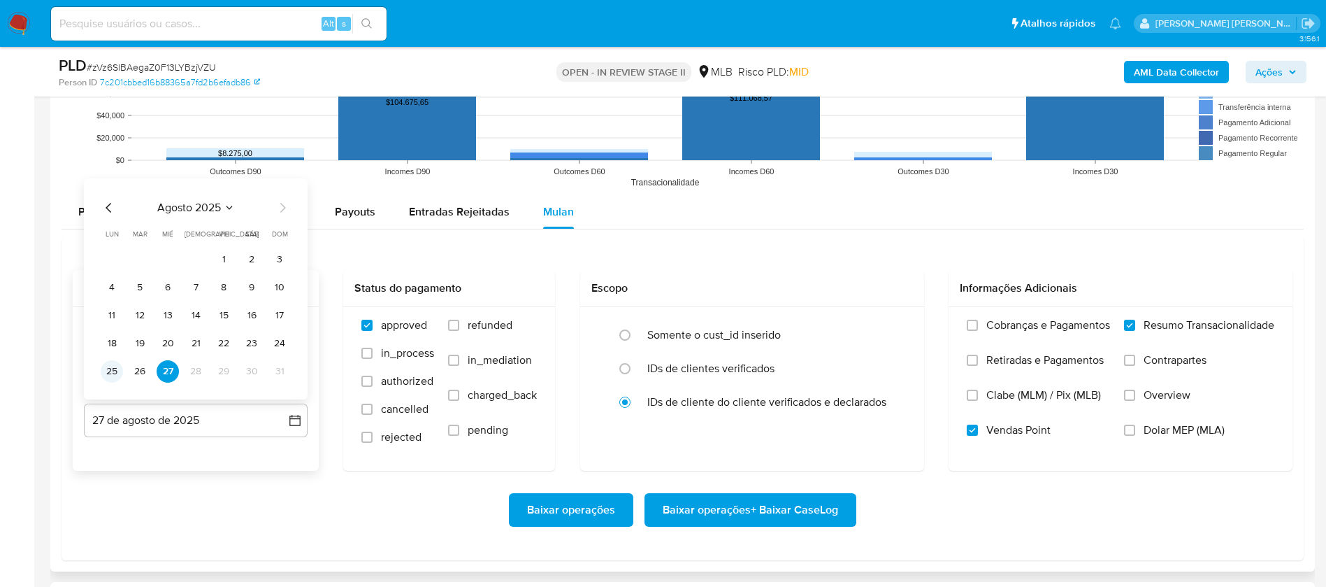
click at [112, 366] on button "25" at bounding box center [112, 371] width 22 height 22
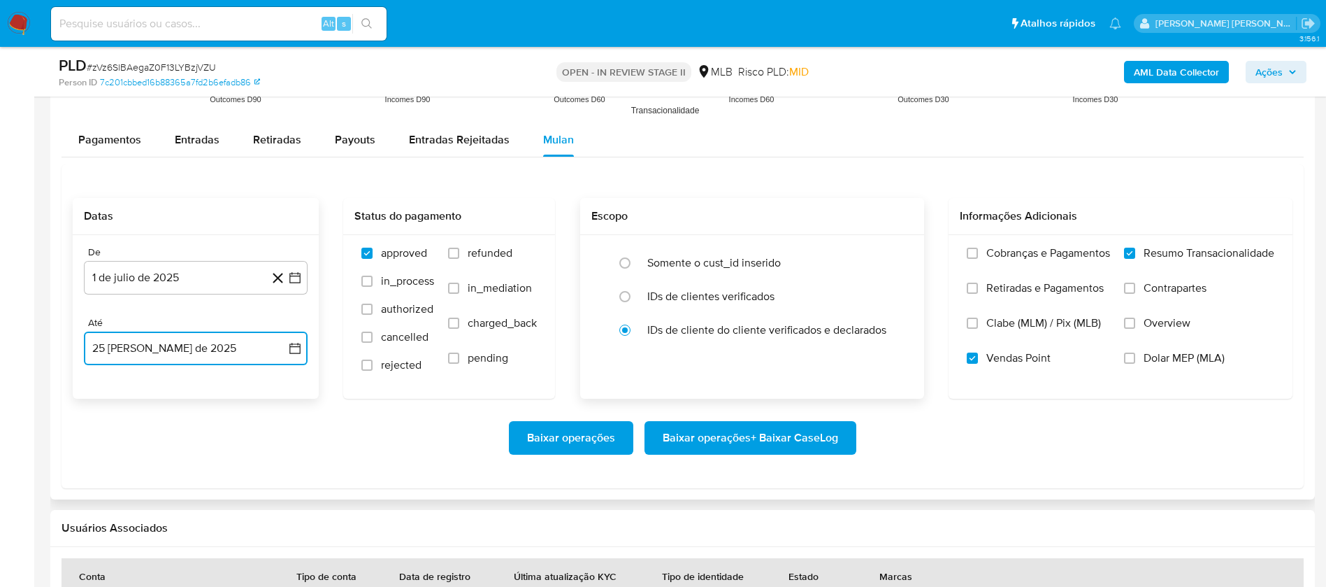
scroll to position [1468, 0]
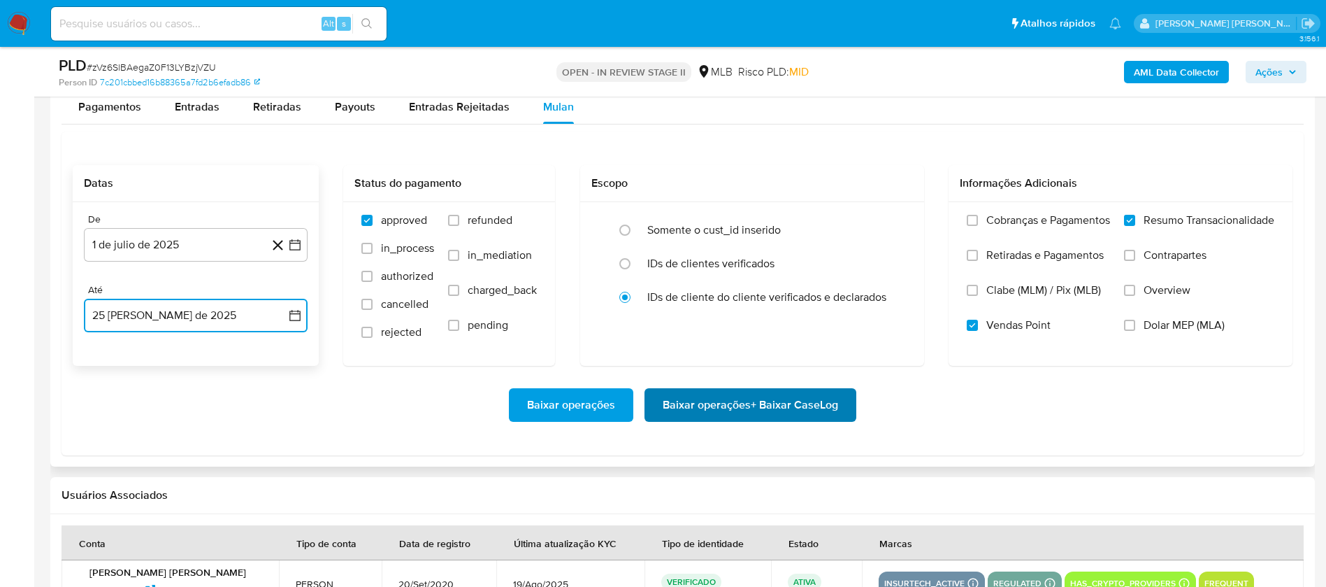
click at [706, 409] on span "Baixar operações + Baixar CaseLog" at bounding box center [750, 404] width 175 height 31
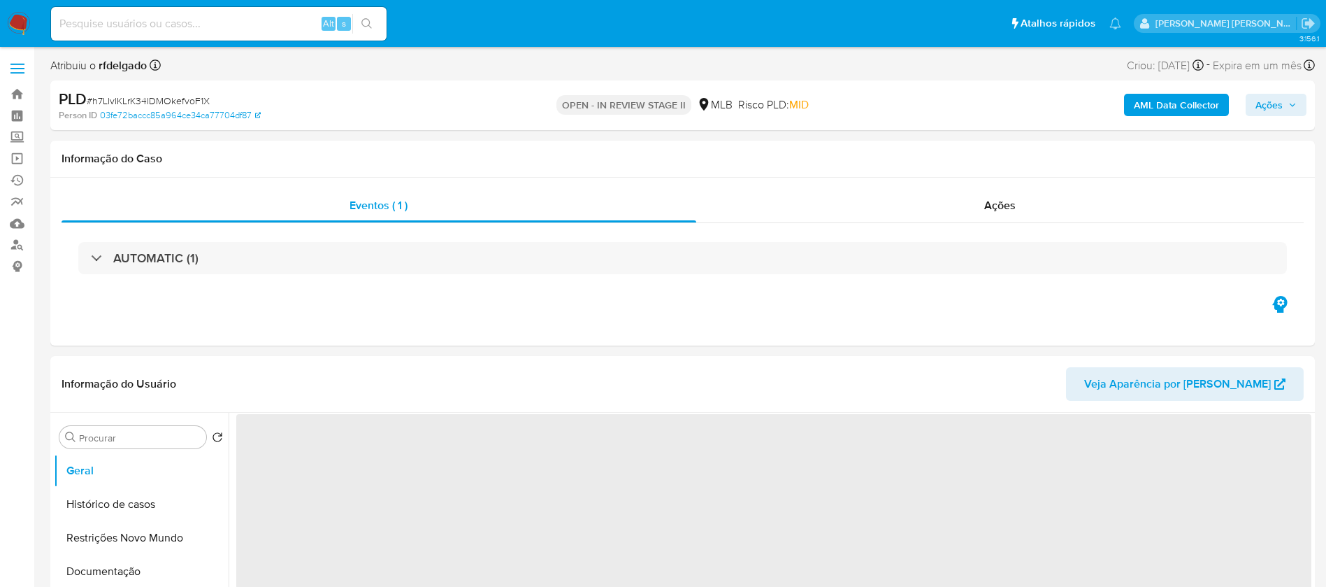
select select "10"
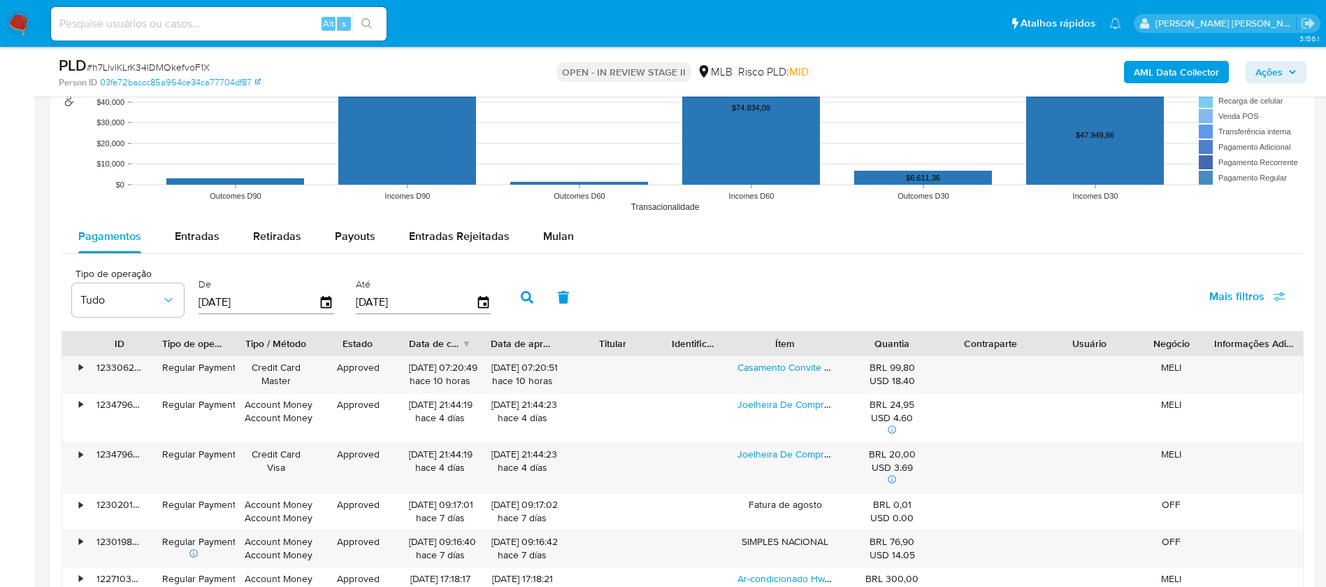
scroll to position [1363, 0]
click at [560, 233] on span "Mulan" at bounding box center [558, 235] width 31 height 16
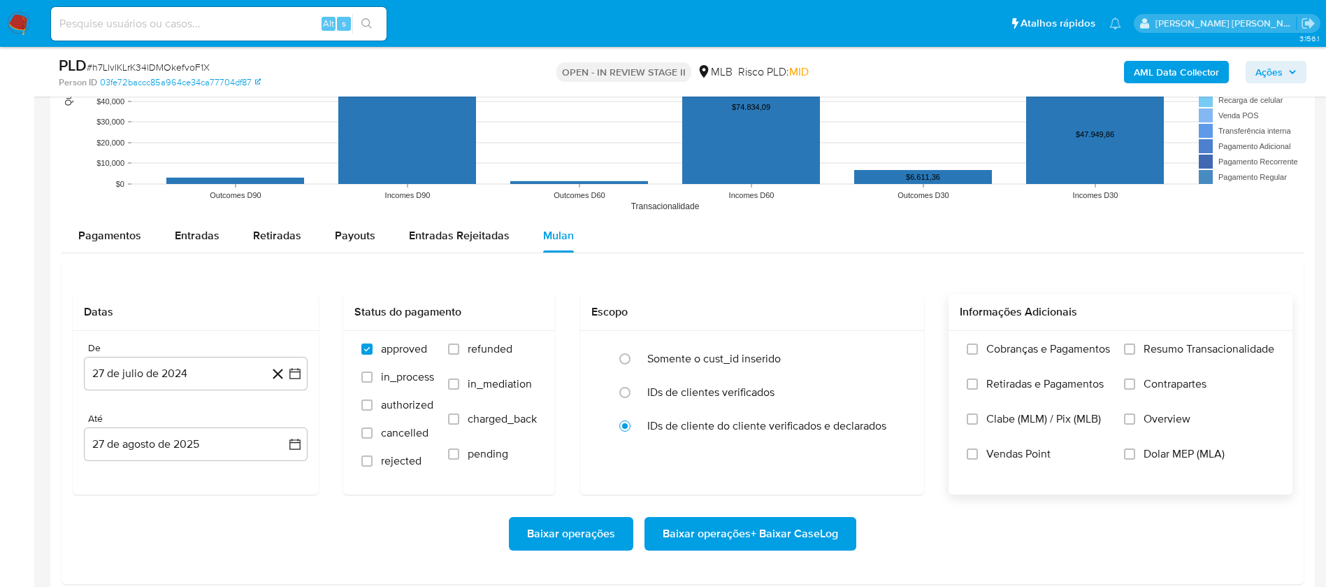
scroll to position [1573, 0]
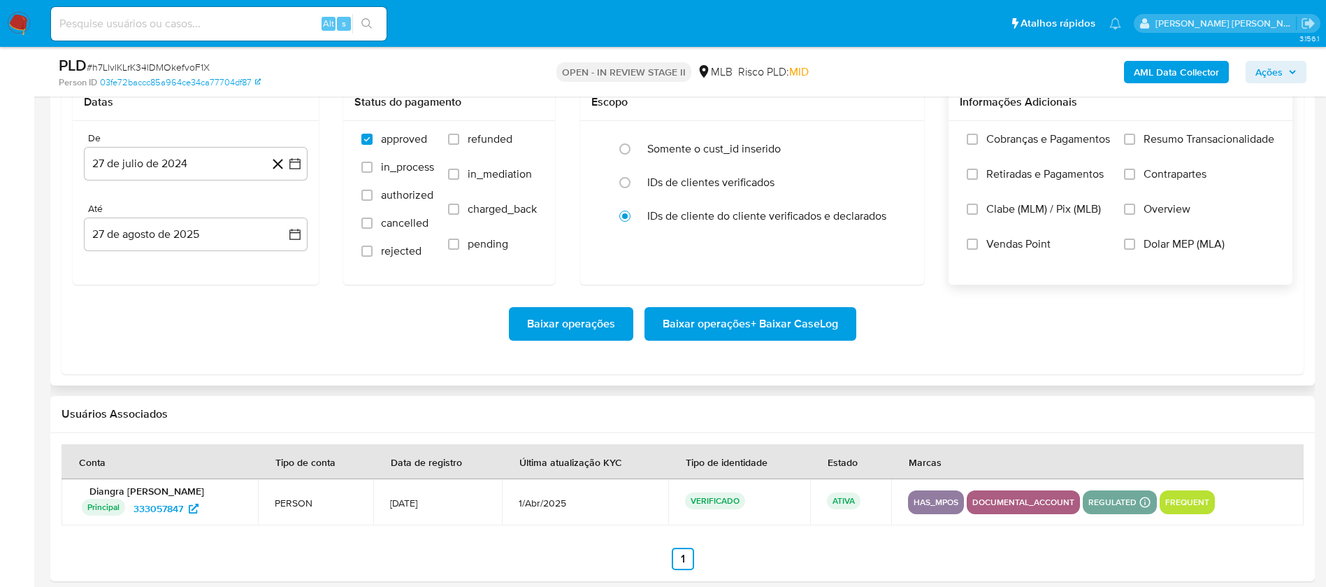
click at [1192, 141] on span "Resumo Transacionalidade" at bounding box center [1209, 139] width 131 height 14
click at [1135, 141] on input "Resumo Transacionalidade" at bounding box center [1129, 139] width 11 height 11
click at [1024, 243] on span "Vendas Point" at bounding box center [1019, 244] width 64 height 14
click at [978, 243] on input "Vendas Point" at bounding box center [972, 243] width 11 height 11
click at [106, 170] on button "27 de julio de 2024" at bounding box center [196, 164] width 224 height 34
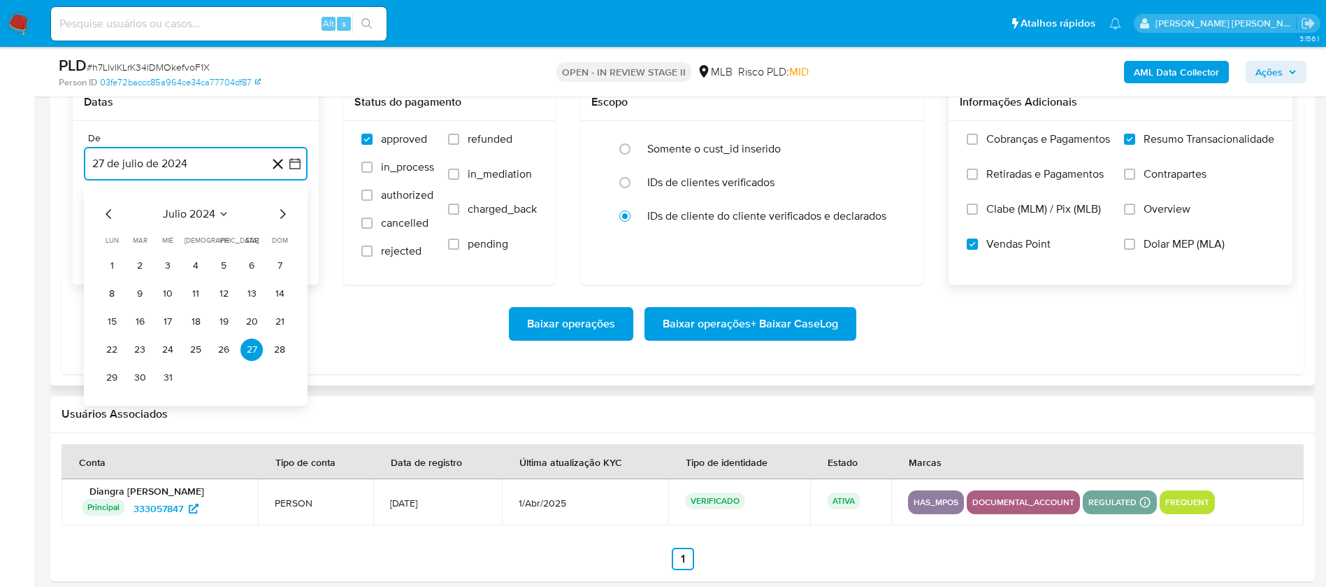
click at [171, 215] on span "julio 2024" at bounding box center [189, 214] width 52 height 14
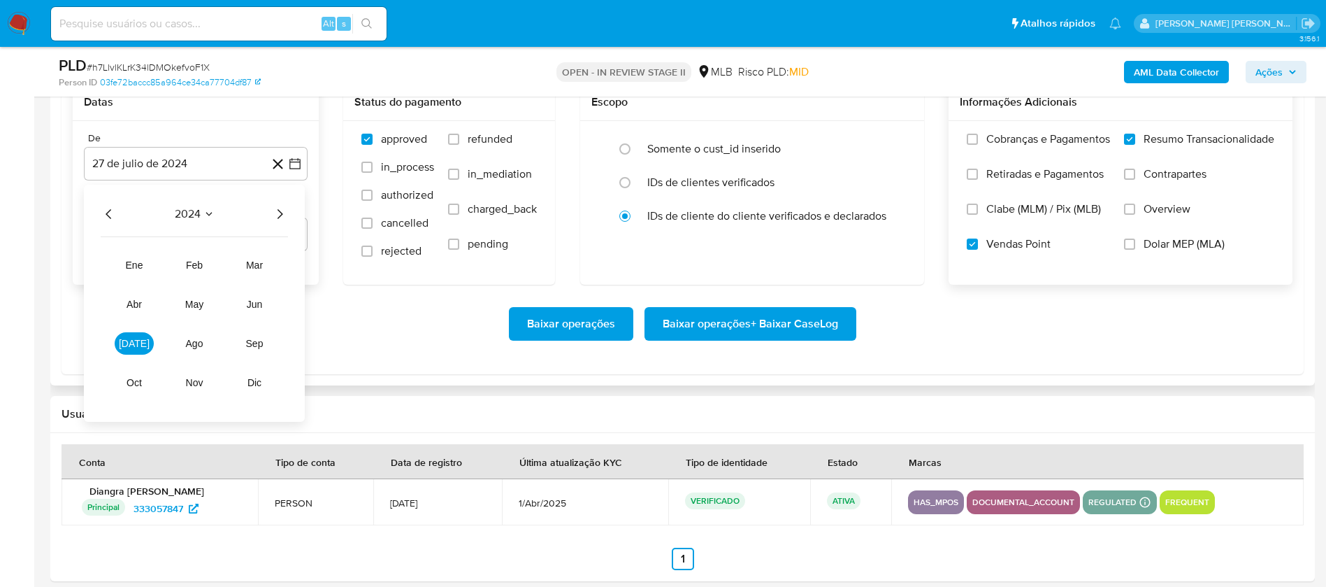
click at [279, 213] on icon "Año siguiente" at bounding box center [279, 214] width 17 height 17
click at [138, 345] on span "jul" at bounding box center [134, 343] width 31 height 11
click at [143, 258] on button "1" at bounding box center [140, 265] width 22 height 22
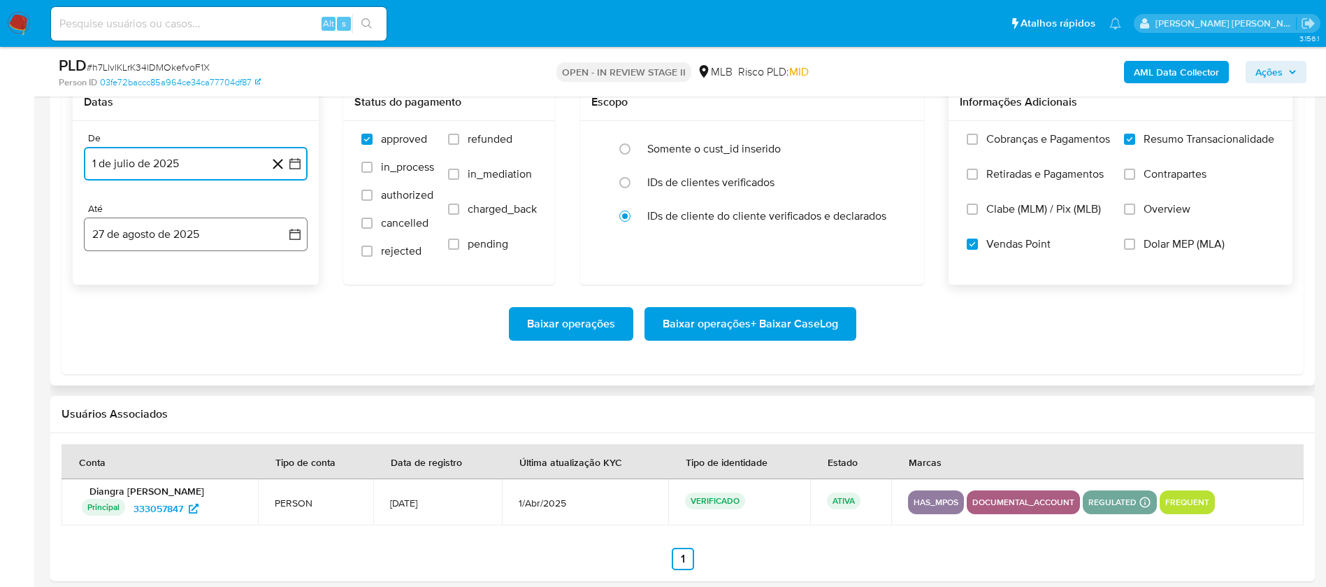
click at [167, 234] on button "27 de agosto de 2025" at bounding box center [196, 234] width 224 height 34
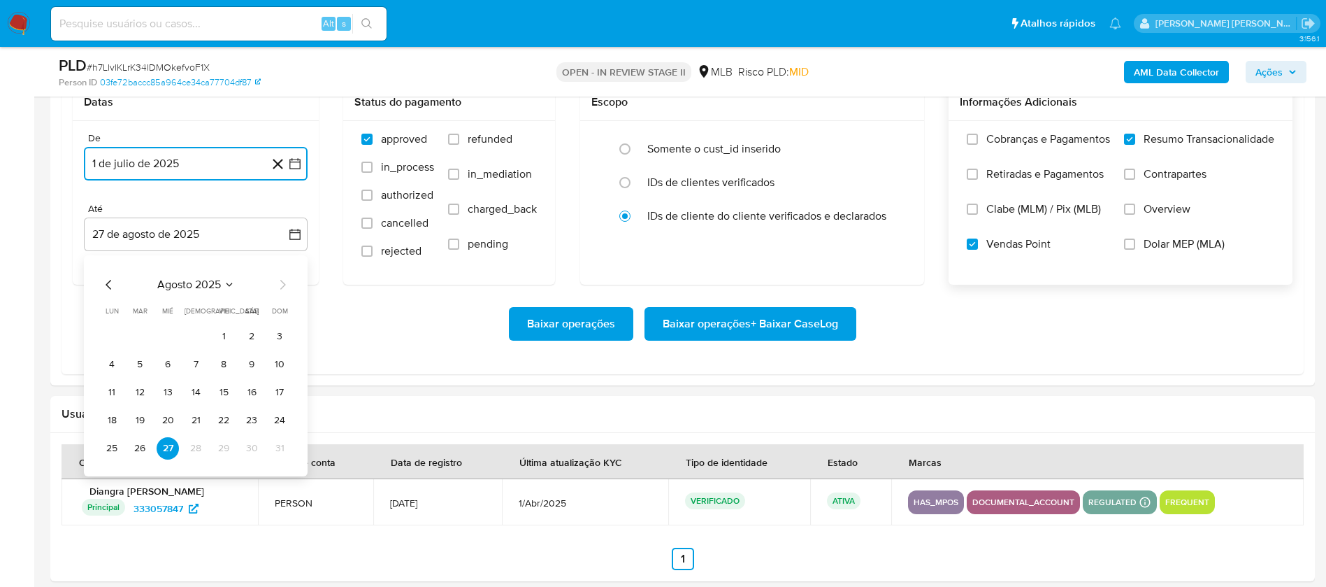
drag, startPoint x: 107, startPoint y: 450, endPoint x: 248, endPoint y: 388, distance: 154.3
click at [107, 450] on button "25" at bounding box center [112, 448] width 22 height 22
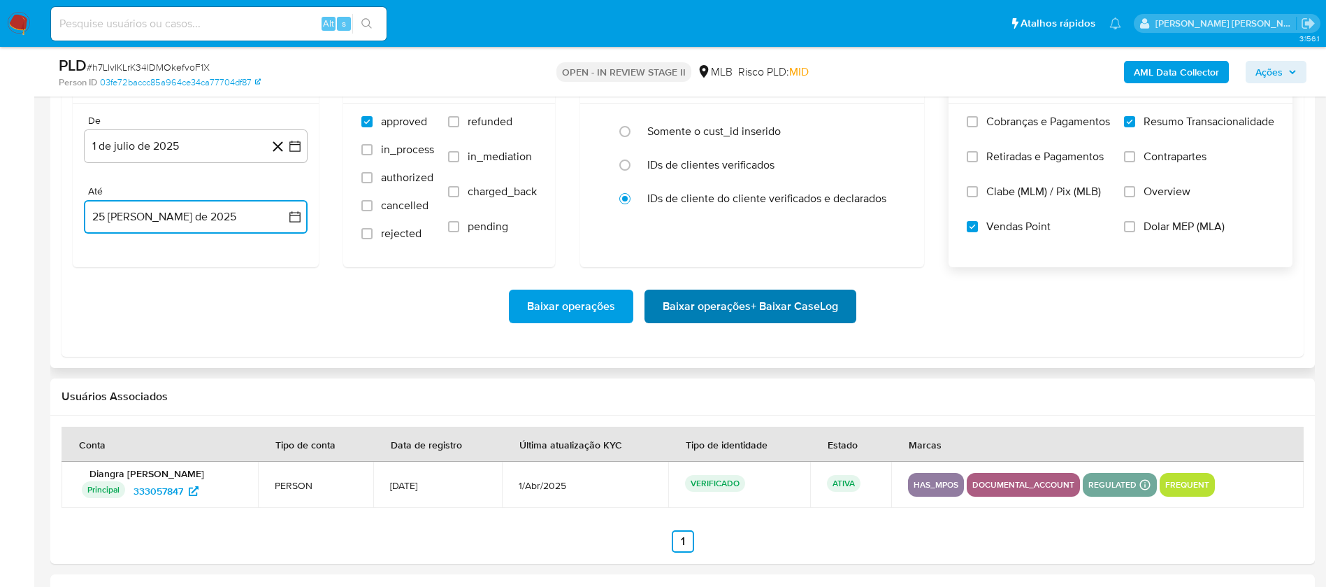
scroll to position [1468, 0]
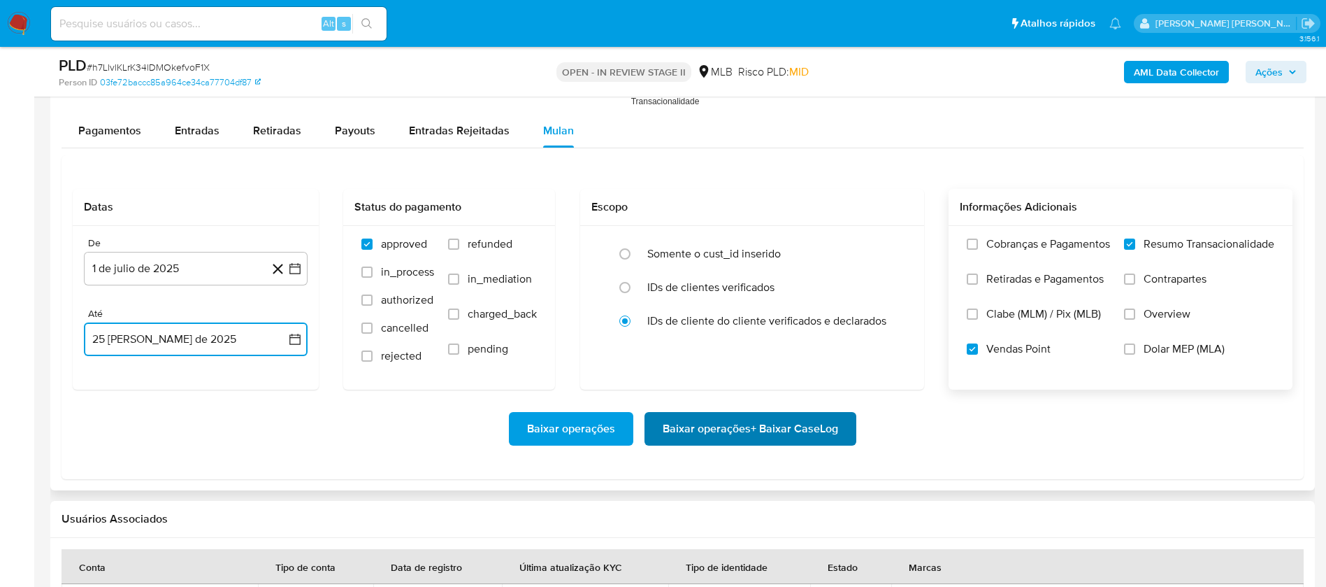
click at [728, 427] on span "Baixar operações + Baixar CaseLog" at bounding box center [750, 428] width 175 height 31
